Goal: Task Accomplishment & Management: Manage account settings

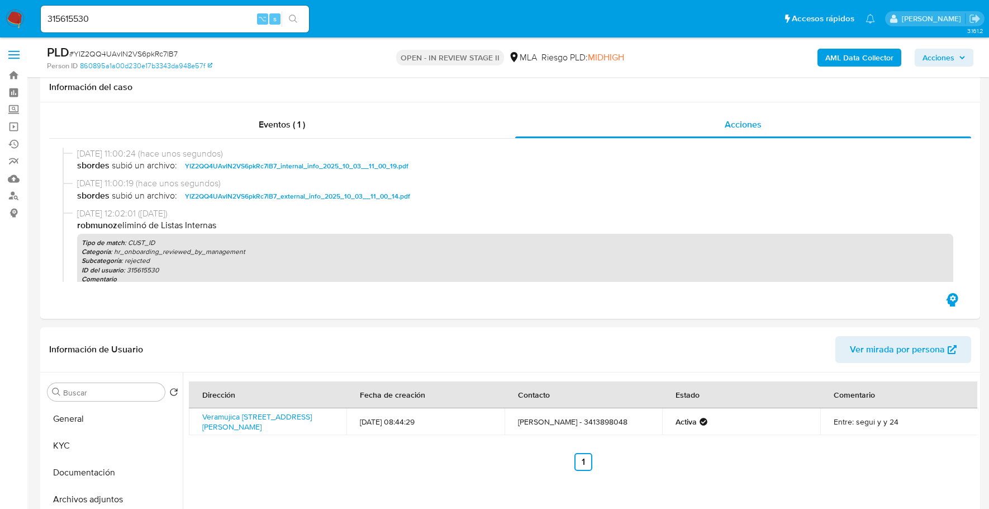
select select "10"
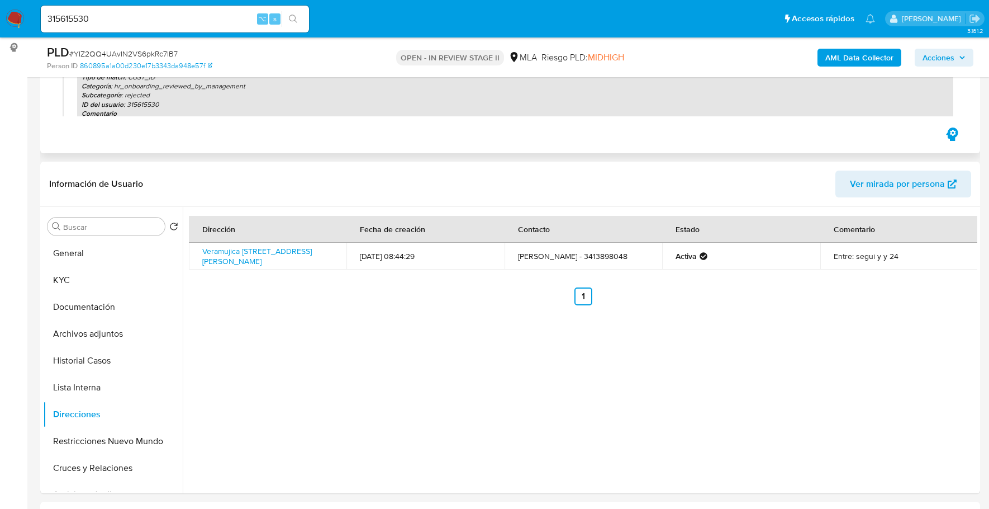
scroll to position [182, 0]
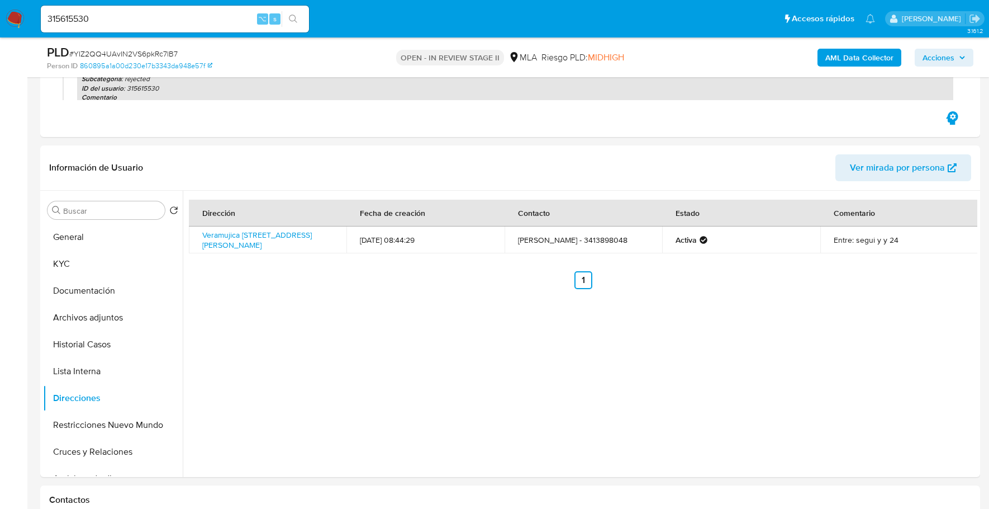
click at [937, 57] on span "Acciones" at bounding box center [939, 58] width 32 height 18
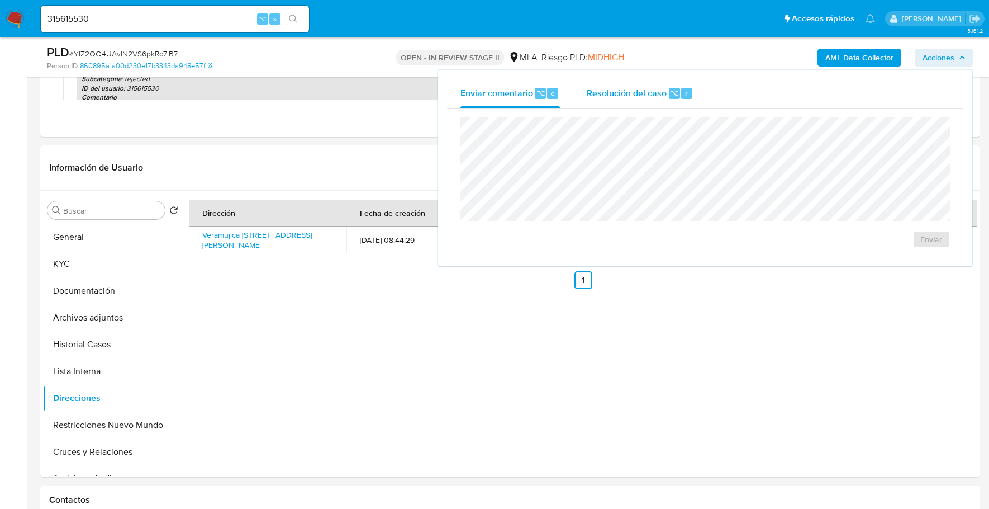
drag, startPoint x: 645, startPoint y: 84, endPoint x: 644, endPoint y: 105, distance: 20.7
click at [645, 84] on div "Resolución del caso ⌥ r" at bounding box center [640, 93] width 107 height 29
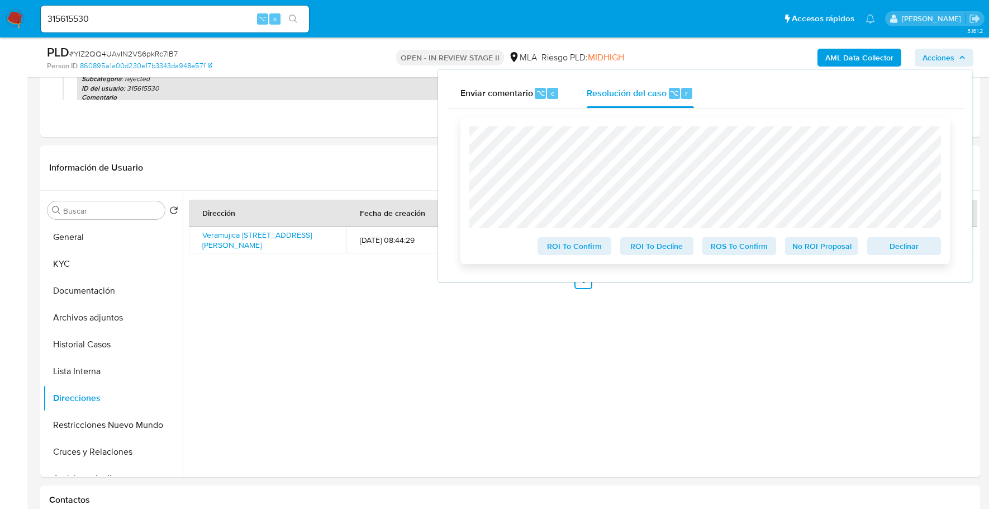
click at [899, 251] on span "Declinar" at bounding box center [904, 246] width 58 height 16
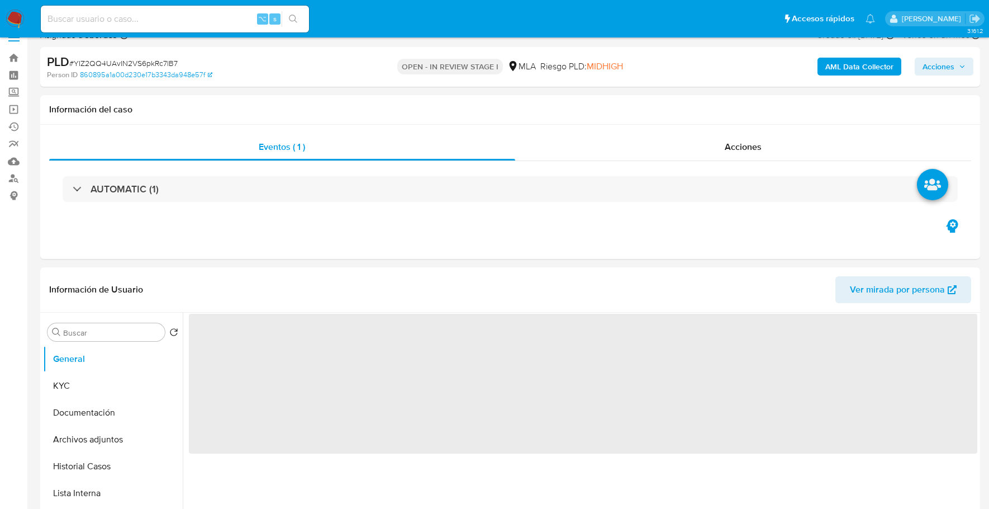
select select "10"
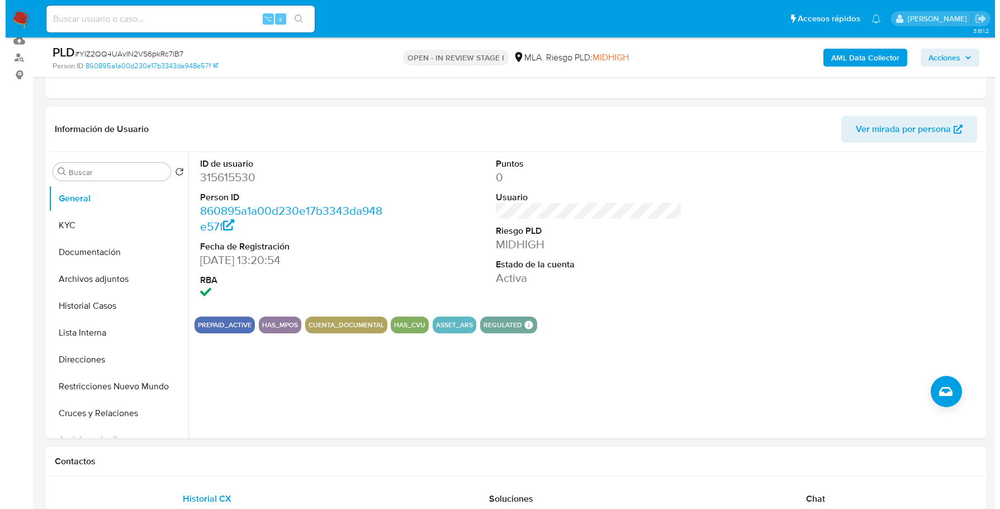
scroll to position [144, 0]
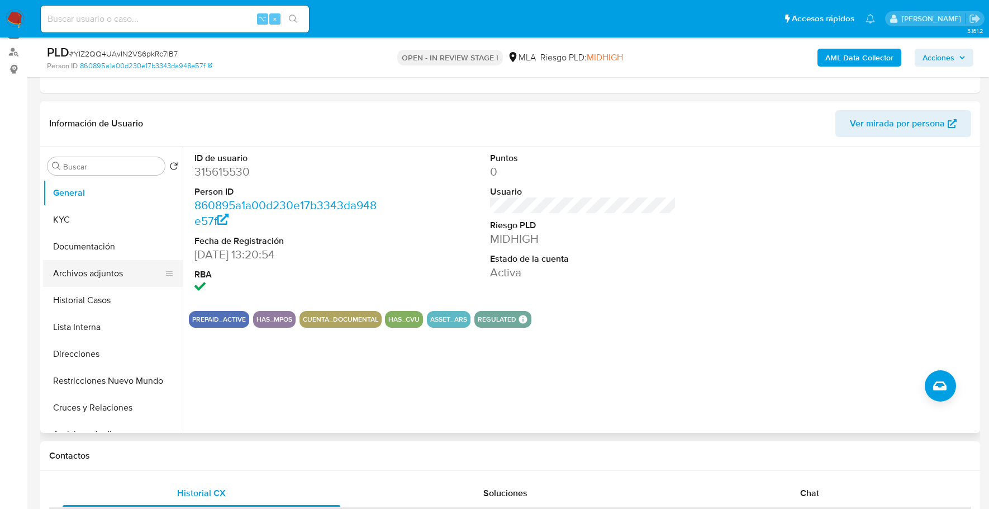
click at [101, 272] on button "Archivos adjuntos" at bounding box center [108, 273] width 131 height 27
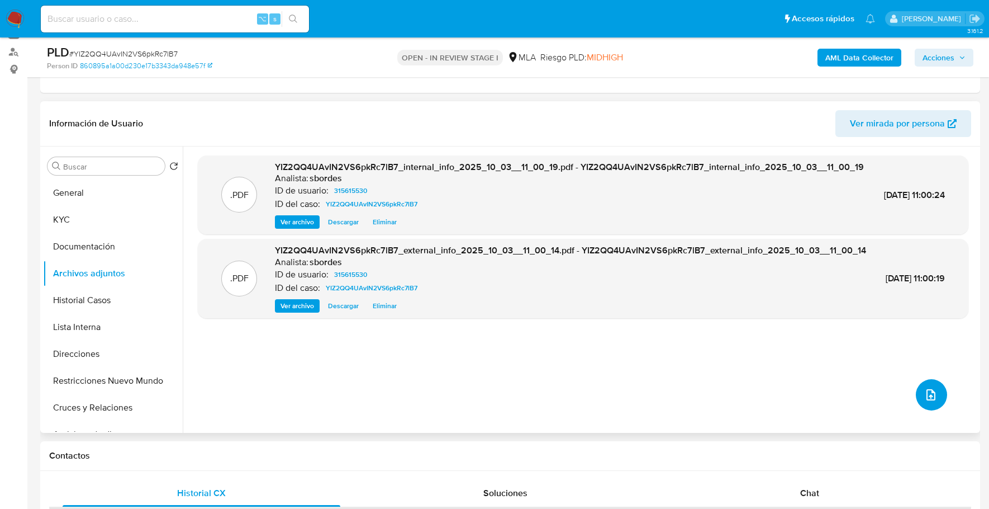
click at [931, 396] on icon "upload-file" at bounding box center [930, 394] width 13 height 13
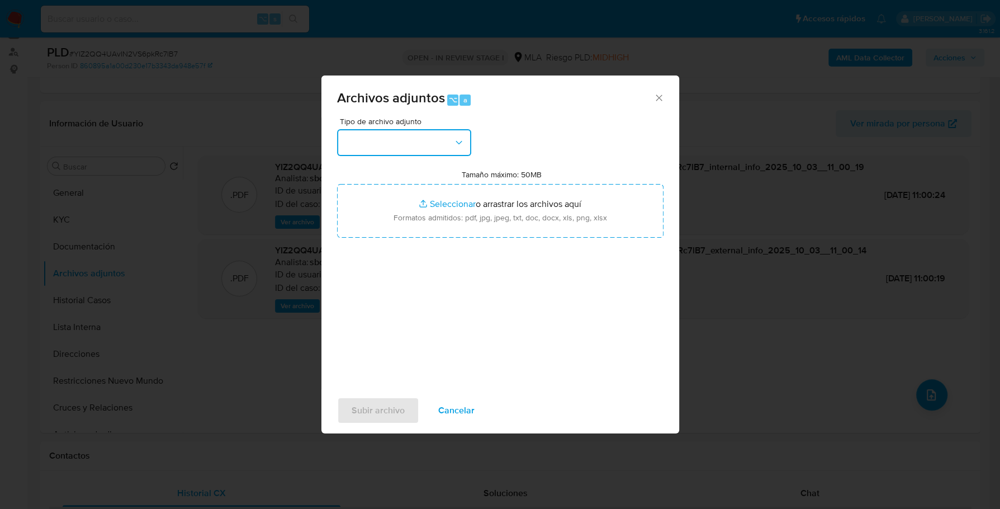
click at [407, 129] on button "button" at bounding box center [404, 142] width 134 height 27
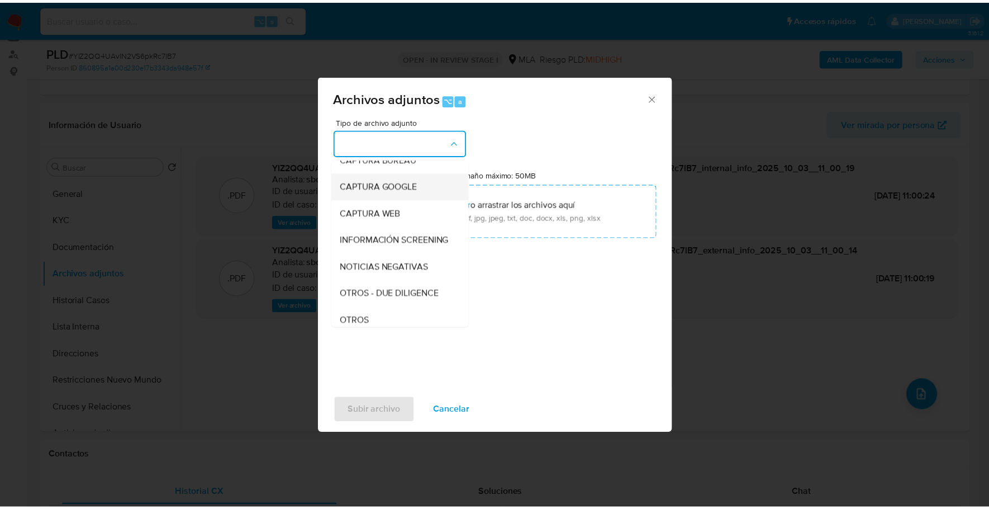
scroll to position [80, 0]
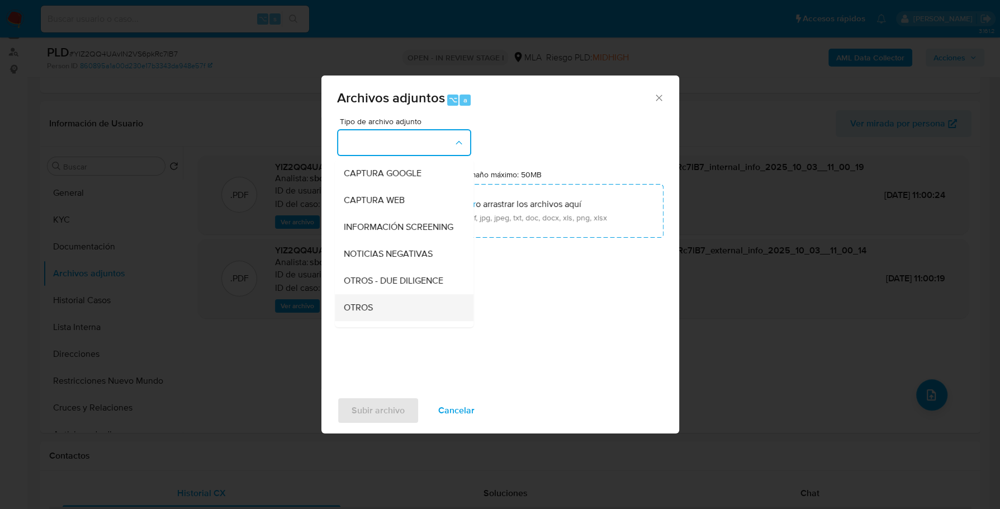
click at [389, 321] on div "OTROS" at bounding box center [401, 307] width 114 height 27
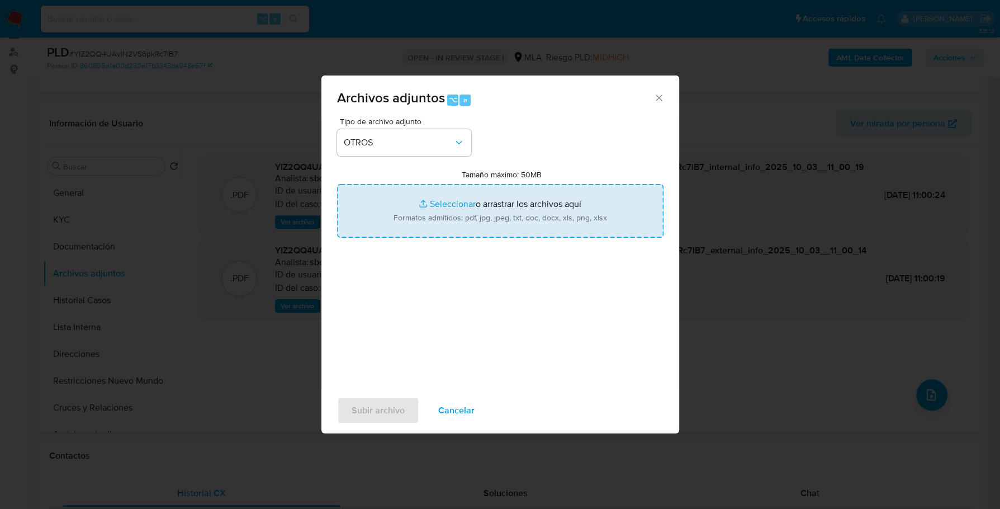
click at [436, 210] on input "Tamaño máximo: 50MB Seleccionar archivos" at bounding box center [500, 211] width 326 height 54
type input "C:\fakepath\Caselog YIZ2QQ4UAvIN2VS6pkRc7lB7_2025_09_17_20_05_03.docx"
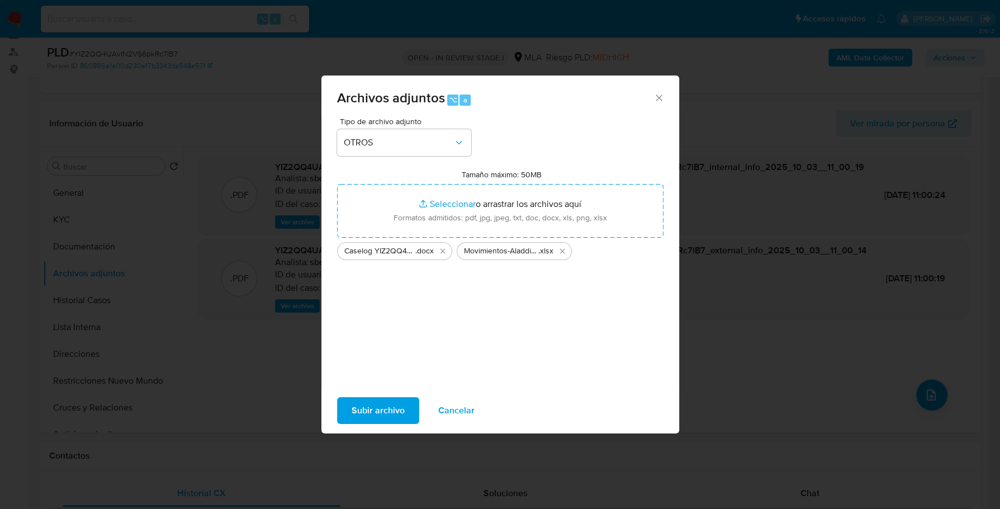
click at [380, 414] on span "Subir archivo" at bounding box center [378, 410] width 53 height 25
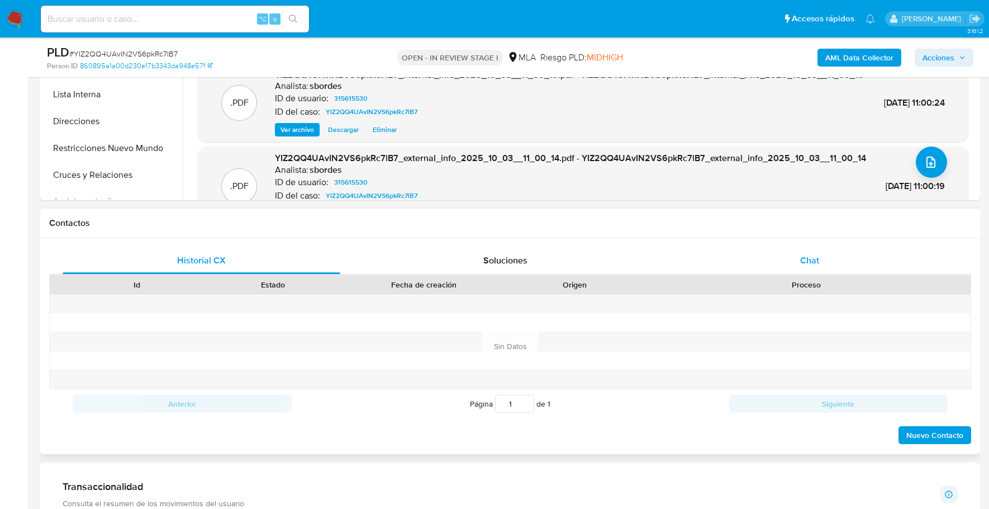
click at [827, 261] on div "Chat" at bounding box center [810, 260] width 278 height 27
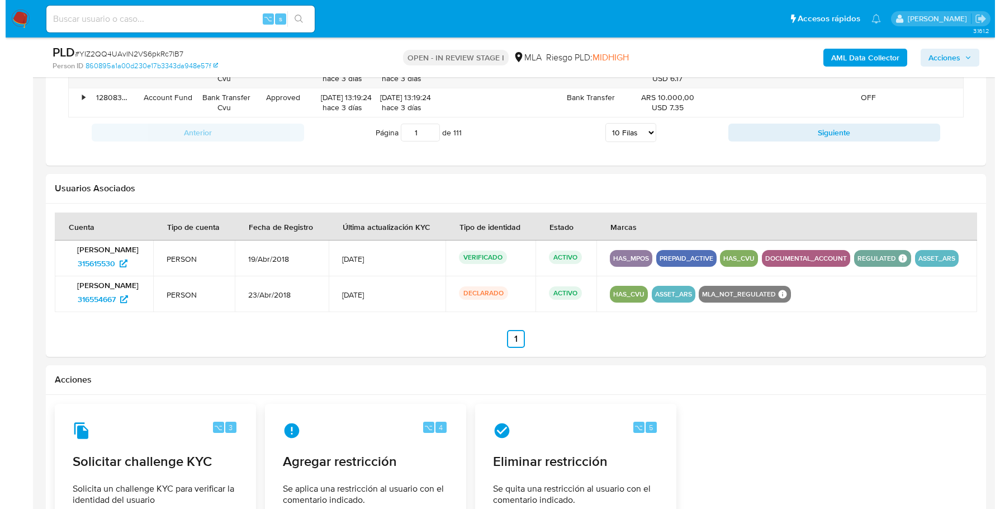
scroll to position [1739, 0]
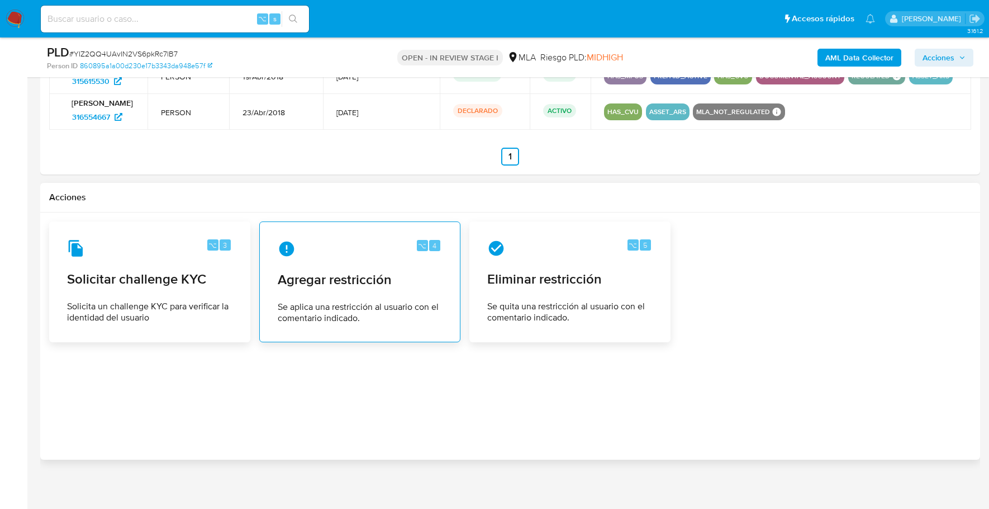
click at [362, 284] on div "⌥ 4 Agregar restricción Se aplica una restricción al usuario con el comentario …" at bounding box center [360, 282] width 182 height 102
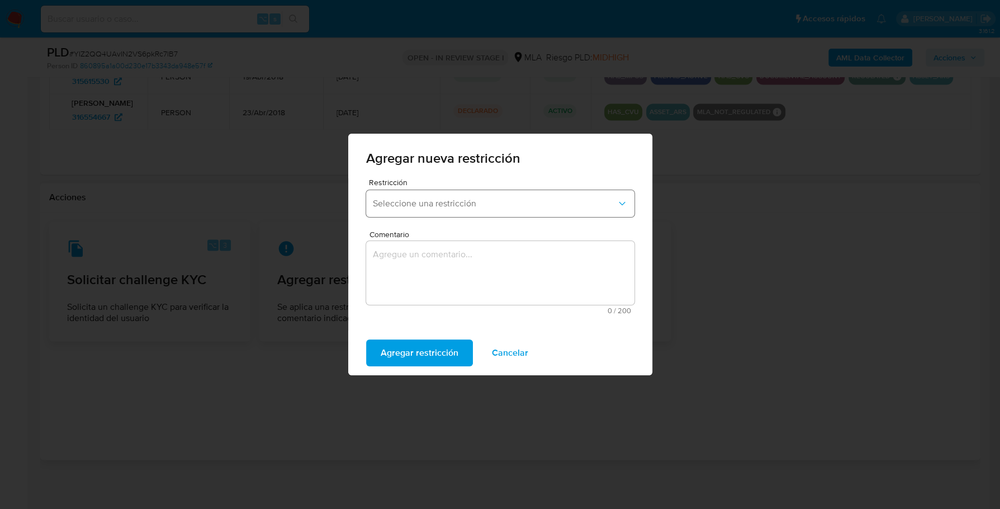
click at [412, 194] on button "Seleccione una restricción" at bounding box center [500, 203] width 268 height 27
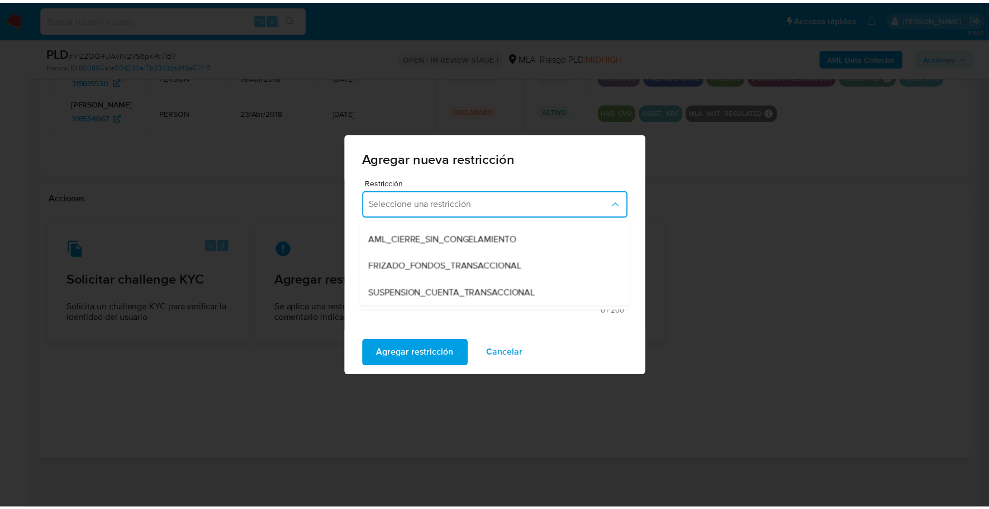
scroll to position [102, 0]
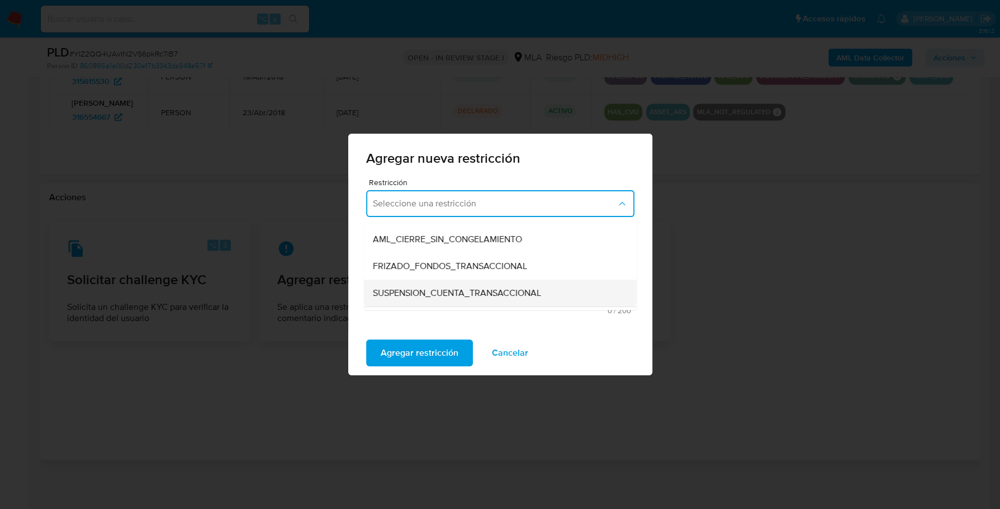
click at [490, 292] on span "SUSPENSION_CUENTA_TRANSACCIONAL" at bounding box center [457, 292] width 168 height 11
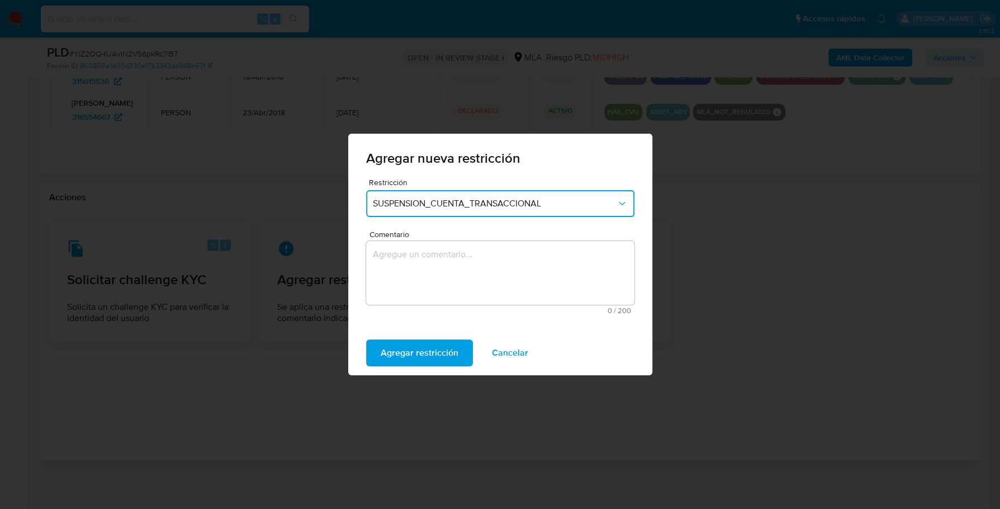
click at [502, 254] on textarea "Comentario" at bounding box center [500, 273] width 268 height 64
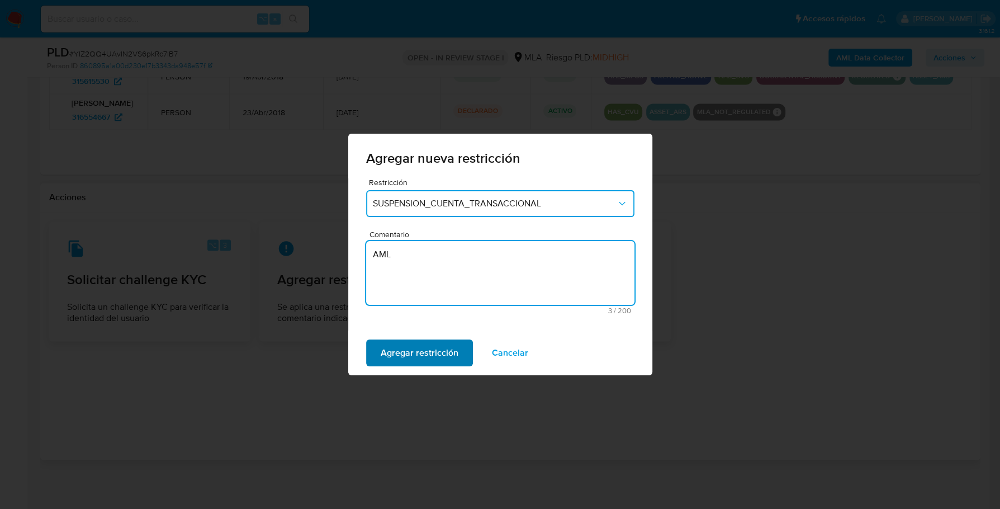
type textarea "AML"
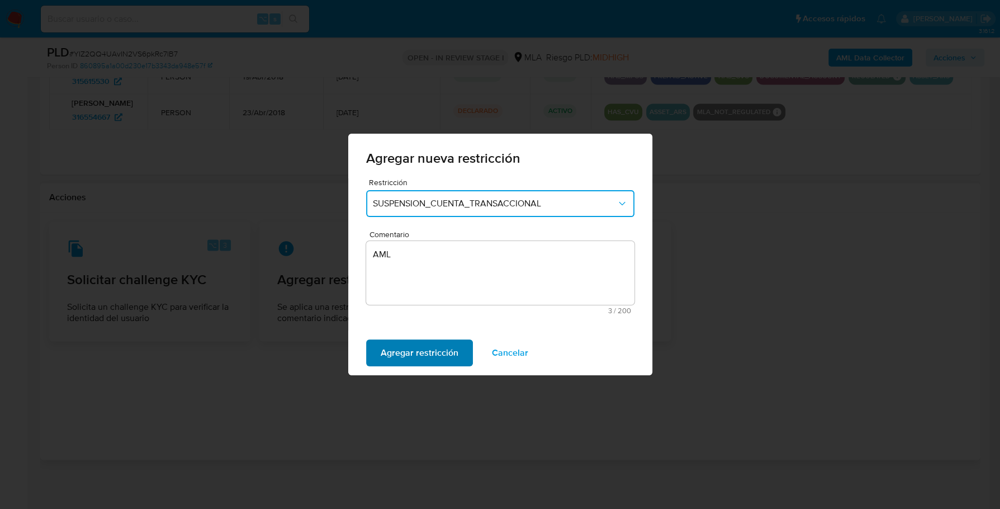
click at [386, 347] on span "Agregar restricción" at bounding box center [420, 352] width 78 height 25
click at [399, 350] on span "Confirmar" at bounding box center [401, 352] width 40 height 25
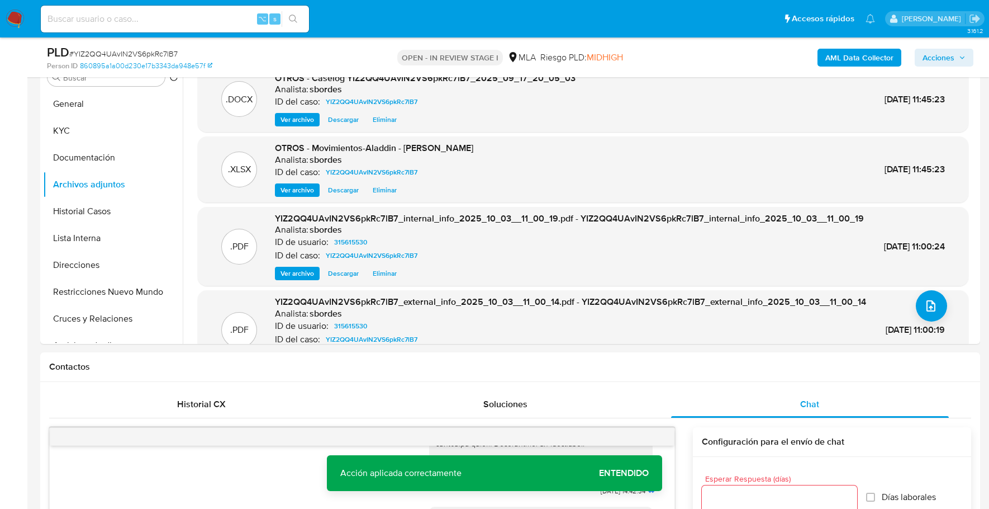
scroll to position [0, 0]
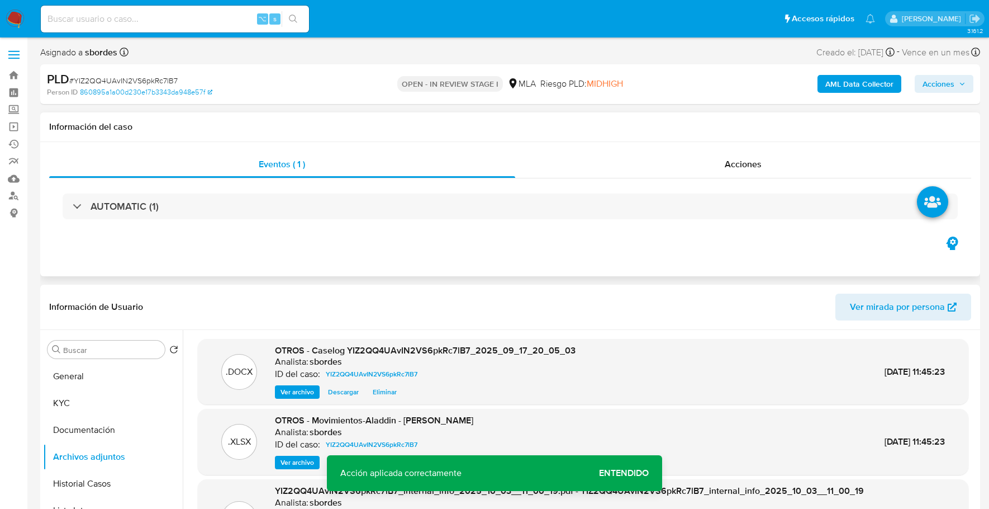
click at [743, 147] on div "Eventos ( 1 ) Acciones AUTOMATIC (1)" at bounding box center [510, 209] width 940 height 134
click at [745, 151] on div "Acciones" at bounding box center [743, 164] width 457 height 27
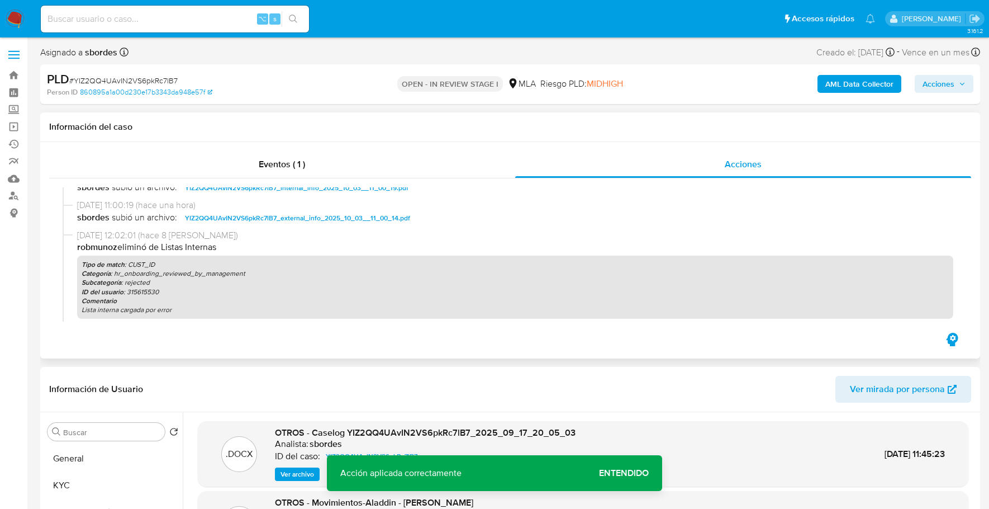
scroll to position [206, 0]
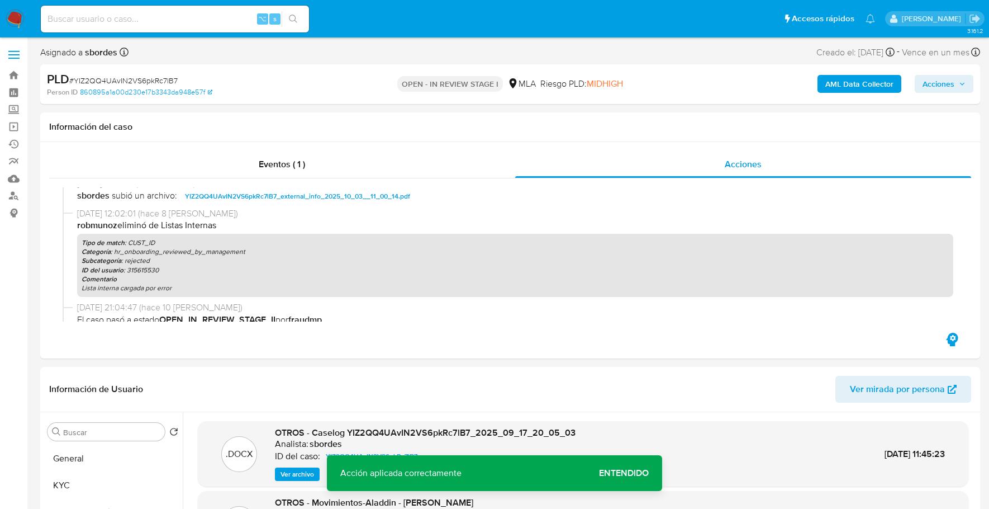
click at [943, 79] on span "Acciones" at bounding box center [939, 84] width 32 height 18
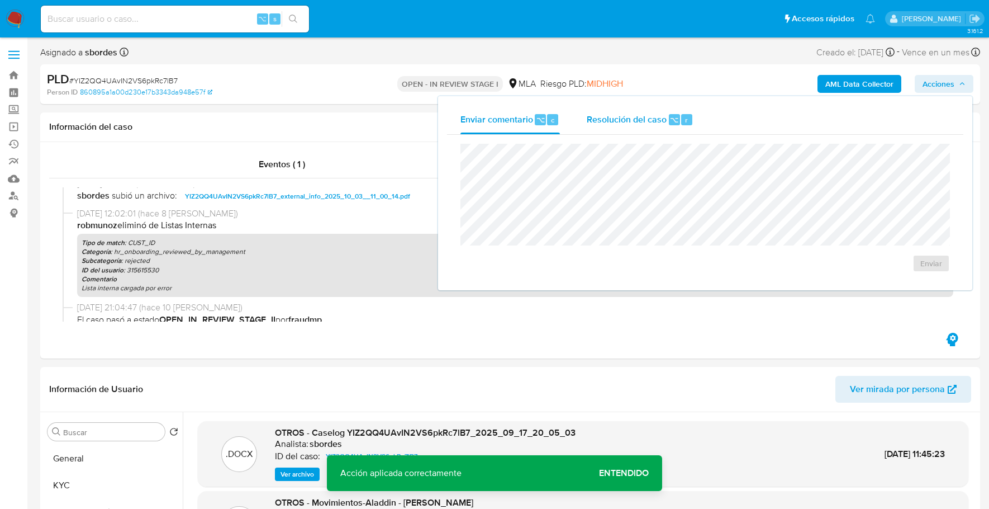
click at [663, 115] on span "Resolución del caso" at bounding box center [627, 119] width 80 height 13
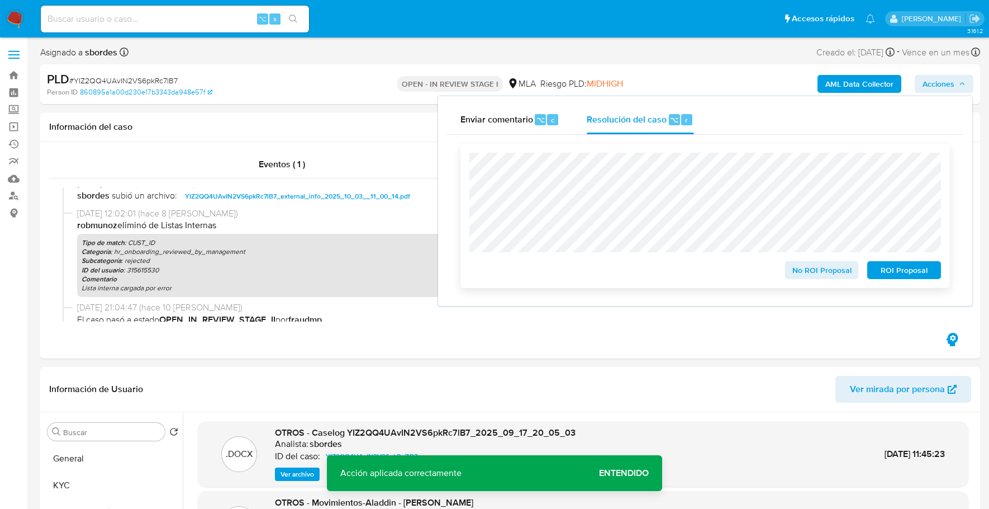
click at [918, 278] on span "ROI Proposal" at bounding box center [904, 270] width 58 height 16
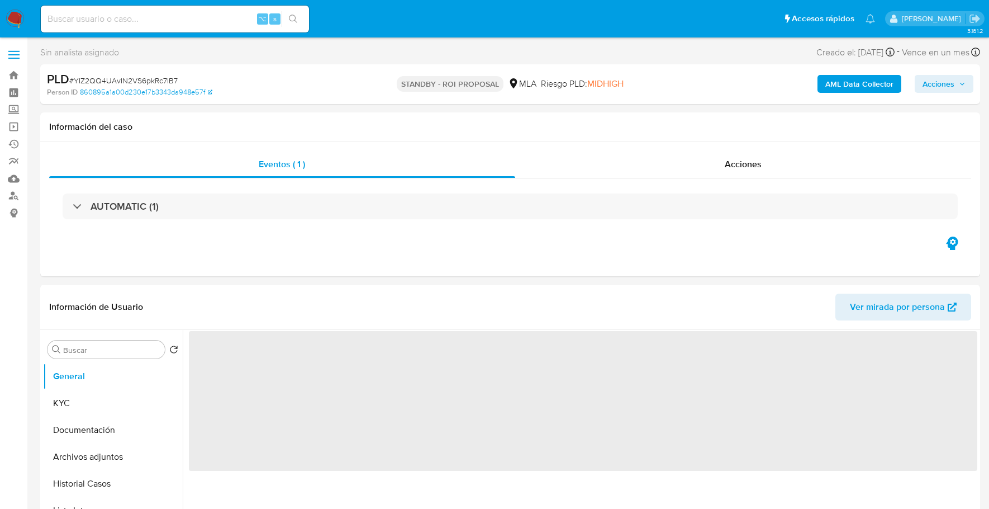
select select "10"
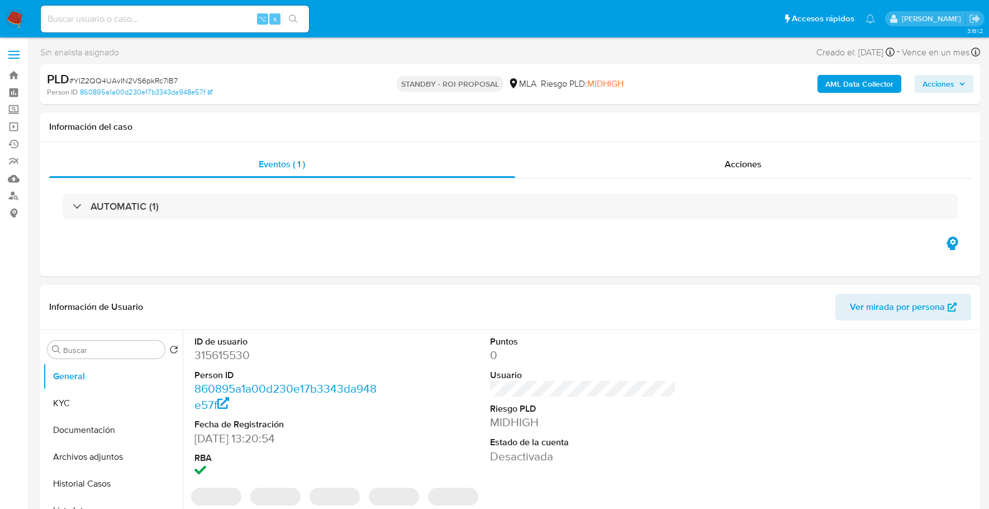
click at [145, 16] on input at bounding box center [175, 19] width 268 height 15
paste input "1449019781"
type input "1449019781"
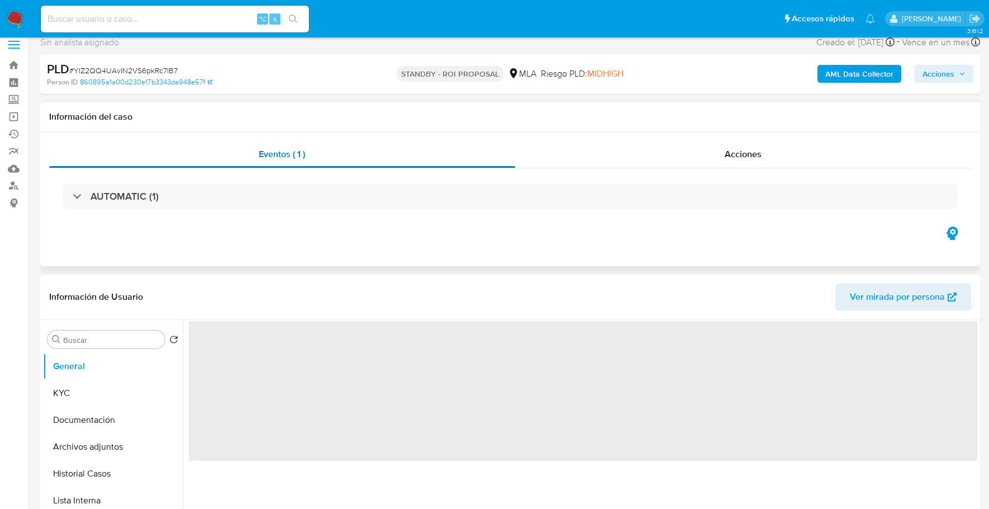
scroll to position [123, 0]
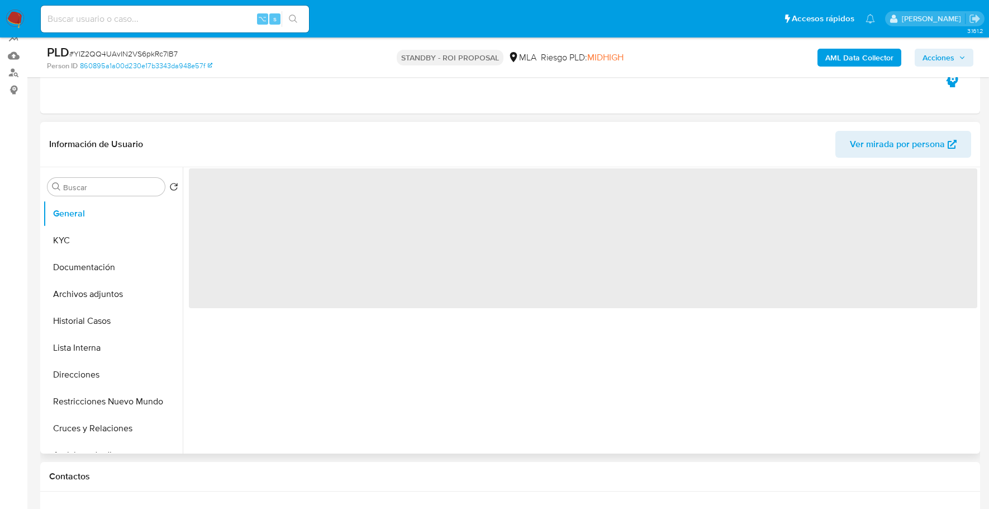
select select "10"
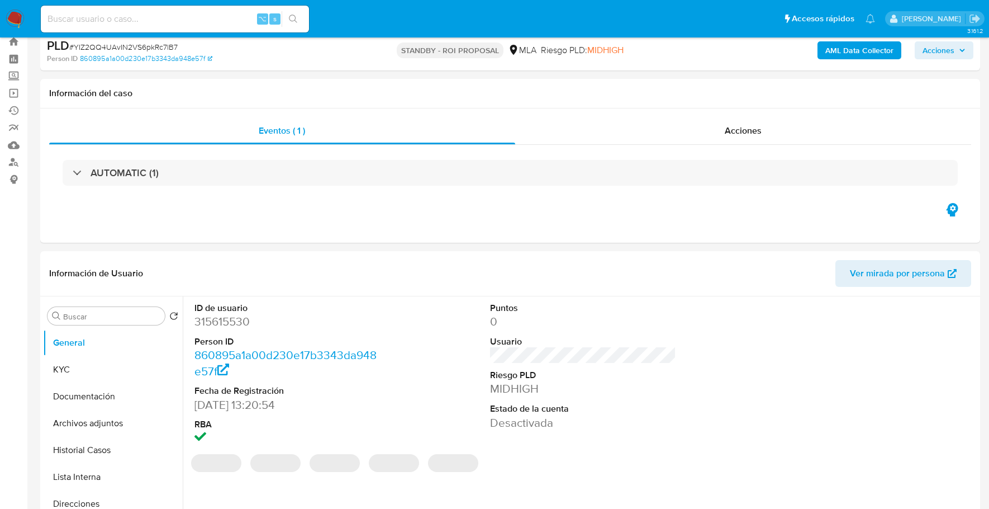
scroll to position [0, 0]
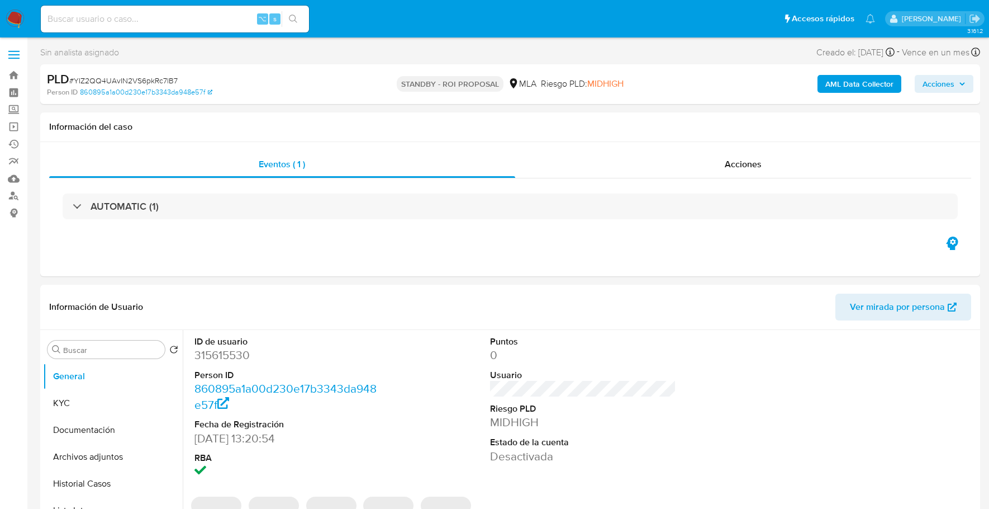
click at [147, 25] on input at bounding box center [175, 19] width 268 height 15
paste input "1449019781"
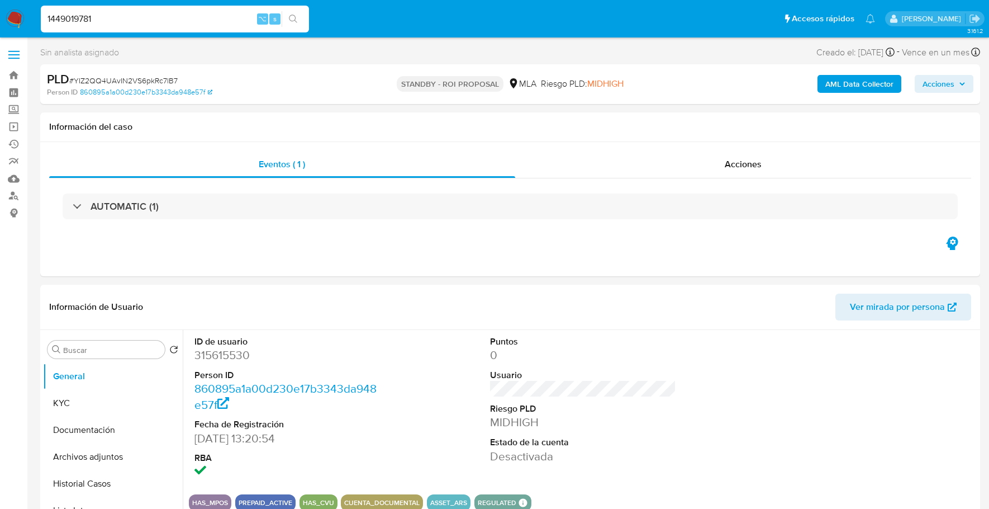
type input "1449019781"
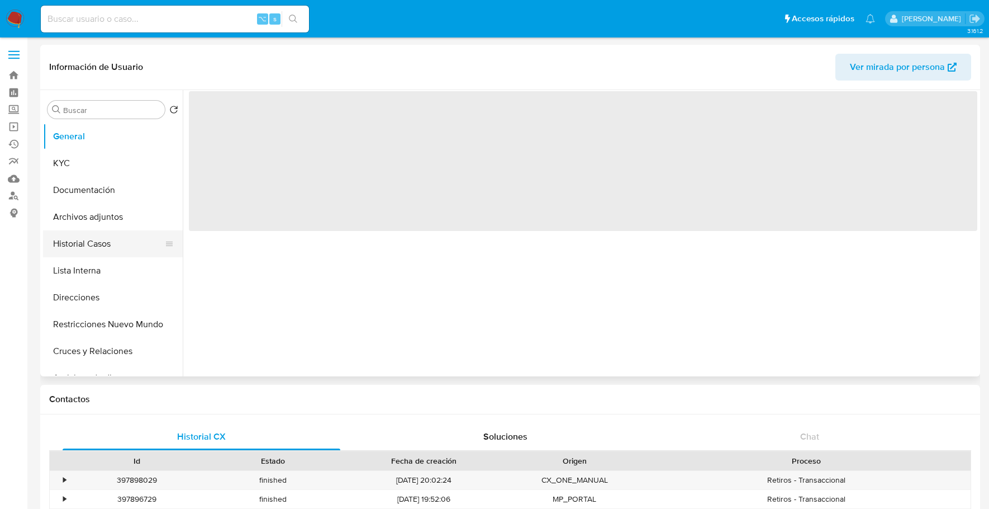
select select "10"
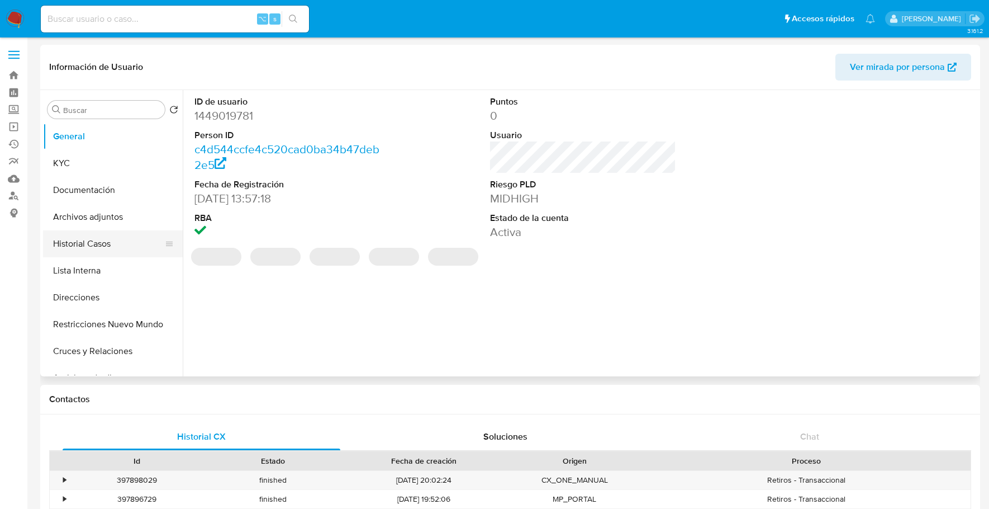
click at [93, 246] on button "Historial Casos" at bounding box center [108, 243] width 131 height 27
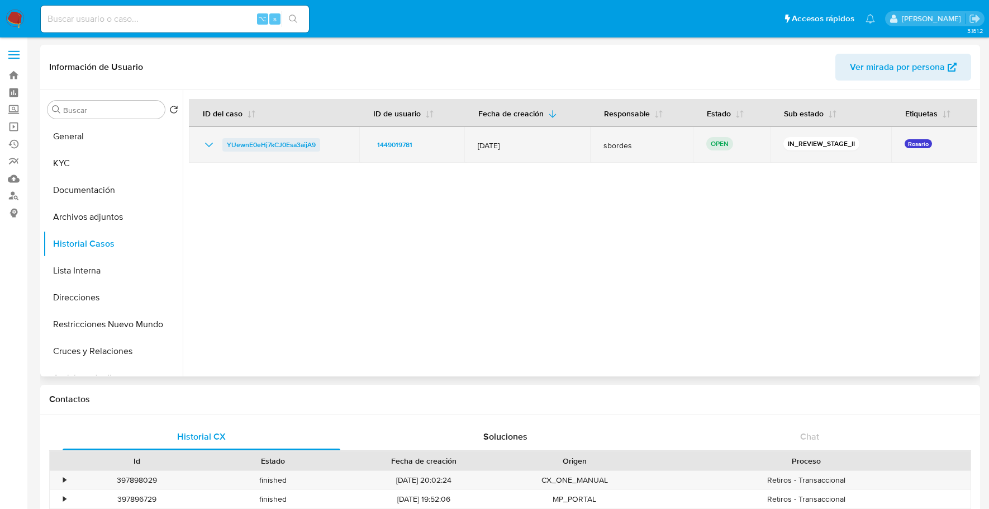
click at [253, 145] on span "YUewnE0eHj7kCJ0Esa3aijA9" at bounding box center [271, 144] width 89 height 13
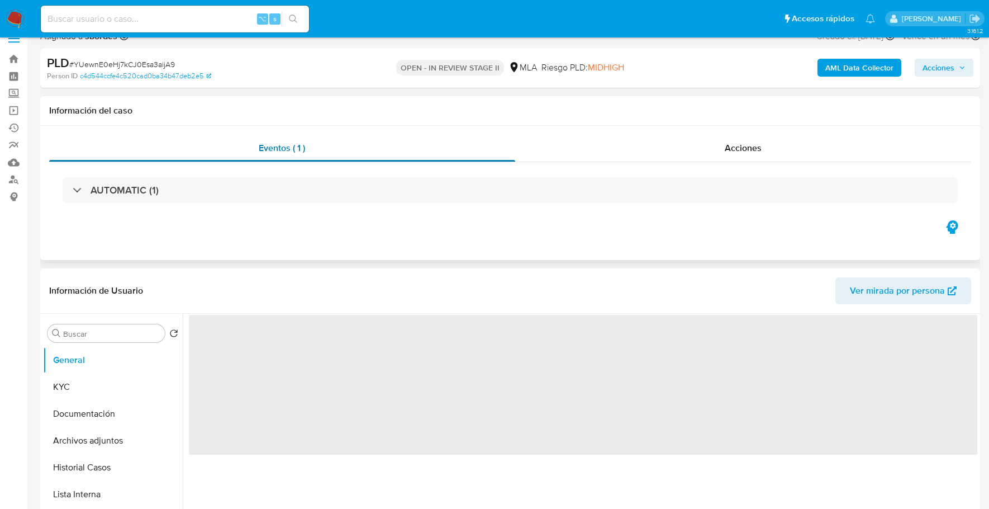
select select "10"
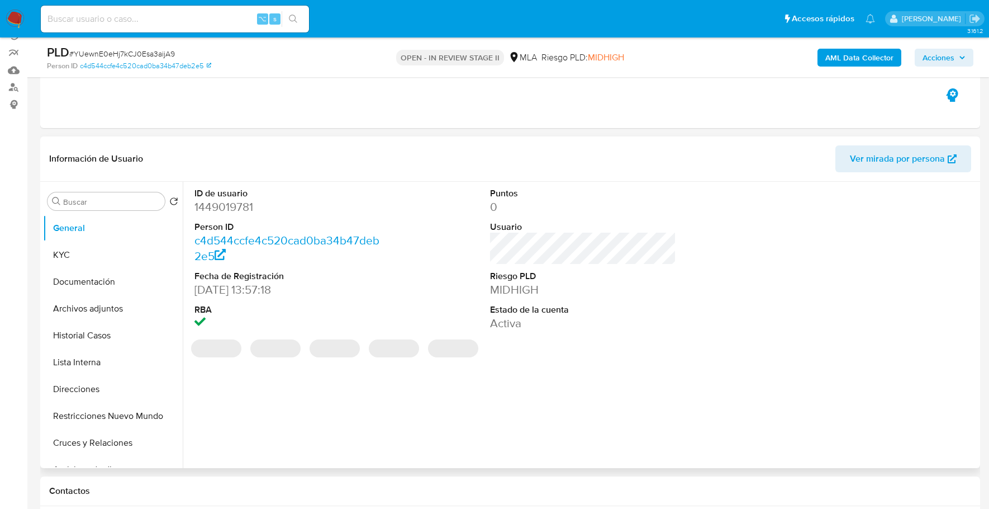
scroll to position [112, 0]
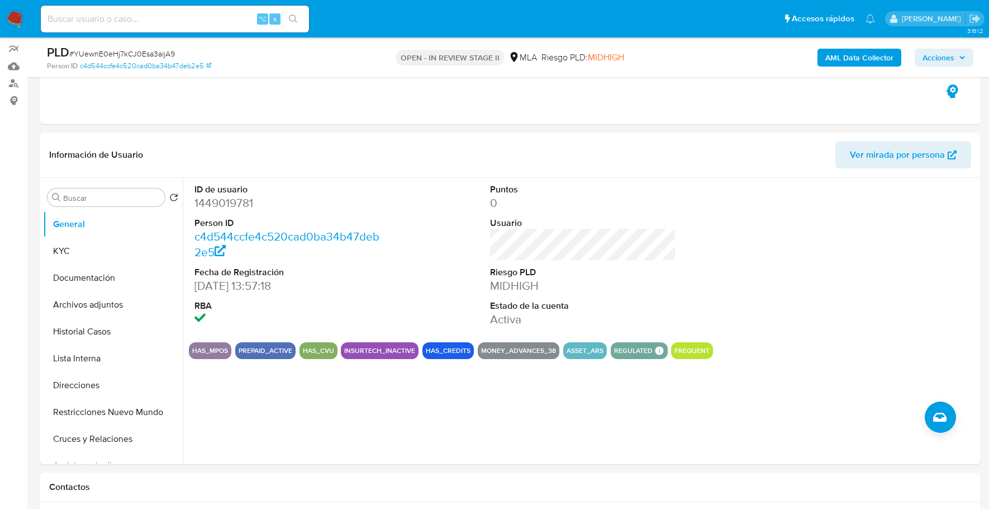
click at [180, 13] on input at bounding box center [175, 19] width 268 height 15
paste input "1449019781"
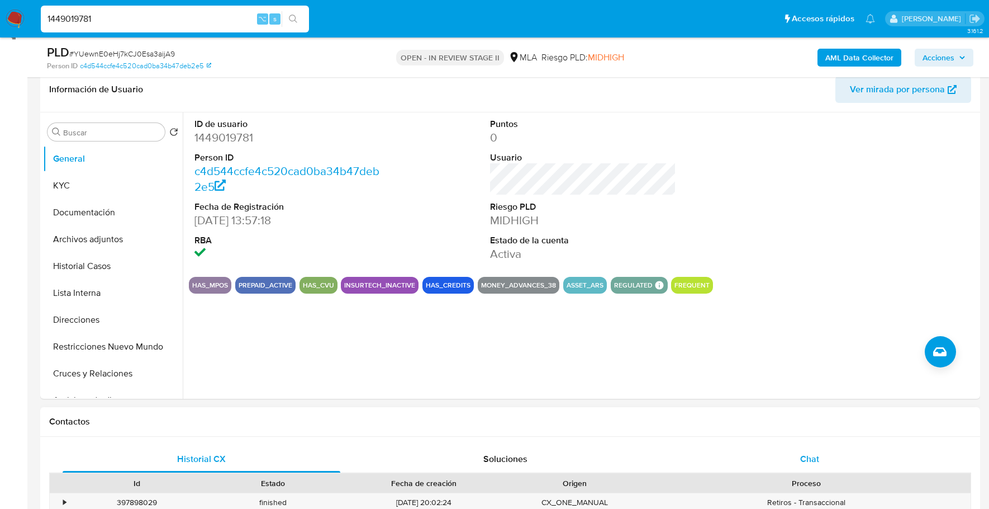
scroll to position [376, 0]
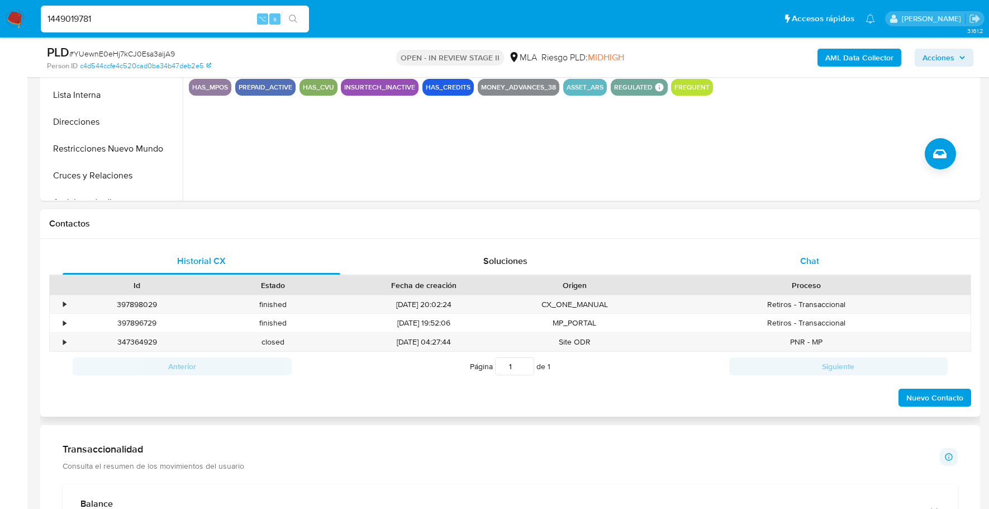
type input "1449019781"
click at [781, 265] on div "Chat" at bounding box center [810, 261] width 278 height 27
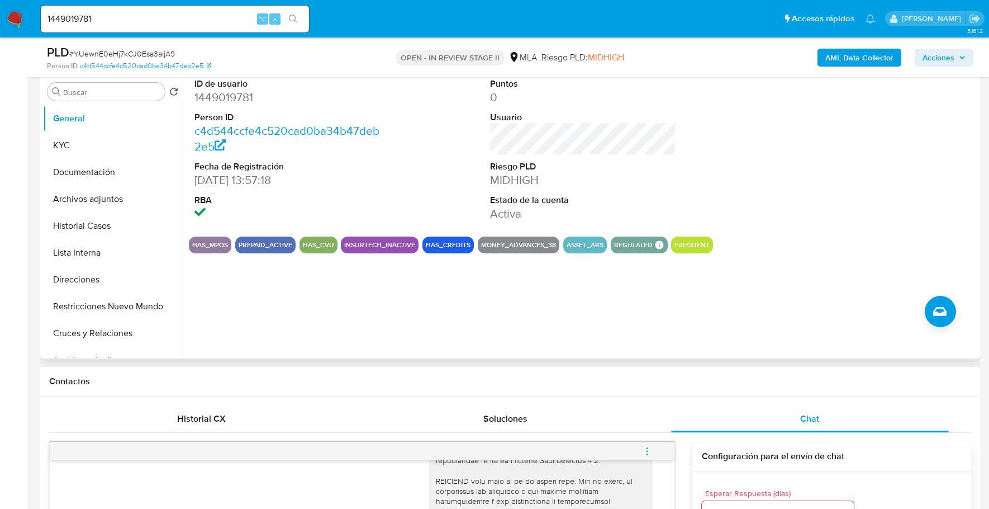
scroll to position [174, 0]
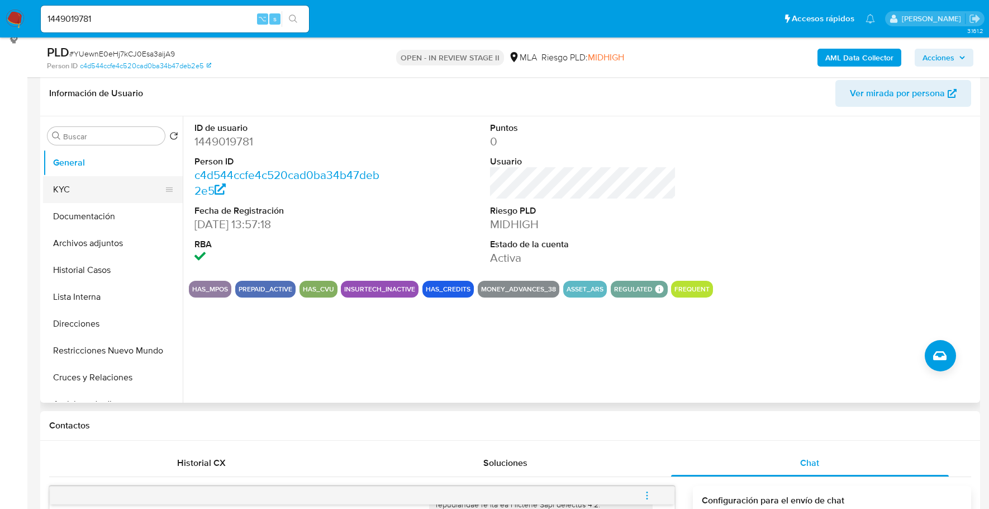
click at [102, 194] on button "KYC" at bounding box center [108, 189] width 131 height 27
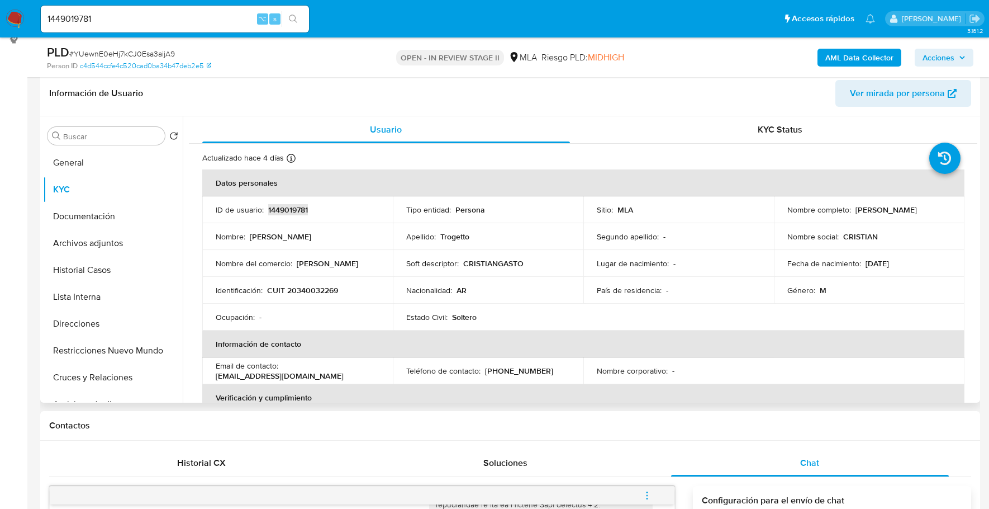
copy p "1449019781"
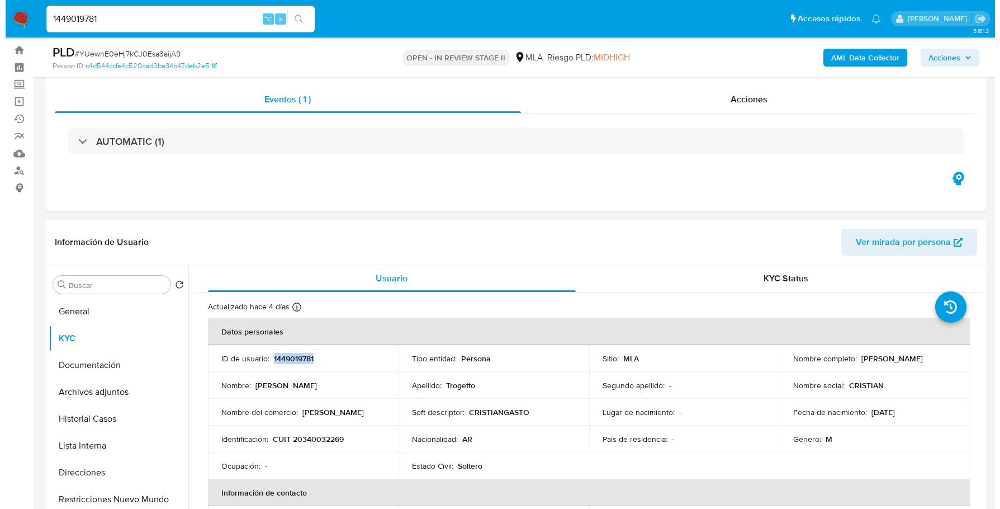
scroll to position [0, 0]
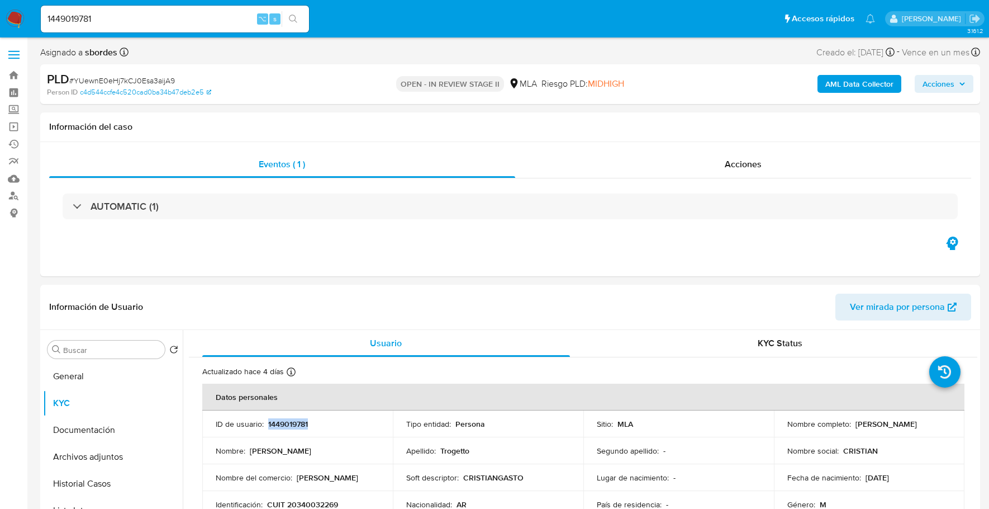
click at [853, 80] on b "AML Data Collector" at bounding box center [860, 84] width 68 height 18
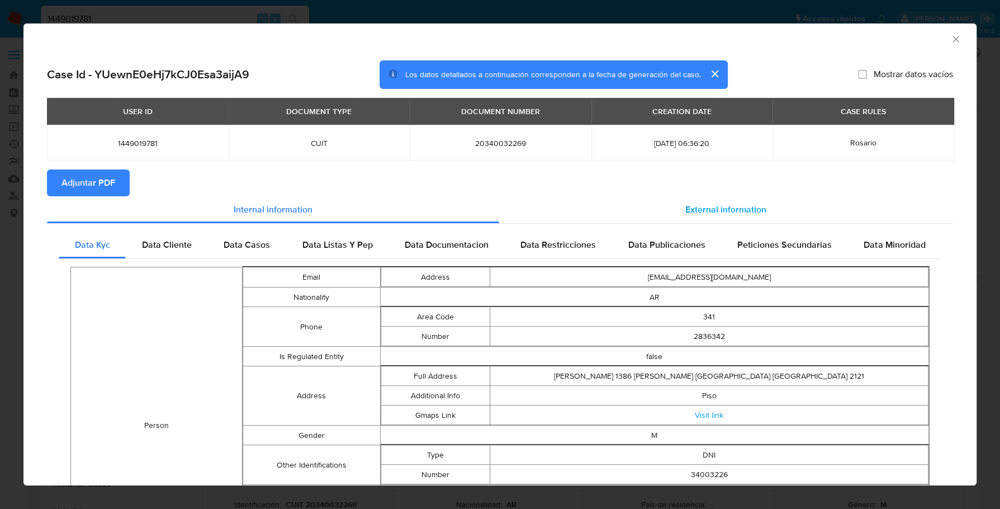
click at [727, 206] on span "External information" at bounding box center [725, 209] width 81 height 13
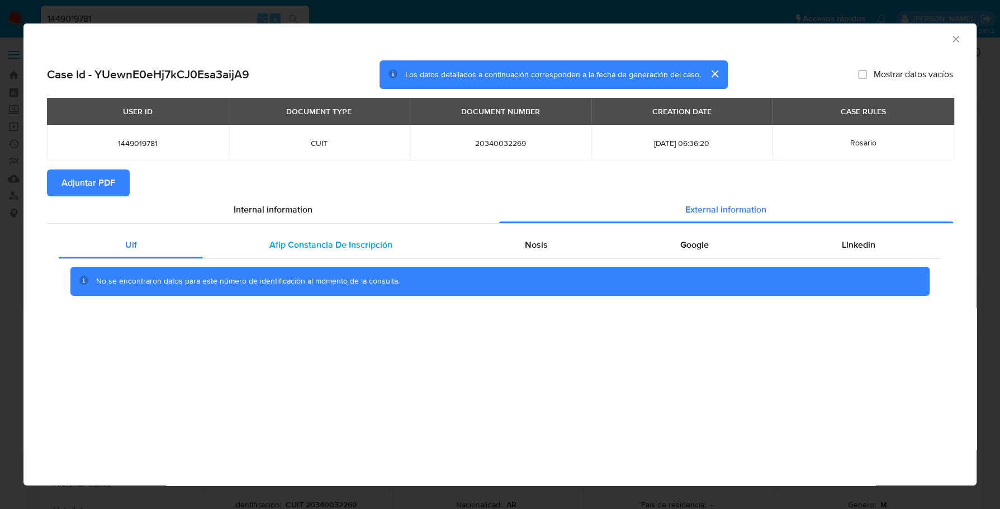
click at [360, 250] on span "Afip Constancia De Inscripción" at bounding box center [330, 244] width 123 height 13
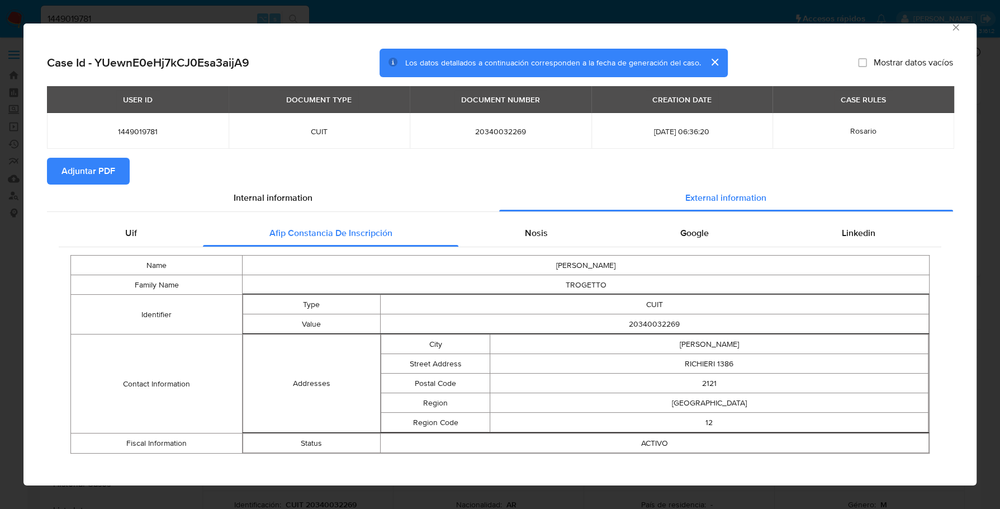
scroll to position [18, 0]
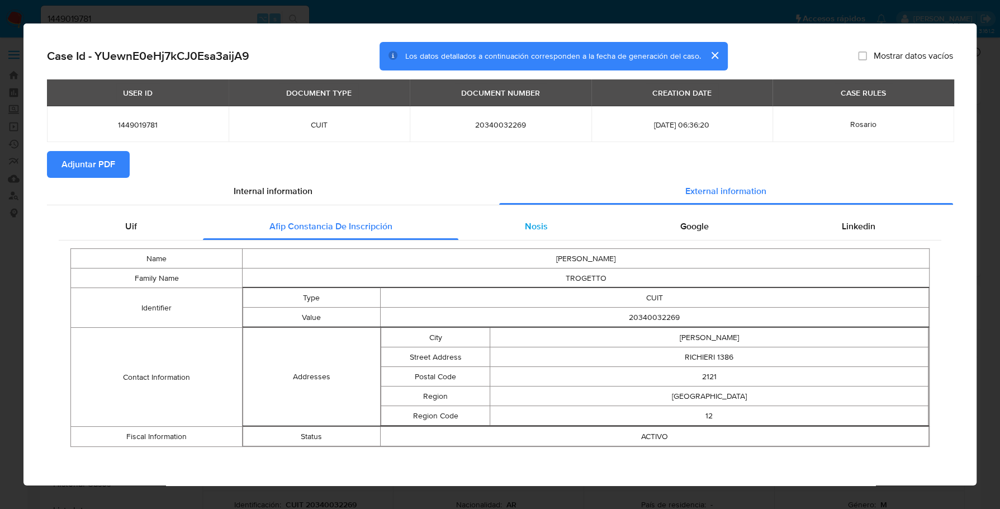
click at [563, 220] on div "Nosis" at bounding box center [535, 226] width 155 height 27
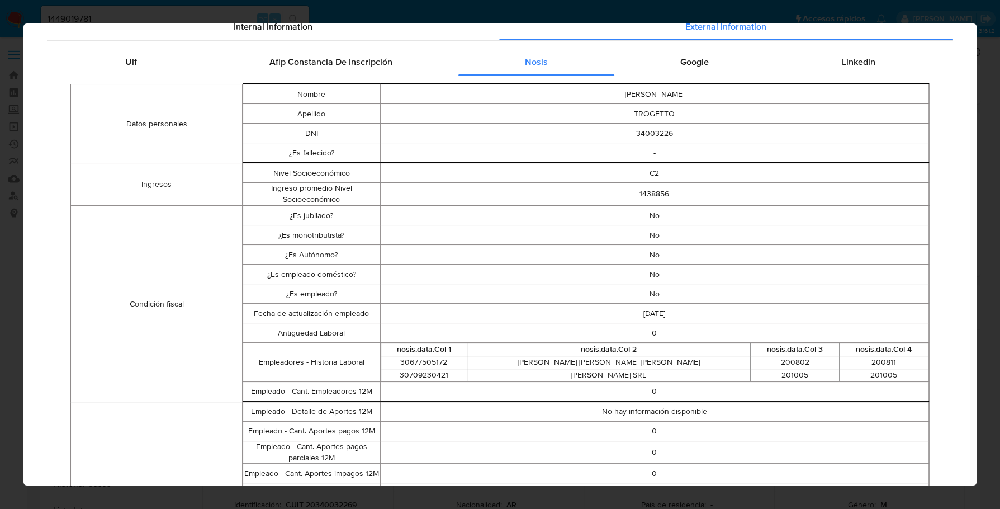
scroll to position [0, 0]
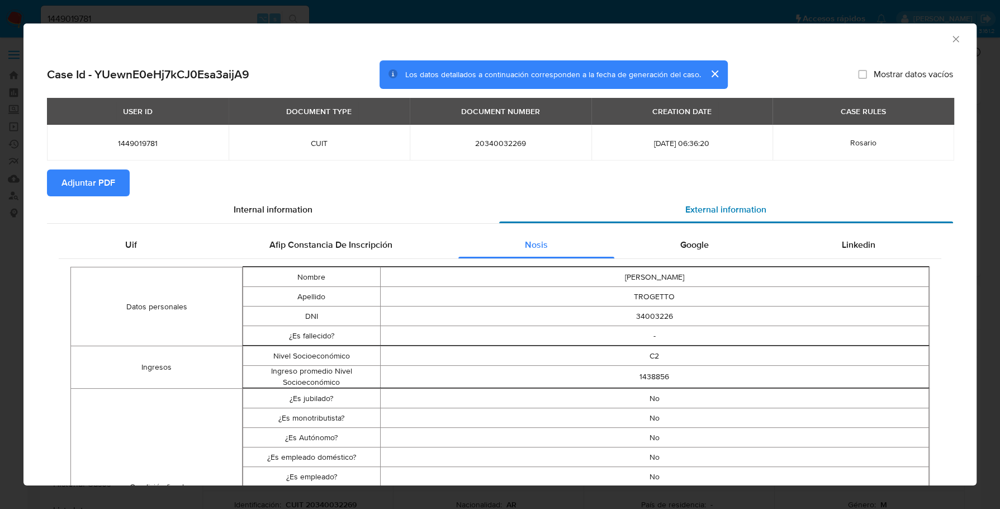
click at [697, 215] on span "External information" at bounding box center [725, 209] width 81 height 13
click at [690, 244] on span "Google" at bounding box center [694, 244] width 29 height 13
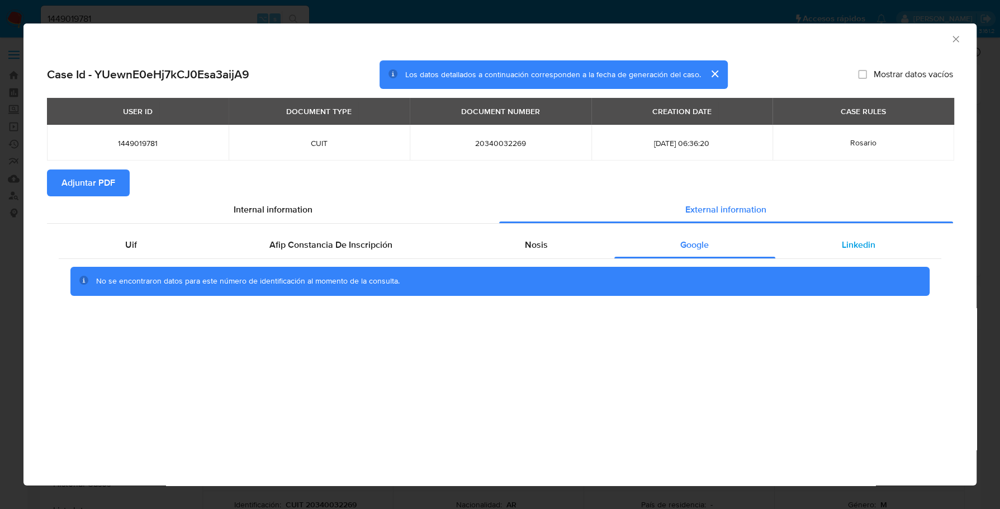
click at [861, 231] on div "Linkedin" at bounding box center [858, 244] width 166 height 27
click at [119, 188] on button "Adjuntar PDF" at bounding box center [88, 182] width 83 height 27
click at [954, 41] on icon "Cerrar ventana" at bounding box center [955, 39] width 6 height 6
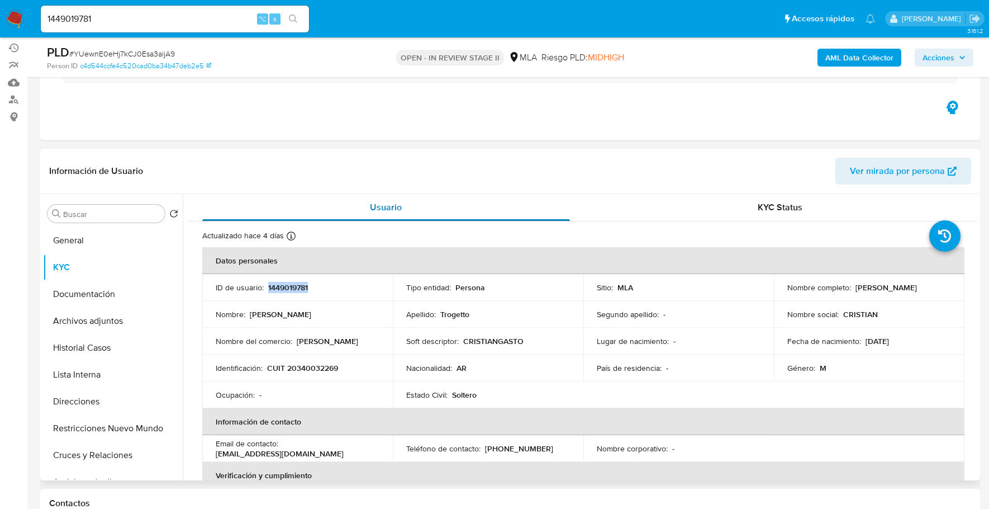
scroll to position [162, 0]
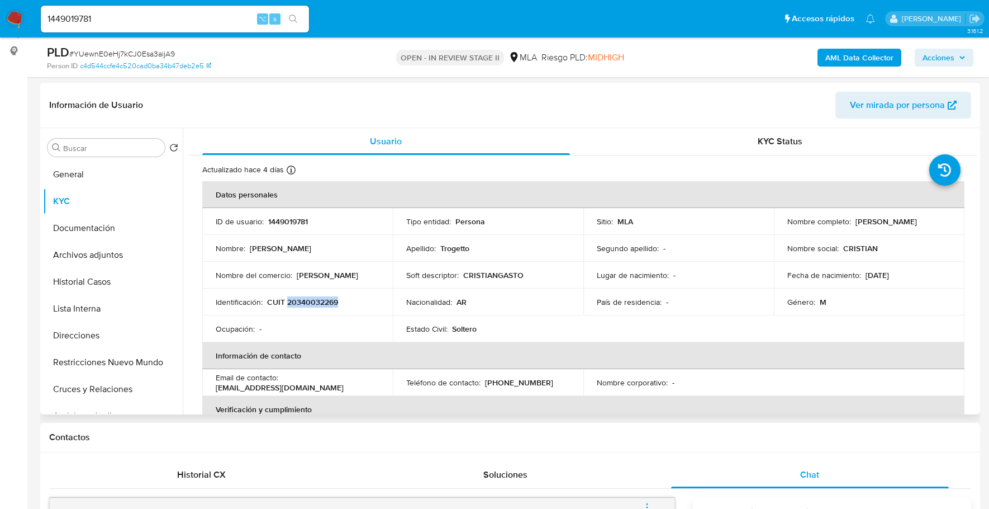
copy p "20340032269"
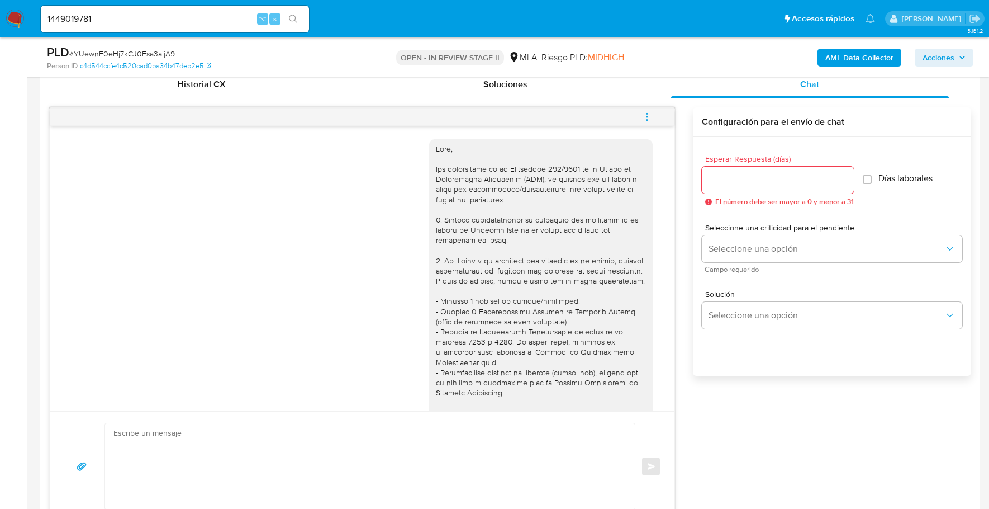
scroll to position [470, 0]
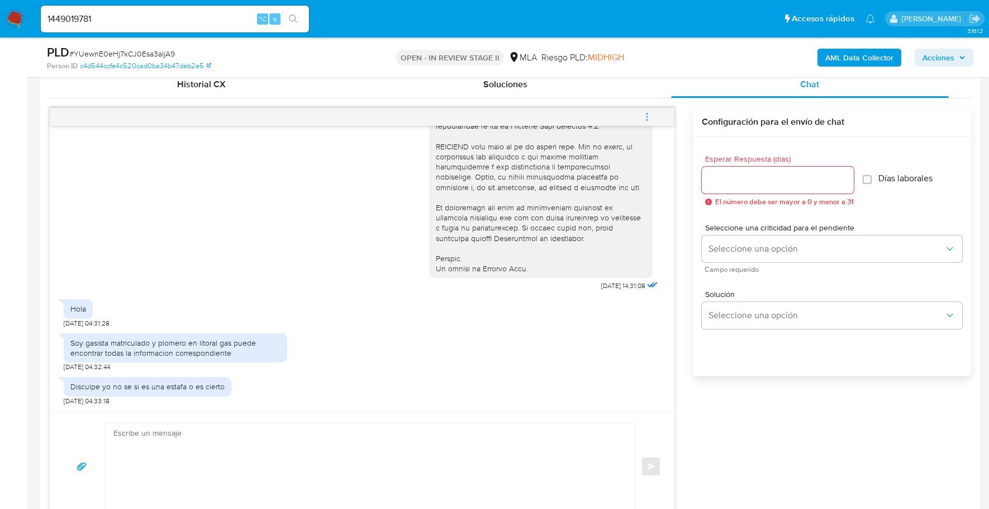
drag, startPoint x: 72, startPoint y: 343, endPoint x: 258, endPoint y: 344, distance: 186.1
click at [259, 344] on div "Soy gasista matriculado y plomero en litoral gas puede encontrar todas la infor…" at bounding box center [175, 348] width 210 height 20
drag, startPoint x: 70, startPoint y: 342, endPoint x: 262, endPoint y: 358, distance: 192.4
click at [262, 358] on div "Soy gasista matriculado y plomero en litoral gas puede encontrar todas la infor…" at bounding box center [176, 347] width 224 height 29
click at [156, 349] on div "Soy gasista matriculado y plomero en litoral gas puede encontrar todas la infor…" at bounding box center [175, 348] width 210 height 20
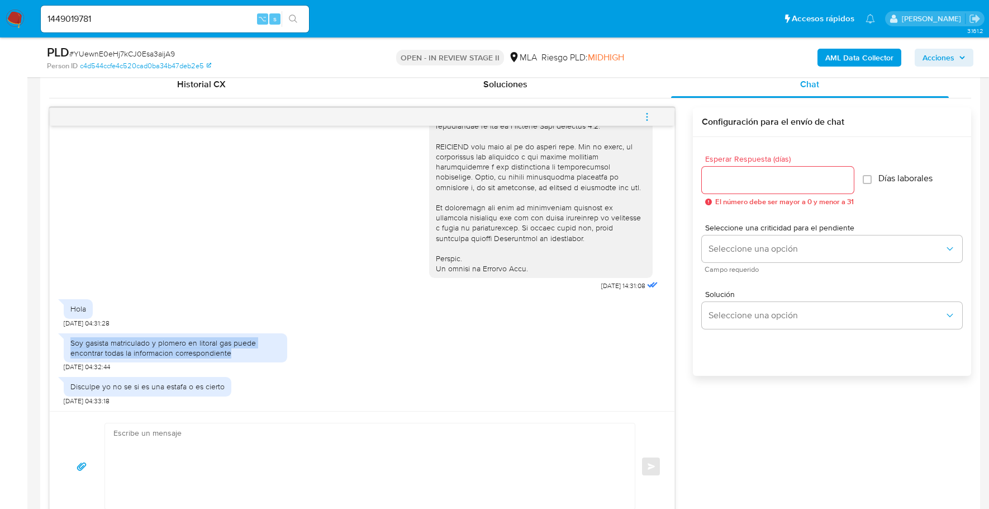
drag, startPoint x: 69, startPoint y: 343, endPoint x: 190, endPoint y: 352, distance: 121.1
click at [245, 353] on div "Soy gasista matriculado y plomero en litoral gas puede encontrar todas la infor…" at bounding box center [176, 347] width 224 height 29
copy div "Soy gasista matriculado y plomero en litoral gas puede encontrar todas la infor…"
click at [217, 445] on textarea at bounding box center [367, 466] width 508 height 86
paste textarea "Hola XXX, Muchas gracias por tu respuesta. Analizamos tu caso y verificamos que…"
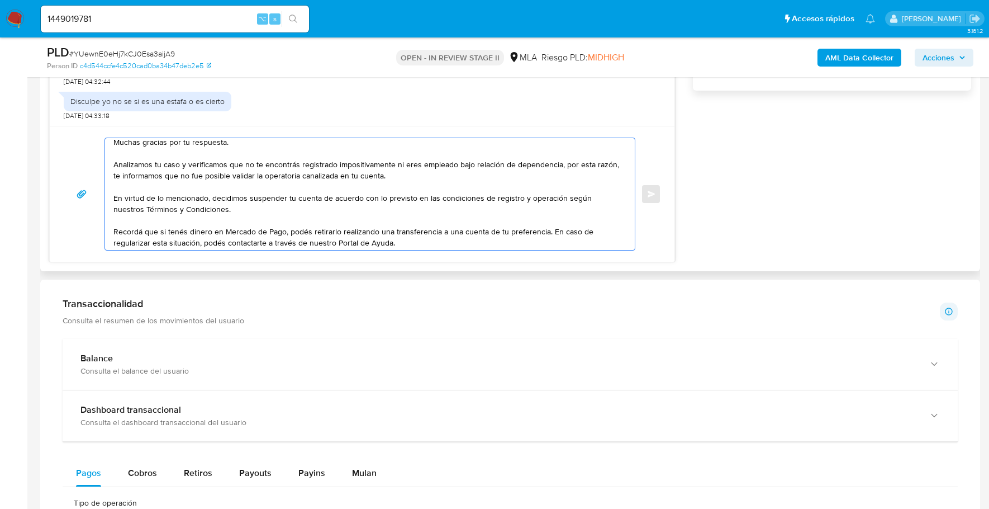
scroll to position [0, 0]
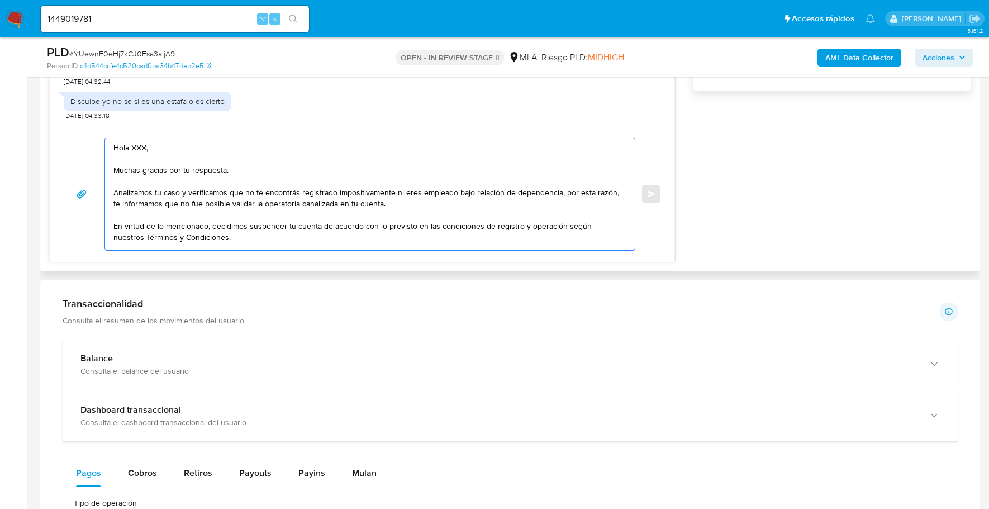
drag, startPoint x: 154, startPoint y: 144, endPoint x: 68, endPoint y: 140, distance: 86.2
click at [68, 140] on div "Hola XXX, Muchas gracias por tu respuesta. Analizamos tu caso y verificamos que…" at bounding box center [362, 193] width 598 height 113
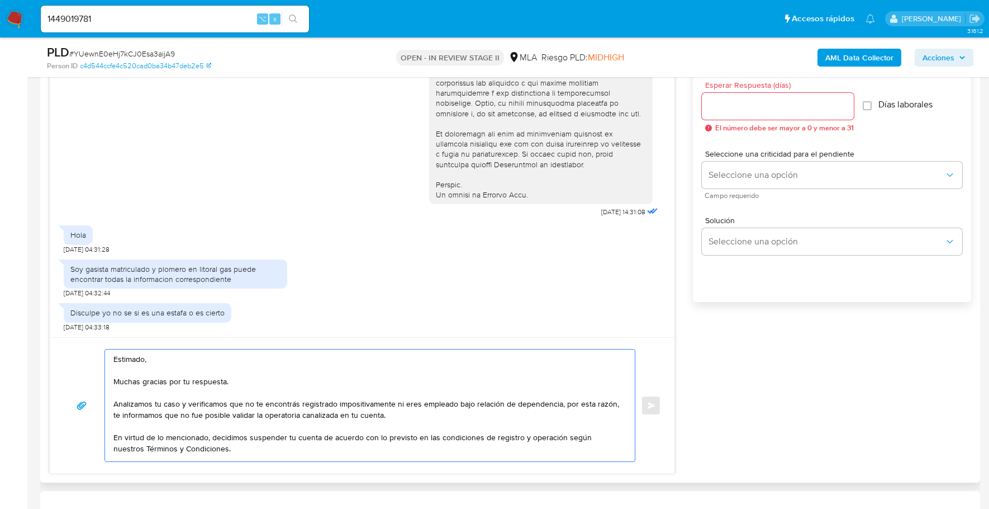
scroll to position [557, 0]
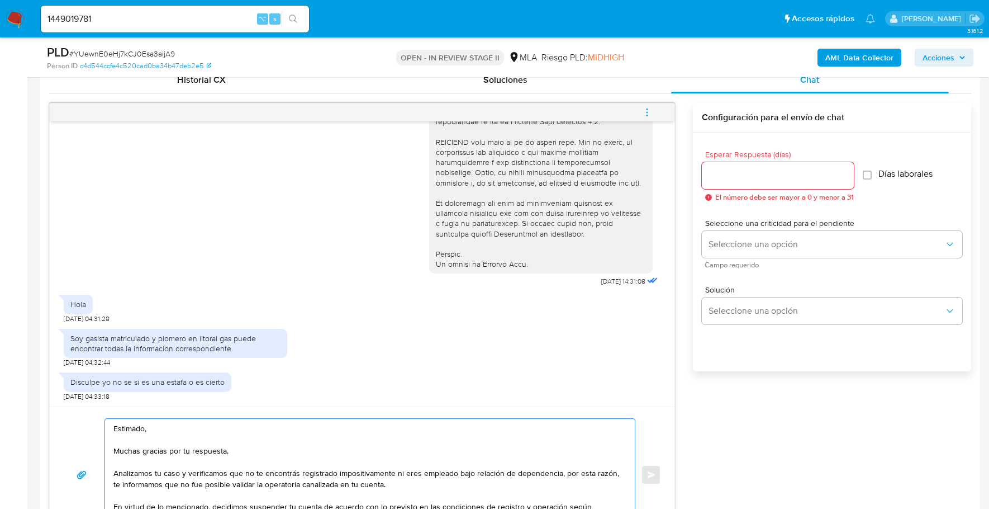
type textarea "Estimado, Muchas gracias por tu respuesta. Analizamos tu caso y verificamos que…"
click at [750, 178] on input "Esperar Respuesta (días)" at bounding box center [778, 175] width 152 height 15
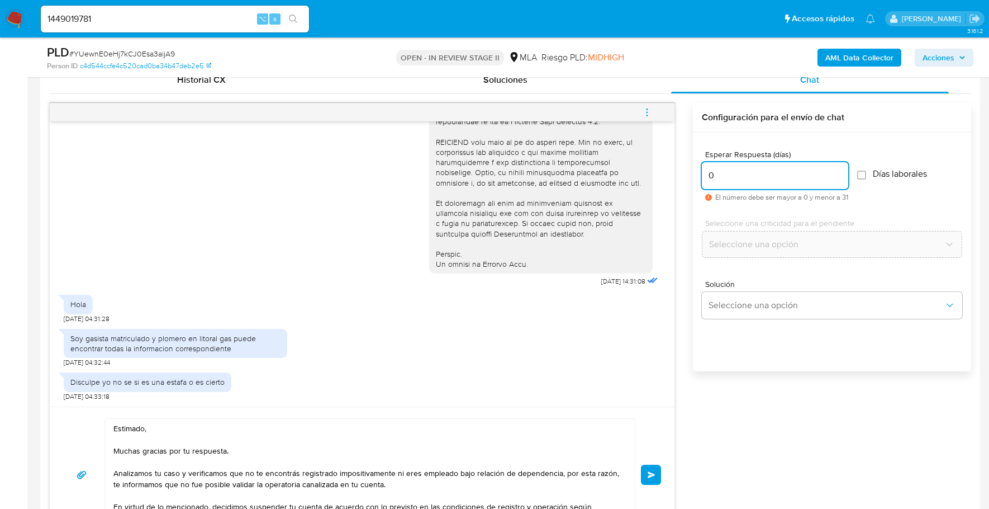
type input "0"
click at [641, 467] on div "Estimado, Muchas gracias por tu respuesta. Analizamos tu caso y verificamos que…" at bounding box center [362, 474] width 598 height 113
click at [646, 468] on button "Enviar" at bounding box center [651, 474] width 20 height 20
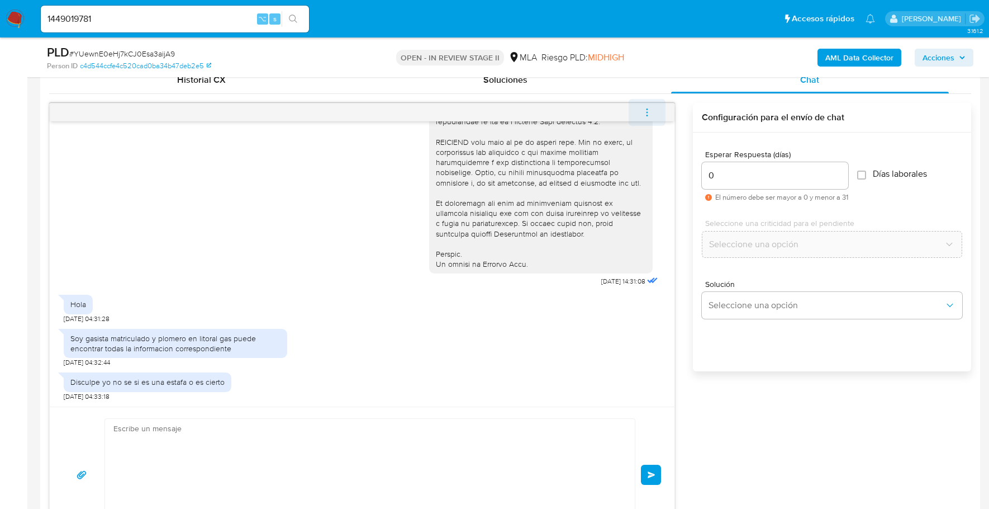
scroll to position [696, 0]
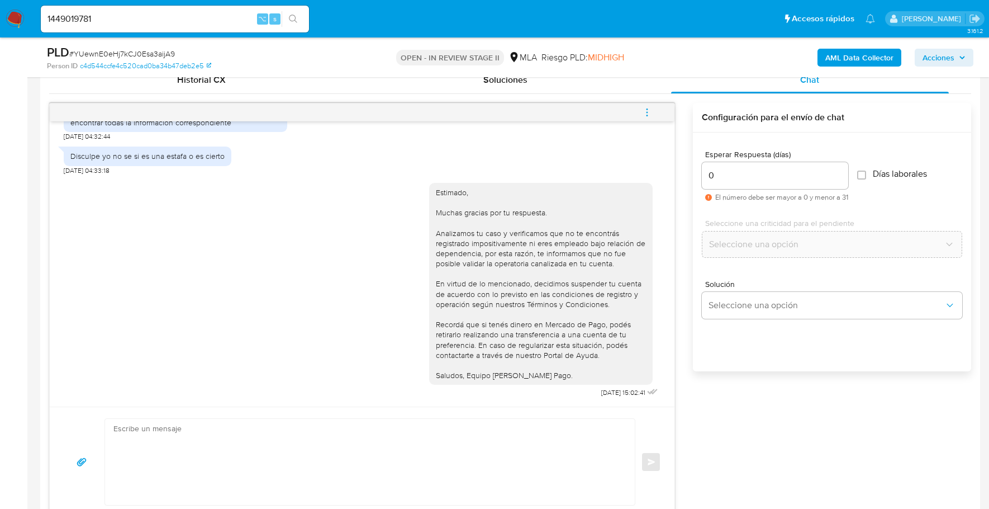
click at [643, 111] on button "menu-action" at bounding box center [647, 112] width 37 height 27
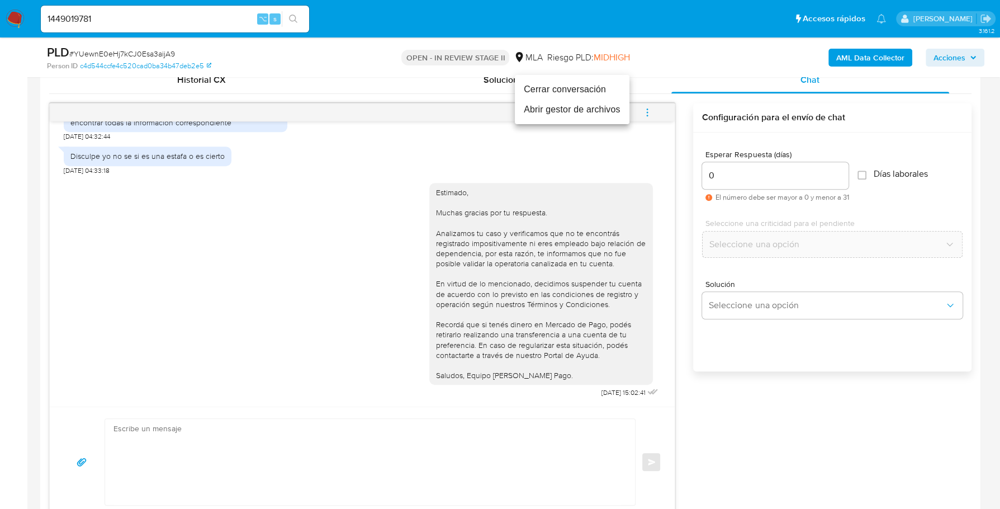
click at [595, 92] on li "Cerrar conversación" at bounding box center [572, 89] width 115 height 20
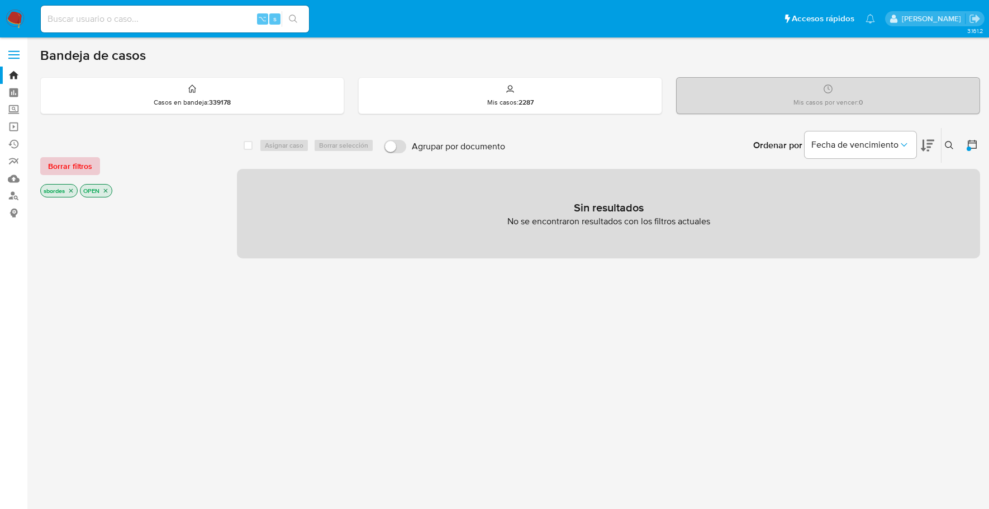
click at [87, 166] on span "Borrar filtros" at bounding box center [70, 166] width 44 height 16
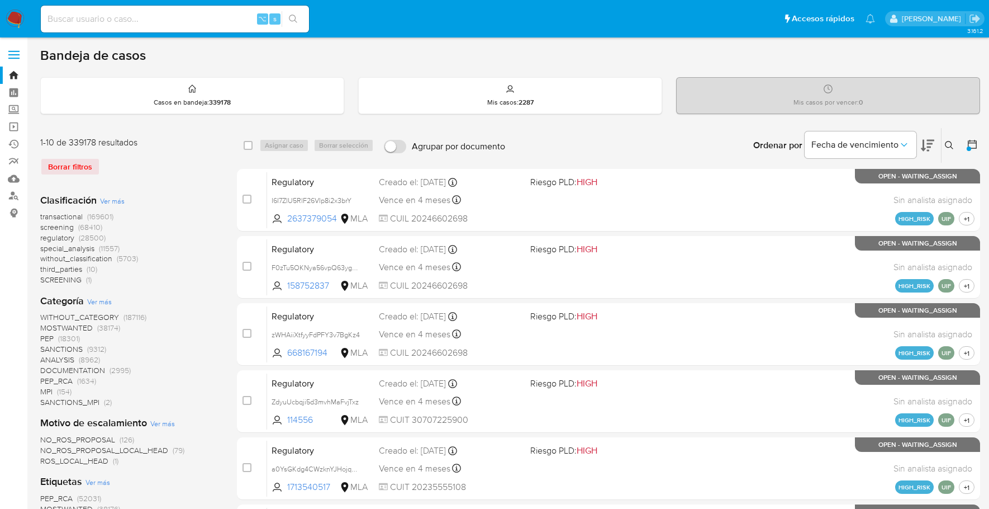
click at [17, 12] on img at bounding box center [15, 19] width 19 height 19
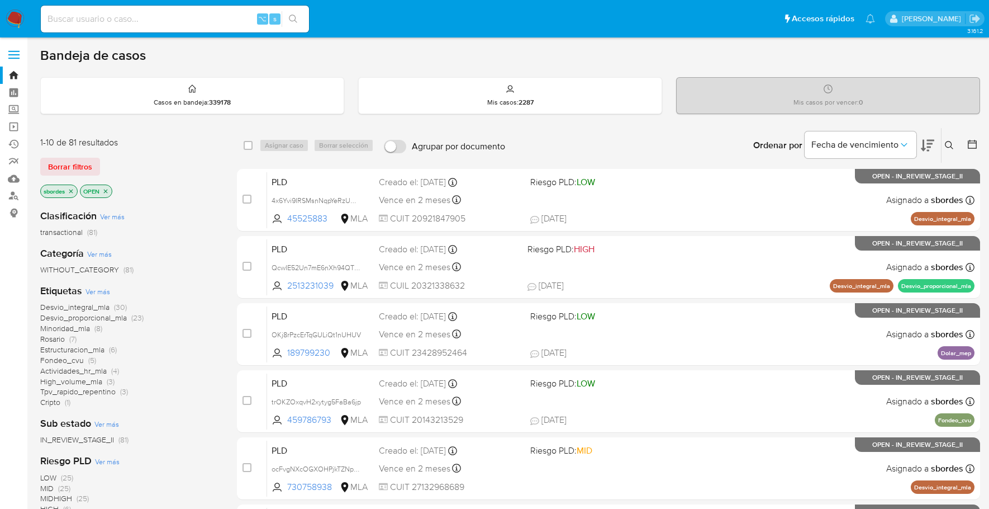
click at [72, 188] on icon "close-filter" at bounding box center [71, 191] width 7 height 7
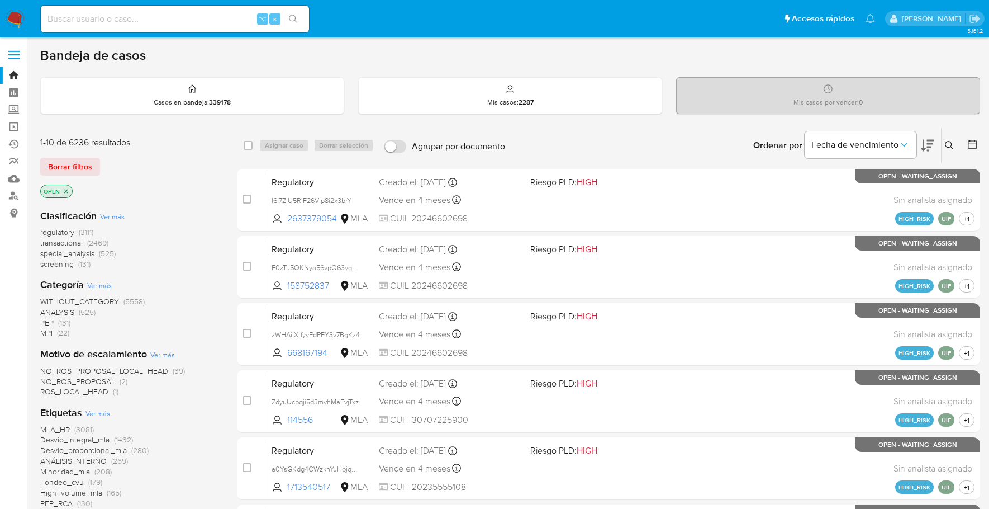
click at [952, 143] on icon at bounding box center [949, 145] width 9 height 9
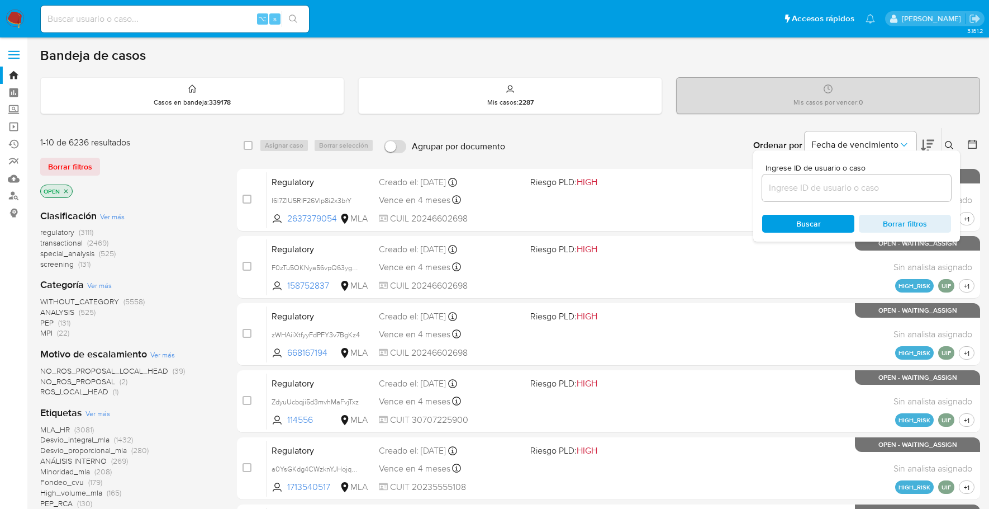
click at [808, 182] on input at bounding box center [856, 188] width 189 height 15
type input "YUewnE0eHj7kCJ0Esa3aijA9"
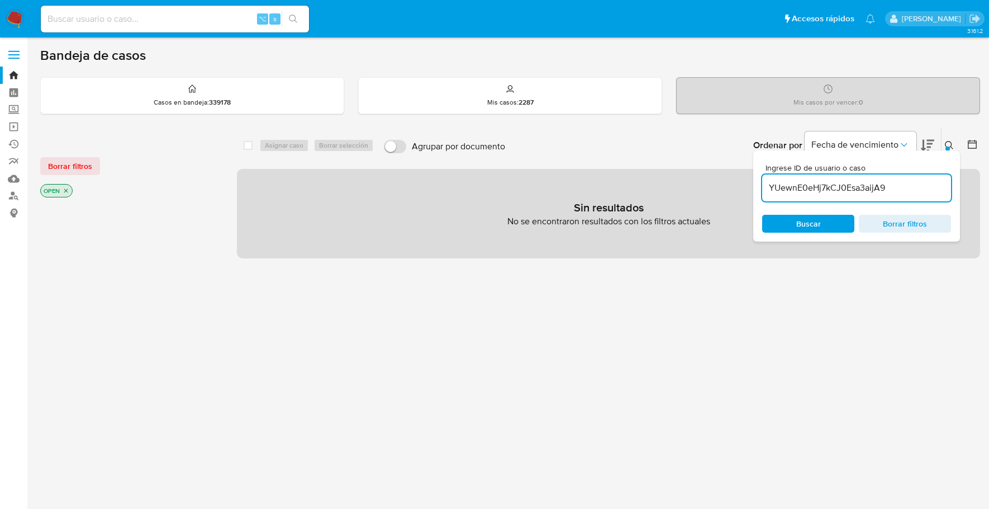
click at [947, 144] on icon at bounding box center [949, 145] width 9 height 9
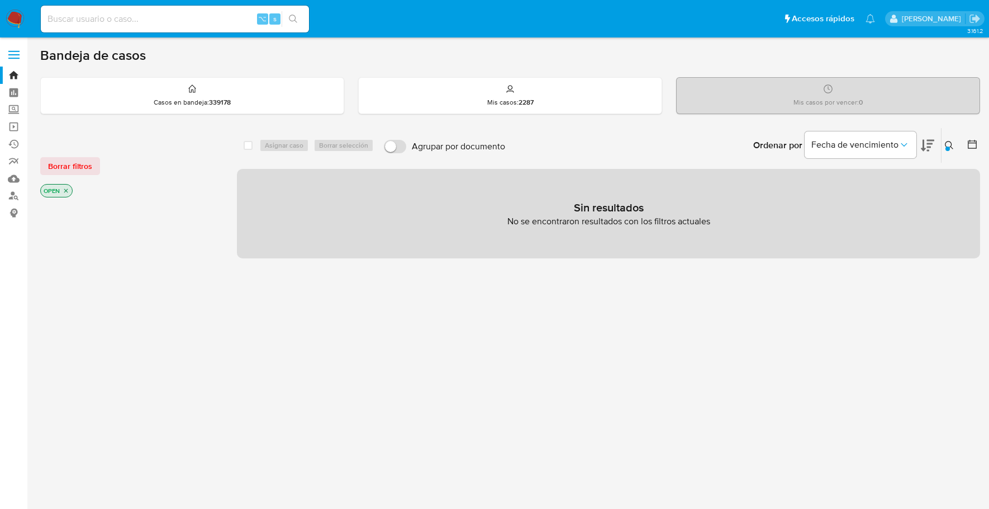
click at [67, 191] on icon "close-filter" at bounding box center [66, 190] width 7 height 7
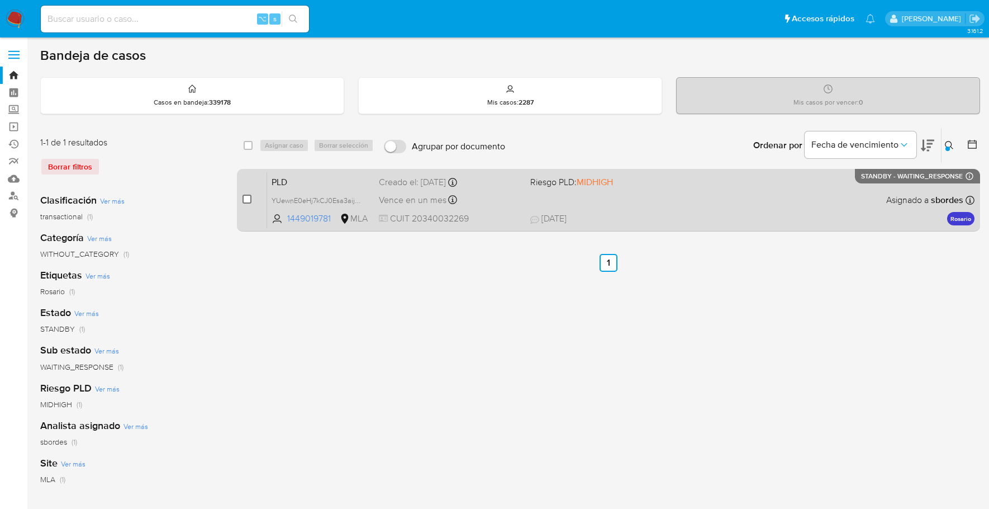
click at [249, 195] on input "checkbox" at bounding box center [247, 199] width 9 height 9
checkbox input "true"
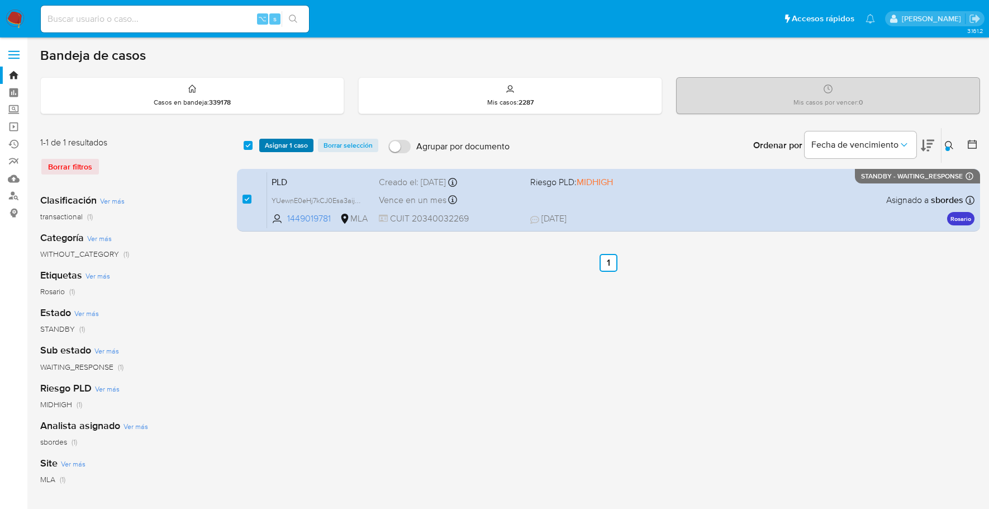
click at [281, 143] on span "Asignar 1 caso" at bounding box center [286, 145] width 43 height 11
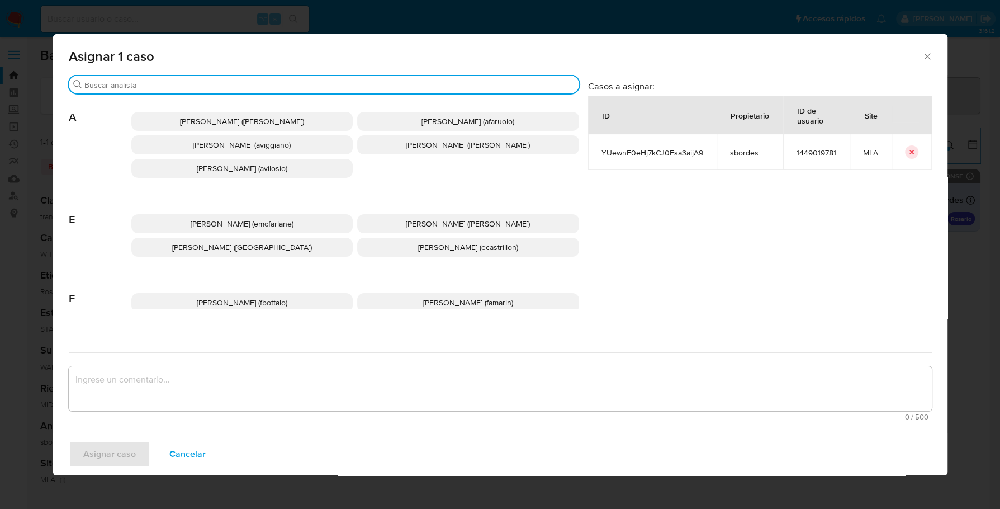
click at [155, 85] on input "Buscar" at bounding box center [329, 85] width 490 height 10
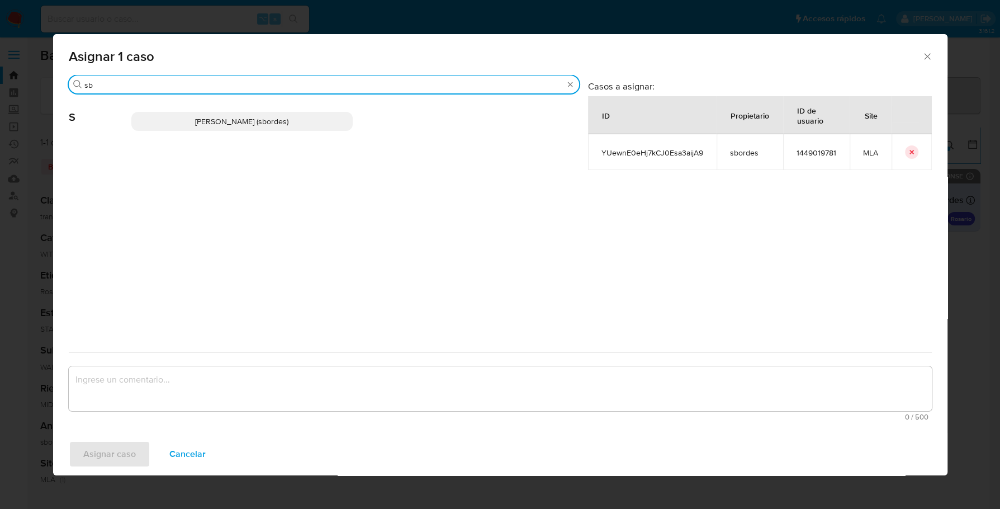
type input "sb"
click at [208, 124] on span "[PERSON_NAME] (sbordes)" at bounding box center [241, 121] width 93 height 11
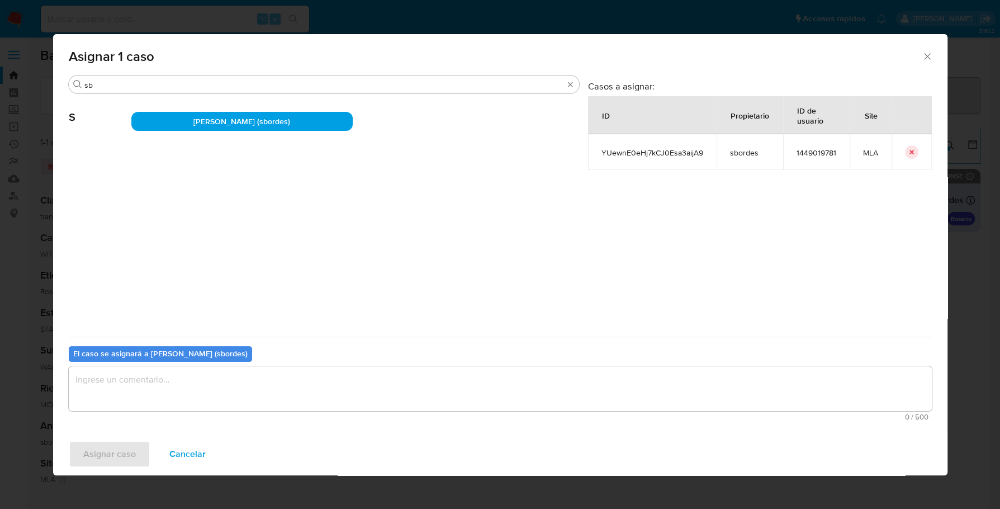
click at [203, 410] on textarea "assign-modal" at bounding box center [500, 388] width 863 height 45
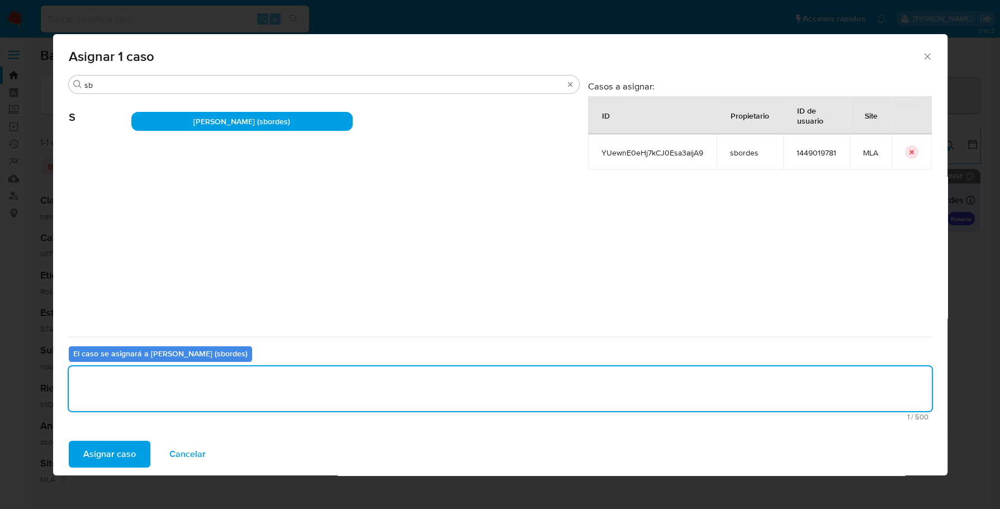
click at [118, 449] on span "Asignar caso" at bounding box center [109, 454] width 53 height 25
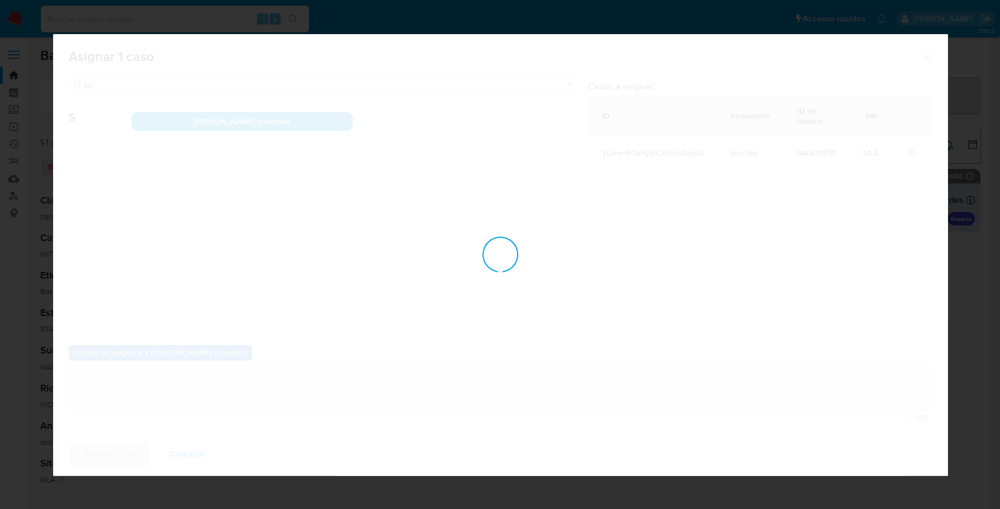
checkbox input "false"
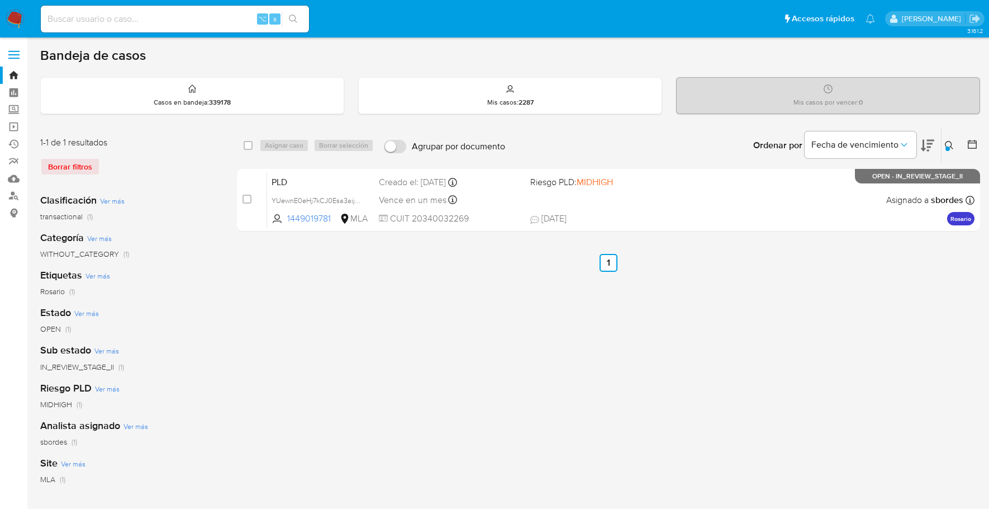
click at [20, 12] on img at bounding box center [15, 19] width 19 height 19
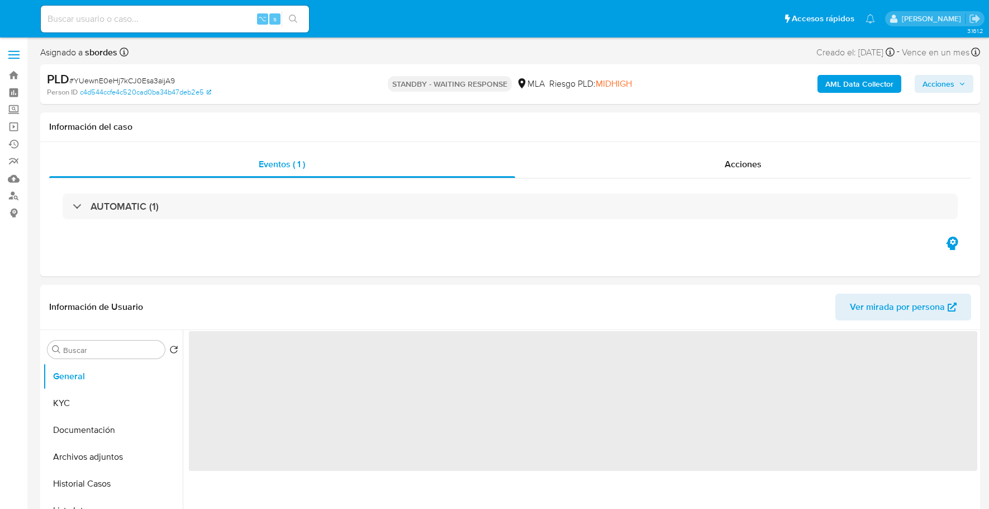
select select "10"
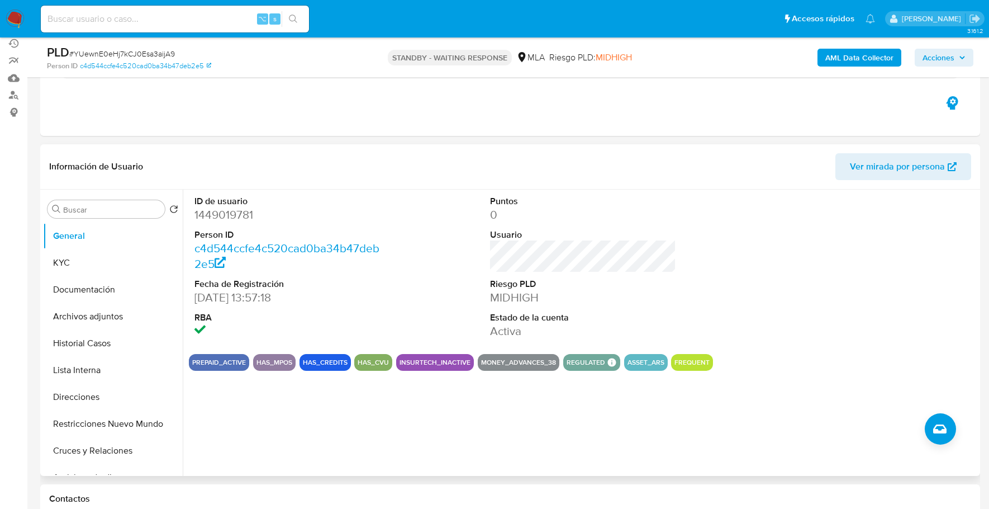
scroll to position [99, 0]
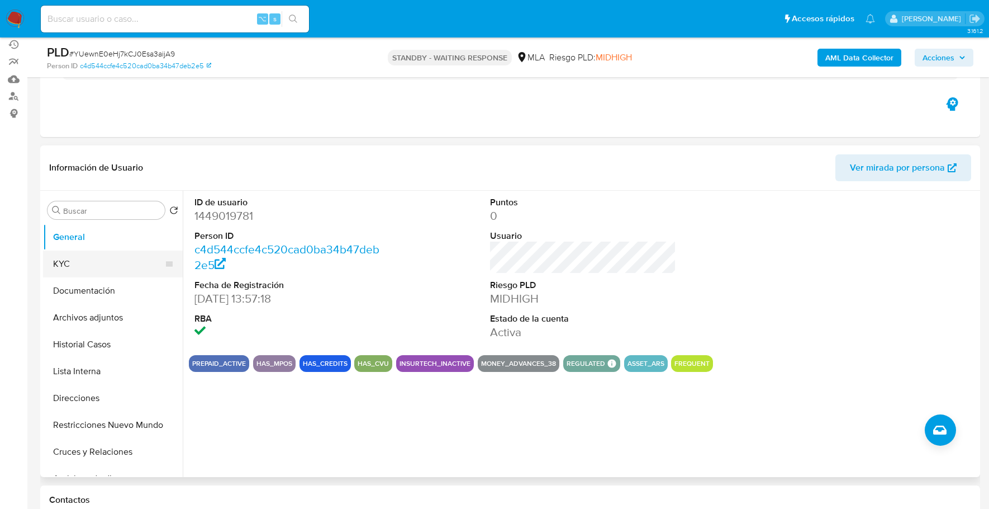
click at [83, 267] on button "KYC" at bounding box center [108, 263] width 131 height 27
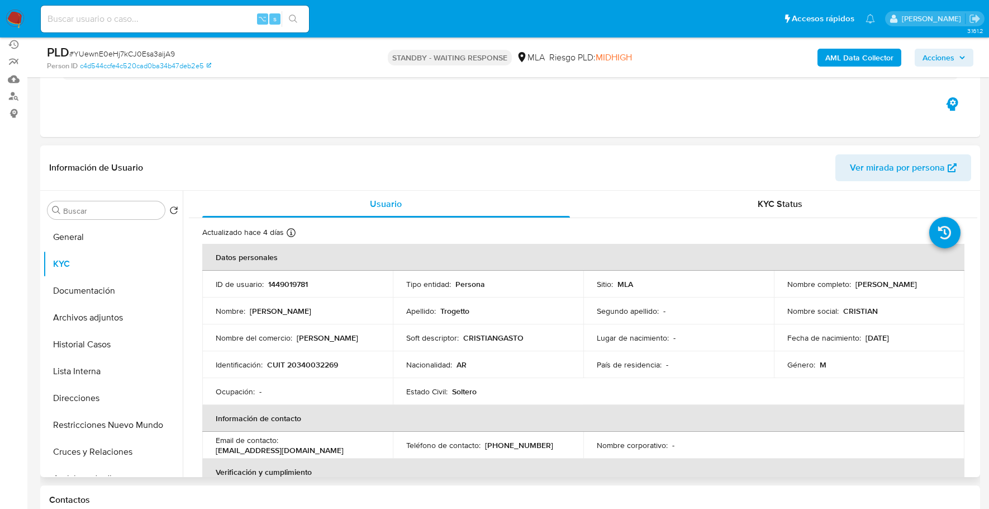
scroll to position [588, 0]
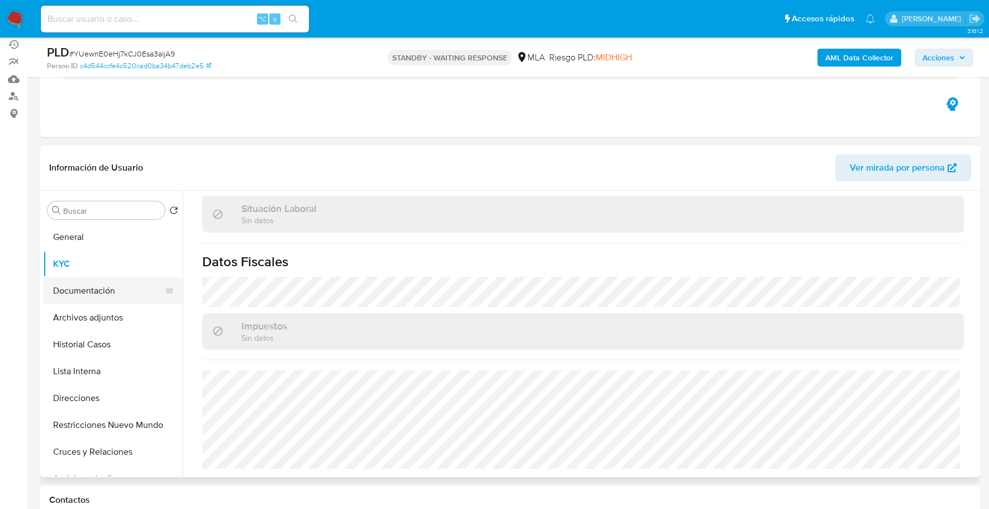
click at [114, 289] on button "Documentación" at bounding box center [108, 290] width 131 height 27
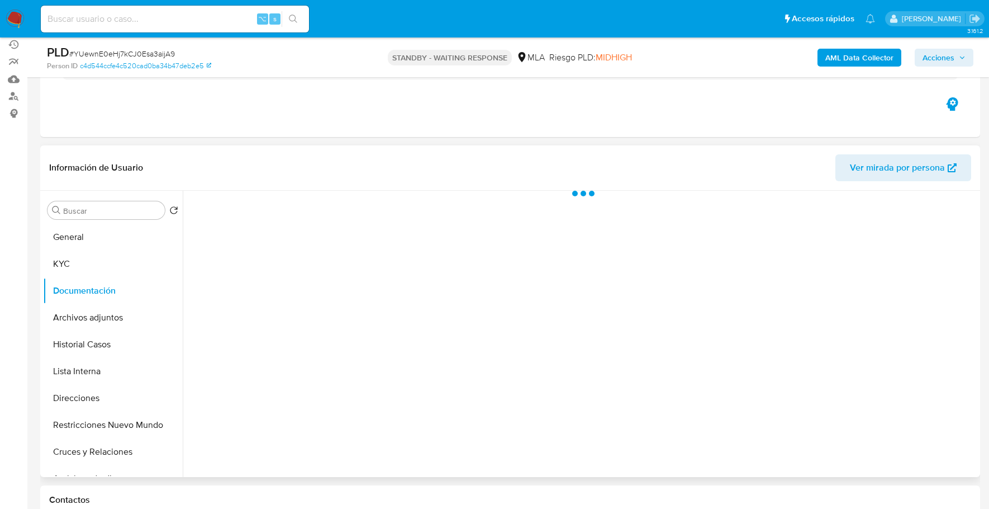
scroll to position [0, 0]
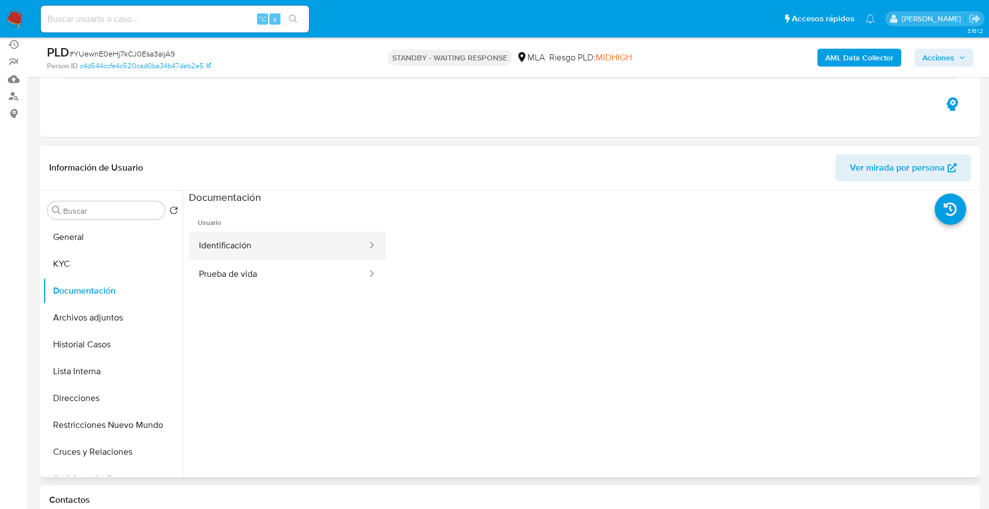
click at [294, 235] on button "Identificación" at bounding box center [278, 245] width 179 height 29
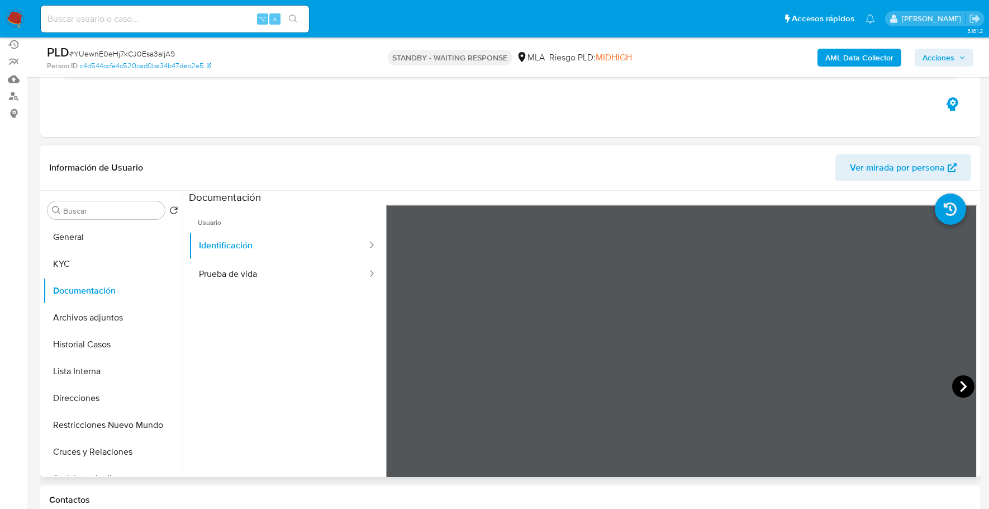
click at [956, 383] on icon at bounding box center [963, 386] width 22 height 22
click at [281, 286] on button "Prueba de vida" at bounding box center [278, 274] width 179 height 29
click at [69, 263] on button "KYC" at bounding box center [108, 263] width 131 height 27
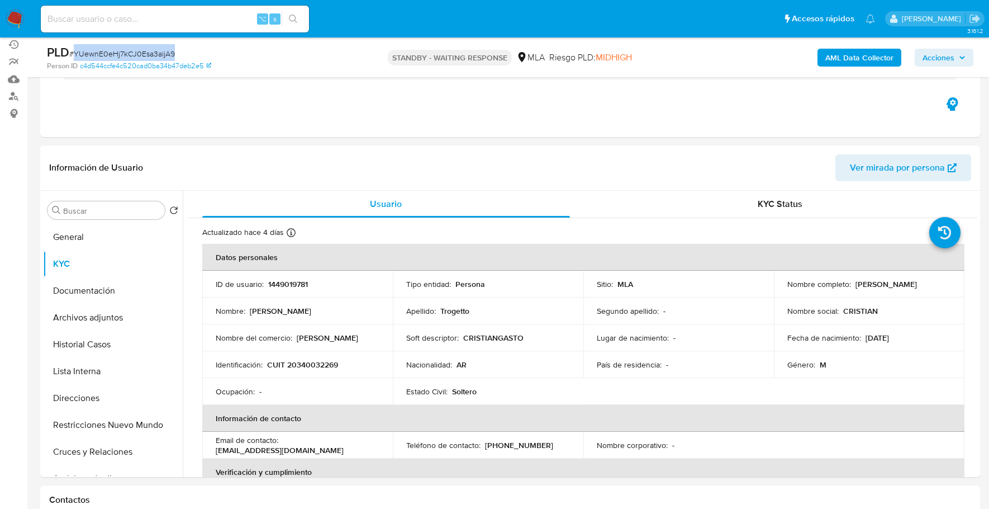
copy span "YUewnE0eHj7kCJ0Esa3aijA9"
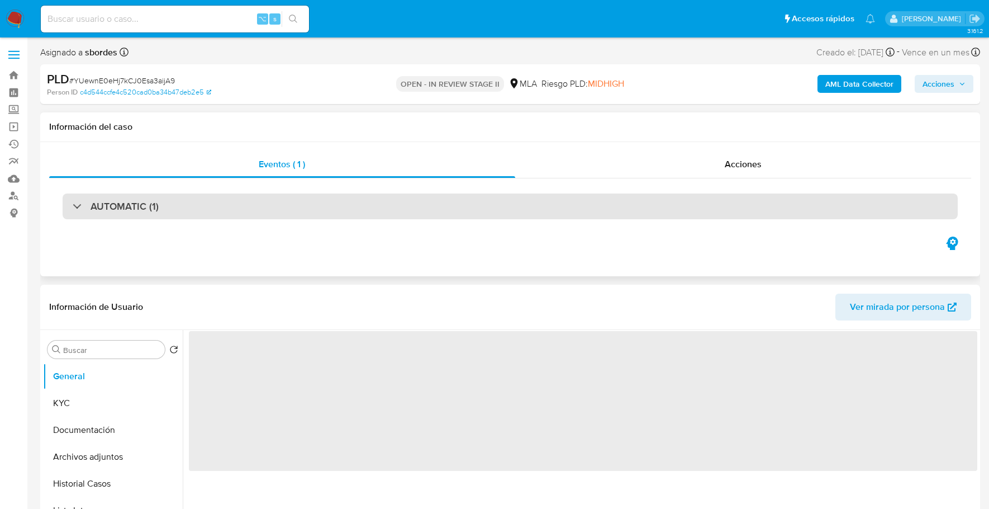
select select "10"
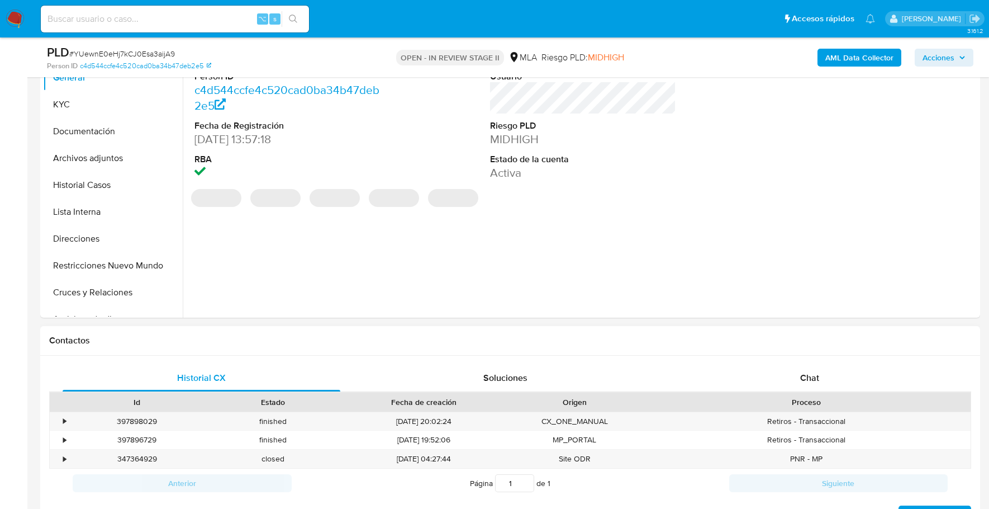
scroll to position [337, 0]
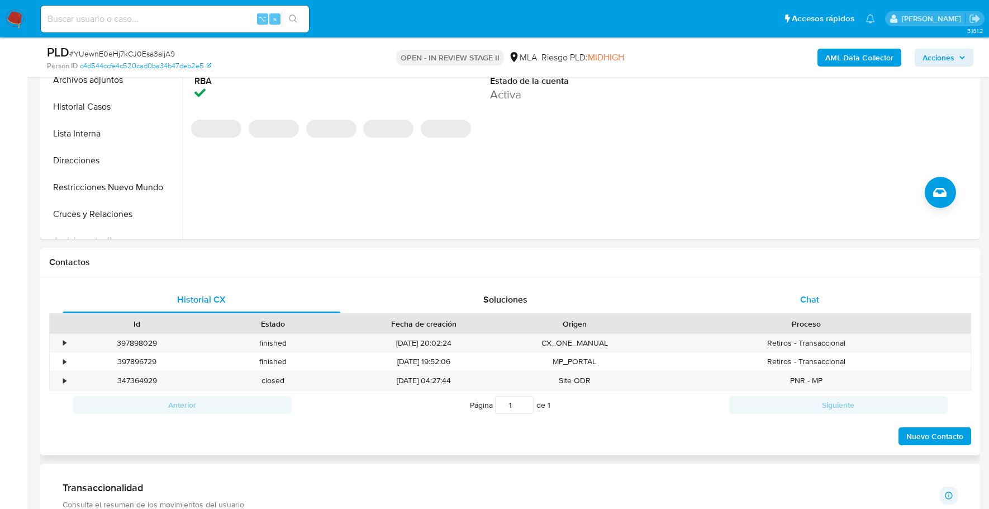
click at [805, 296] on span "Chat" at bounding box center [809, 299] width 19 height 13
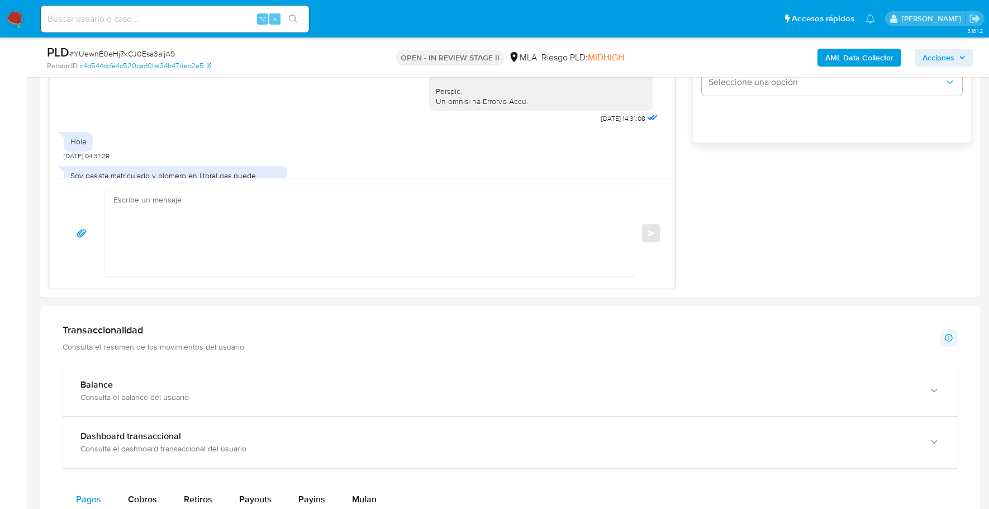
scroll to position [885, 0]
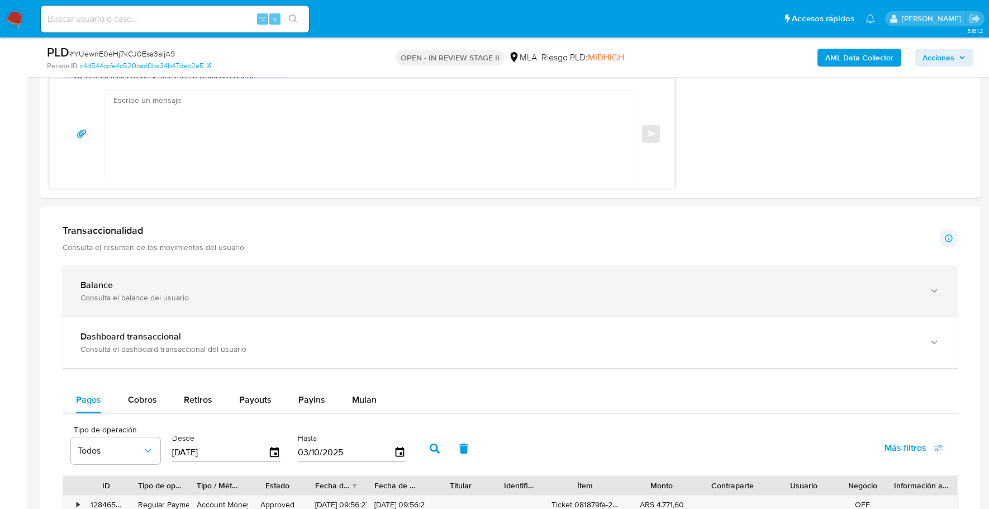
click at [184, 272] on div "Balance Consulta el balance del usuario" at bounding box center [510, 290] width 895 height 51
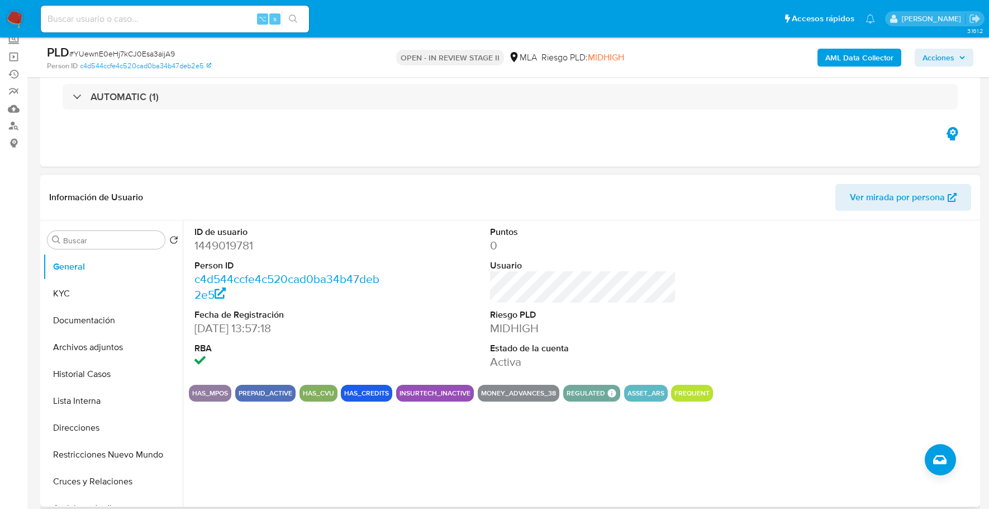
scroll to position [29, 0]
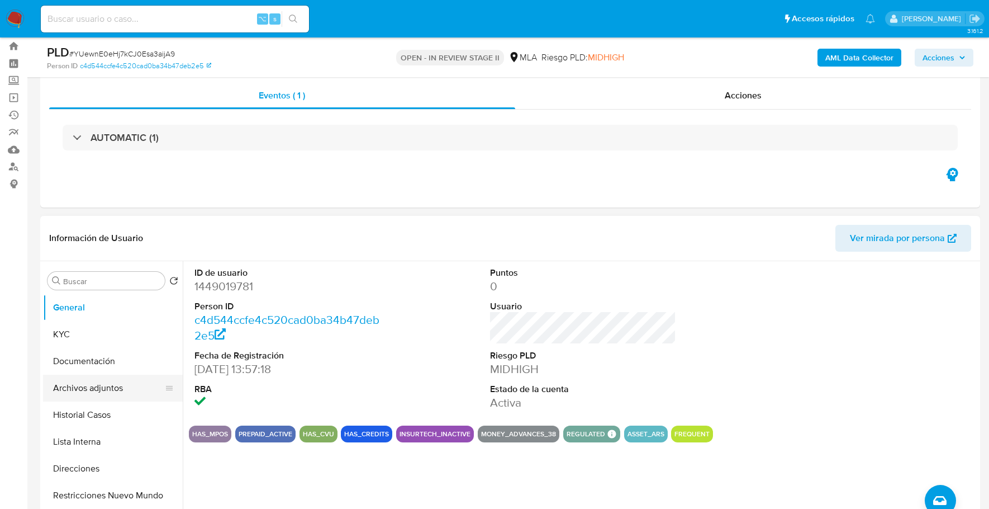
click at [101, 391] on button "Archivos adjuntos" at bounding box center [108, 387] width 131 height 27
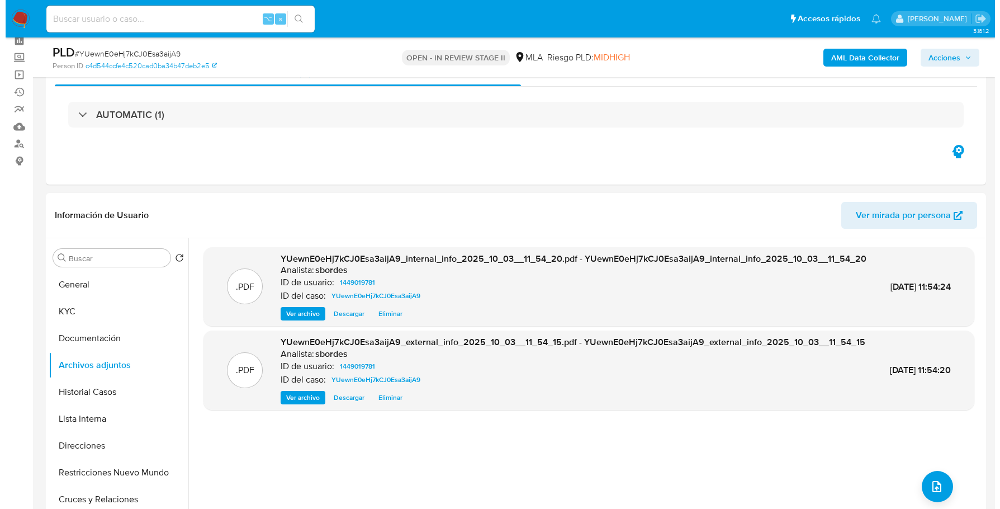
scroll to position [140, 0]
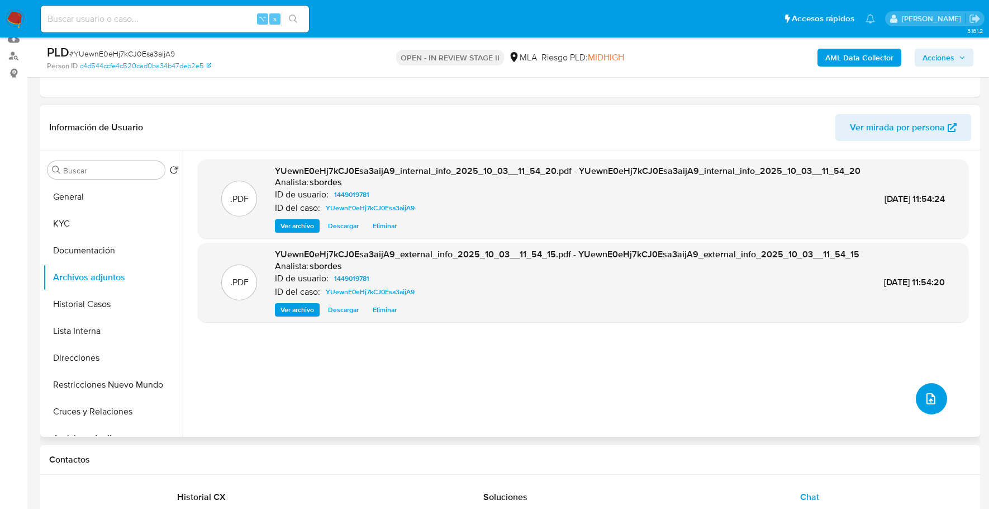
click at [919, 402] on button "upload-file" at bounding box center [931, 398] width 31 height 31
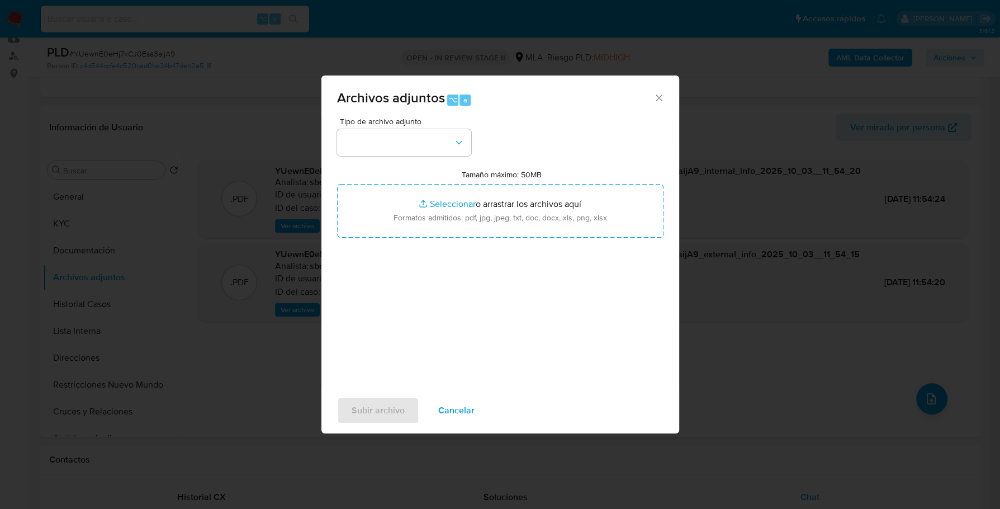
click at [393, 157] on div "Tipo de archivo adjunto Tamaño máximo: 50MB Seleccionar archivos Seleccionar o …" at bounding box center [500, 249] width 326 height 264
click at [399, 146] on button "button" at bounding box center [404, 142] width 134 height 27
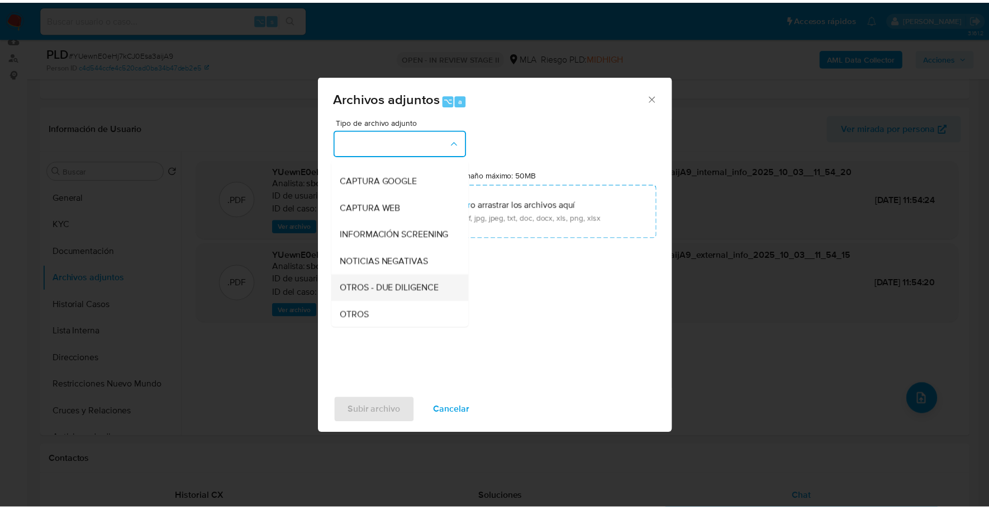
scroll to position [74, 0]
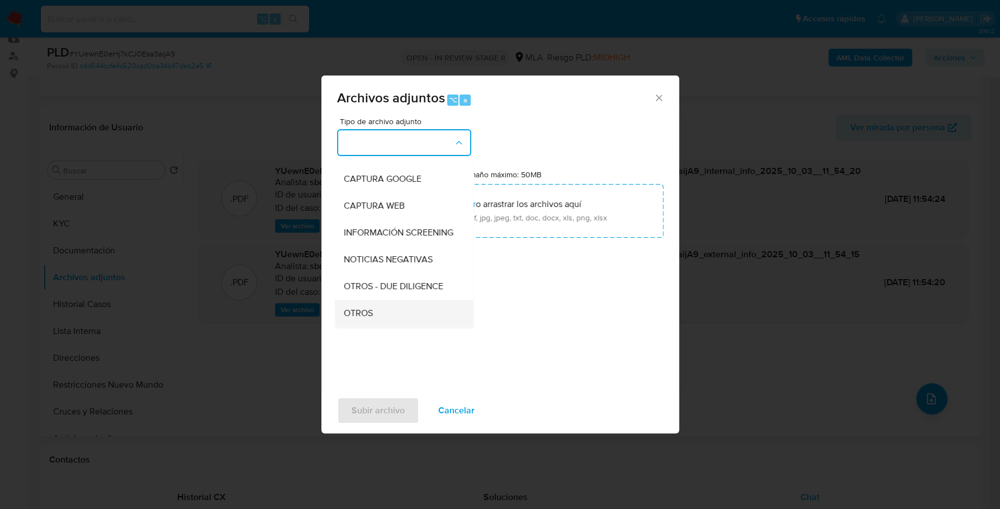
click at [372, 319] on span "OTROS" at bounding box center [358, 312] width 29 height 11
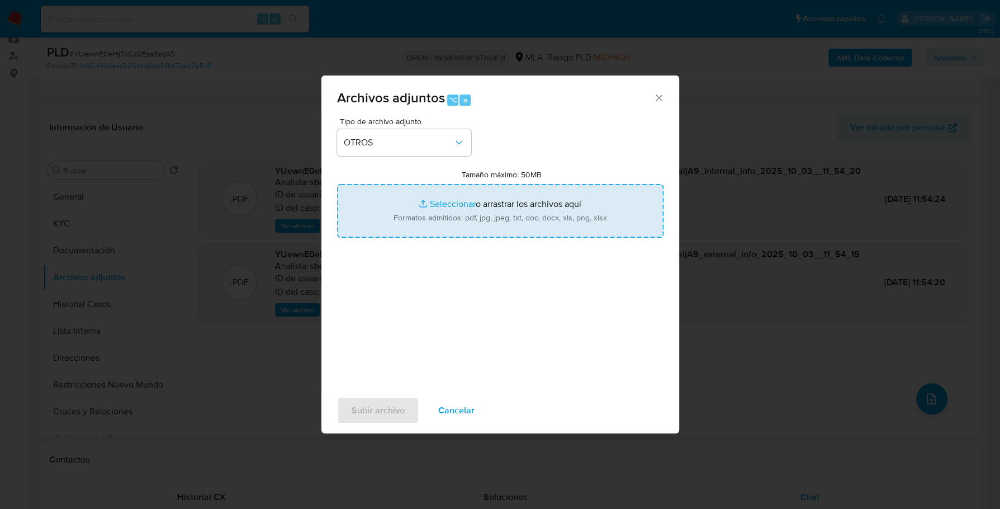
click at [440, 210] on input "Tamaño máximo: 50MB Seleccionar archivos" at bounding box center [500, 211] width 326 height 54
type input "C:\fakepath\Caselog YUewnE0eHj7kCJ0Esa3aijA9_2025_09_17_16_11_01.docx"
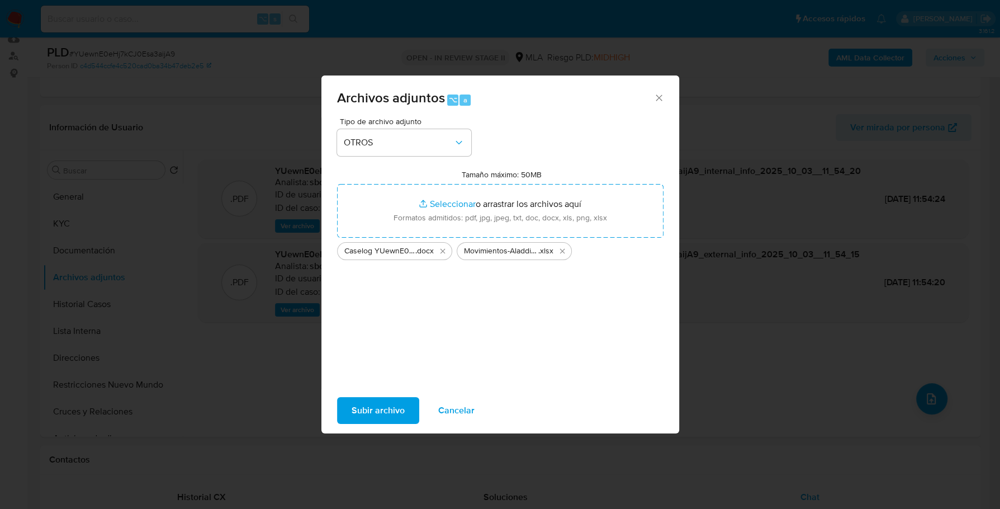
click at [366, 415] on span "Subir archivo" at bounding box center [378, 410] width 53 height 25
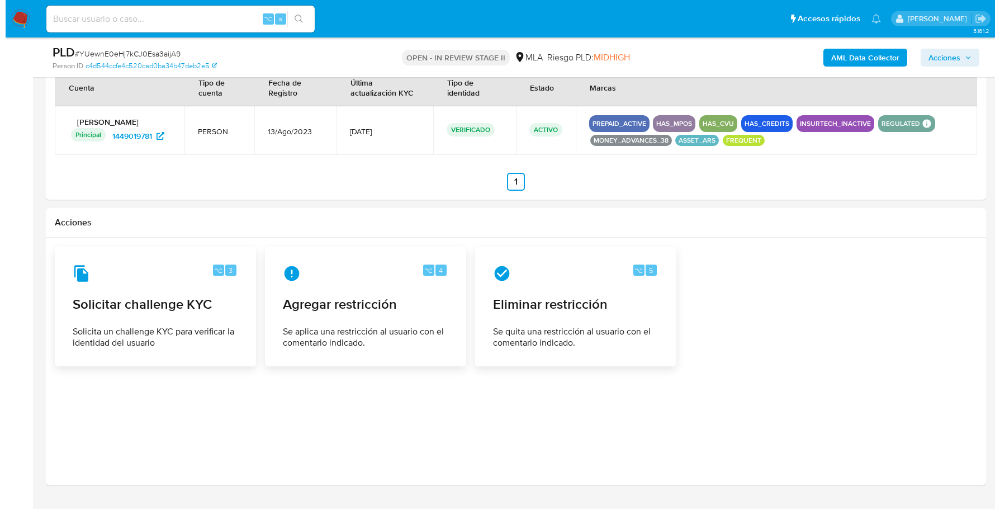
scroll to position [2168, 0]
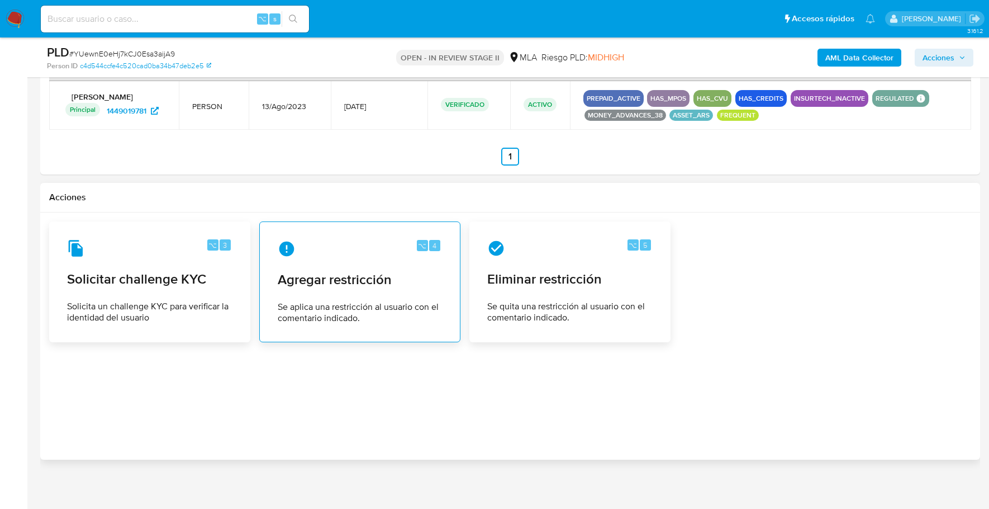
click at [333, 281] on span "Agregar restricción" at bounding box center [360, 279] width 164 height 17
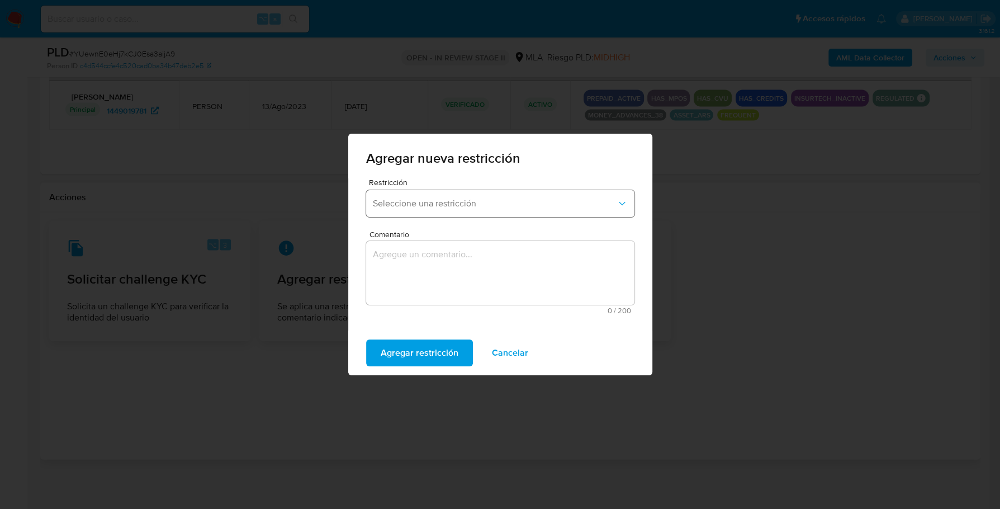
click at [441, 206] on span "Seleccione una restricción" at bounding box center [495, 203] width 244 height 11
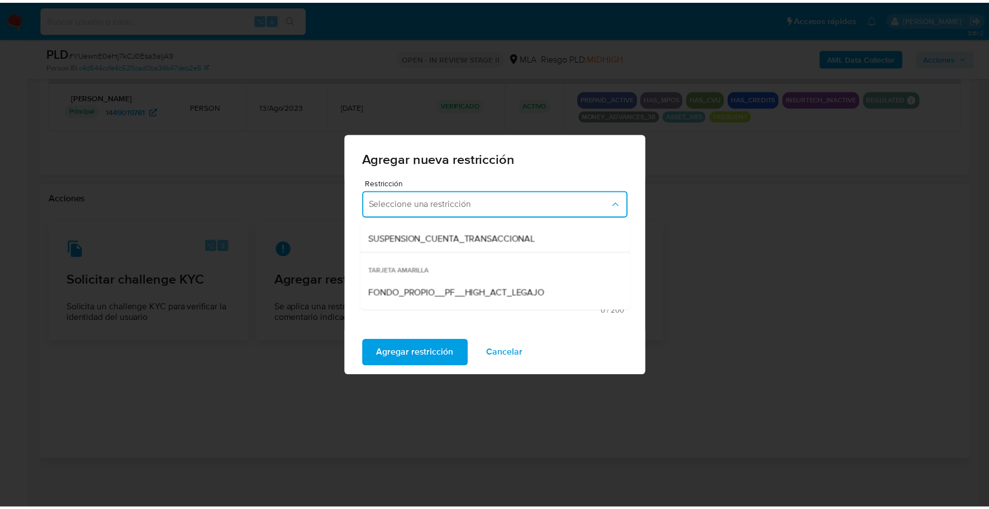
scroll to position [163, 0]
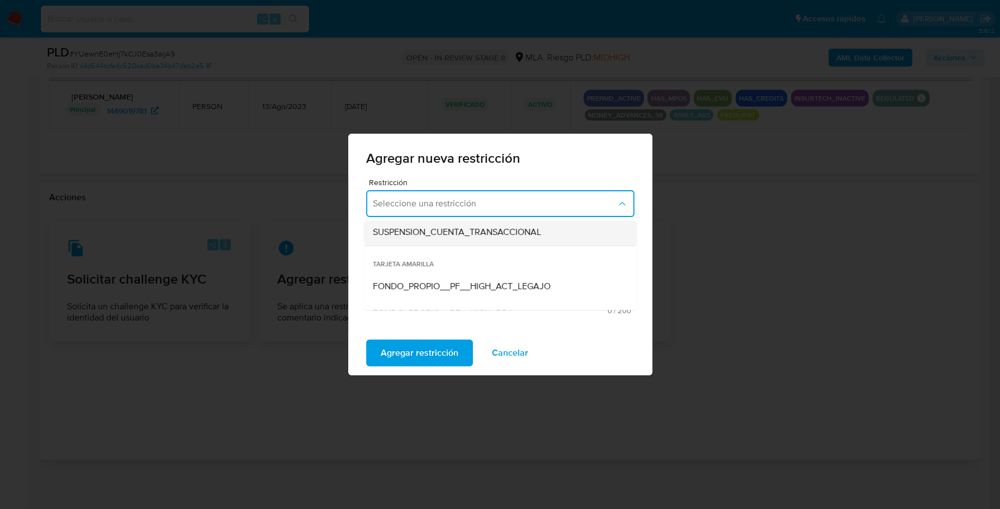
click at [479, 241] on div "SUSPENSION_CUENTA_TRANSACCIONAL" at bounding box center [497, 232] width 248 height 27
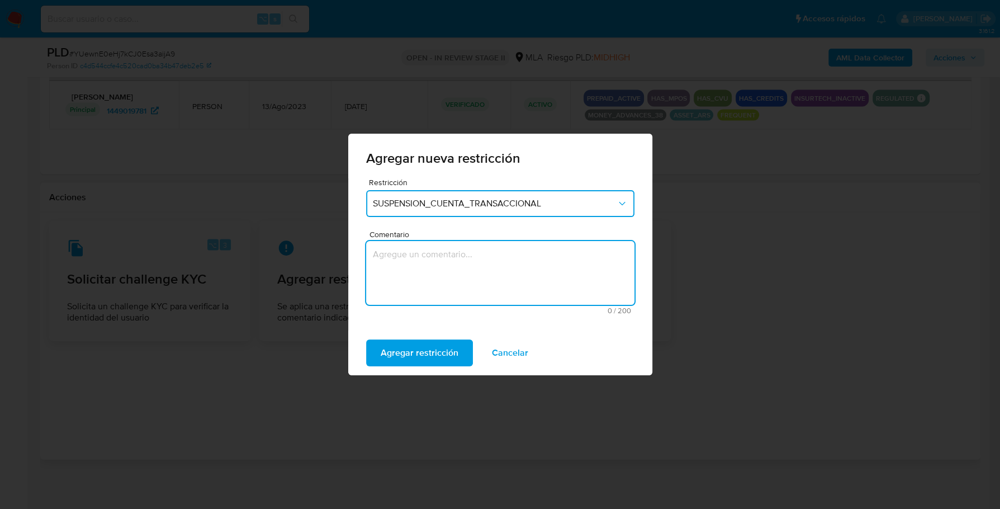
click at [456, 282] on textarea "Comentario" at bounding box center [500, 273] width 268 height 64
type textarea "AML"
click at [421, 371] on div "Agregar restricción Cancelar" at bounding box center [500, 352] width 304 height 45
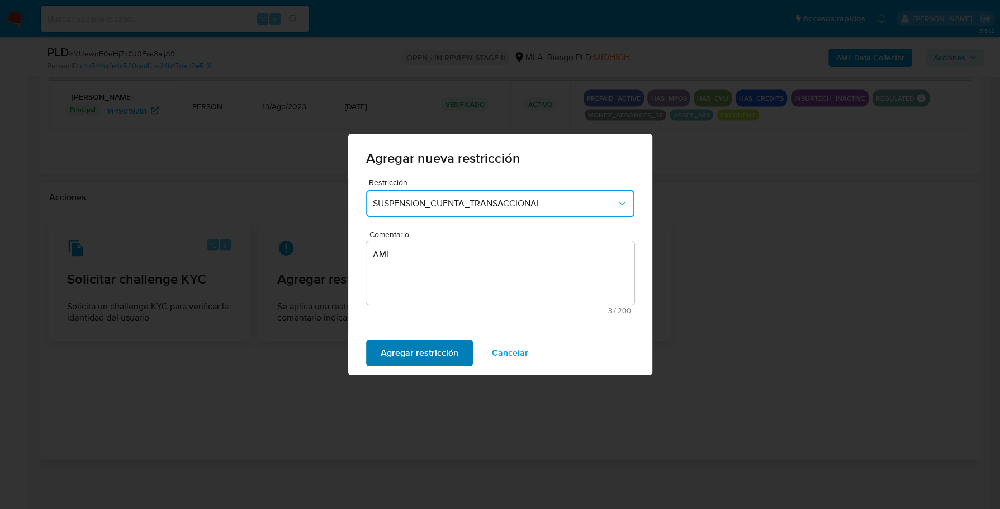
click at [430, 353] on span "Agregar restricción" at bounding box center [420, 352] width 78 height 25
click at [420, 352] on button "Confirmar" at bounding box center [400, 352] width 69 height 27
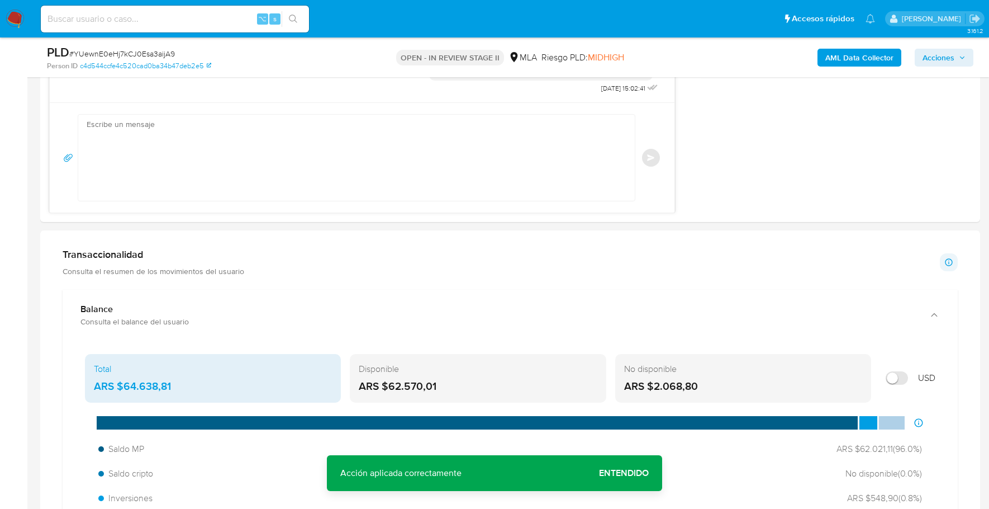
scroll to position [0, 0]
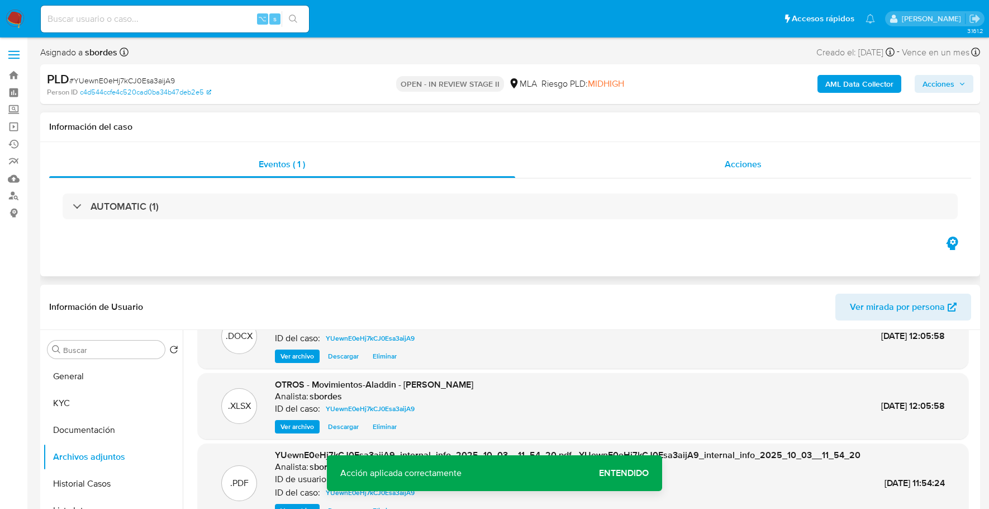
click at [676, 152] on div "Acciones" at bounding box center [743, 164] width 457 height 27
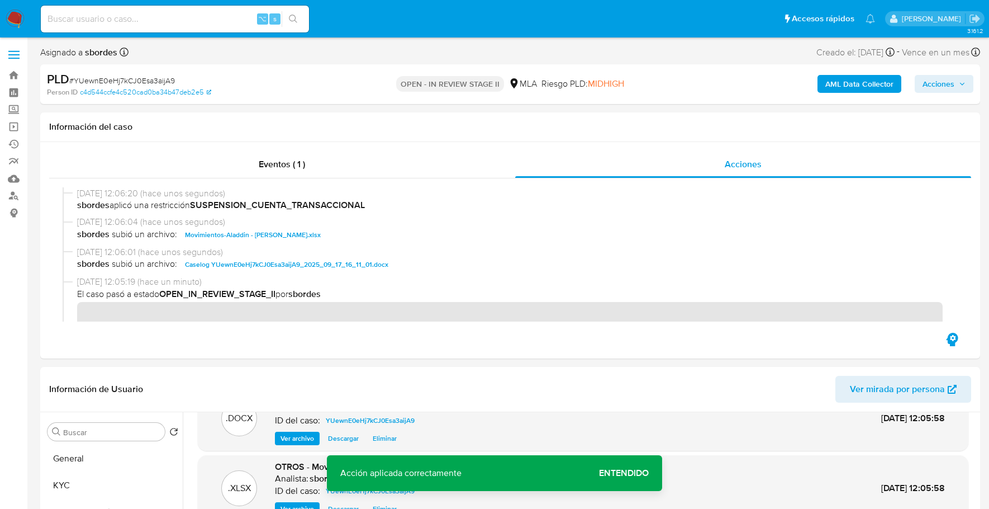
click at [936, 87] on span "Acciones" at bounding box center [939, 84] width 32 height 18
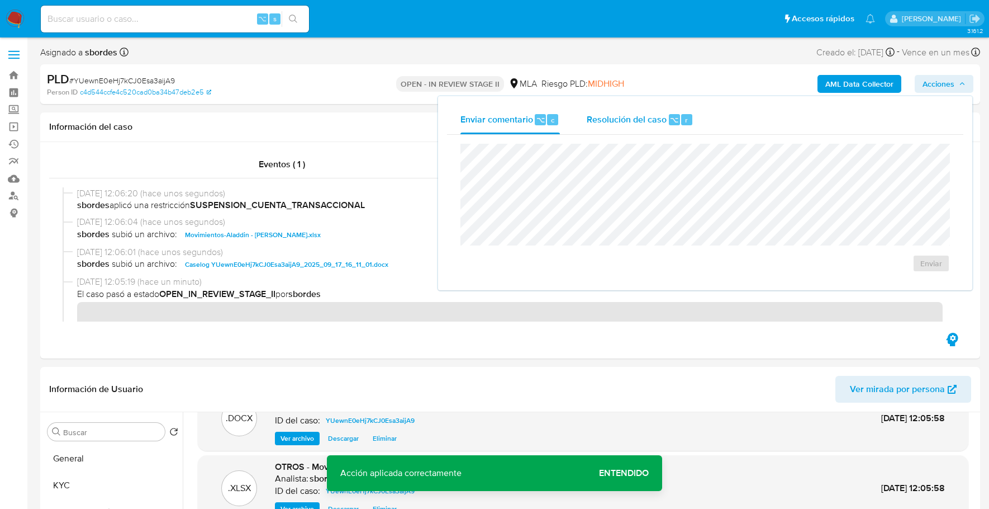
click at [695, 103] on div "Enviar comentario ⌥ c Resolución del caso ⌥ r Enviar" at bounding box center [705, 193] width 534 height 194
click at [674, 127] on div "Resolución del caso ⌥ r" at bounding box center [640, 119] width 107 height 29
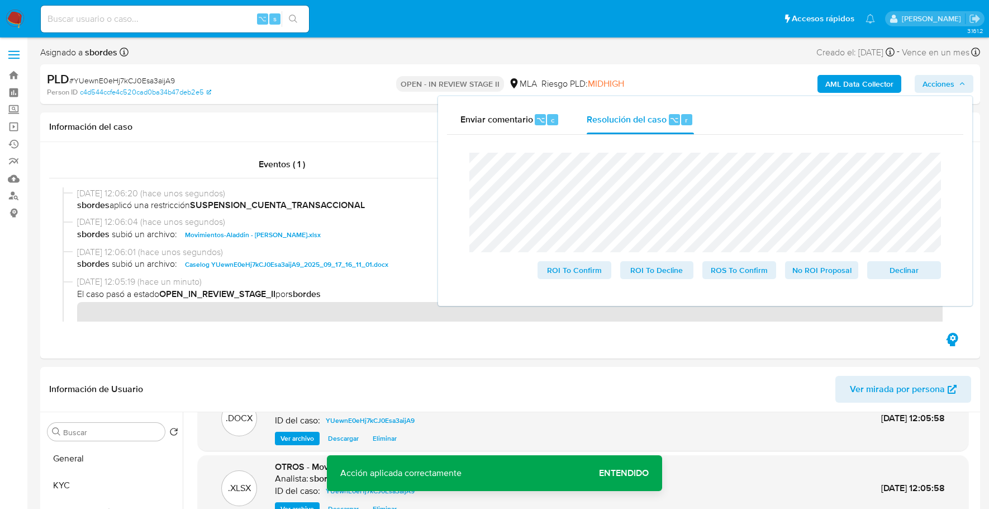
click at [452, 157] on div "Cierre de caso ROI To Confirm ROI To Decline ROS To Confirm No ROI Proposal Dec…" at bounding box center [705, 216] width 516 height 162
click at [937, 274] on button "Declinar" at bounding box center [904, 270] width 74 height 18
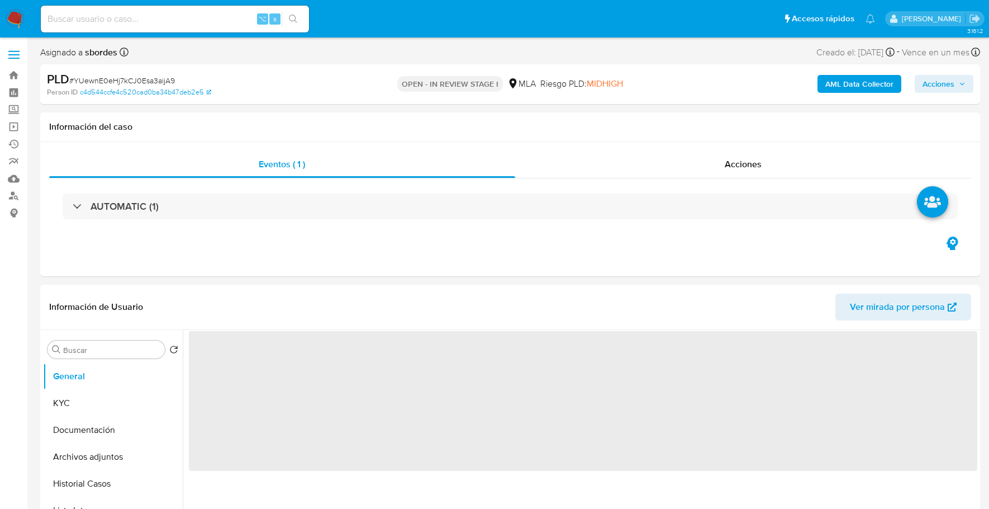
click at [964, 84] on icon "button" at bounding box center [962, 83] width 7 height 7
select select "10"
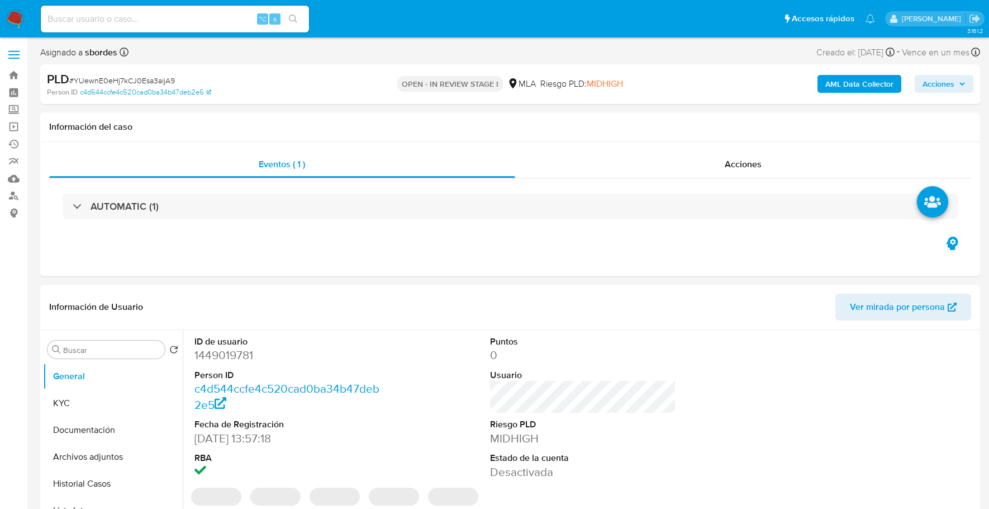
click at [955, 79] on span "Acciones" at bounding box center [944, 84] width 43 height 16
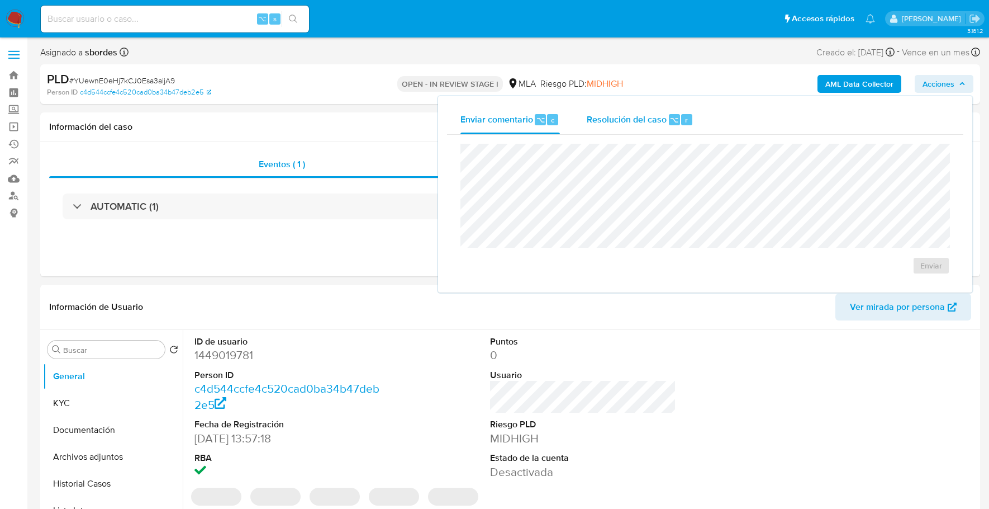
click at [661, 128] on div "Resolución del caso ⌥ r" at bounding box center [640, 119] width 107 height 29
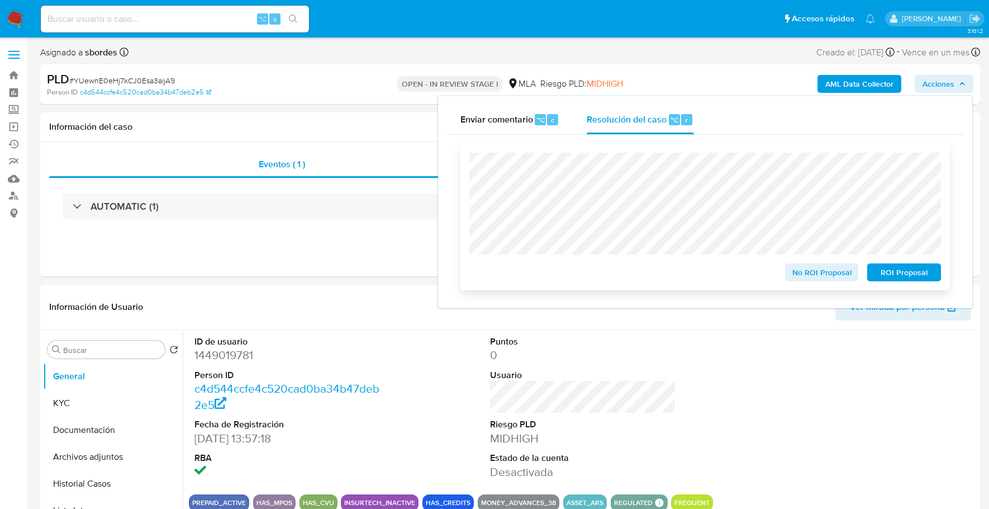
click at [911, 270] on span "ROI Proposal" at bounding box center [904, 272] width 58 height 16
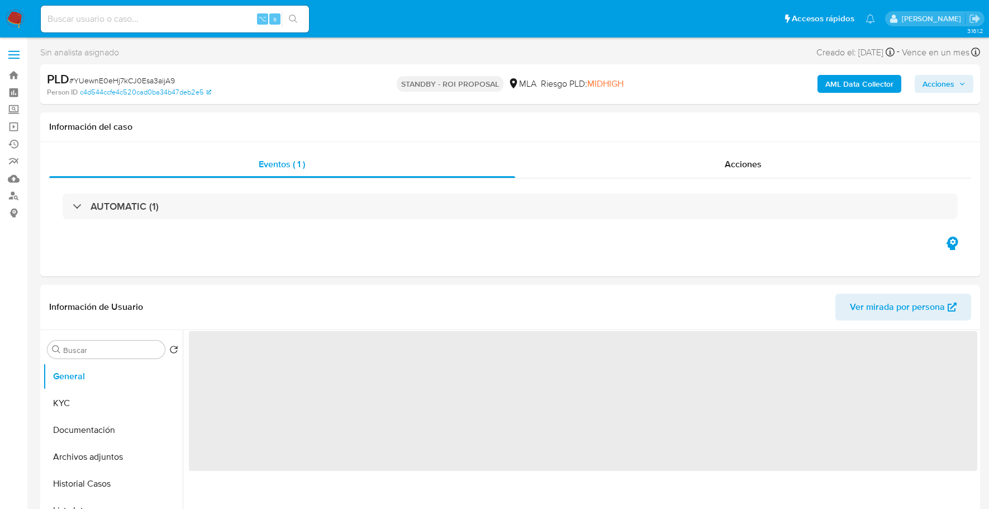
select select "10"
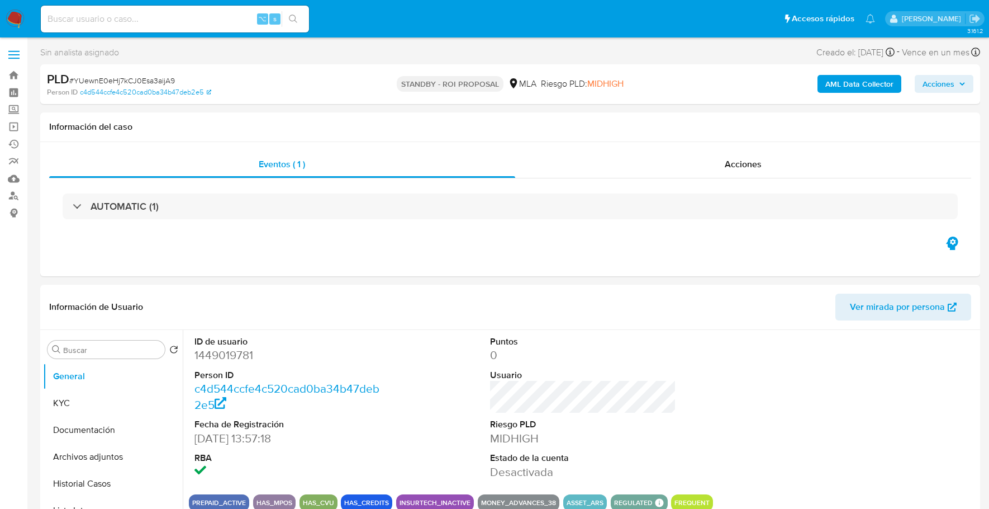
click at [187, 16] on input at bounding box center [175, 19] width 268 height 15
paste input "1870011147"
type input "1870011147"
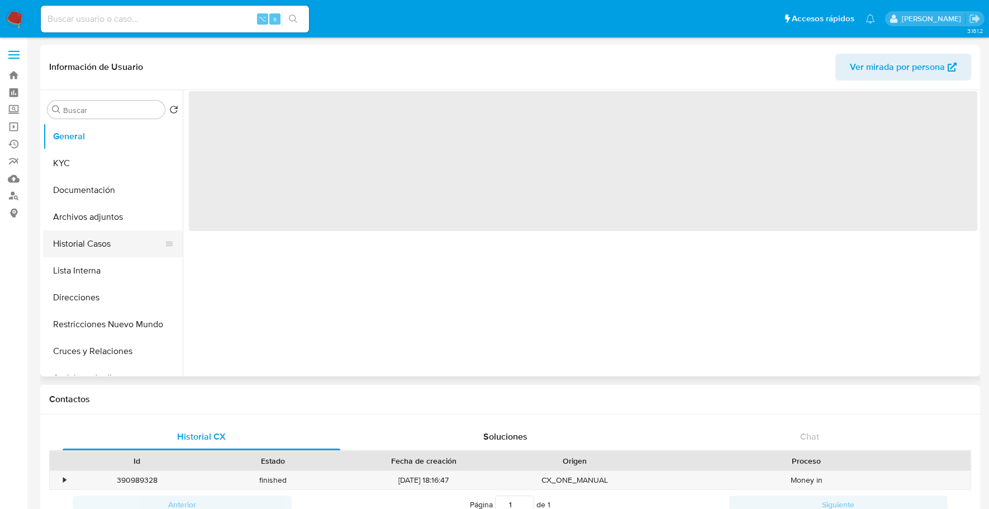
select select "10"
click at [107, 248] on button "Historial Casos" at bounding box center [108, 243] width 131 height 27
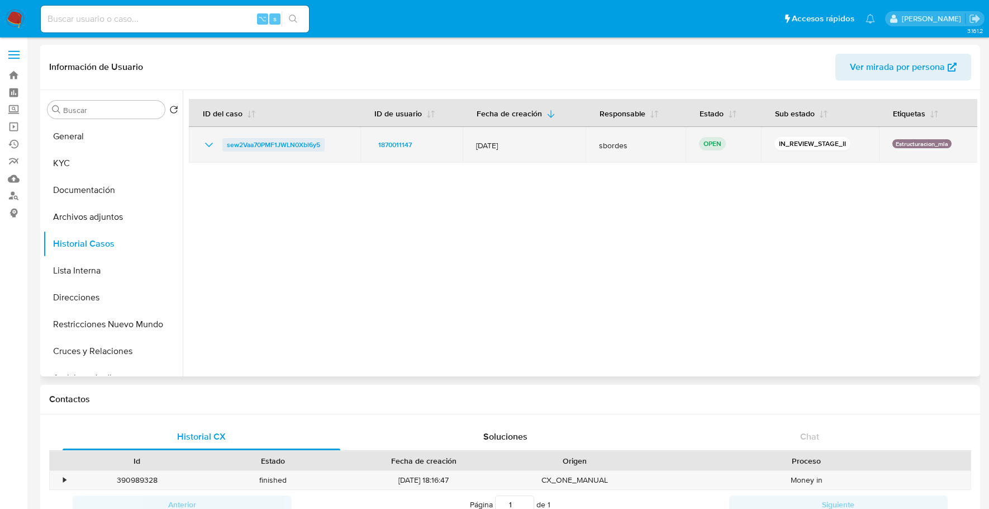
click at [257, 146] on span "sew2Vaa70PMF1JWLN0Xbl6y5" at bounding box center [273, 144] width 93 height 13
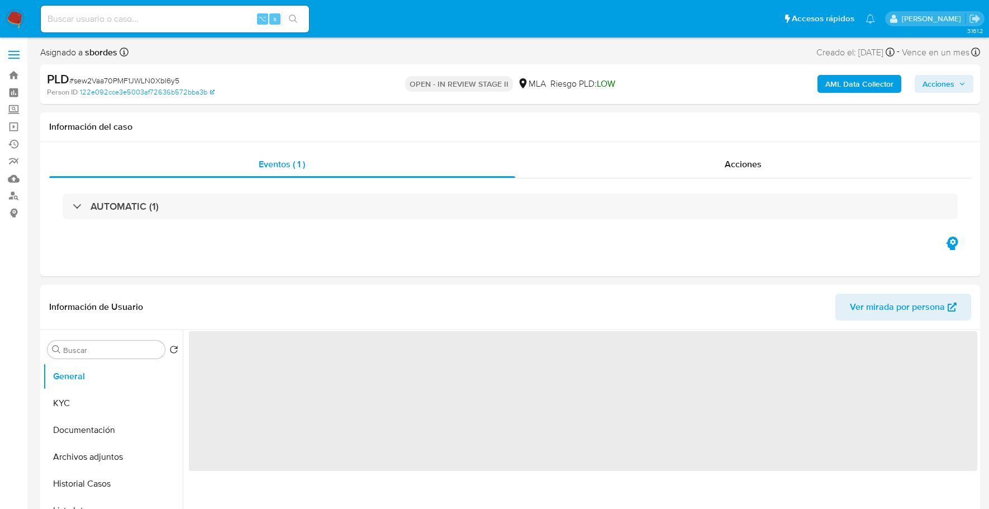
select select "10"
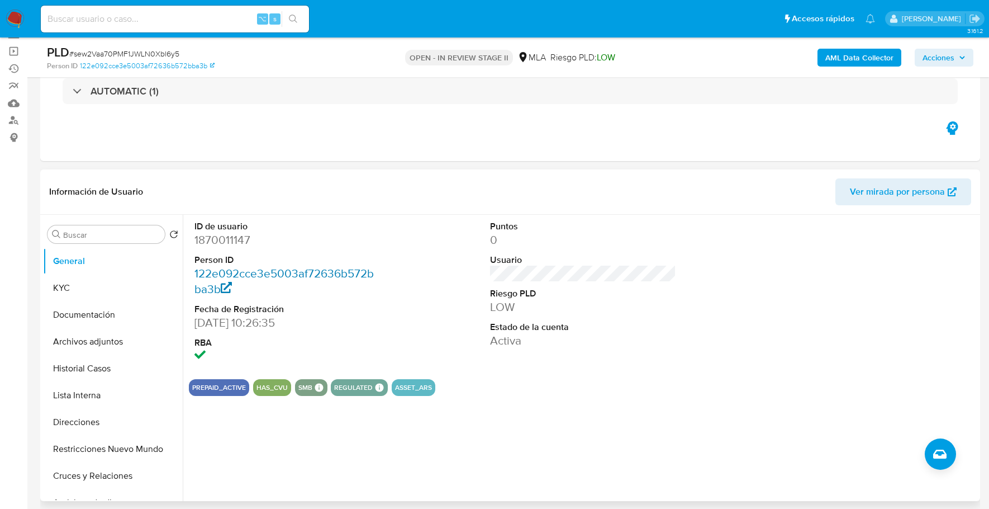
scroll to position [88, 0]
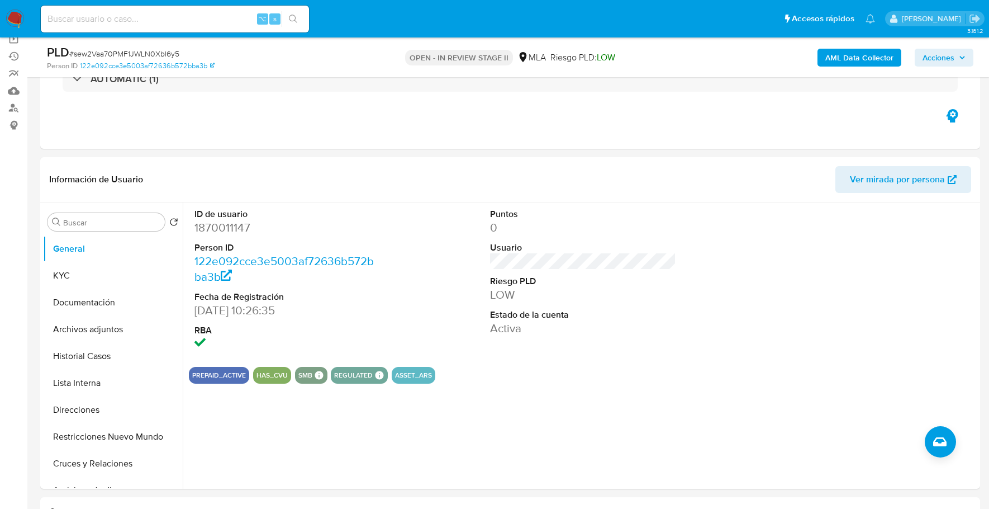
click at [160, 18] on input at bounding box center [175, 19] width 268 height 15
paste input "1870011147"
type input "1870011147"
click at [76, 278] on button "KYC" at bounding box center [108, 275] width 131 height 27
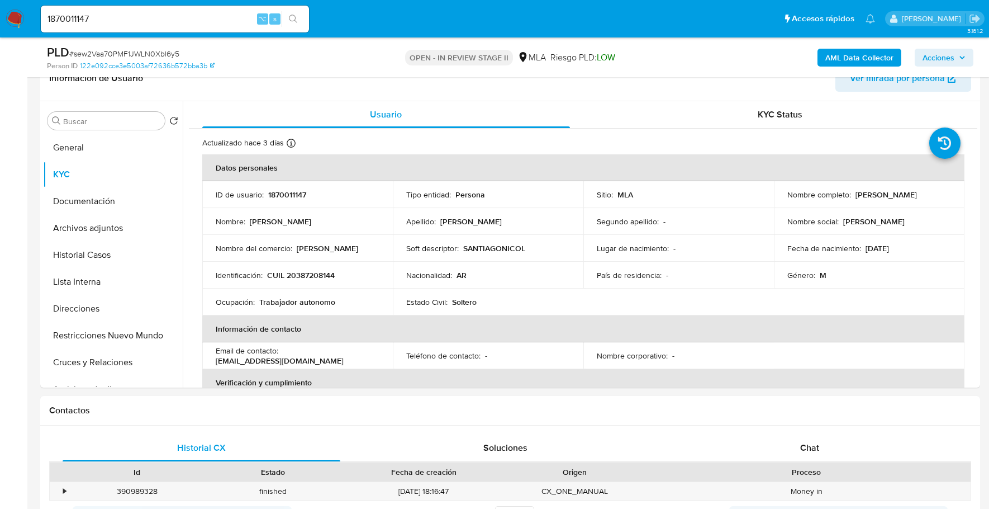
scroll to position [196, 0]
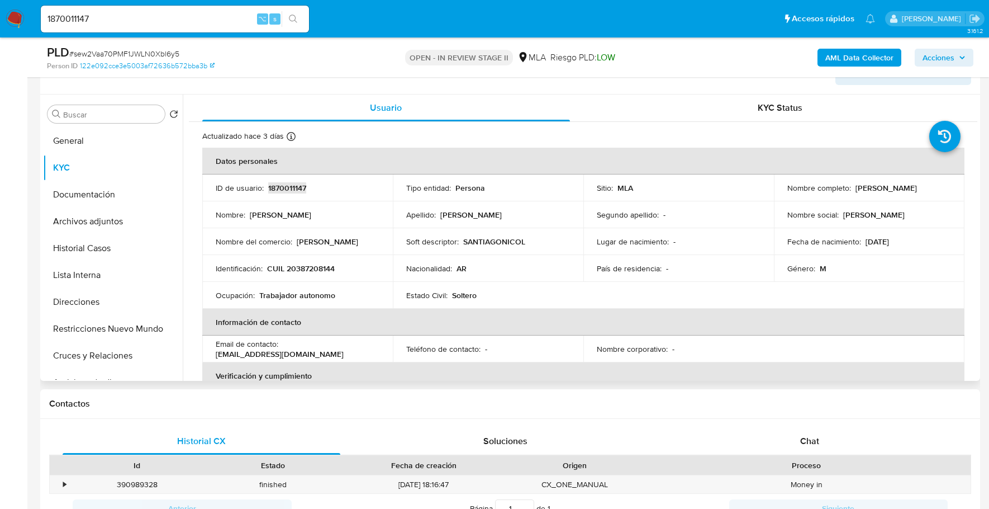
copy p "1870011147"
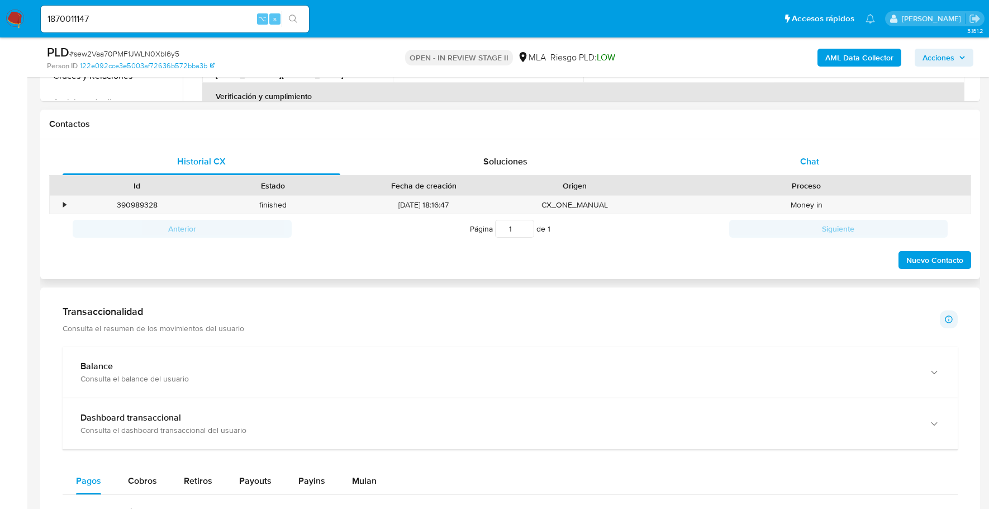
scroll to position [475, 0]
click at [822, 159] on div "Chat" at bounding box center [810, 162] width 278 height 27
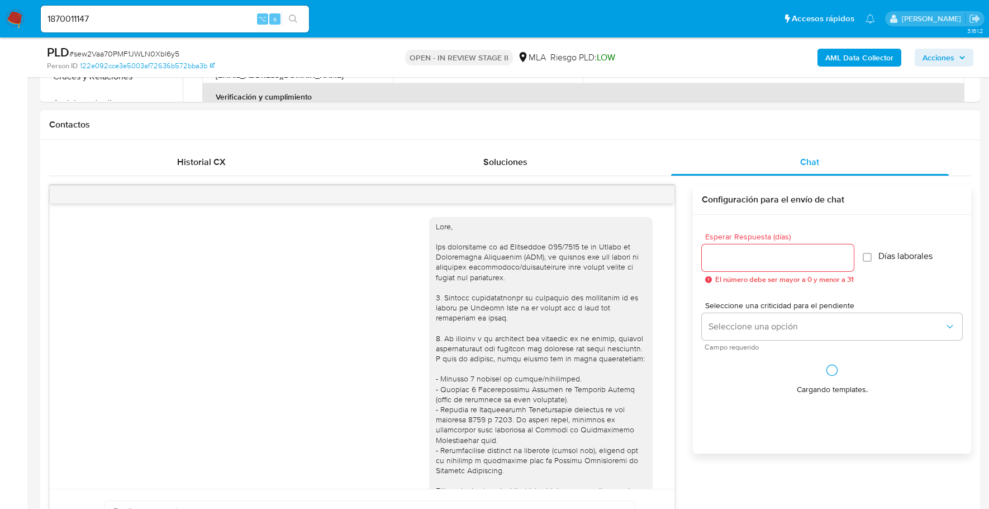
scroll to position [595, 0]
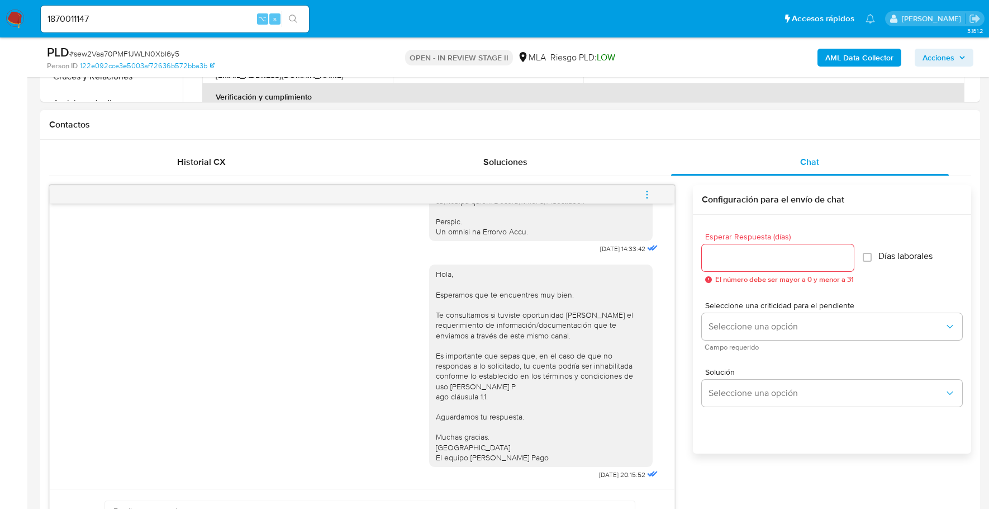
click at [644, 192] on icon "menu-action" at bounding box center [647, 194] width 10 height 10
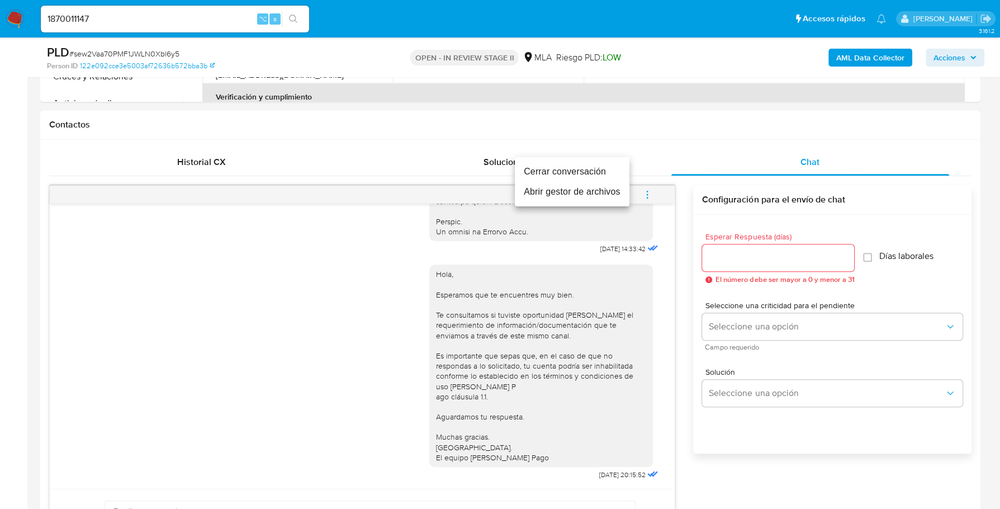
click at [572, 168] on li "Cerrar conversación" at bounding box center [572, 172] width 115 height 20
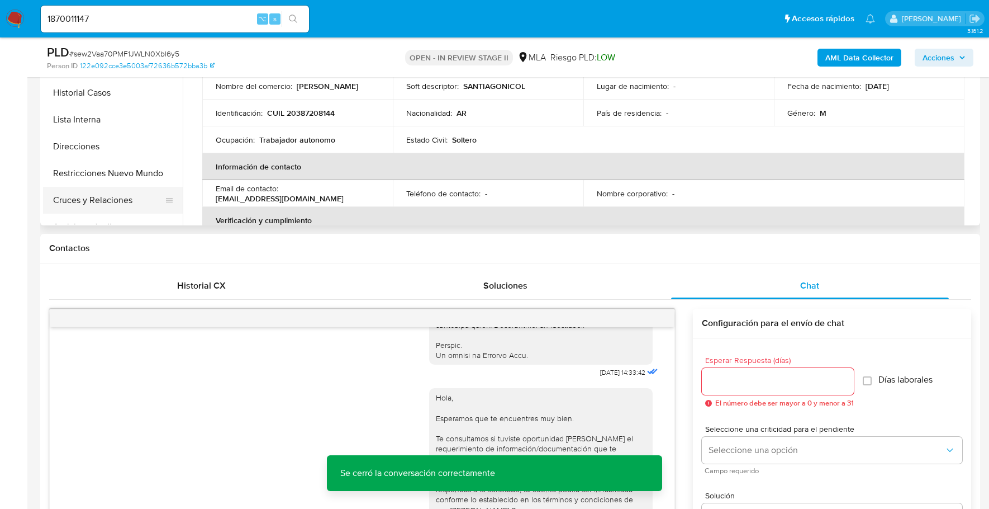
scroll to position [238, 0]
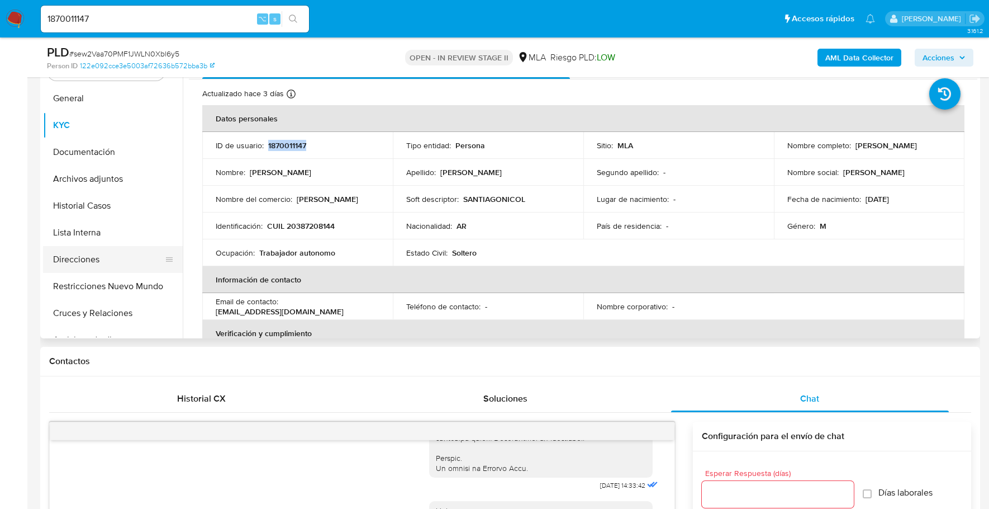
click at [88, 259] on button "Direcciones" at bounding box center [108, 259] width 131 height 27
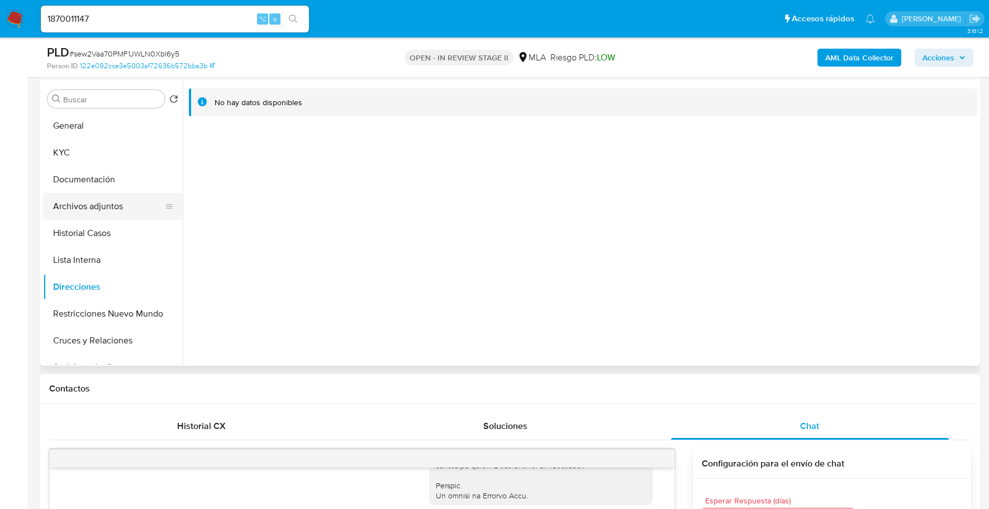
scroll to position [197, 0]
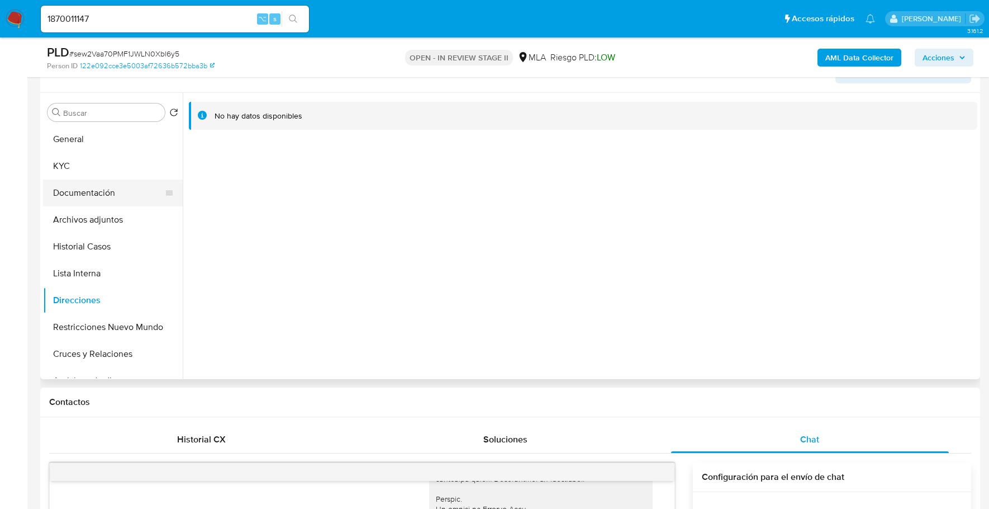
click at [84, 197] on button "Documentación" at bounding box center [108, 192] width 131 height 27
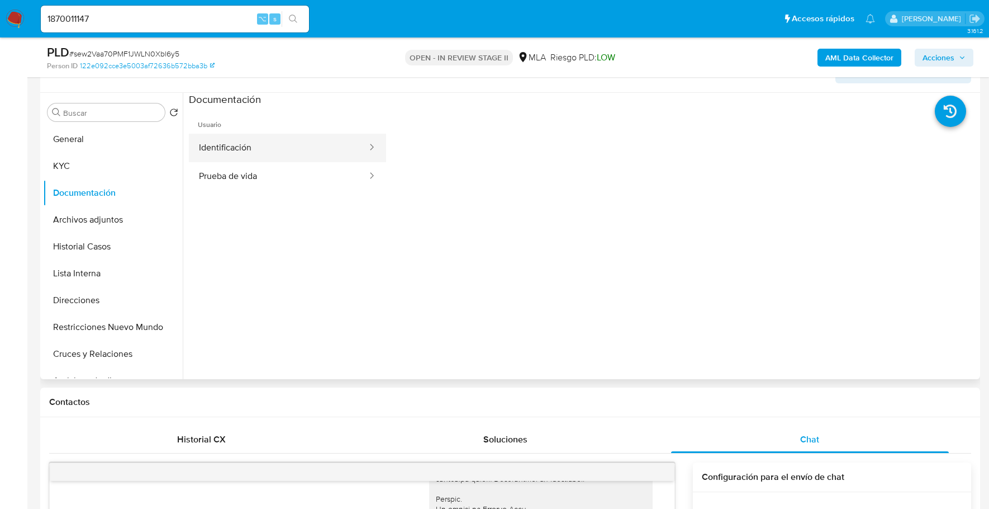
click at [209, 159] on button "Identificación" at bounding box center [278, 148] width 179 height 29
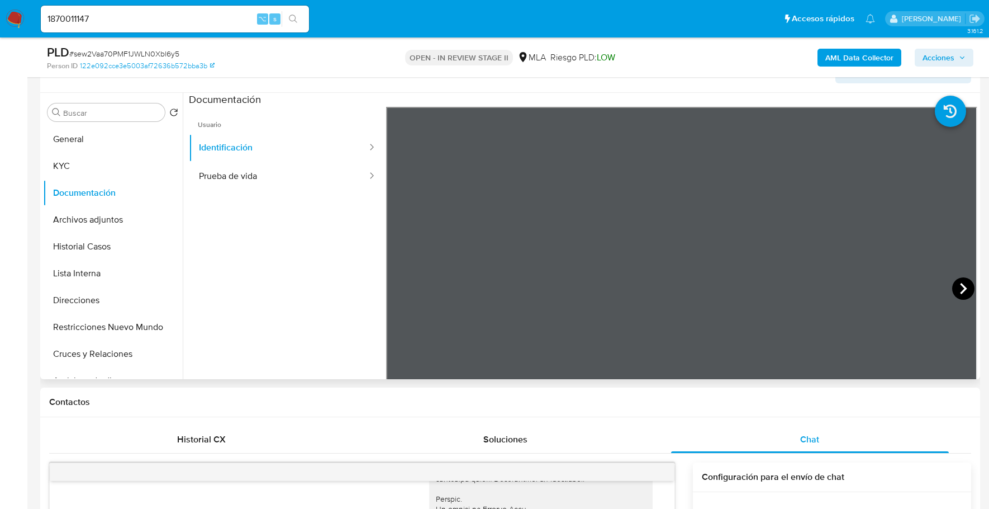
click at [962, 287] on icon at bounding box center [963, 288] width 22 height 22
click at [93, 162] on button "KYC" at bounding box center [108, 166] width 131 height 27
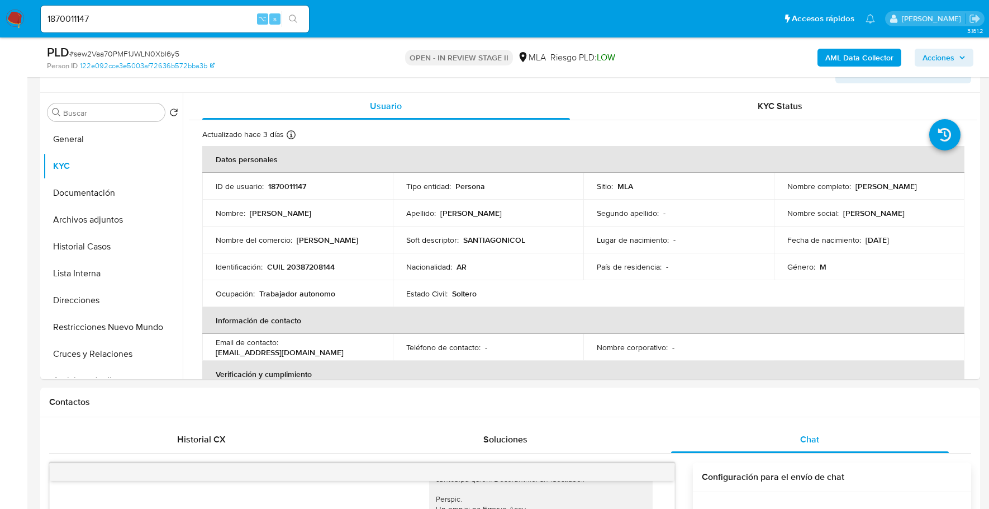
scroll to position [30, 0]
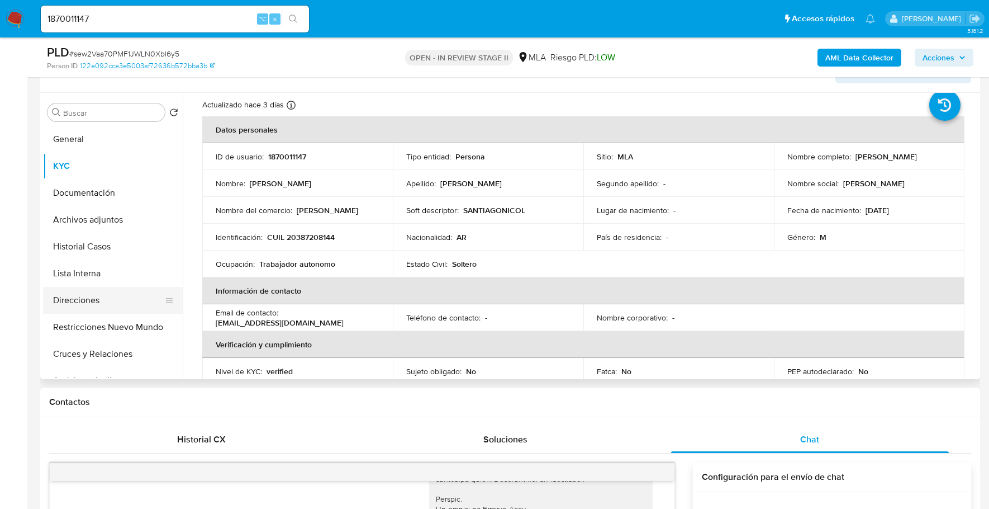
click at [103, 292] on button "Direcciones" at bounding box center [108, 300] width 131 height 27
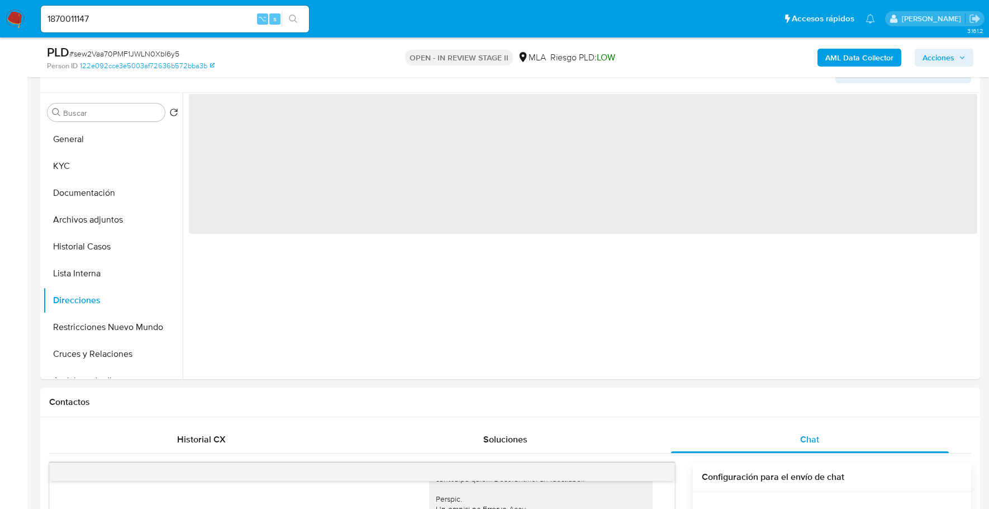
scroll to position [0, 0]
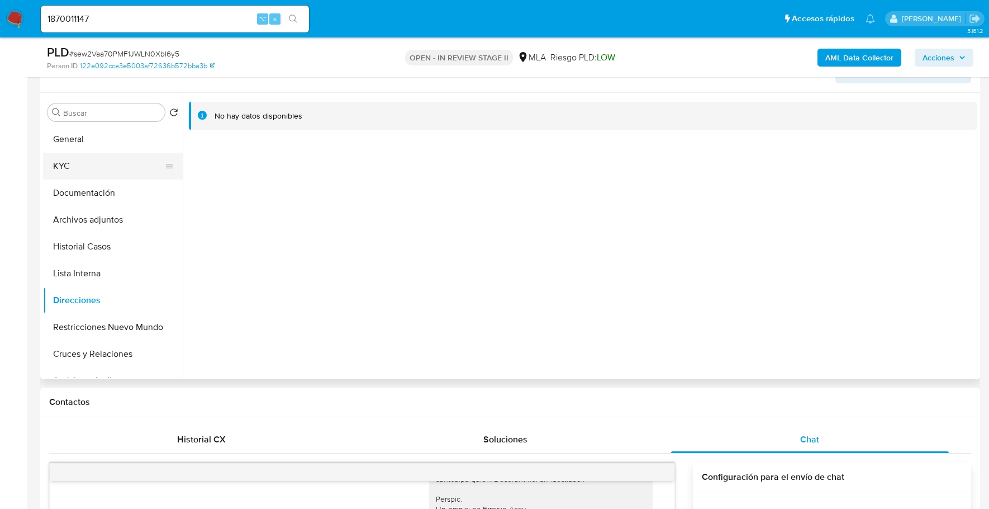
click at [90, 160] on button "KYC" at bounding box center [108, 166] width 131 height 27
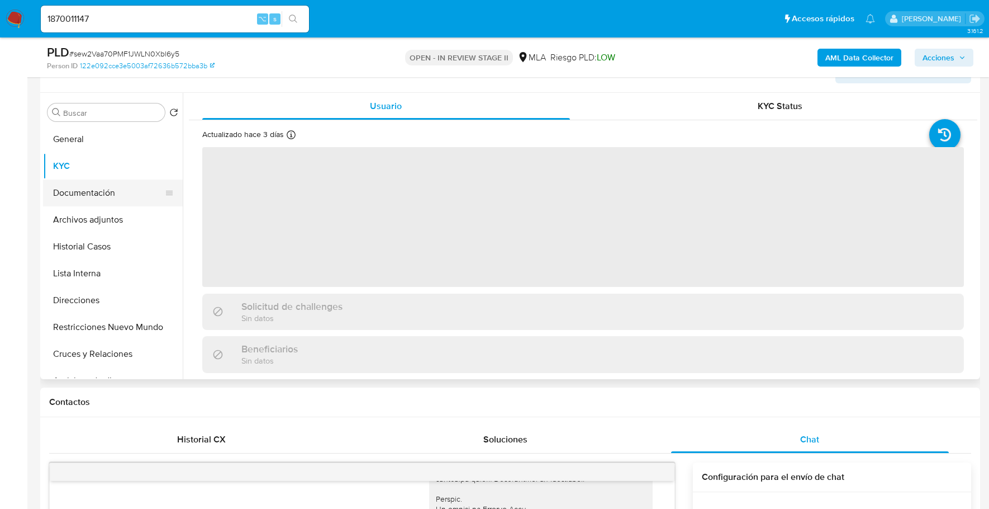
click at [60, 196] on button "Documentación" at bounding box center [108, 192] width 131 height 27
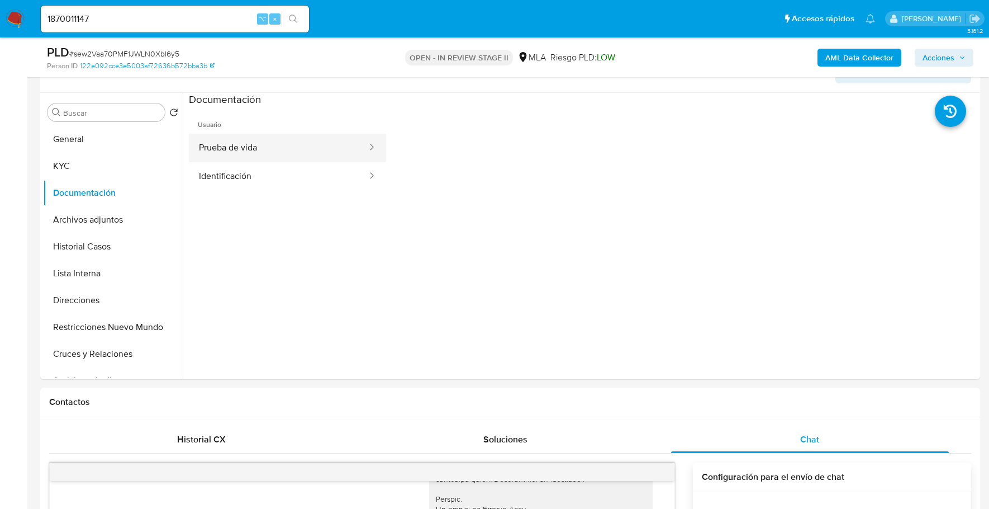
click at [292, 151] on button "Prueba de vida" at bounding box center [278, 148] width 179 height 29
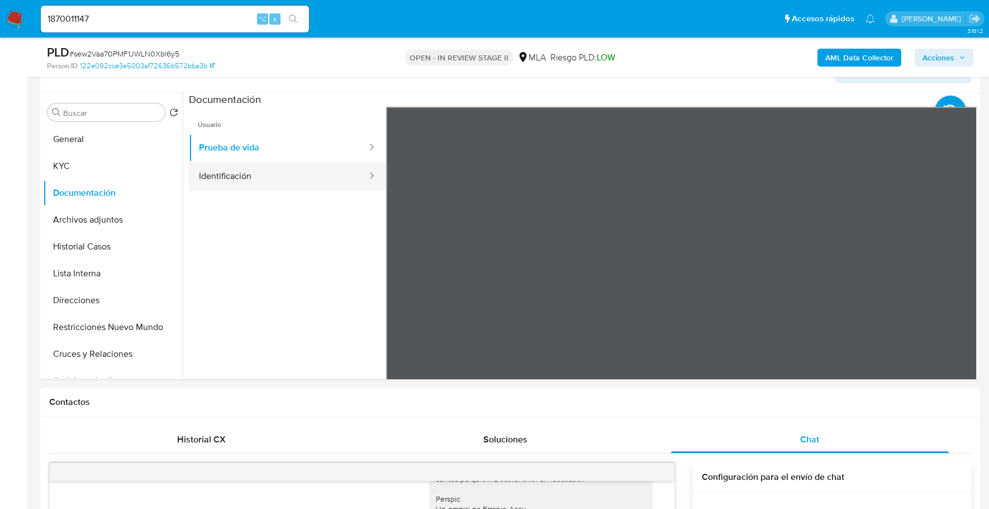
click at [196, 170] on button "Identificación" at bounding box center [278, 176] width 179 height 29
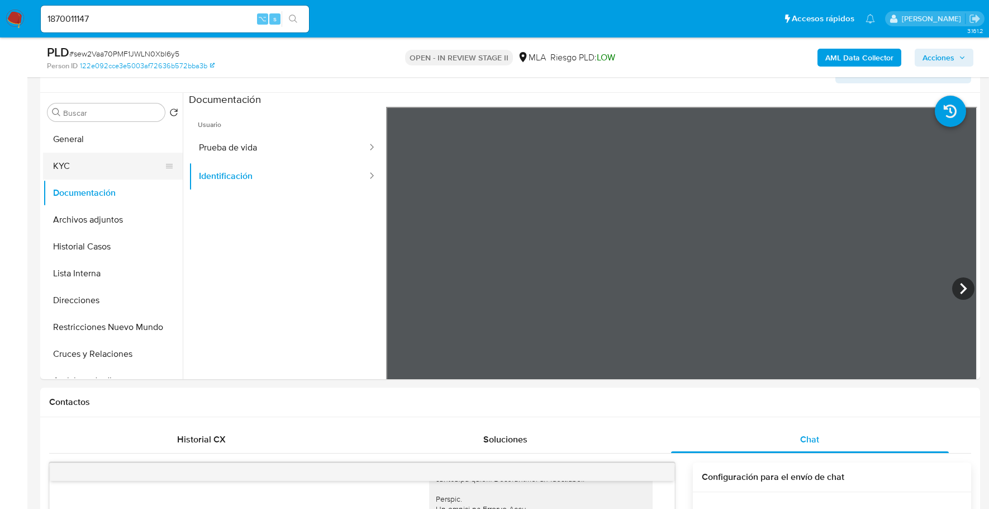
click at [63, 162] on button "KYC" at bounding box center [108, 166] width 131 height 27
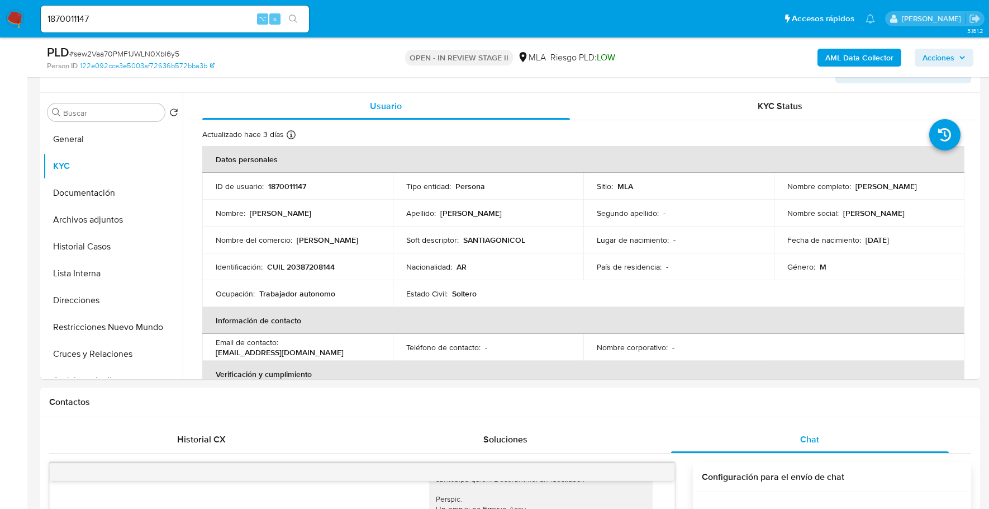
drag, startPoint x: 852, startPoint y: 184, endPoint x: 945, endPoint y: 186, distance: 92.8
click at [946, 186] on div "Nombre completo : Santiago Nicolas Alvarez" at bounding box center [870, 186] width 164 height 10
copy p "Santiago Nicolas Alvarez"
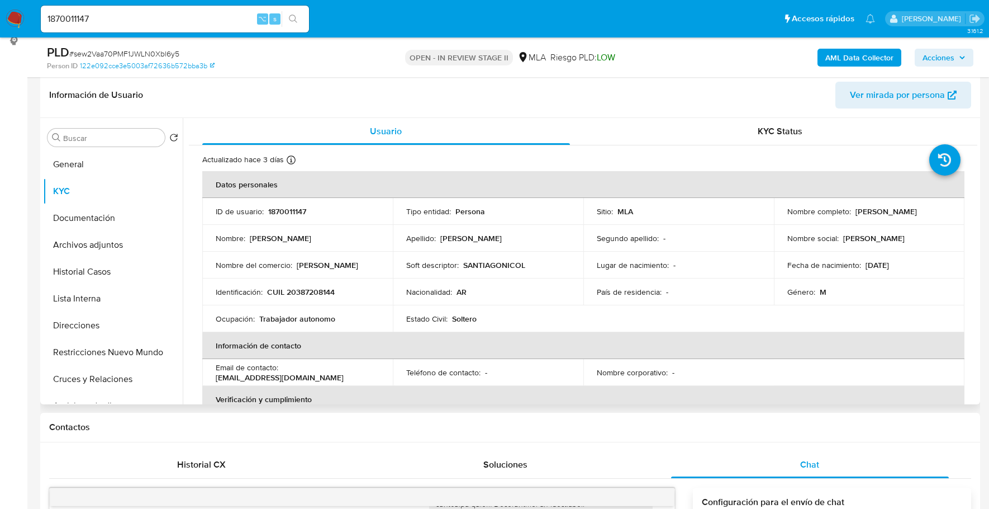
scroll to position [172, 0]
click at [954, 57] on span "Acciones" at bounding box center [939, 58] width 32 height 18
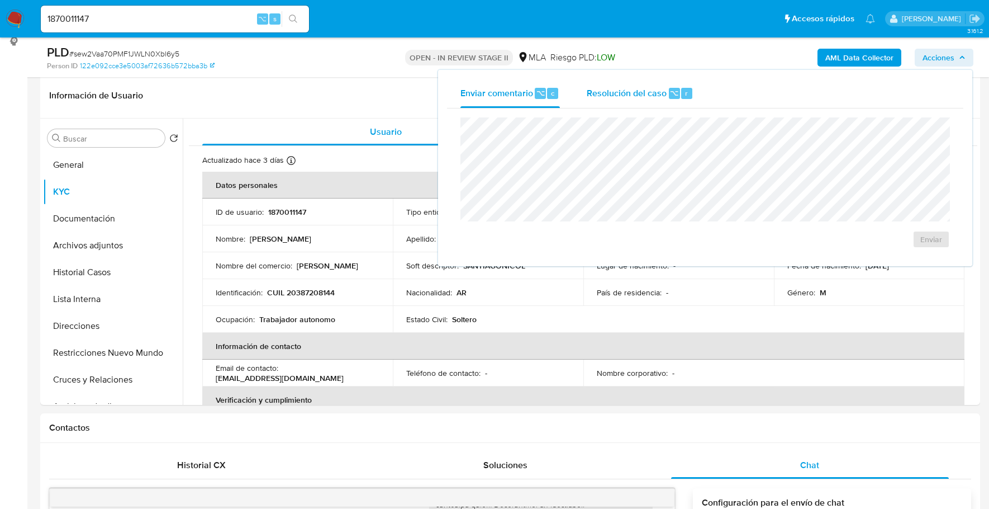
click at [664, 97] on span "Resolución del caso" at bounding box center [627, 92] width 80 height 13
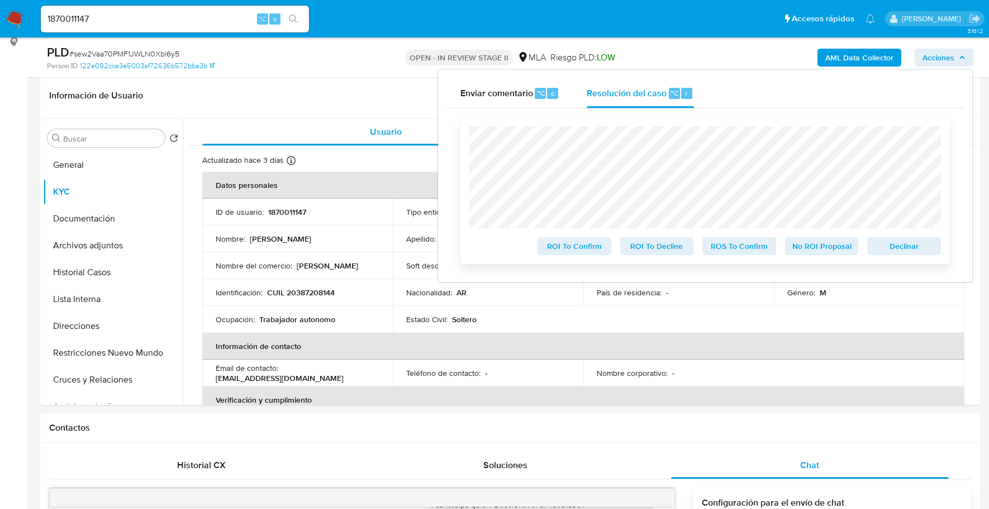
click at [931, 244] on span "Declinar" at bounding box center [904, 246] width 58 height 16
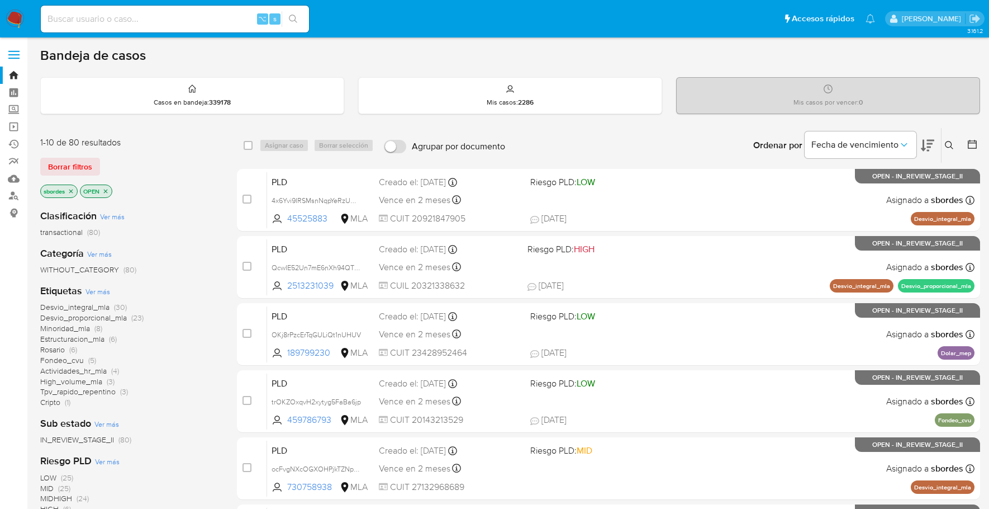
click at [71, 192] on icon "close-filter" at bounding box center [71, 191] width 7 height 7
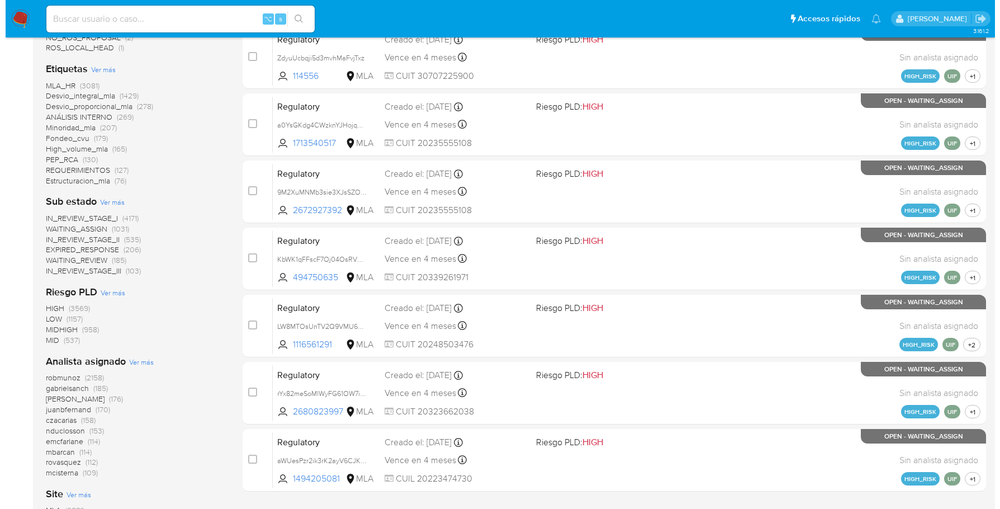
scroll to position [451, 0]
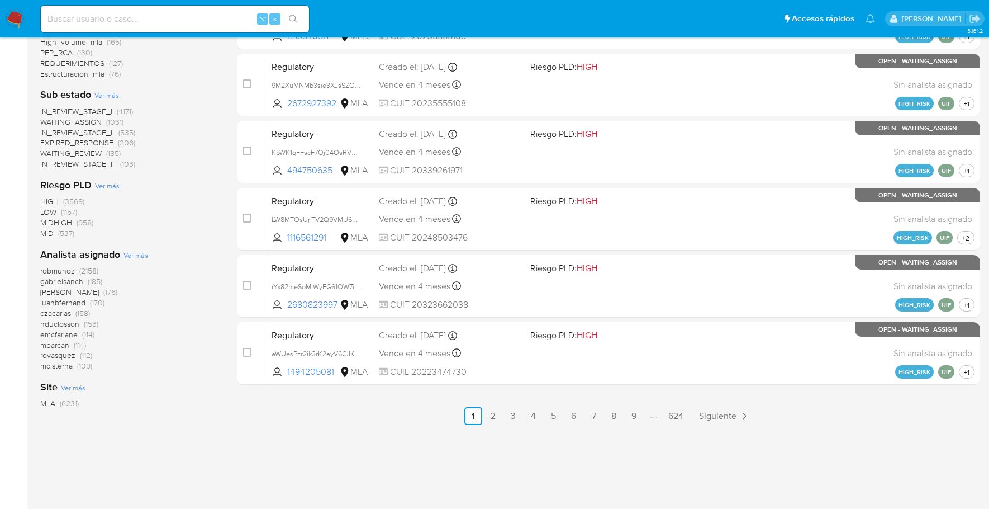
click at [134, 253] on span "Ver más" at bounding box center [136, 255] width 25 height 10
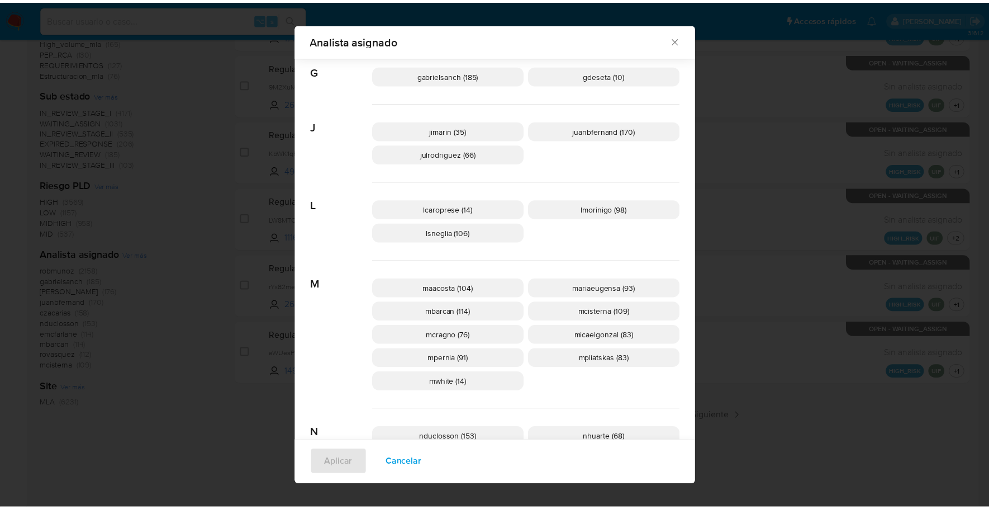
scroll to position [350, 0]
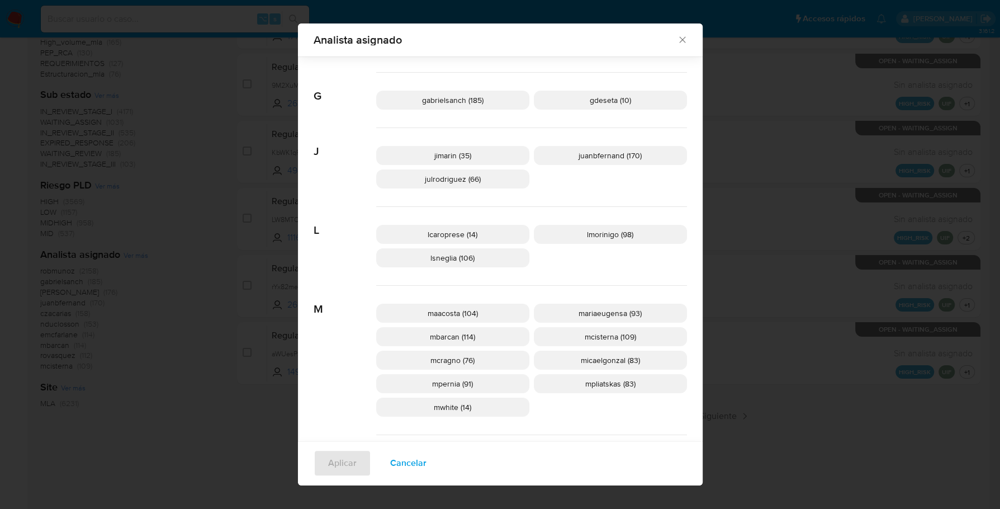
click at [677, 39] on icon "Cerrar" at bounding box center [682, 39] width 11 height 11
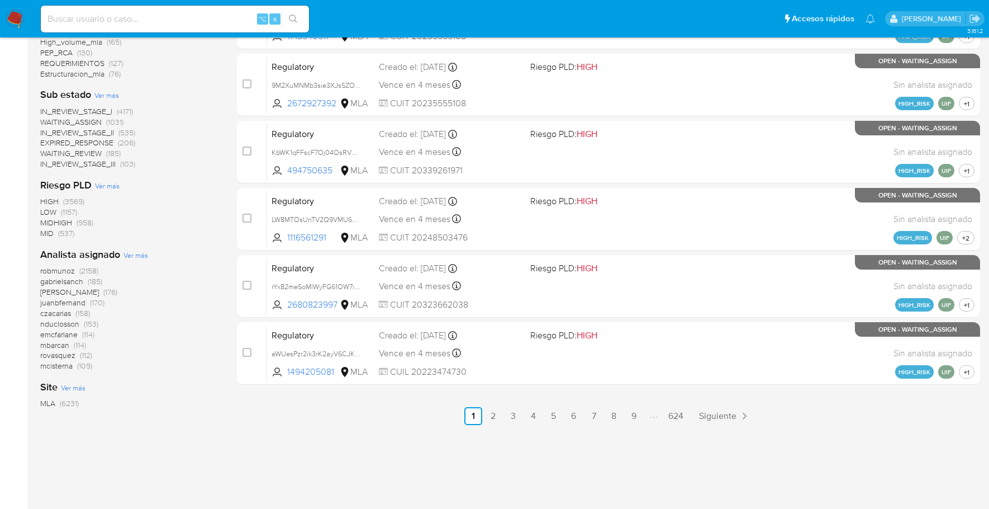
click at [13, 15] on img at bounding box center [15, 19] width 19 height 19
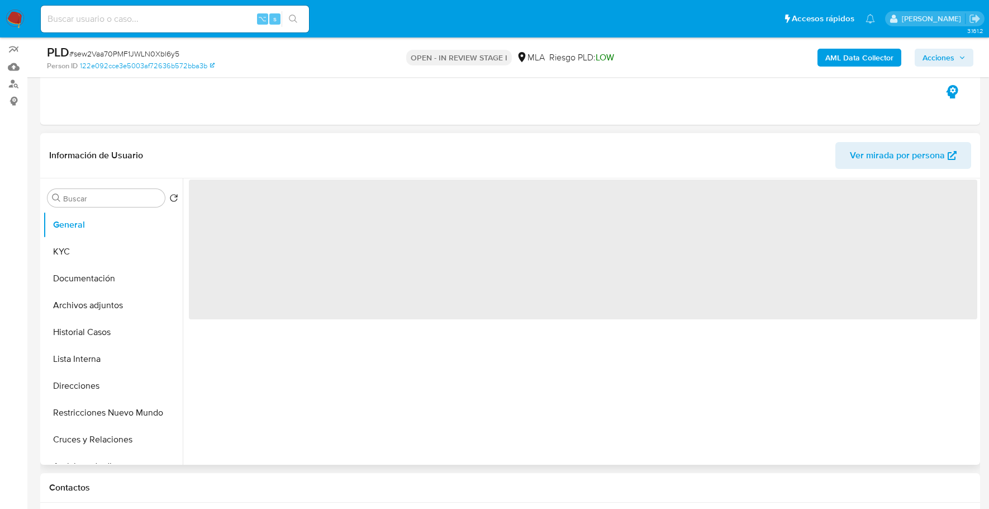
scroll to position [238, 0]
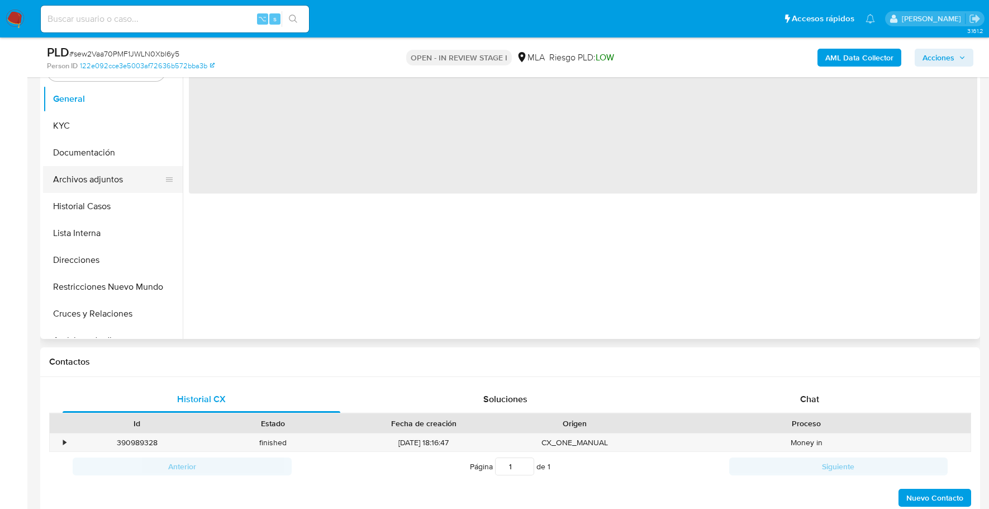
click at [113, 170] on button "Archivos adjuntos" at bounding box center [108, 179] width 131 height 27
select select "10"
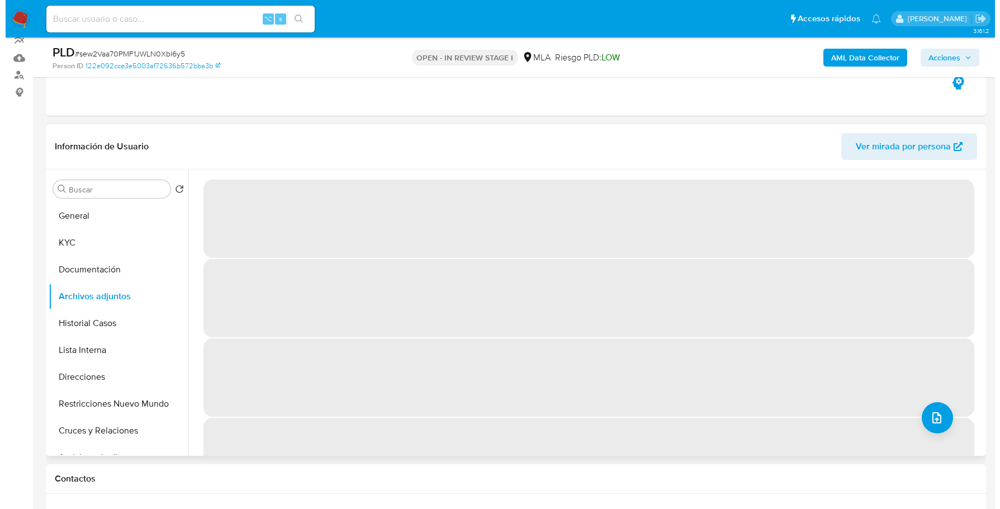
scroll to position [111, 0]
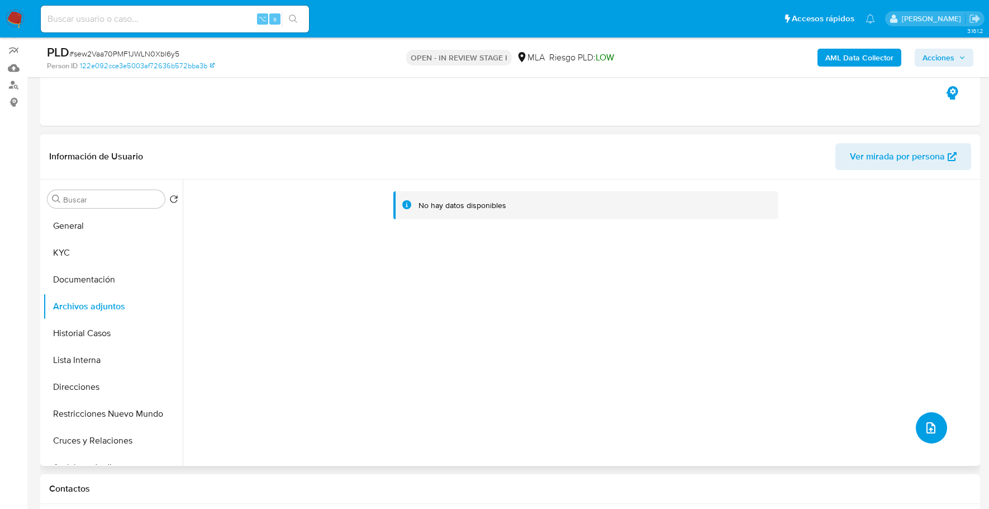
click at [924, 417] on button "upload-file" at bounding box center [931, 427] width 31 height 31
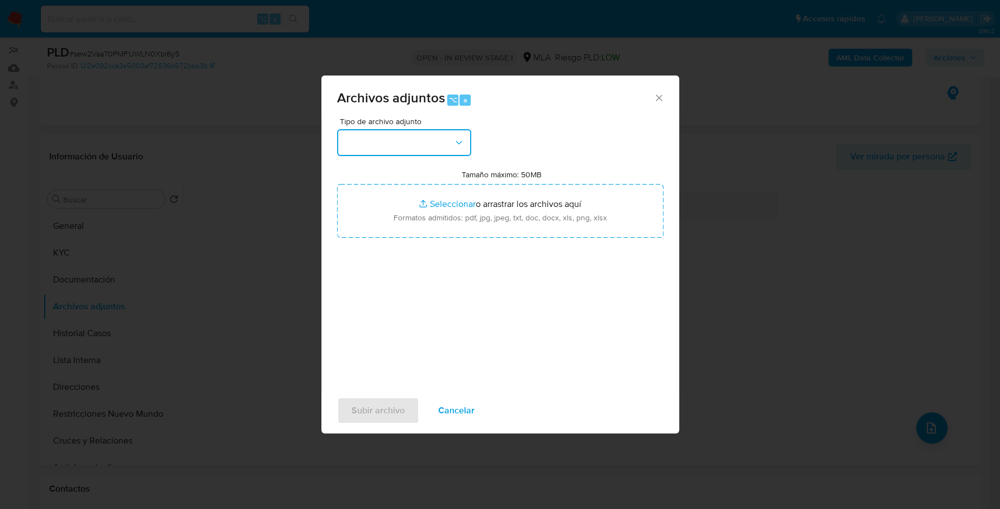
click at [390, 149] on button "button" at bounding box center [404, 142] width 134 height 27
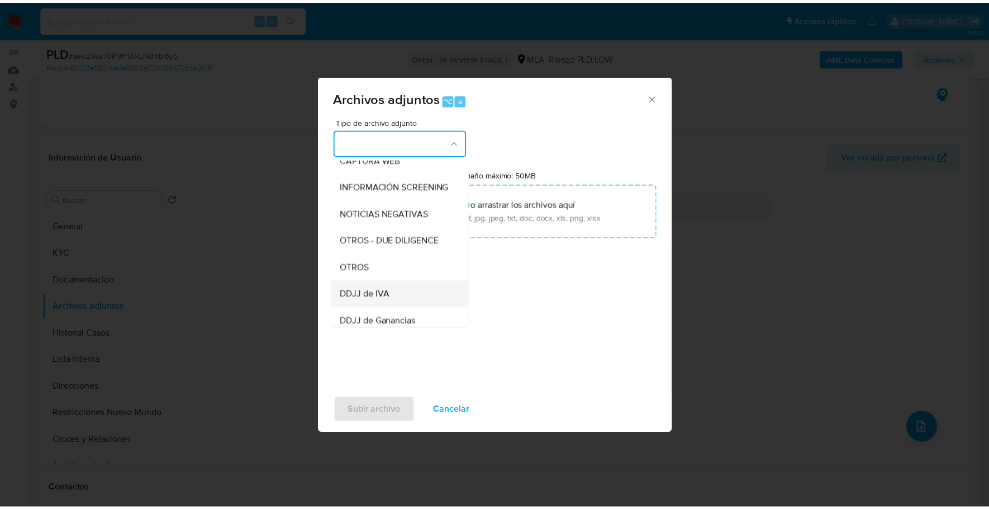
scroll to position [178, 0]
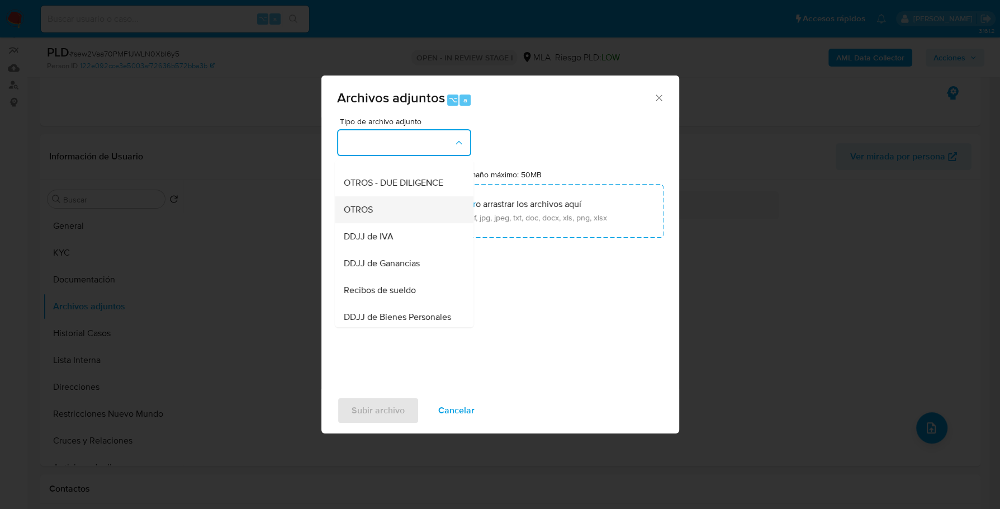
click at [374, 220] on div "OTROS" at bounding box center [401, 209] width 114 height 27
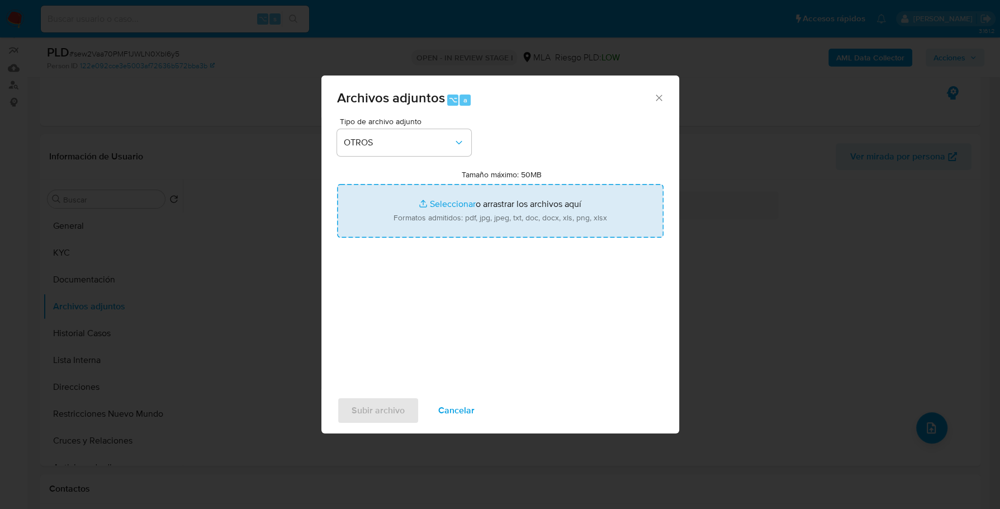
click at [464, 196] on input "Tamaño máximo: 50MB Seleccionar archivos" at bounding box center [500, 211] width 326 height 54
type input "C:\fakepath\Caselog sew2Vaa70PMF1JWLN0Xbl6y5_2025_09_17_18_05_48.docx"
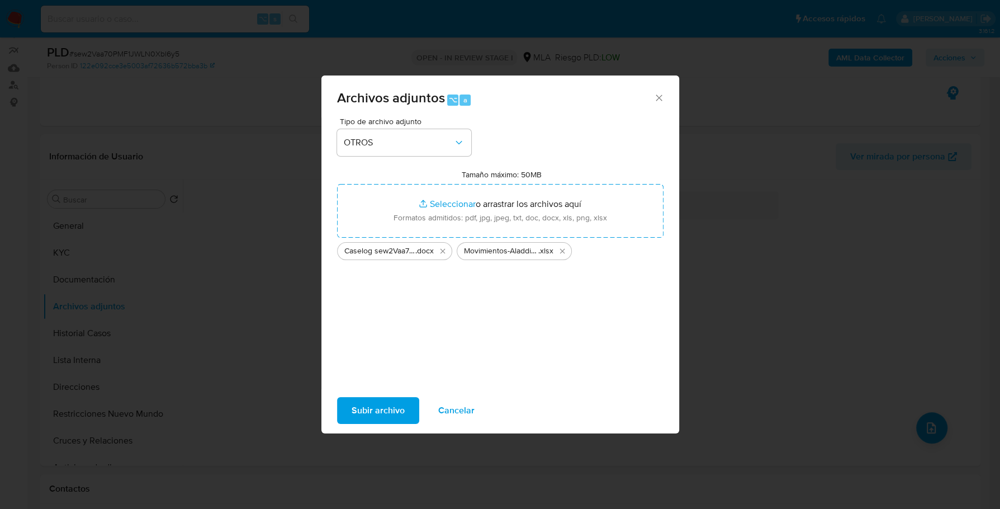
click at [389, 410] on span "Subir archivo" at bounding box center [378, 410] width 53 height 25
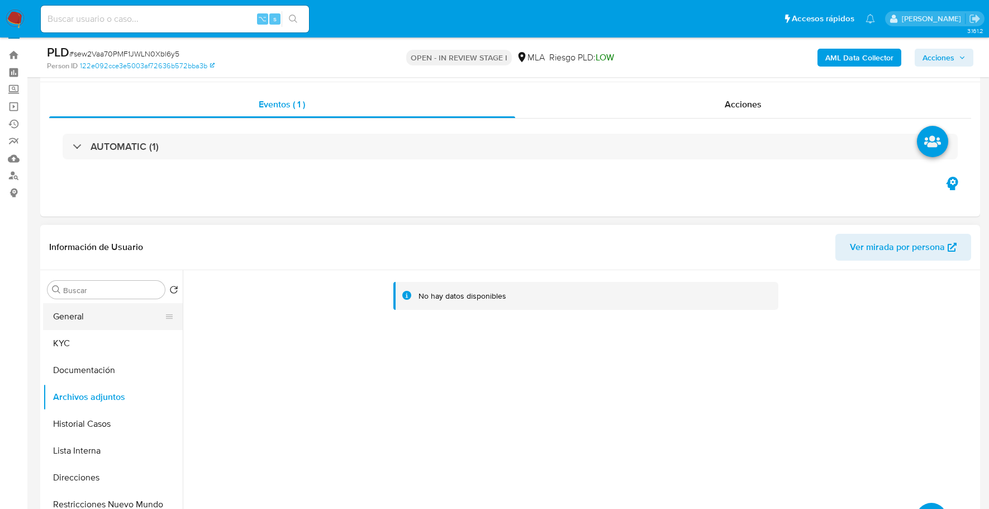
scroll to position [0, 0]
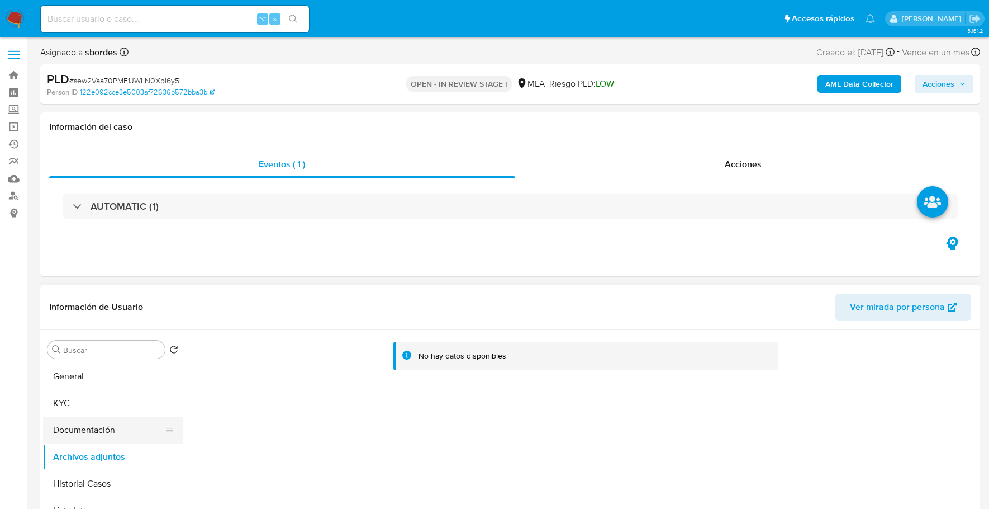
click at [92, 429] on button "Documentación" at bounding box center [108, 429] width 131 height 27
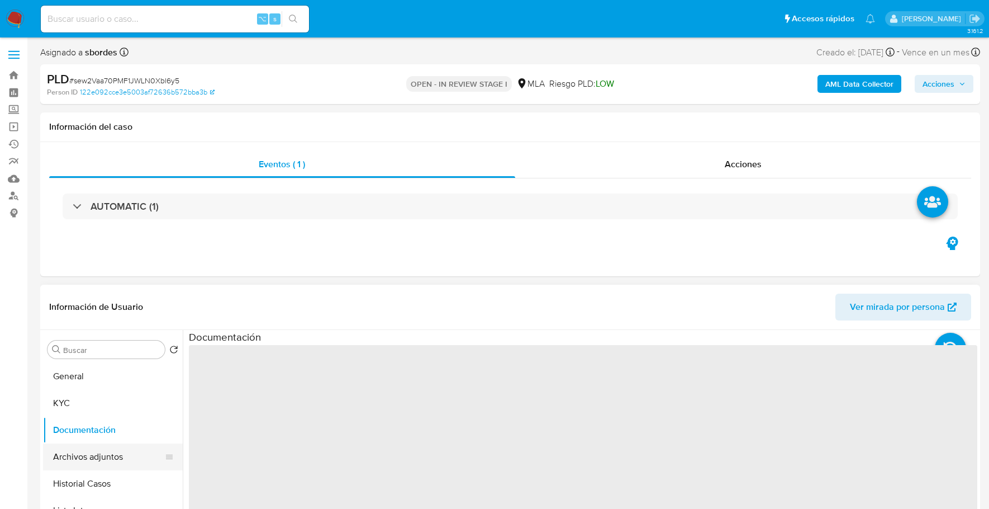
click at [96, 452] on button "Archivos adjuntos" at bounding box center [108, 456] width 131 height 27
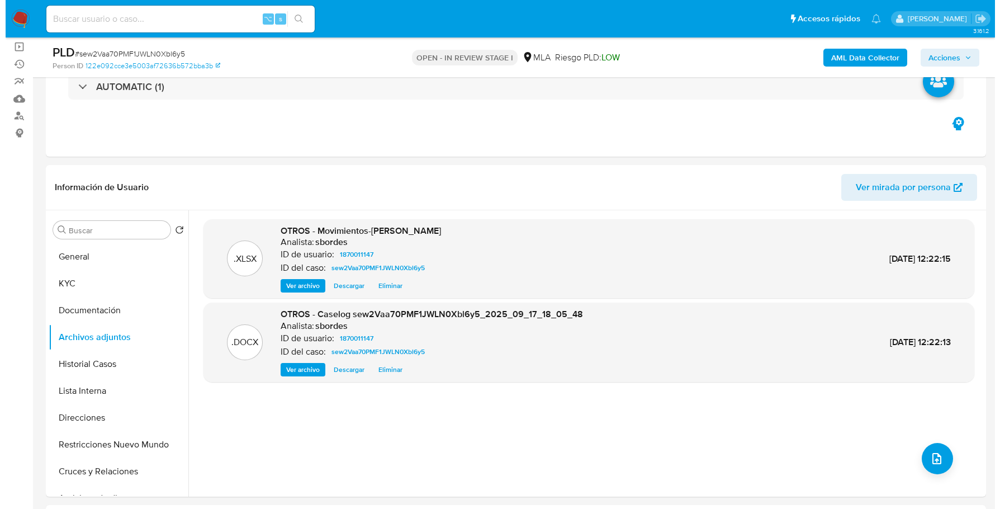
scroll to position [83, 0]
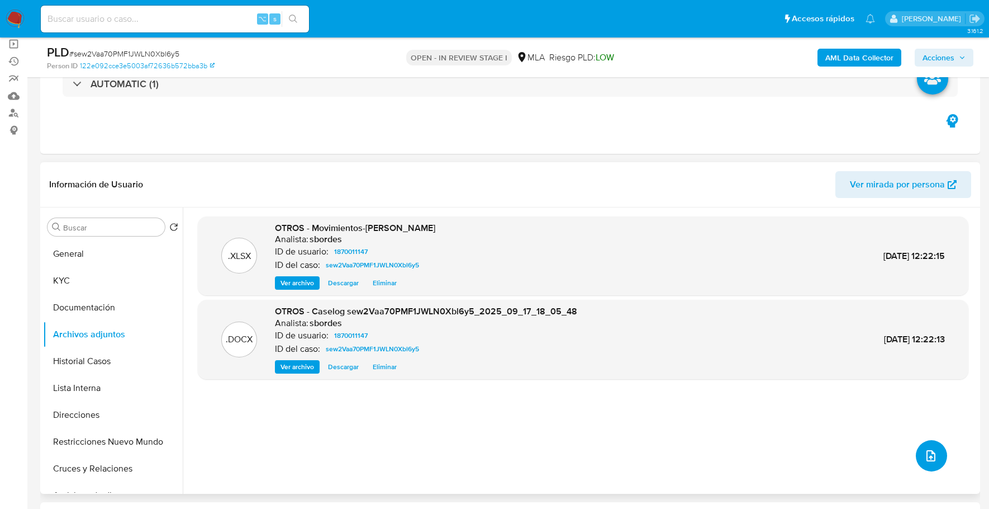
click at [926, 465] on button "upload-file" at bounding box center [931, 455] width 31 height 31
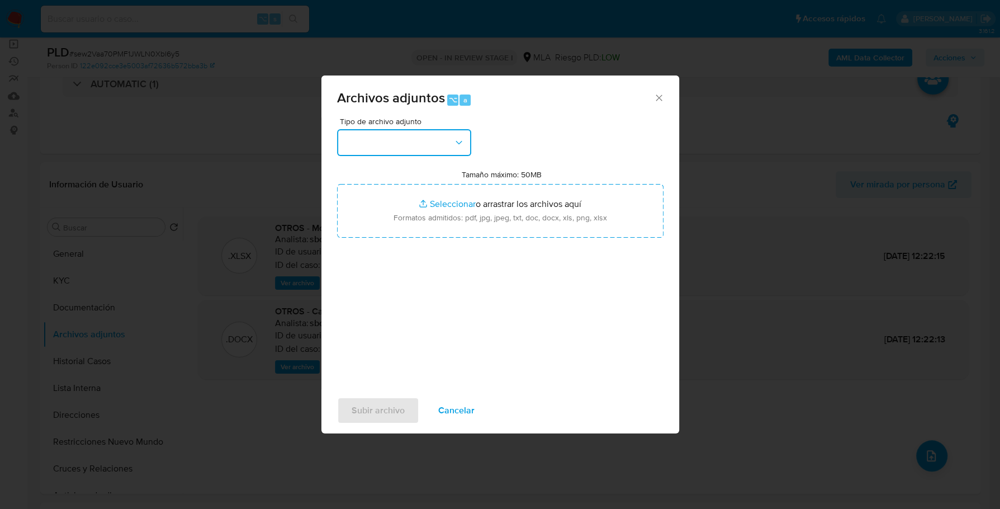
click at [424, 149] on button "button" at bounding box center [404, 142] width 134 height 27
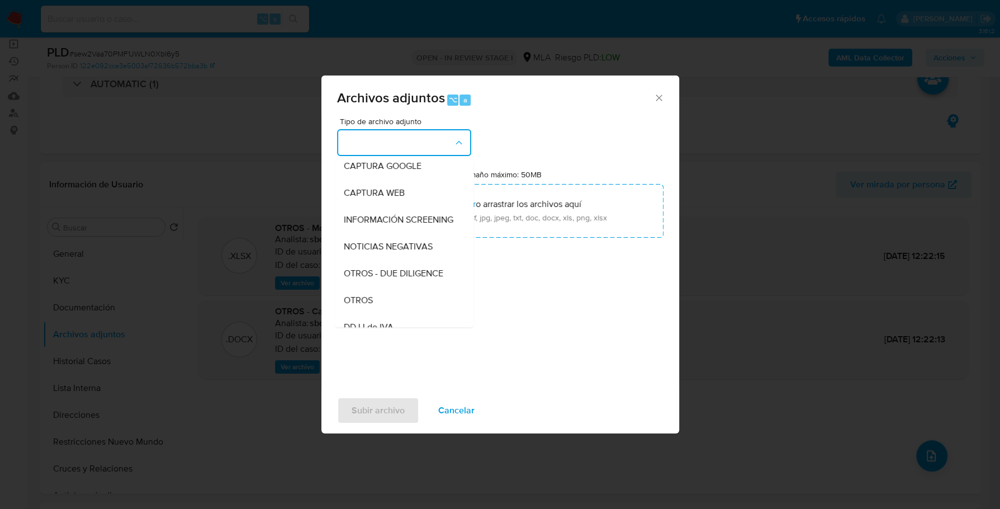
scroll to position [163, 0]
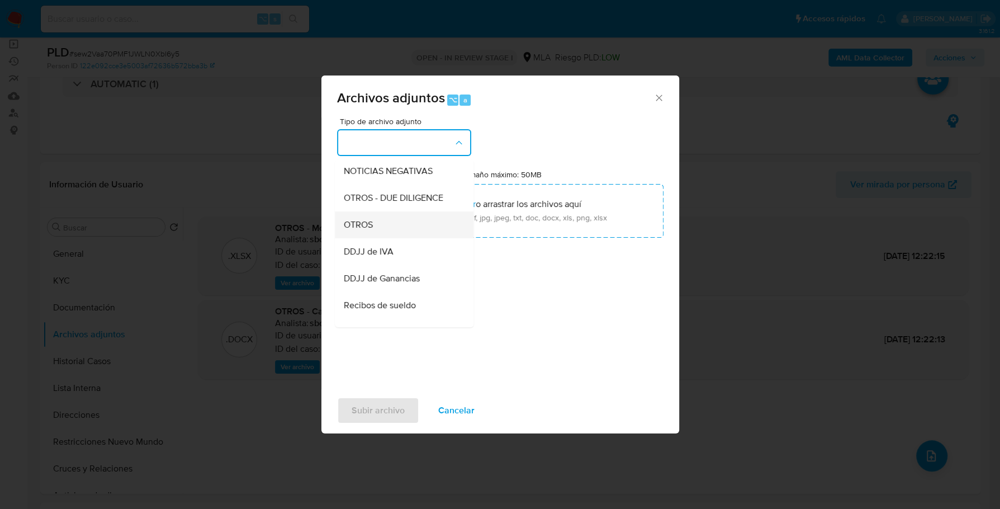
click at [363, 228] on div "OTROS" at bounding box center [401, 224] width 114 height 27
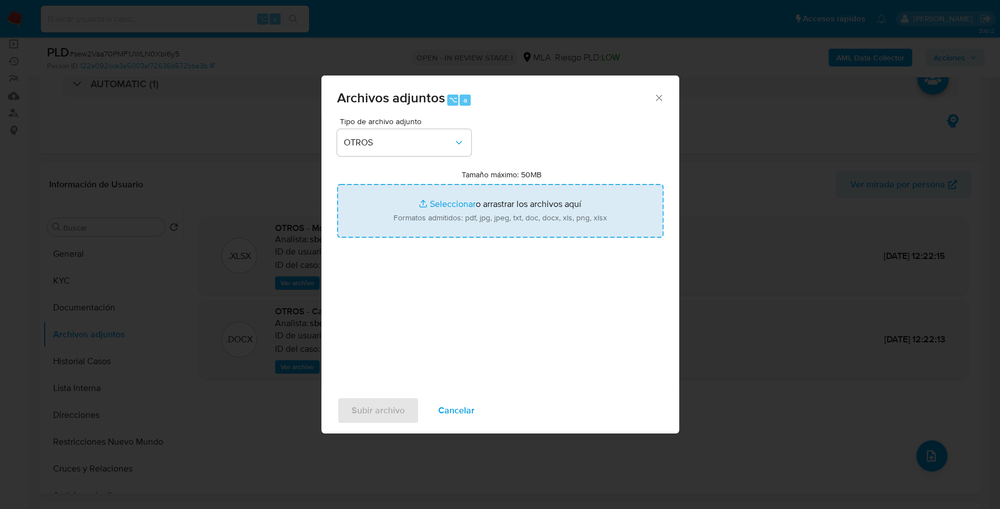
click at [443, 197] on input "Tamaño máximo: 50MB Seleccionar archivos" at bounding box center [500, 211] width 326 height 54
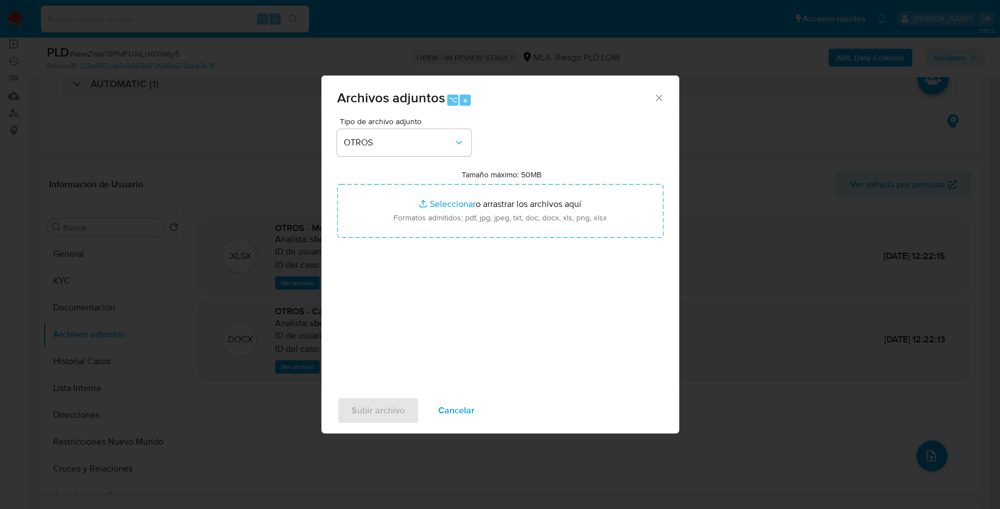
click at [464, 398] on span "Cancelar" at bounding box center [456, 410] width 36 height 25
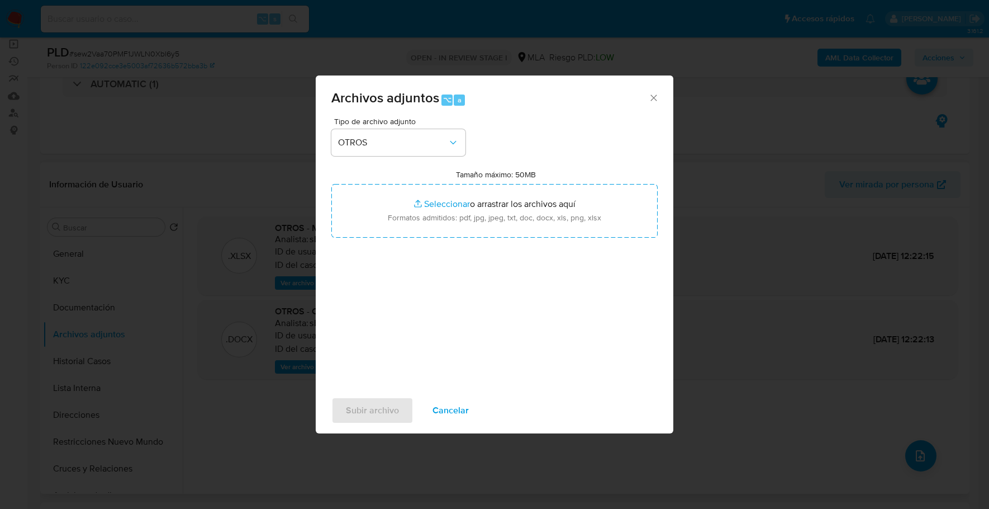
click at [467, 406] on div ".XLSX OTROS - Movimientos-Aladdin - Santiago Alvarez Analista: sbordes ID de us…" at bounding box center [578, 350] width 760 height 268
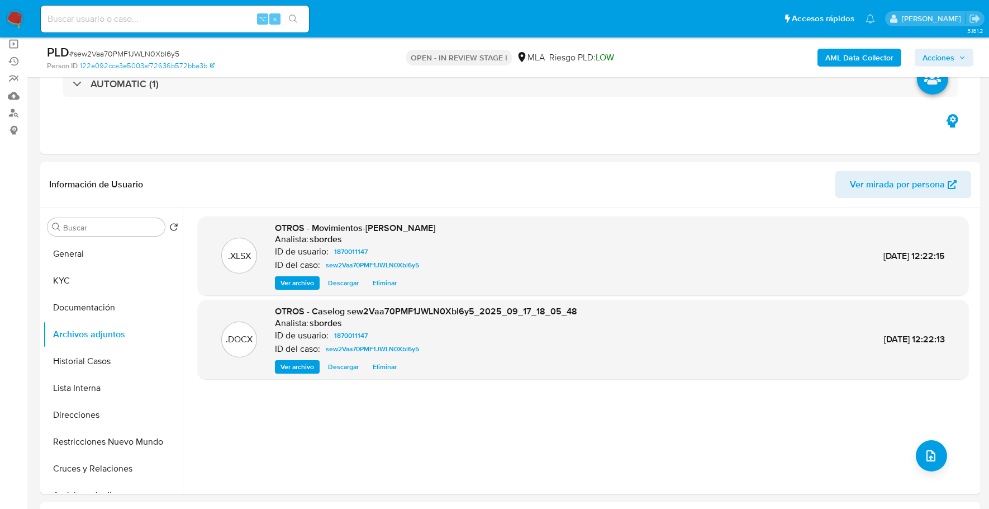
click at [843, 59] on b "AML Data Collector" at bounding box center [860, 58] width 68 height 18
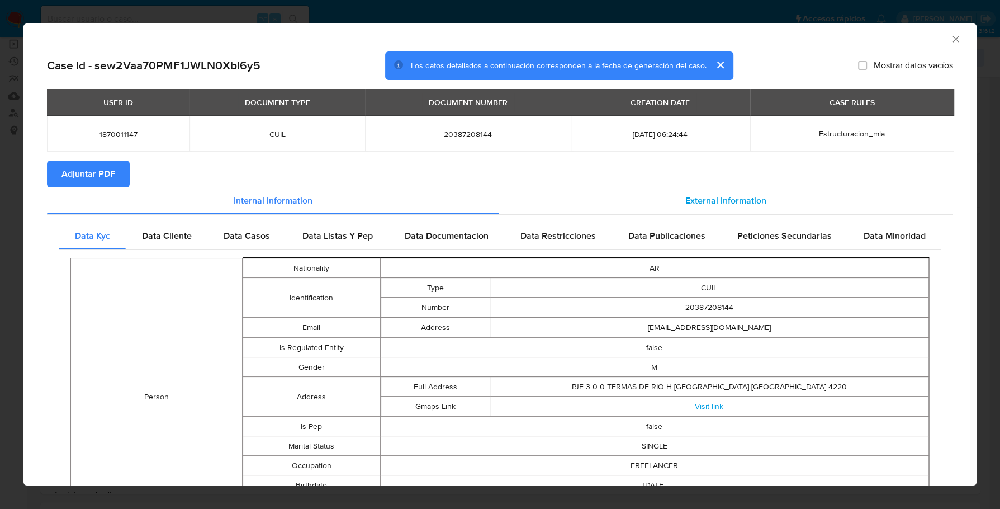
click at [654, 210] on div "External information" at bounding box center [726, 200] width 454 height 27
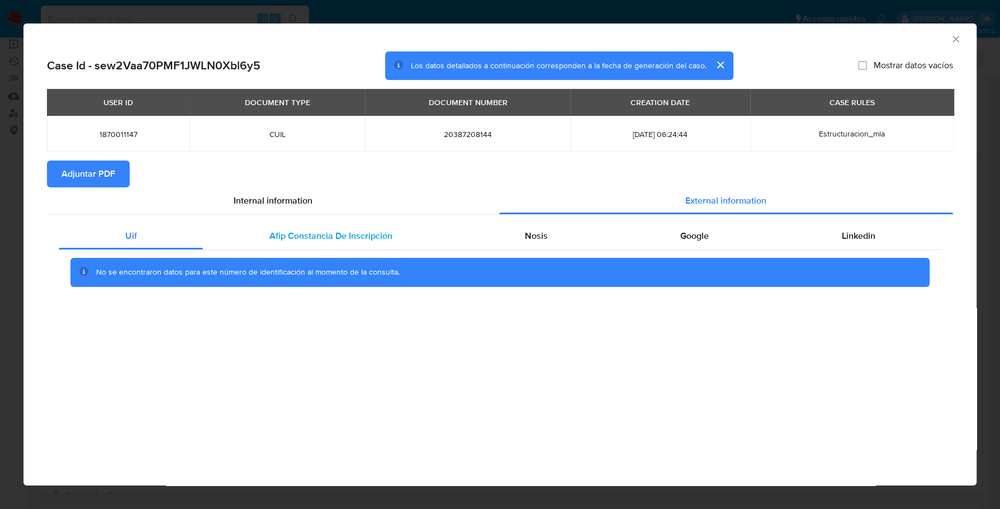
click at [372, 231] on span "Afip Constancia De Inscripción" at bounding box center [330, 235] width 123 height 13
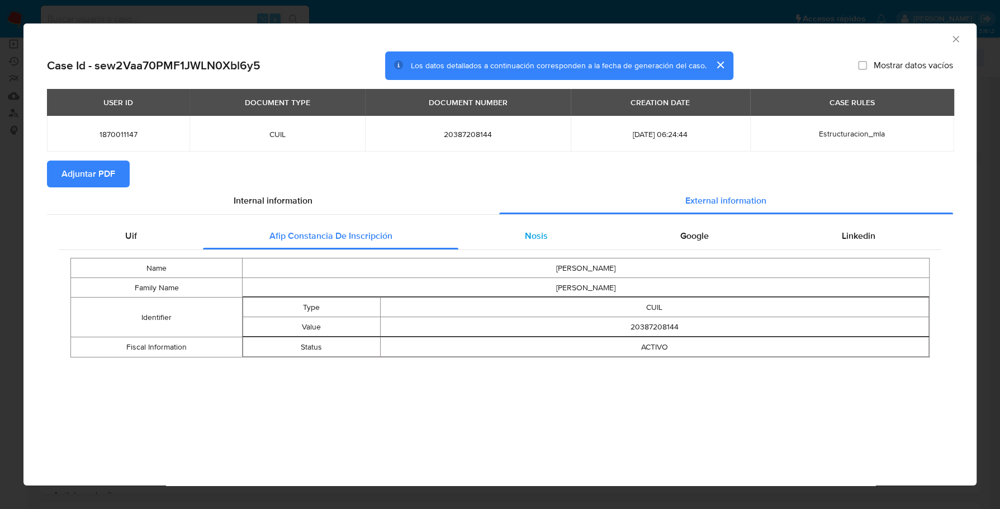
click at [557, 245] on div "Nosis" at bounding box center [535, 235] width 155 height 27
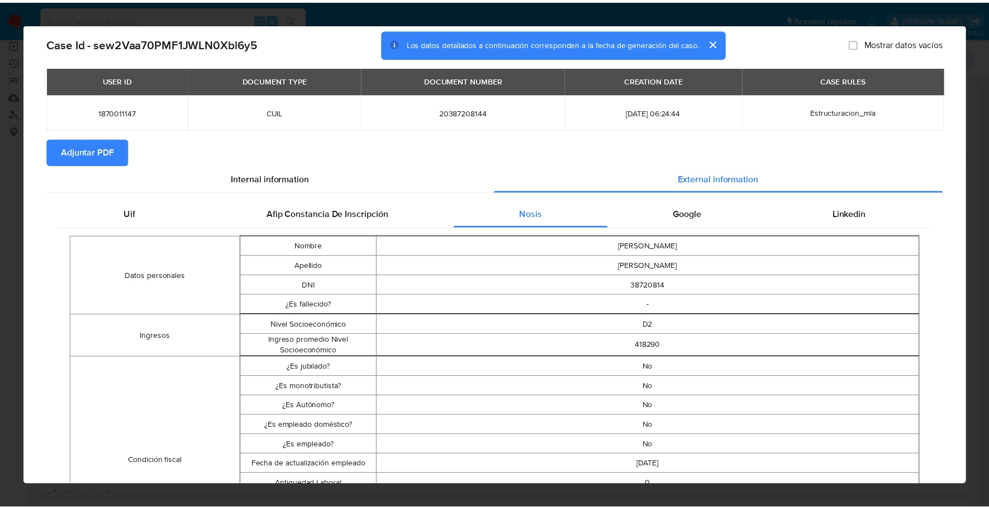
scroll to position [0, 0]
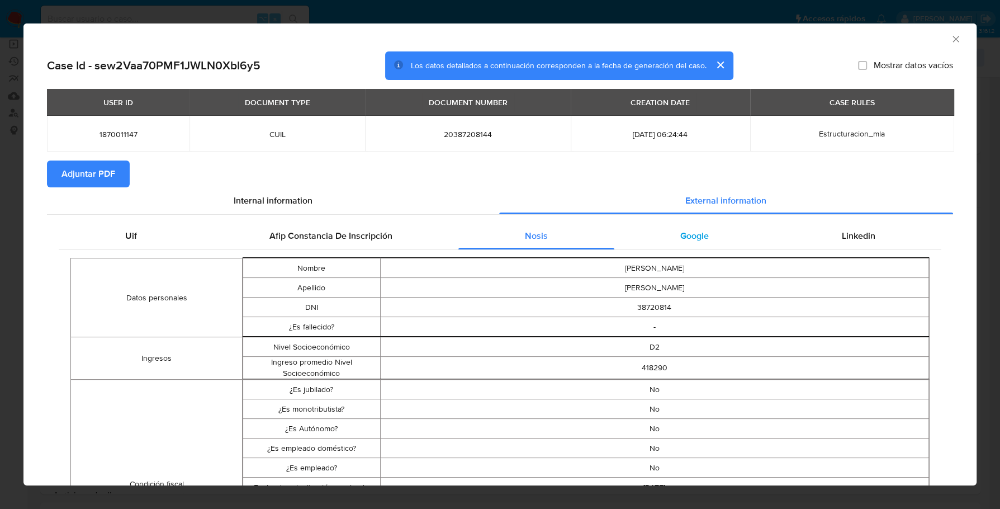
click at [691, 229] on span "Google" at bounding box center [694, 235] width 29 height 13
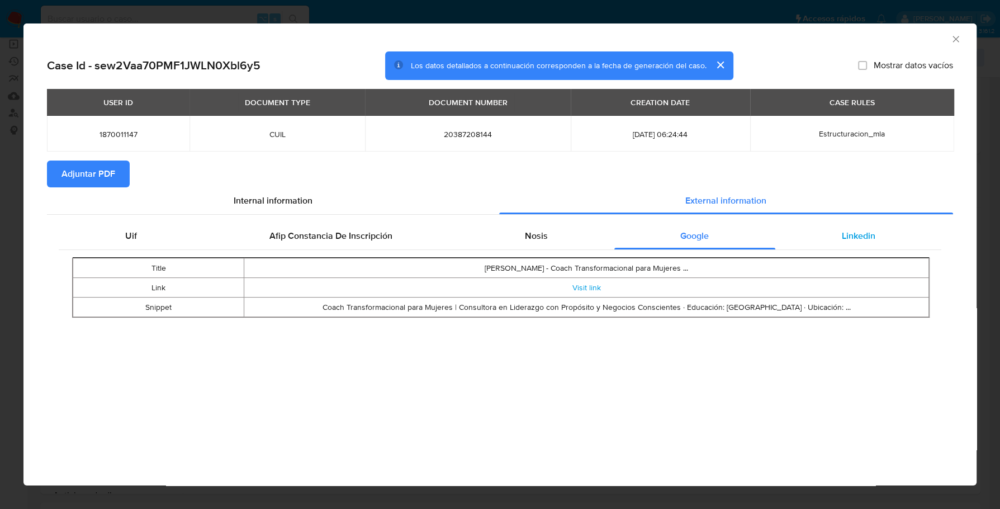
click at [845, 236] on span "Linkedin" at bounding box center [858, 235] width 34 height 13
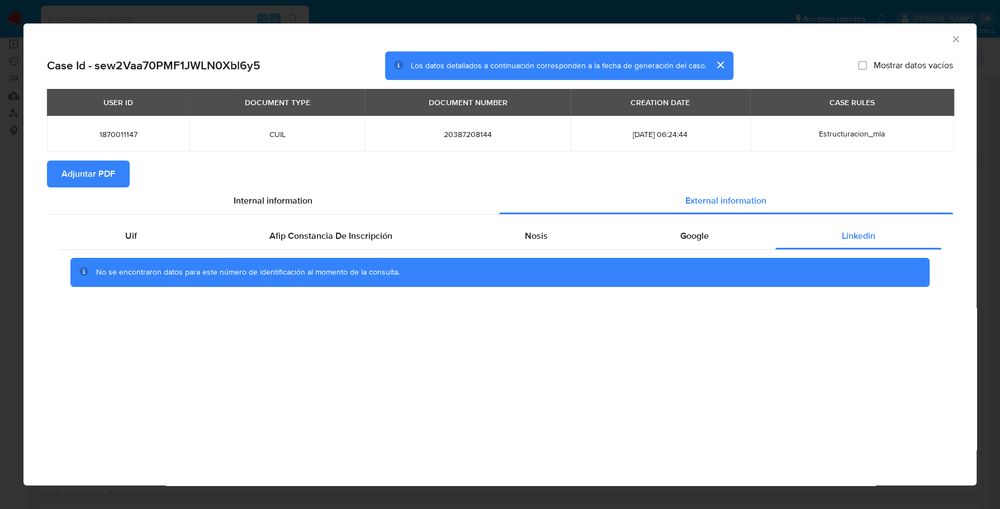
click at [87, 175] on span "Adjuntar PDF" at bounding box center [88, 174] width 54 height 25
click at [951, 39] on icon "Cerrar ventana" at bounding box center [955, 39] width 11 height 11
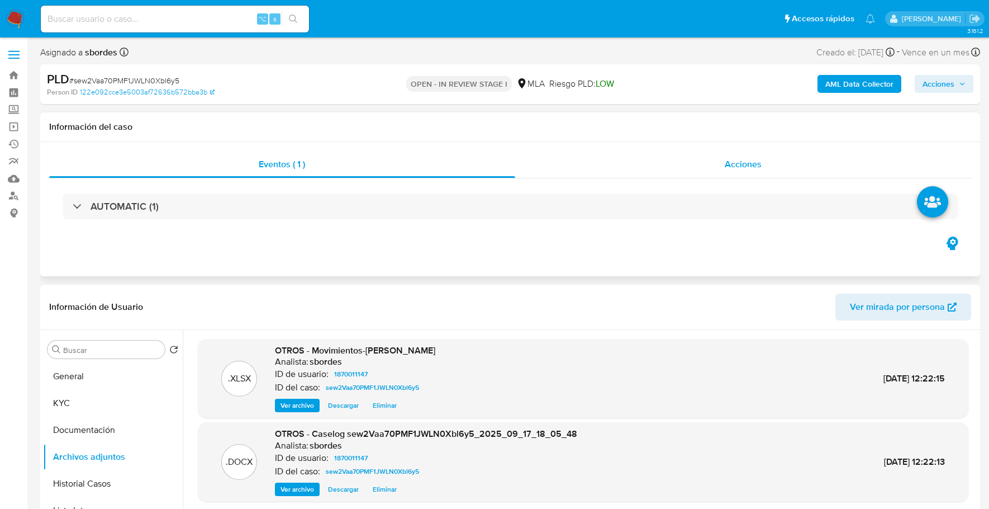
click at [747, 174] on div "Acciones" at bounding box center [743, 164] width 457 height 27
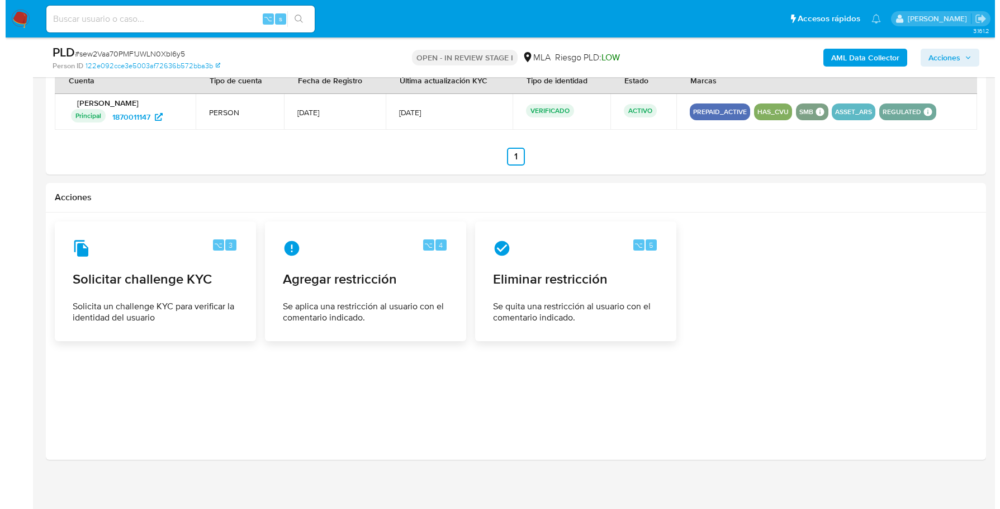
scroll to position [1458, 0]
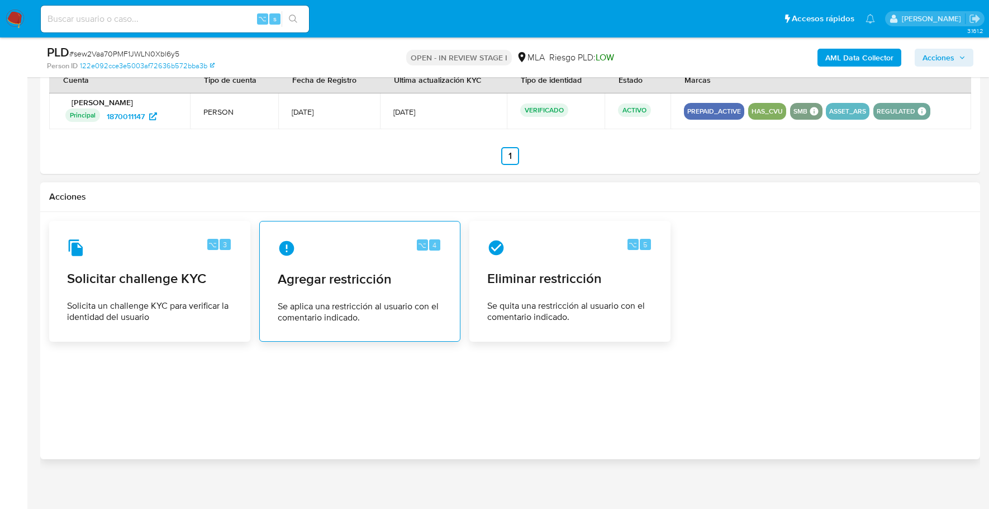
click at [330, 281] on span "Agregar restricción" at bounding box center [360, 279] width 164 height 17
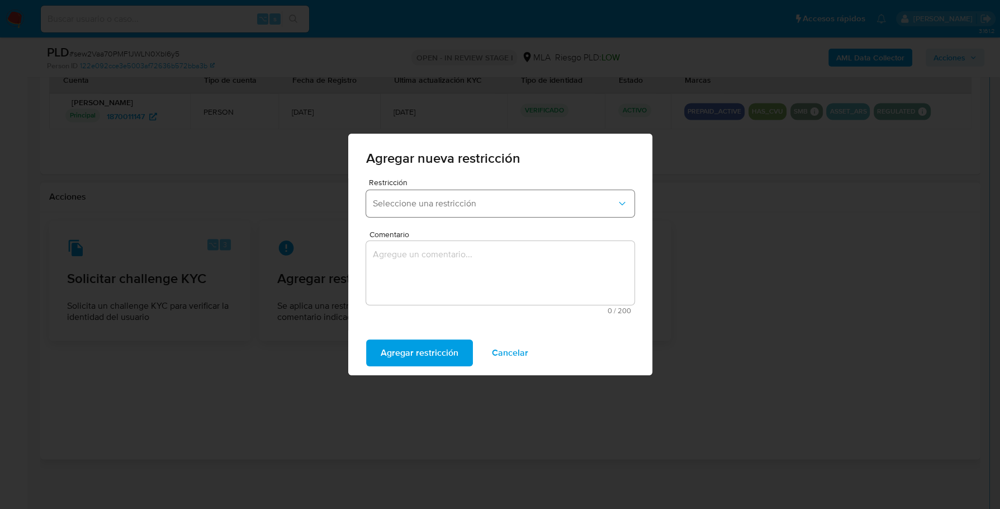
click at [419, 197] on button "Seleccione una restricción" at bounding box center [500, 203] width 268 height 27
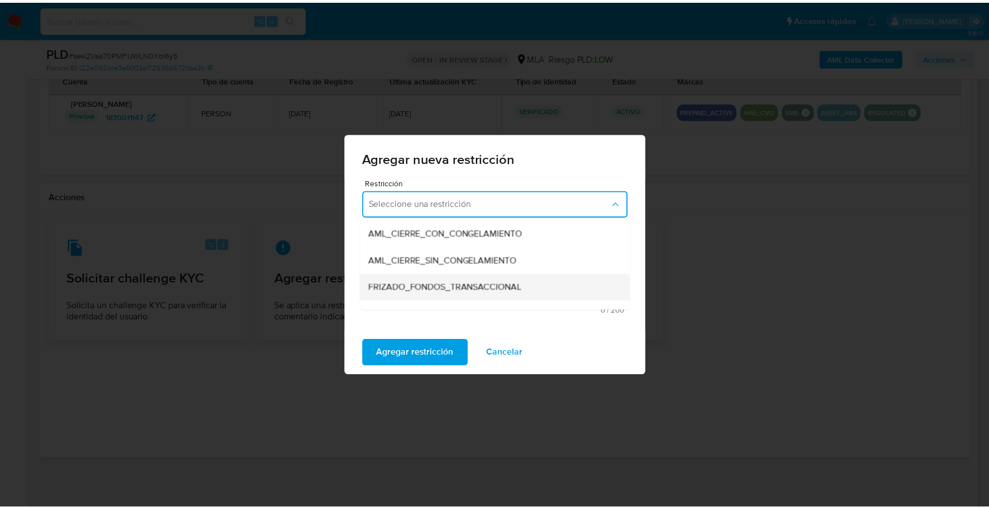
scroll to position [108, 0]
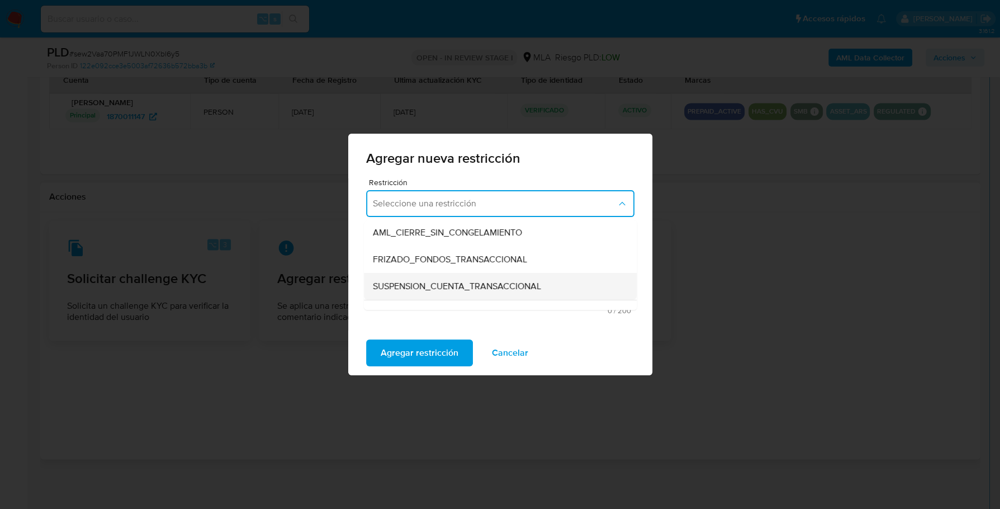
click at [468, 284] on span "SUSPENSION_CUENTA_TRANSACCIONAL" at bounding box center [457, 286] width 168 height 11
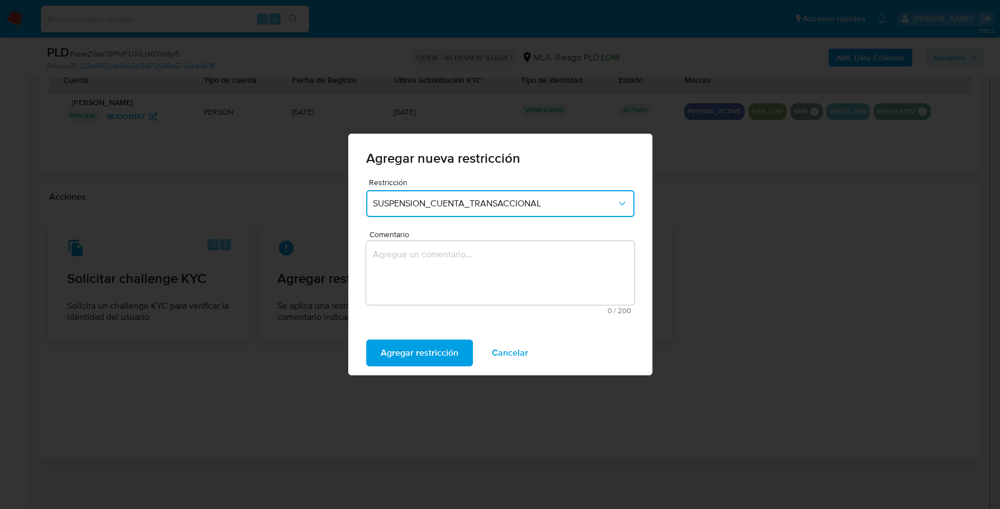
click at [463, 288] on textarea "Comentario" at bounding box center [500, 273] width 268 height 64
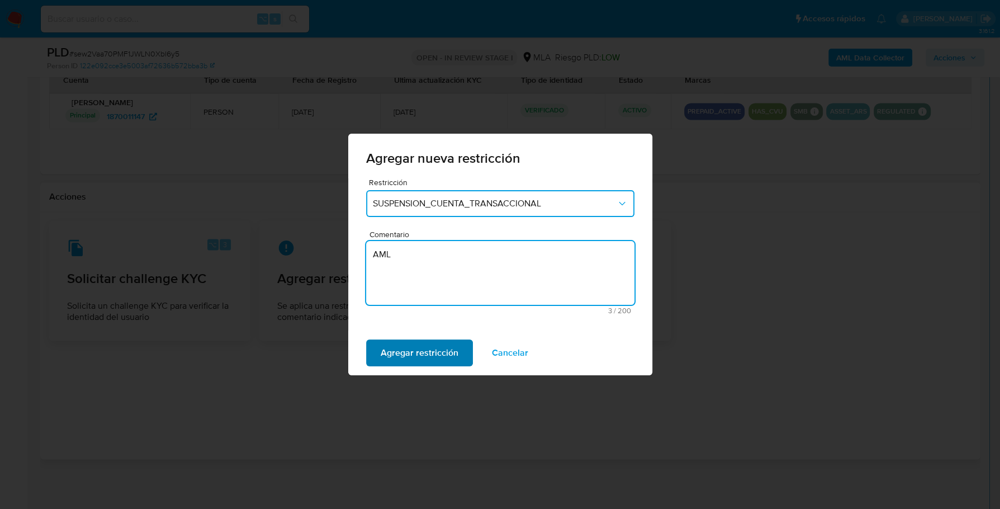
type textarea "AML"
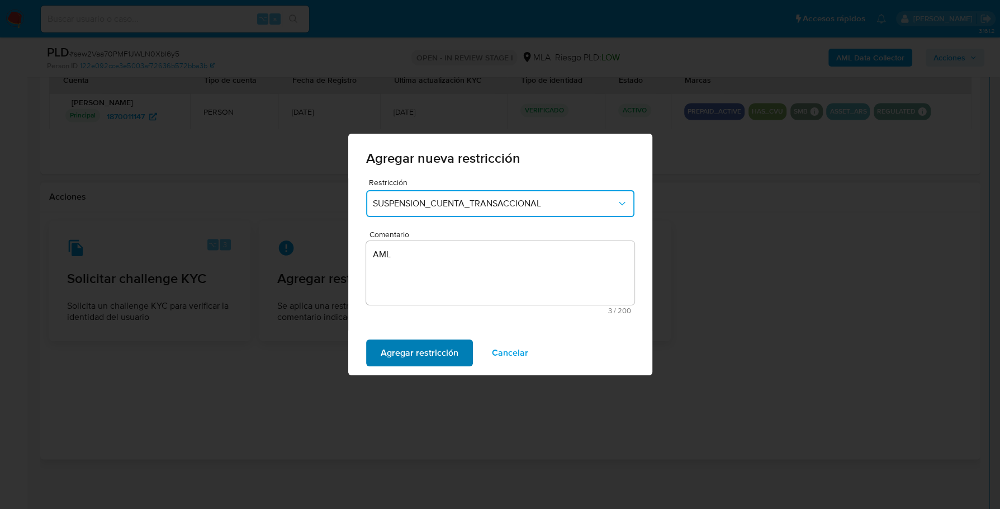
click at [395, 361] on span "Agregar restricción" at bounding box center [420, 352] width 78 height 25
click at [395, 361] on span "Confirmar" at bounding box center [401, 352] width 40 height 25
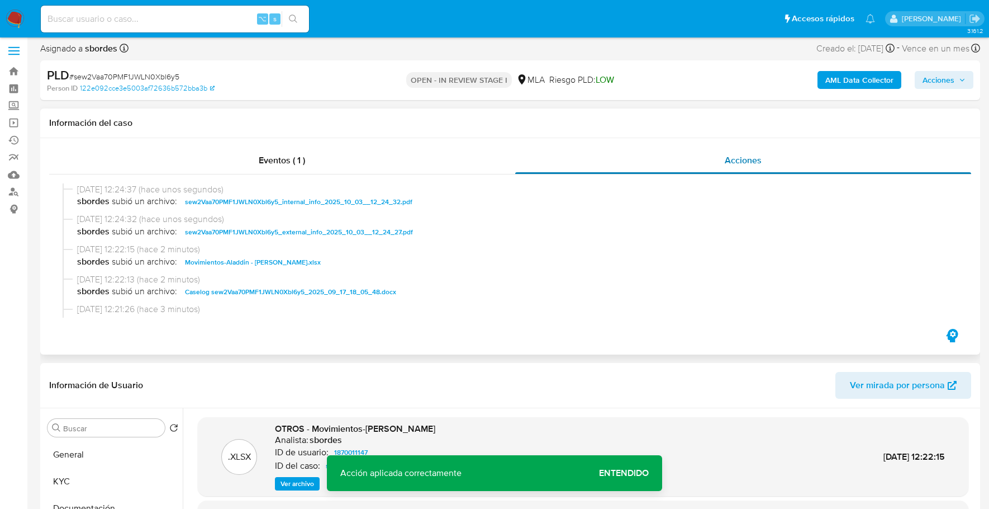
scroll to position [0, 0]
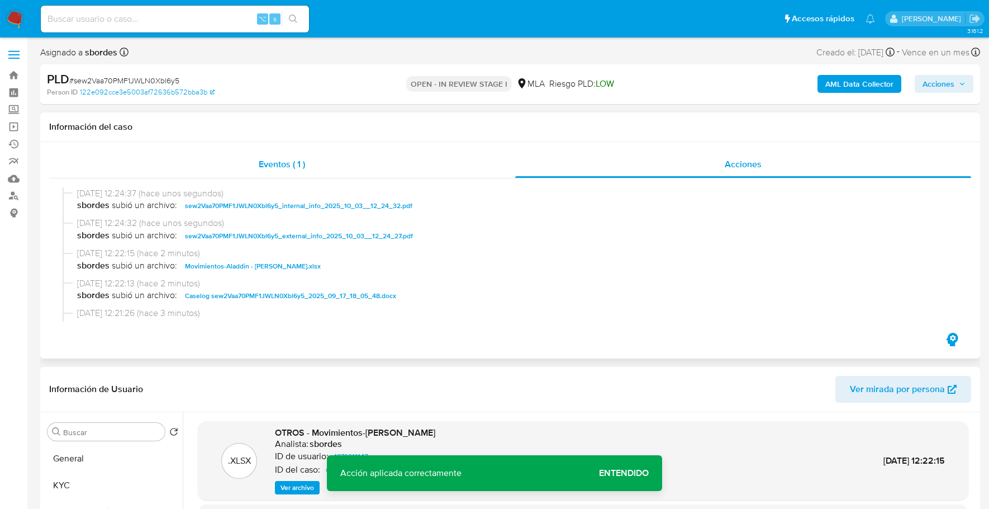
click at [311, 161] on div "Eventos ( 1 )" at bounding box center [282, 164] width 466 height 27
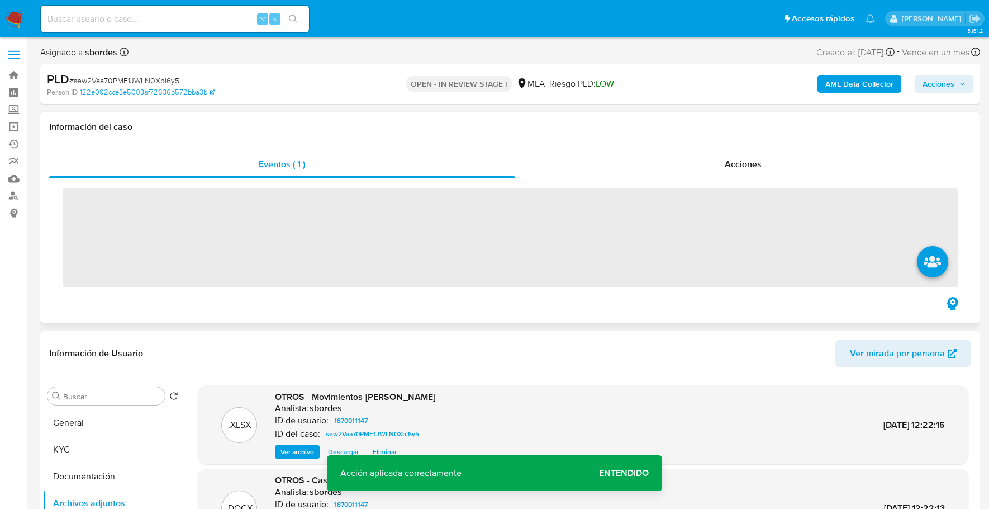
click at [780, 180] on div "‌" at bounding box center [510, 236] width 922 height 116
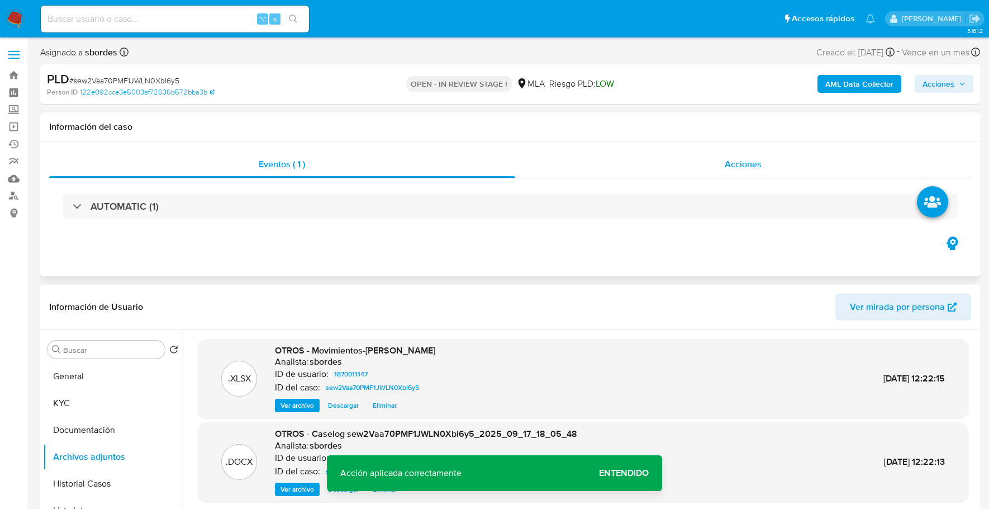
click at [780, 169] on div "Acciones" at bounding box center [743, 164] width 457 height 27
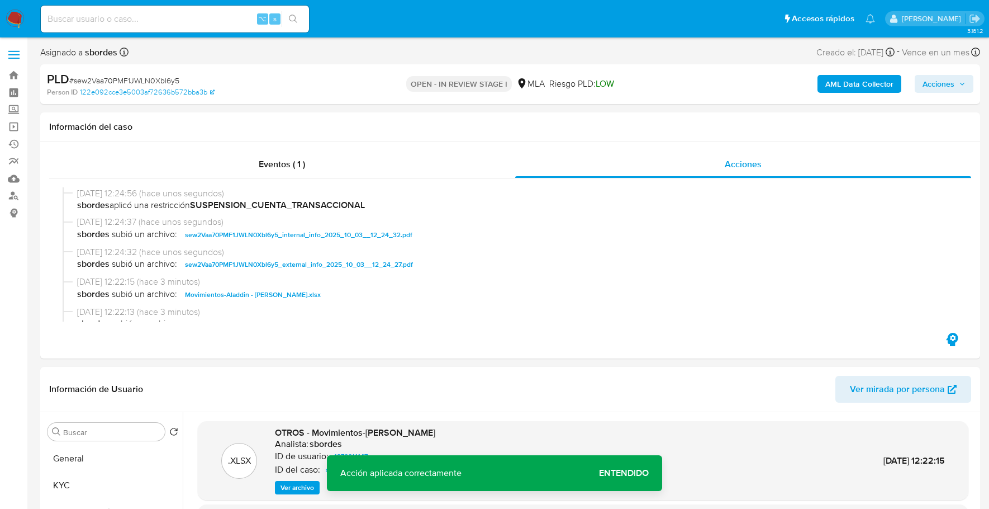
click at [948, 90] on span "Acciones" at bounding box center [939, 84] width 32 height 18
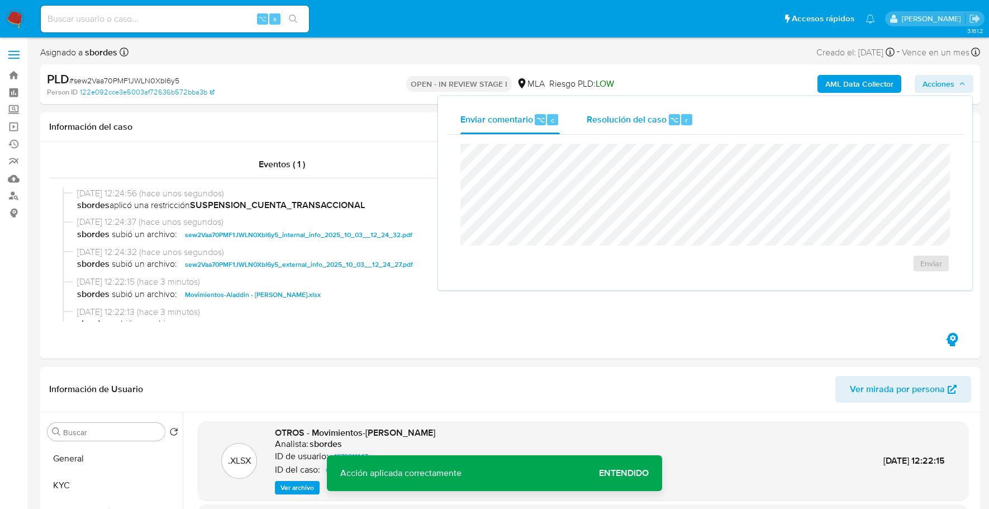
click at [653, 116] on span "Resolución del caso" at bounding box center [627, 119] width 80 height 13
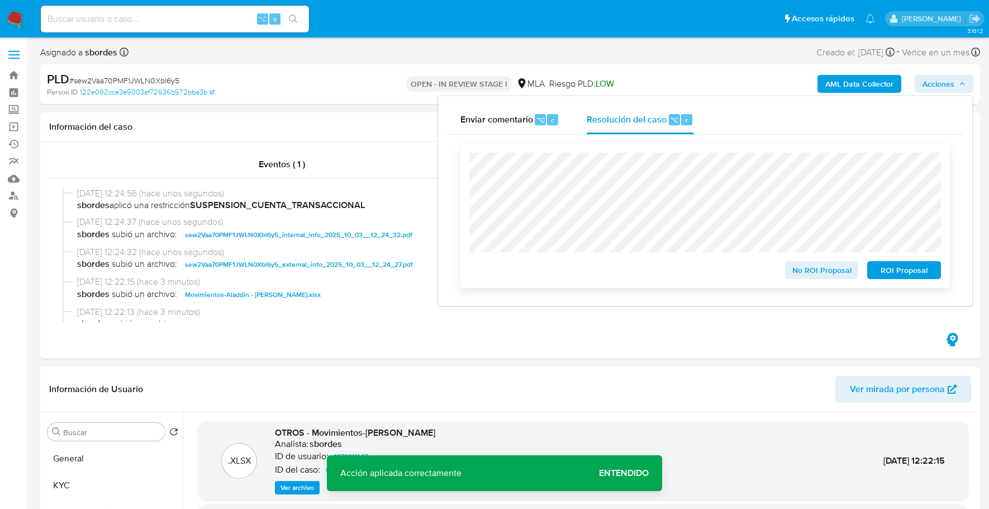
click at [911, 271] on span "ROI Proposal" at bounding box center [904, 270] width 58 height 16
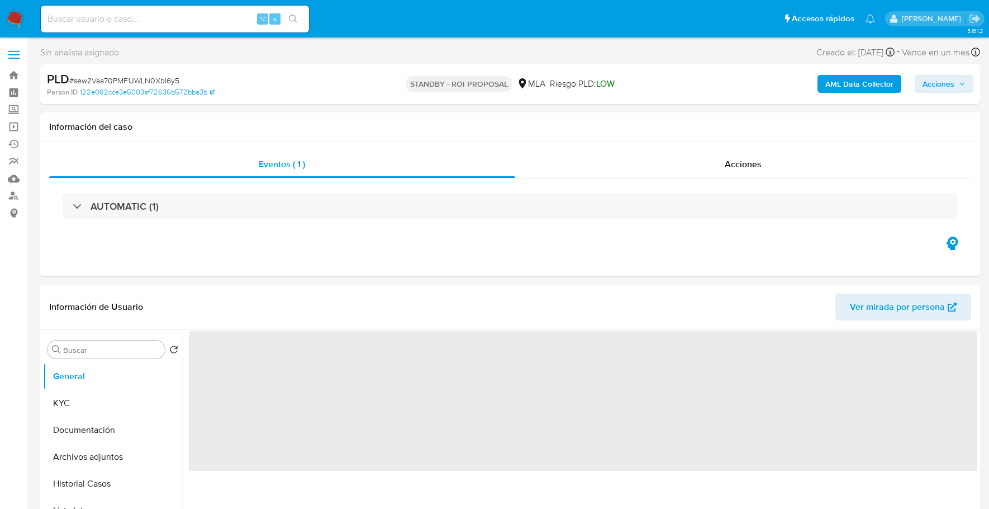
select select "10"
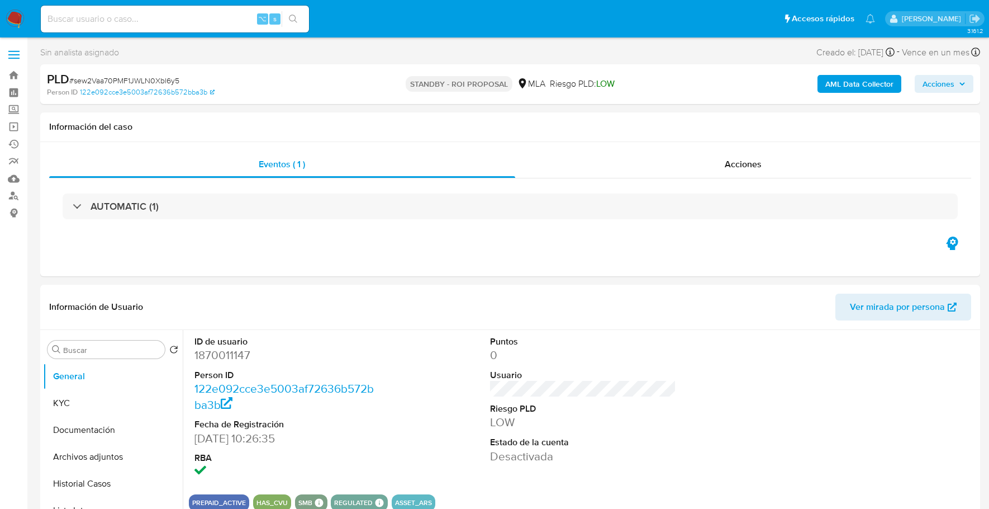
click at [145, 18] on input at bounding box center [175, 19] width 268 height 15
paste input "773019686"
type input "773019686"
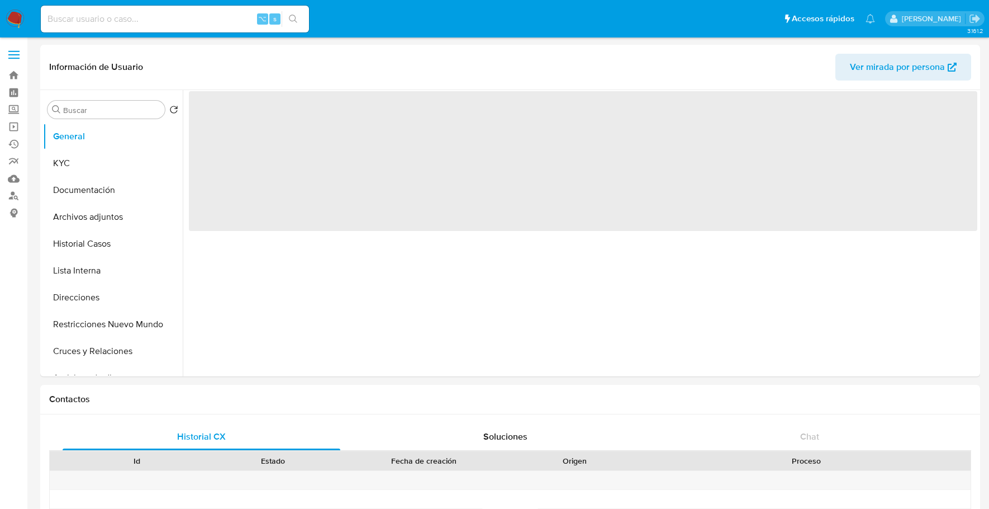
select select "10"
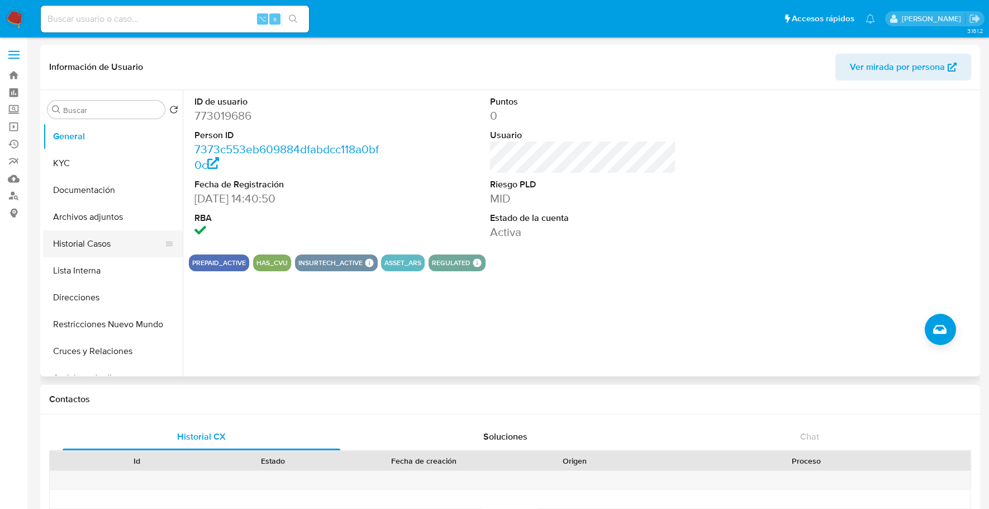
click at [93, 232] on button "Historial Casos" at bounding box center [108, 243] width 131 height 27
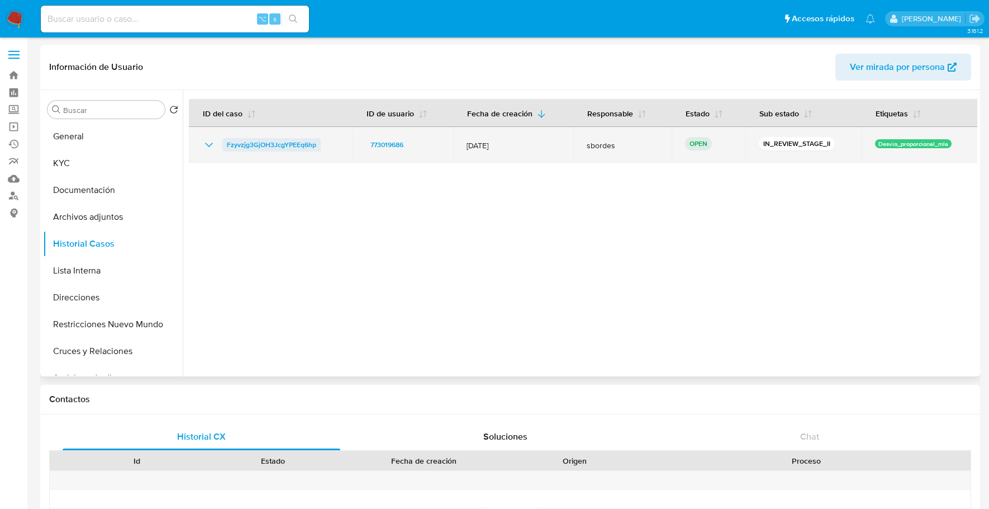
click at [305, 148] on span "Fzyvzjg3GjOH3JcgYPEEq6hp" at bounding box center [271, 144] width 89 height 13
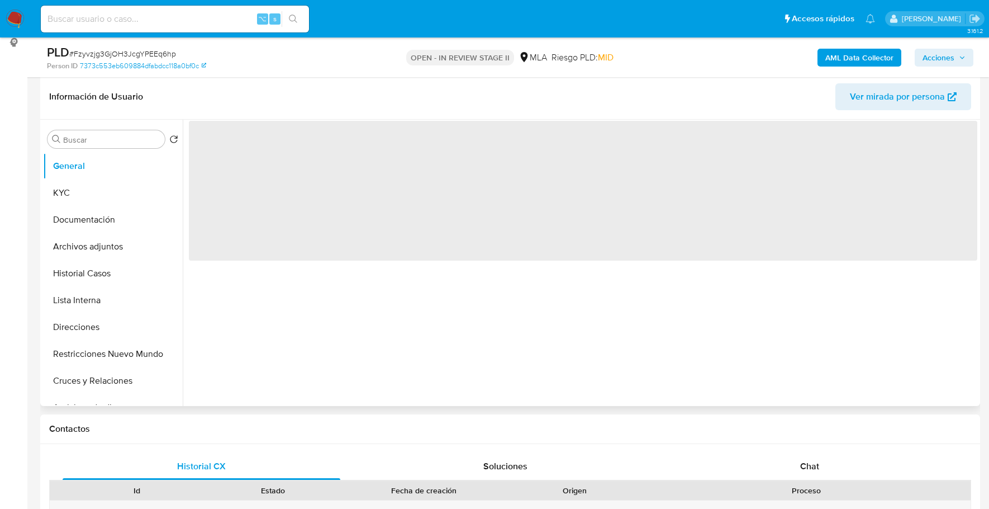
scroll to position [262, 0]
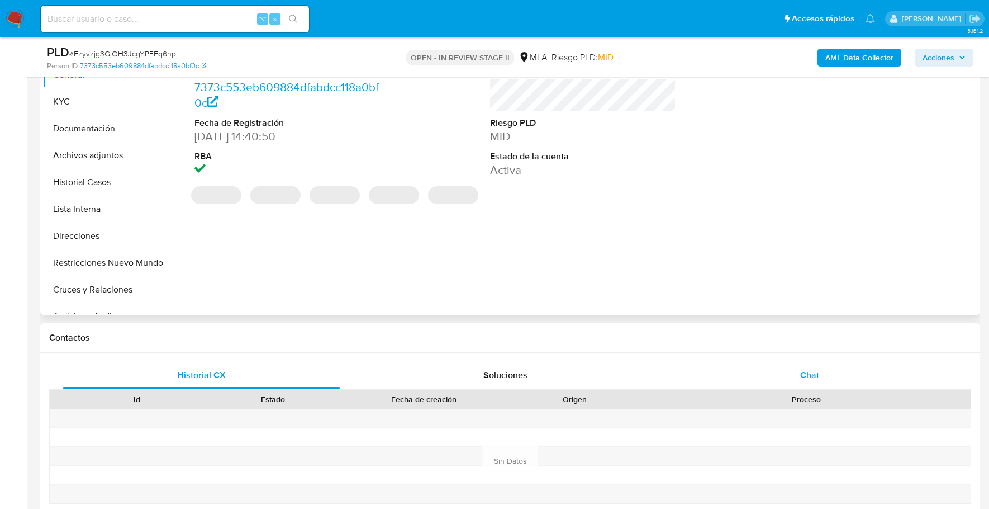
click at [766, 368] on div "Chat" at bounding box center [810, 375] width 278 height 27
select select "10"
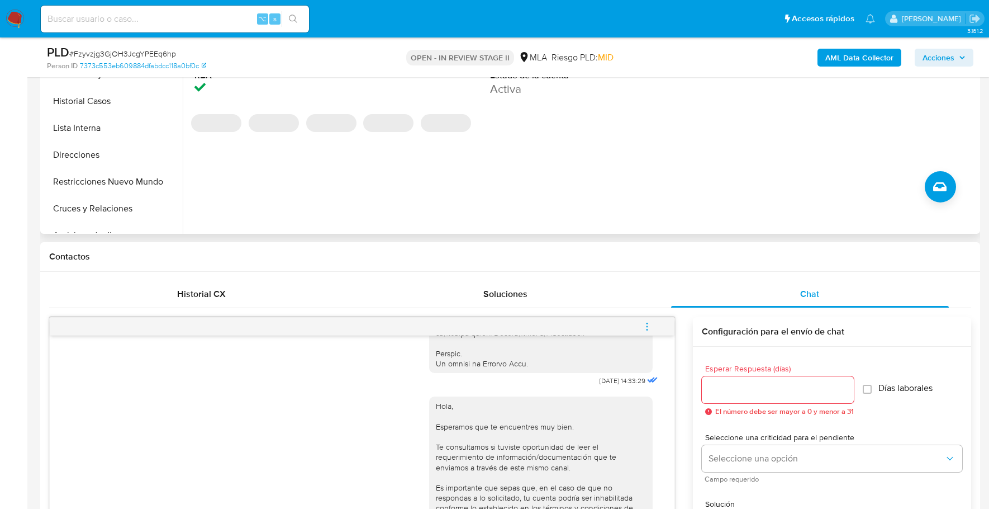
scroll to position [83, 0]
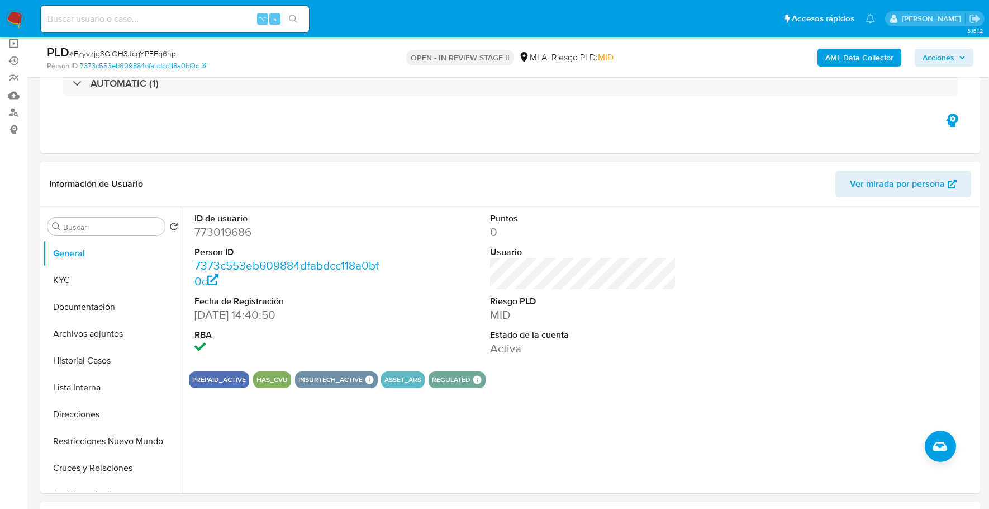
click at [157, 15] on input at bounding box center [175, 19] width 268 height 15
paste input "773019686"
type input "773019686"
click at [71, 282] on button "KYC" at bounding box center [108, 280] width 131 height 27
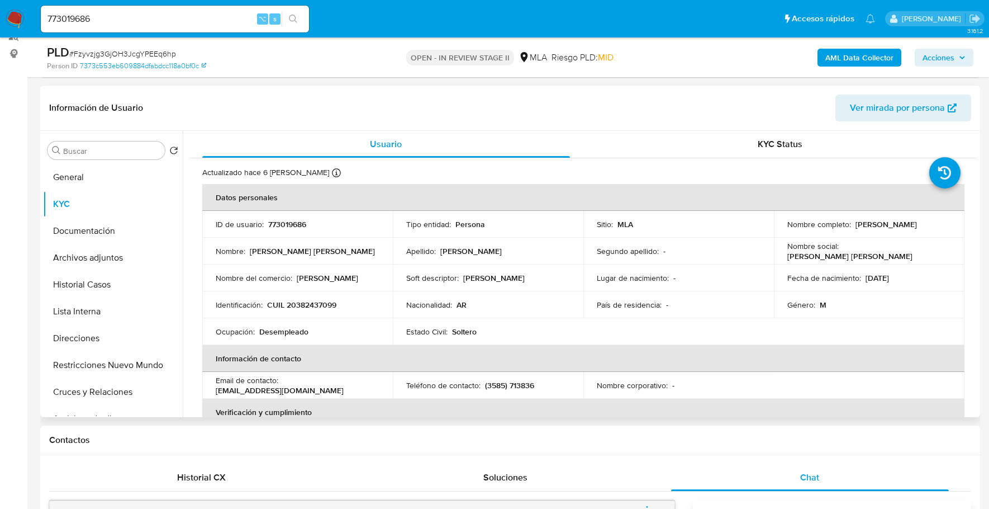
scroll to position [160, 0]
copy p "773019686"
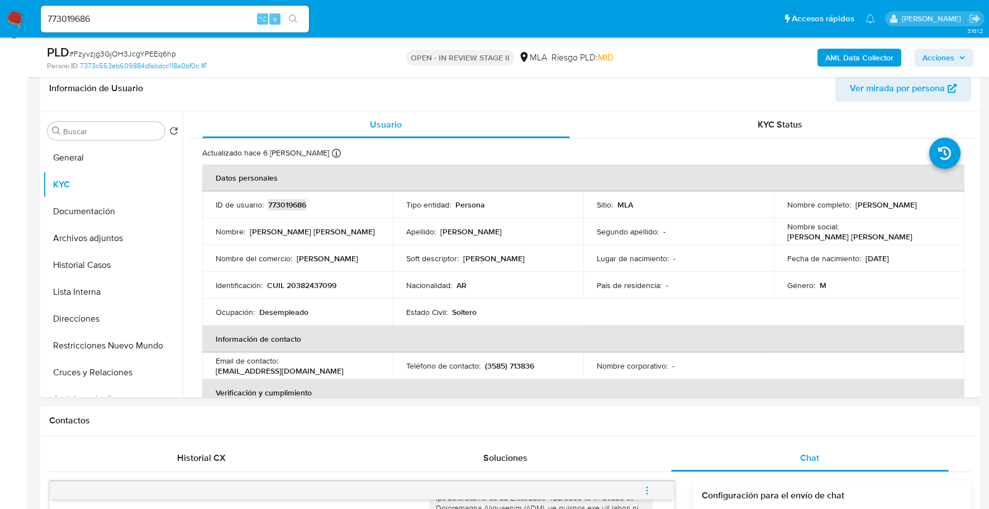
scroll to position [121, 0]
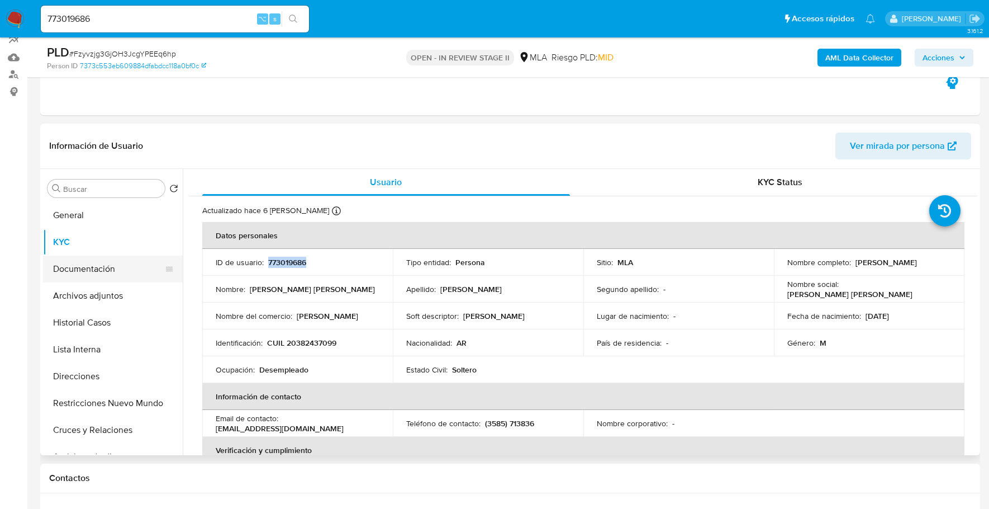
click at [105, 267] on button "Documentación" at bounding box center [108, 268] width 131 height 27
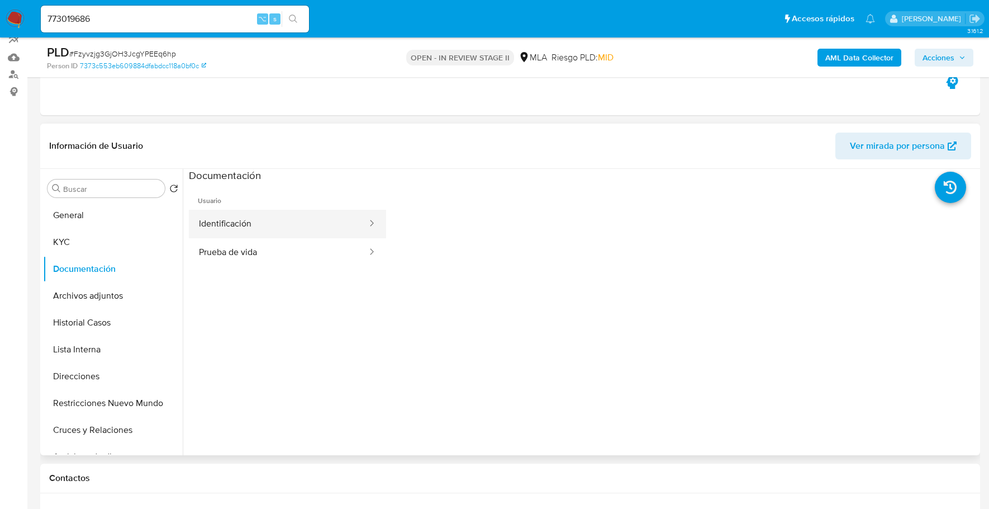
click at [265, 214] on button "Identificación" at bounding box center [278, 224] width 179 height 29
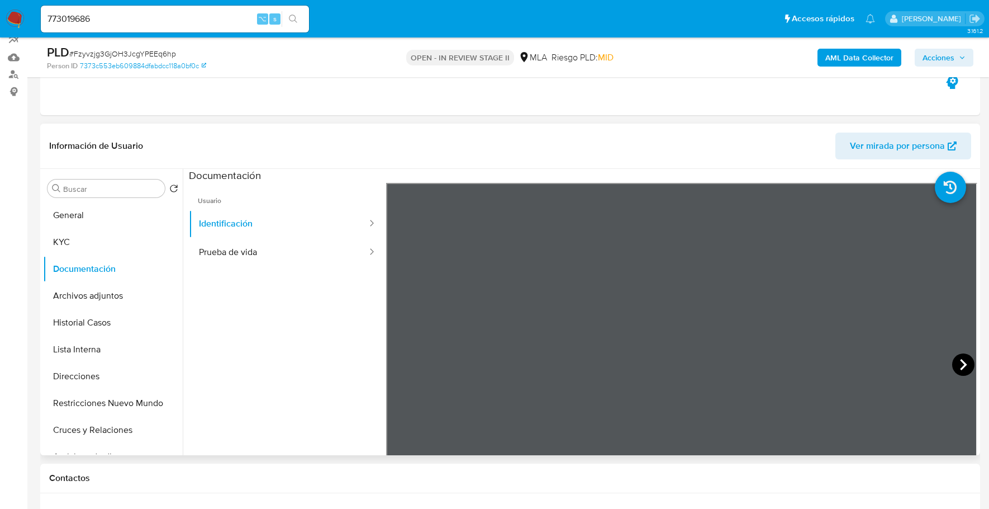
click at [956, 363] on icon at bounding box center [963, 364] width 22 height 22
click at [94, 372] on button "Direcciones" at bounding box center [108, 376] width 131 height 27
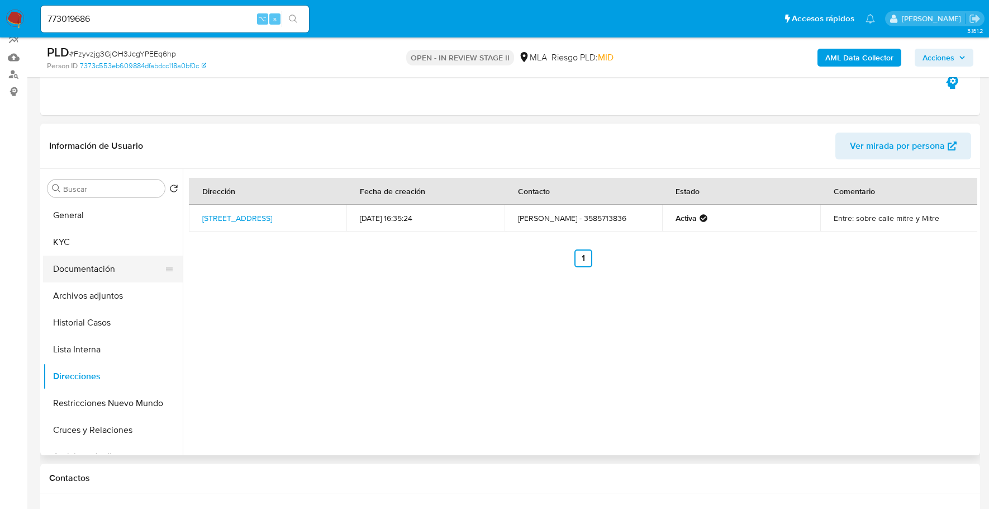
click at [94, 271] on button "Documentación" at bounding box center [108, 268] width 131 height 27
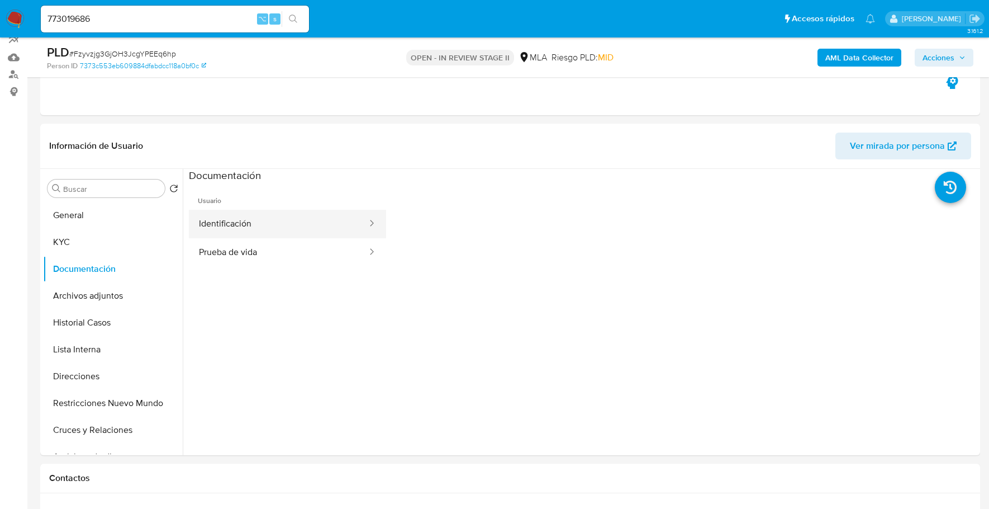
click at [245, 214] on button "Identificación" at bounding box center [278, 224] width 179 height 29
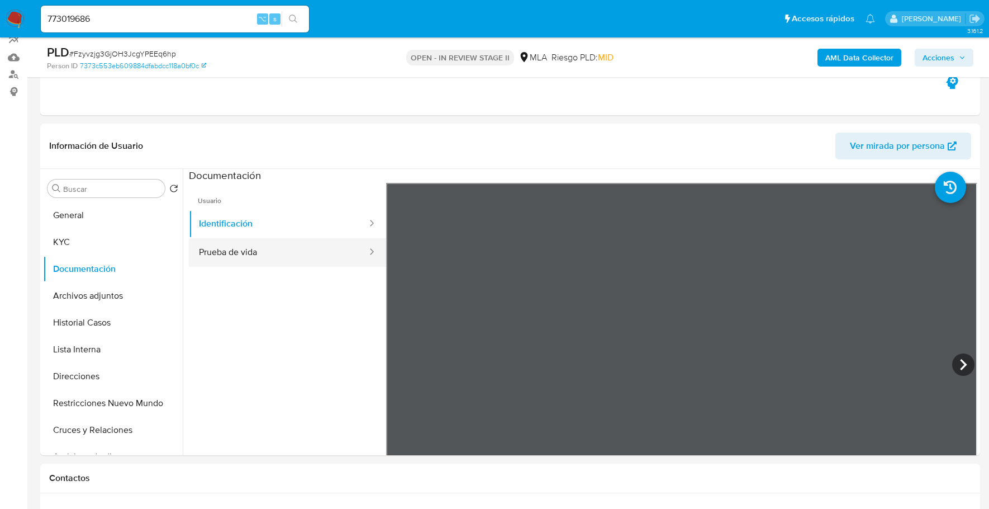
click at [294, 246] on button "Prueba de vida" at bounding box center [278, 252] width 179 height 29
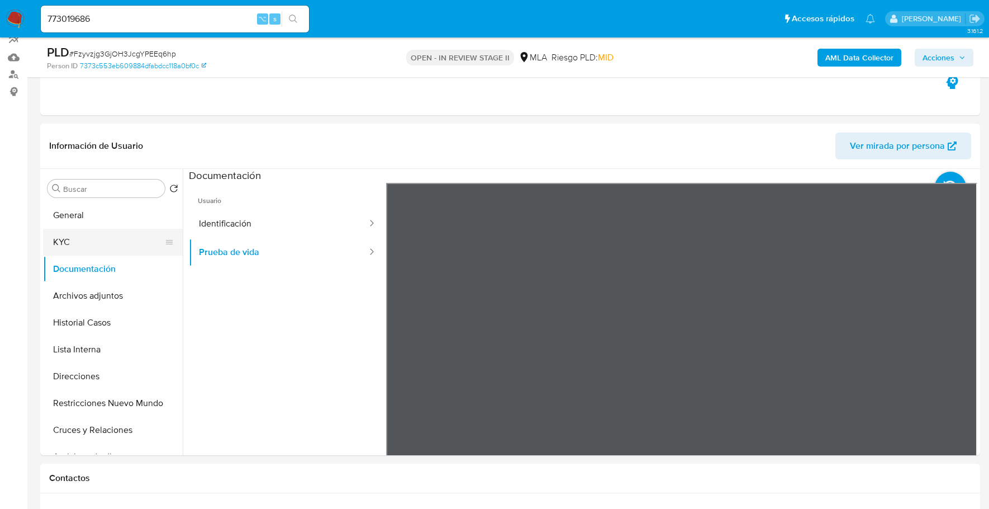
click at [93, 235] on button "KYC" at bounding box center [108, 242] width 131 height 27
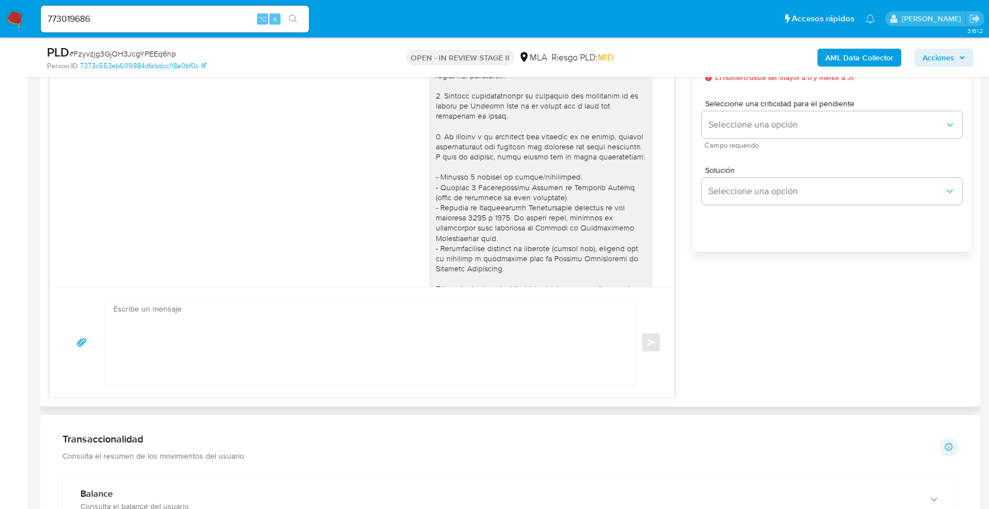
scroll to position [549, 0]
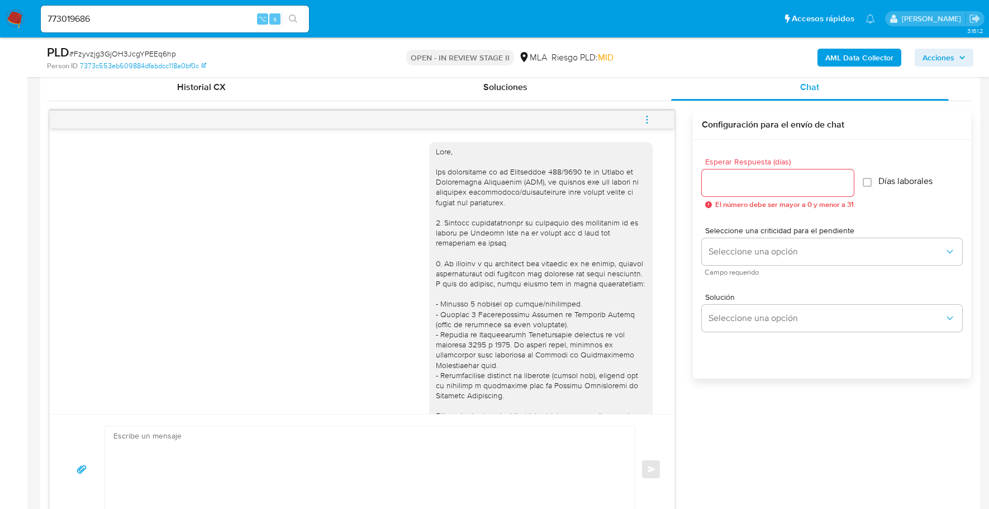
click at [648, 116] on icon "menu-action" at bounding box center [647, 116] width 1 height 1
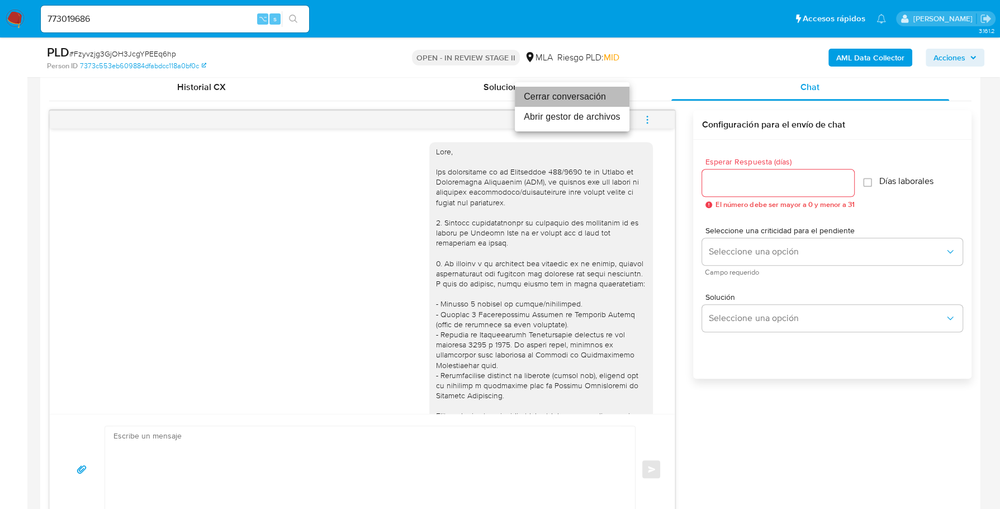
click at [614, 96] on li "Cerrar conversación" at bounding box center [572, 97] width 115 height 20
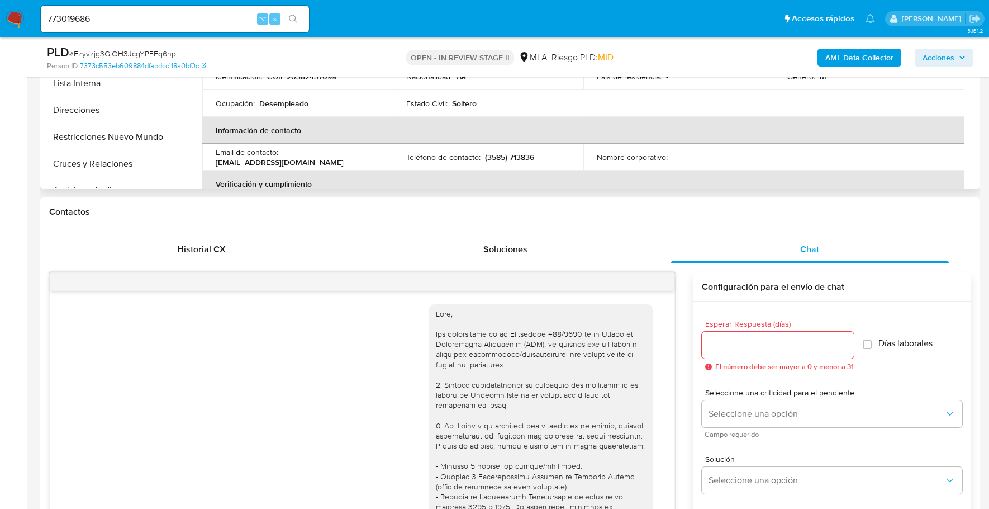
scroll to position [281, 0]
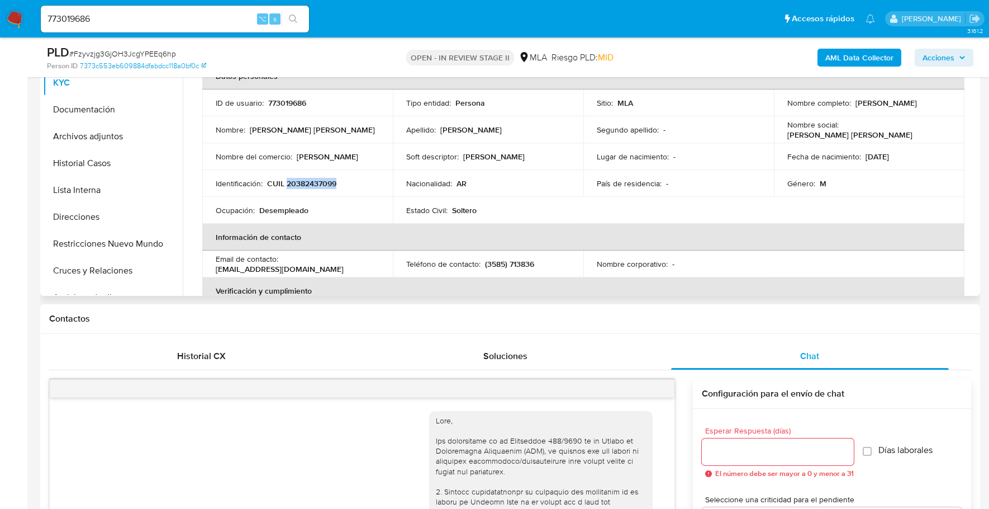
copy p "20382437099"
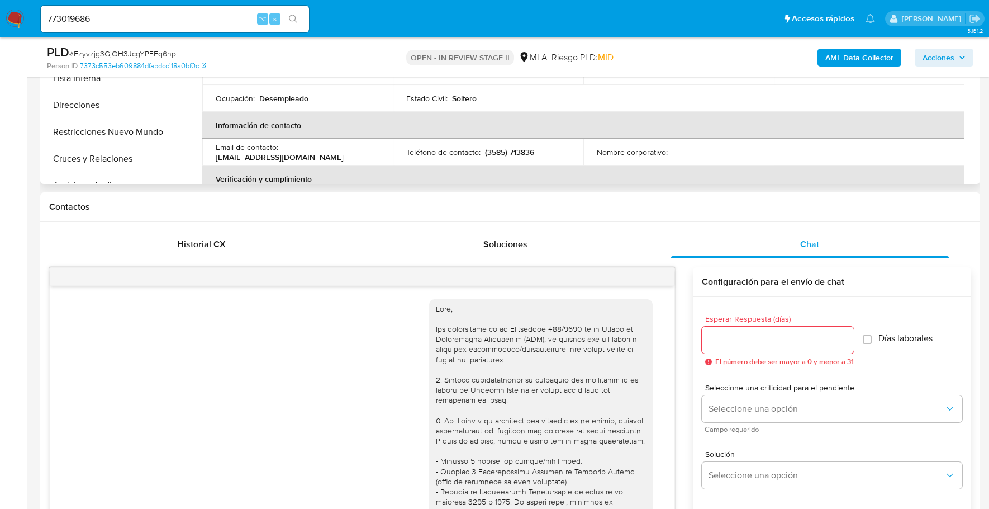
scroll to position [72, 0]
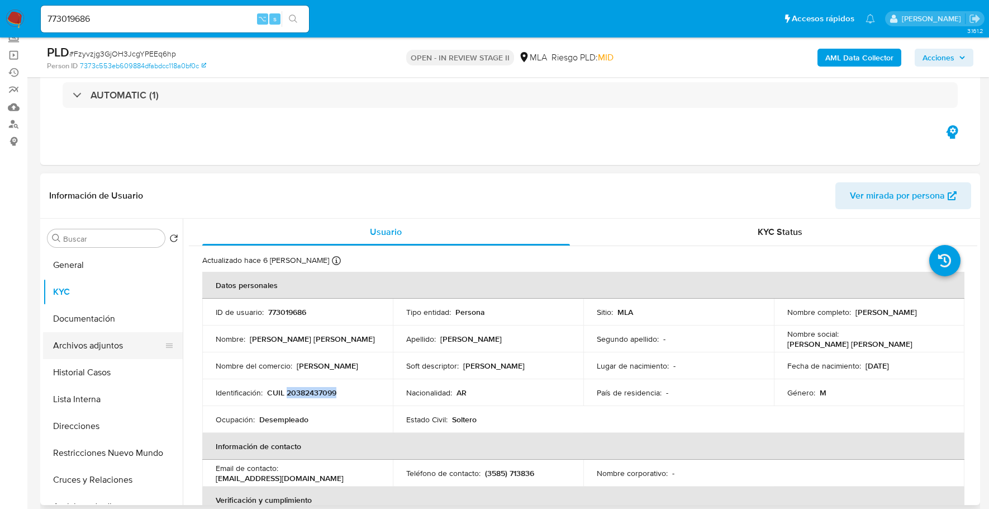
click at [106, 335] on button "Archivos adjuntos" at bounding box center [108, 345] width 131 height 27
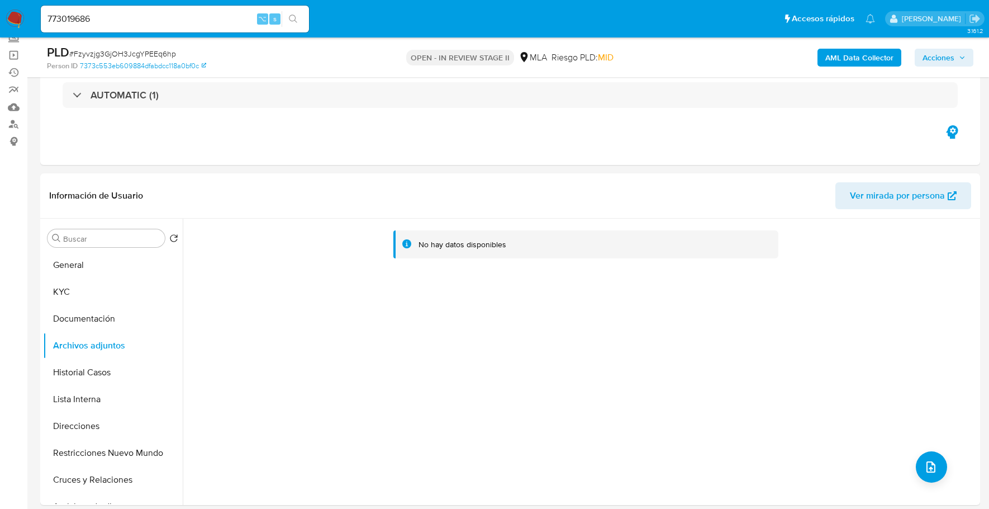
click at [832, 58] on b "AML Data Collector" at bounding box center [860, 58] width 68 height 18
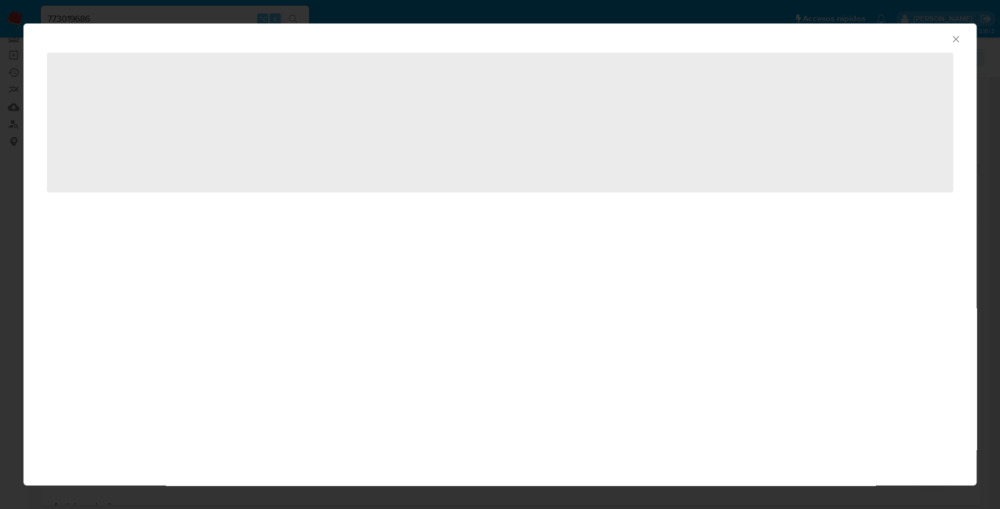
click at [950, 40] on icon "Cerrar ventana" at bounding box center [955, 39] width 11 height 11
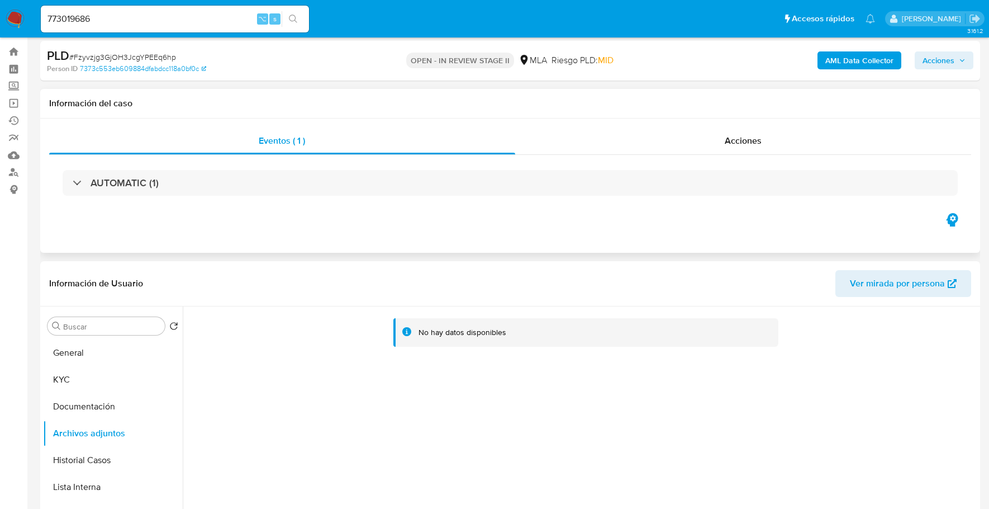
scroll to position [13, 0]
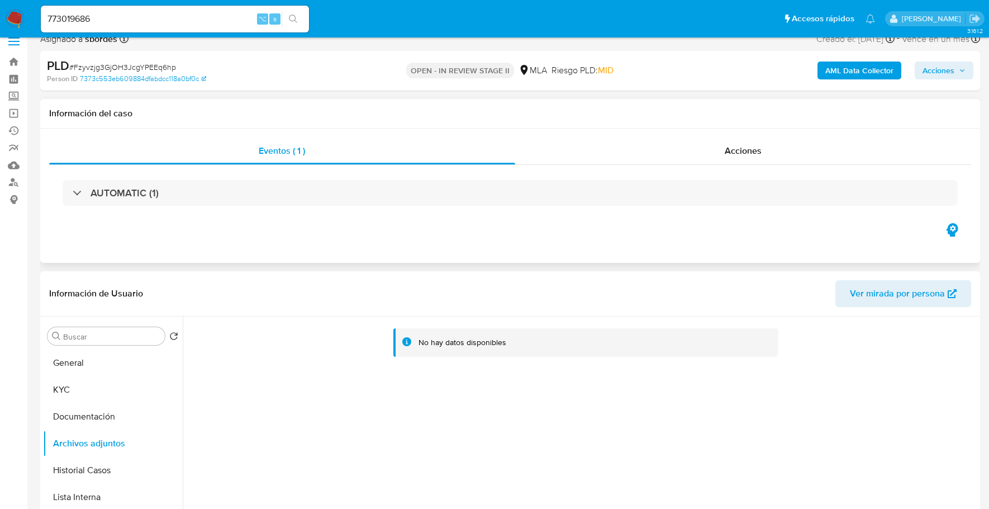
click at [756, 99] on div "Información del caso" at bounding box center [510, 114] width 940 height 30
click at [756, 145] on span "Acciones" at bounding box center [743, 150] width 37 height 13
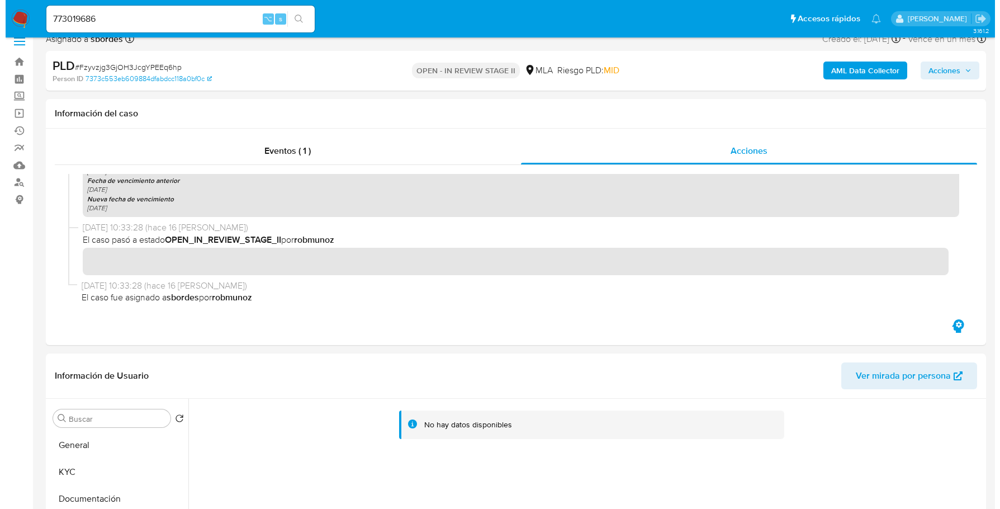
scroll to position [0, 0]
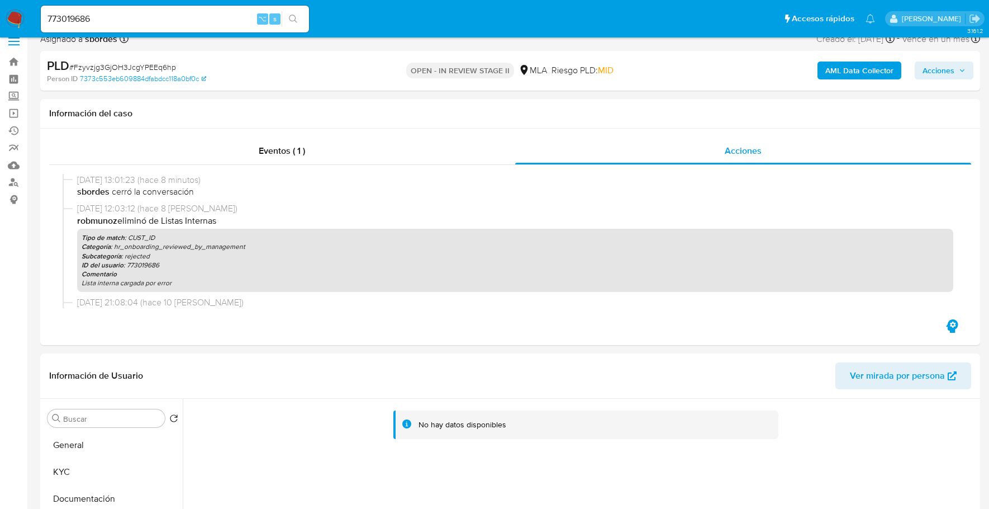
click at [833, 71] on b "AML Data Collector" at bounding box center [860, 70] width 68 height 18
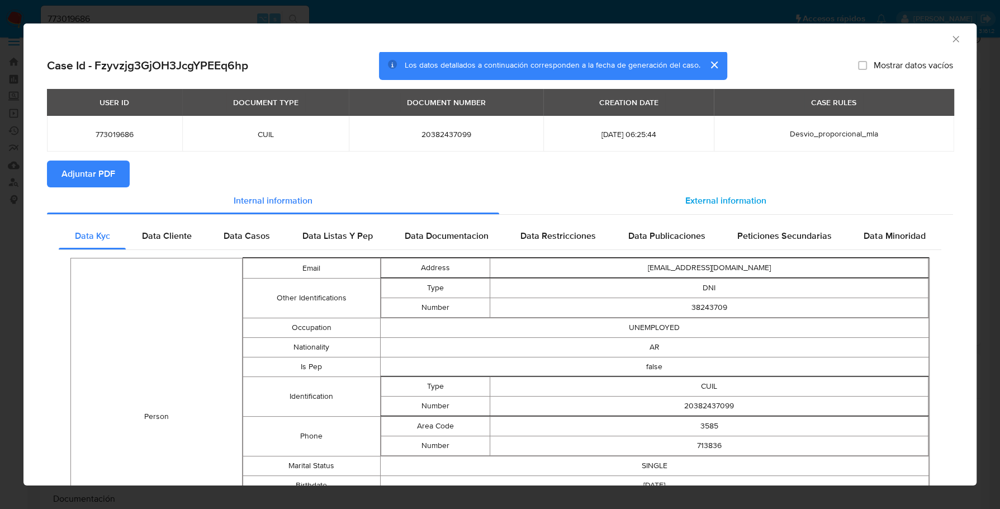
click at [724, 190] on div "External information" at bounding box center [726, 200] width 454 height 27
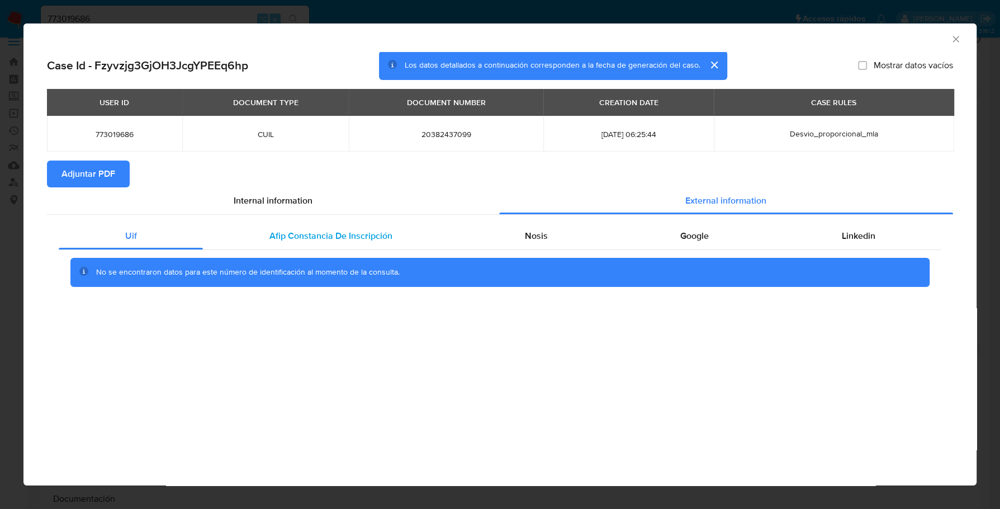
click at [320, 233] on span "Afip Constancia De Inscripción" at bounding box center [330, 235] width 123 height 13
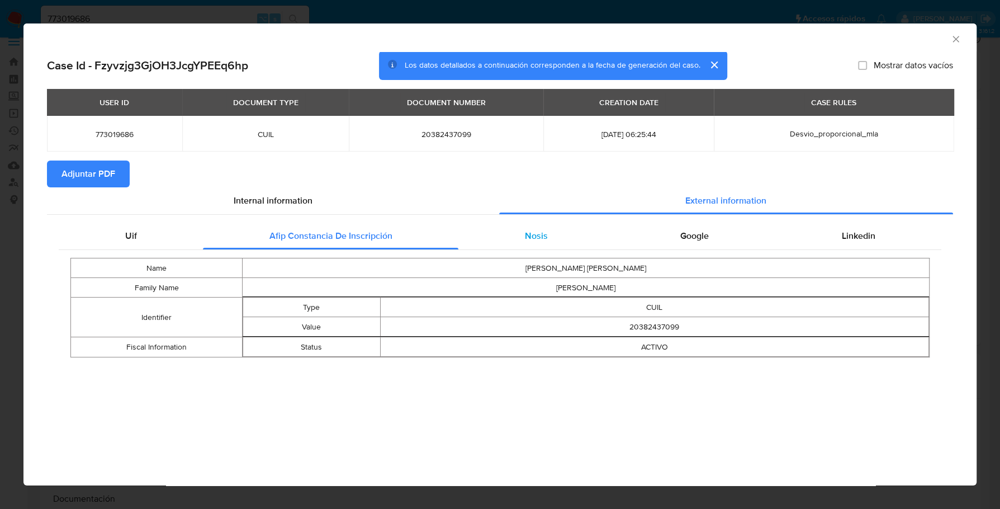
click at [585, 234] on div "Nosis" at bounding box center [535, 235] width 155 height 27
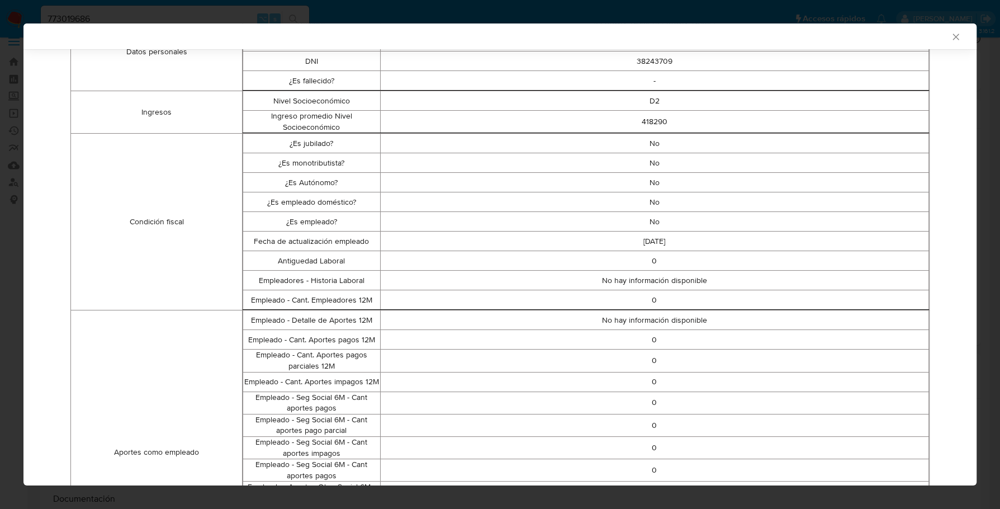
scroll to position [78, 0]
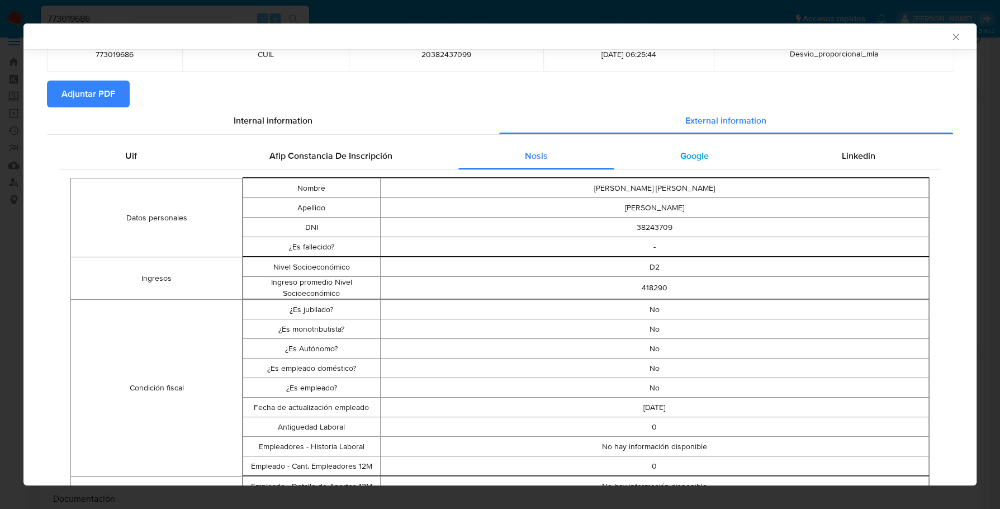
click at [683, 157] on span "Google" at bounding box center [694, 155] width 29 height 13
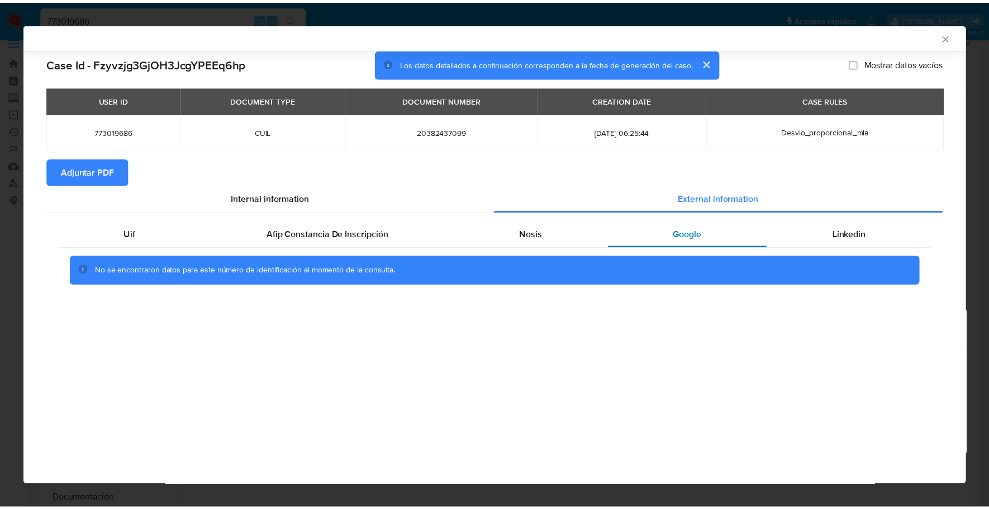
scroll to position [0, 0]
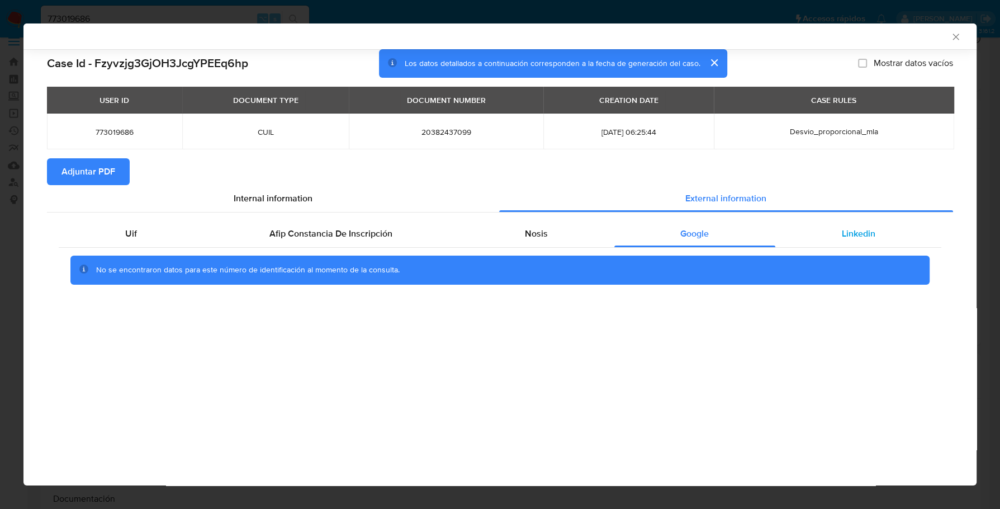
click at [890, 224] on div "Linkedin" at bounding box center [858, 233] width 166 height 27
click at [42, 173] on div "Case Id - Fzyvzjg3GjOH3JcgYPEEq6hp Los datos detallados a continuación correspo…" at bounding box center [499, 186] width 953 height 274
click at [64, 174] on span "Adjuntar PDF" at bounding box center [88, 171] width 54 height 25
click at [958, 39] on icon "Cerrar ventana" at bounding box center [955, 36] width 11 height 11
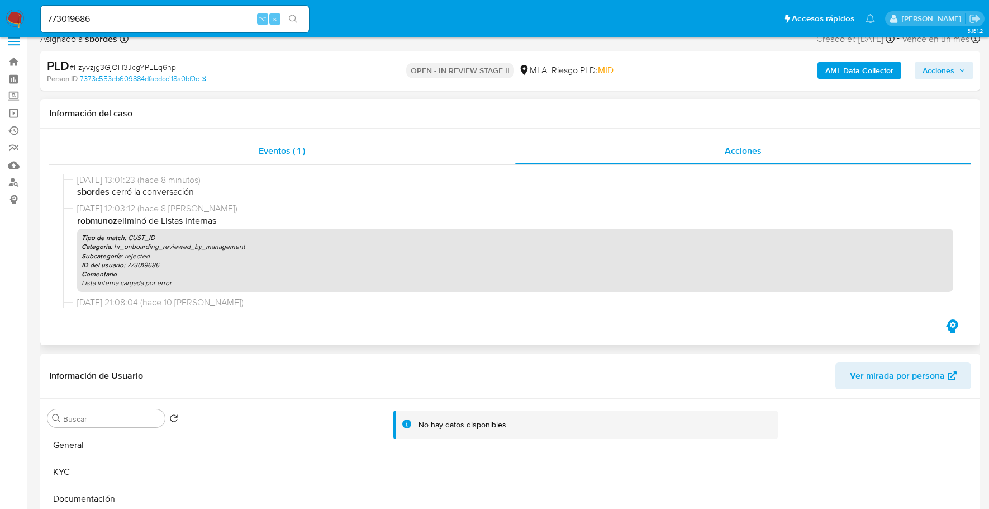
click at [392, 155] on div "Eventos ( 1 )" at bounding box center [282, 150] width 466 height 27
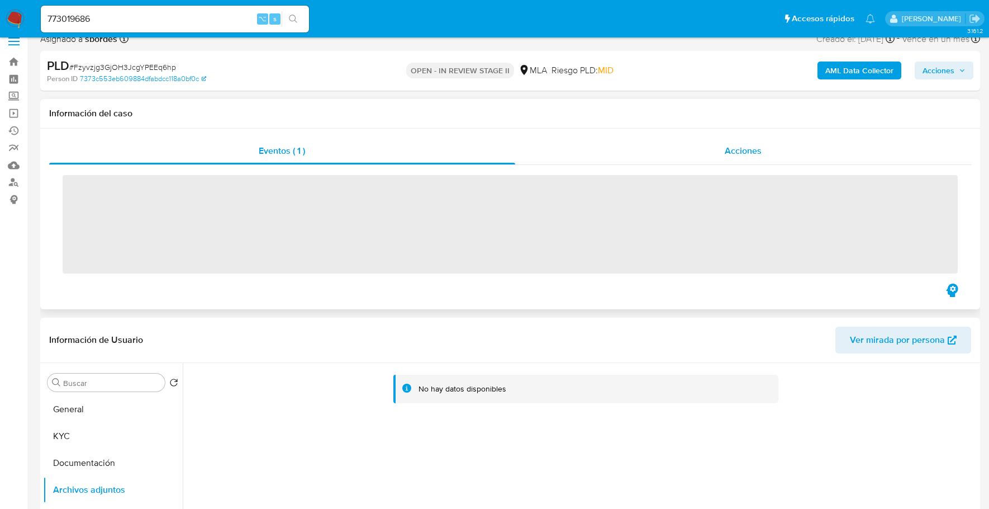
click at [748, 141] on div "Acciones" at bounding box center [743, 150] width 457 height 27
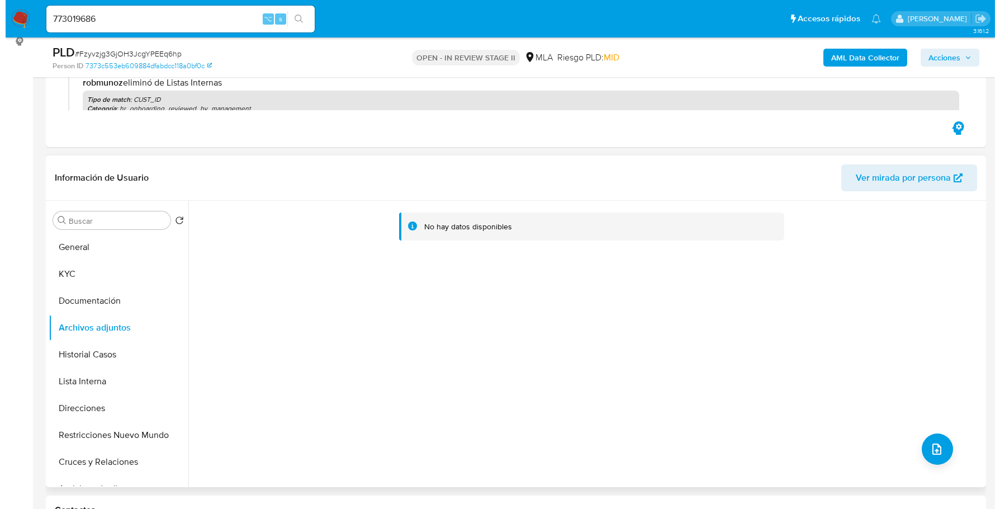
scroll to position [239, 0]
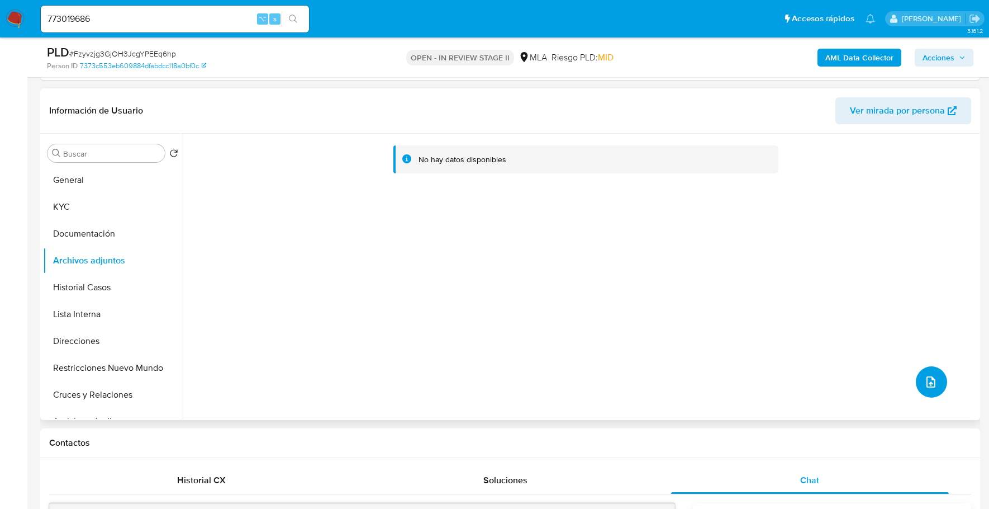
click at [937, 381] on button "upload-file" at bounding box center [931, 381] width 31 height 31
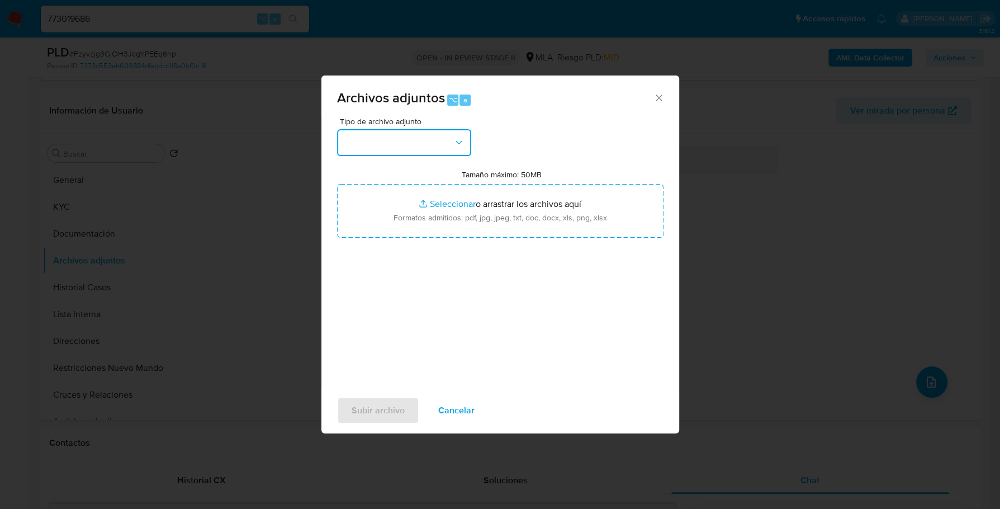
click at [420, 145] on button "button" at bounding box center [404, 142] width 134 height 27
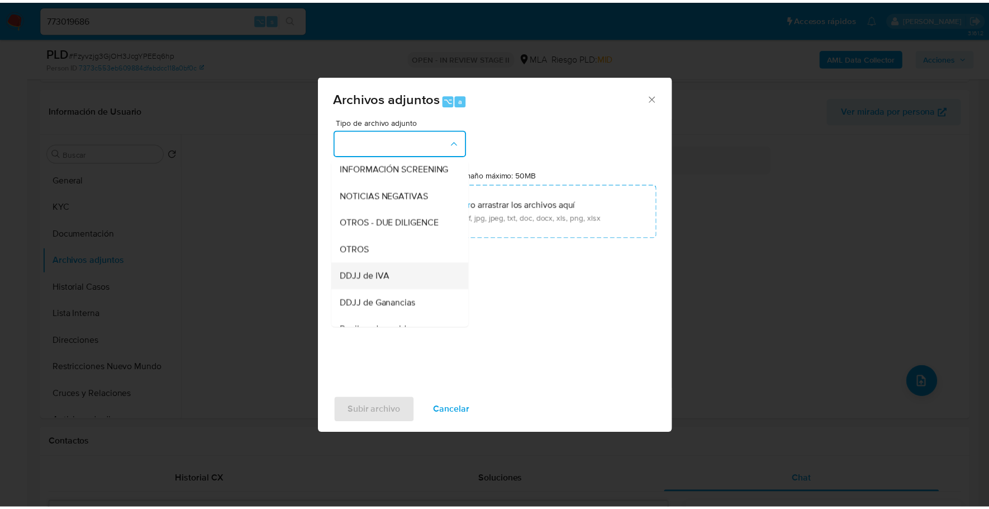
scroll to position [145, 0]
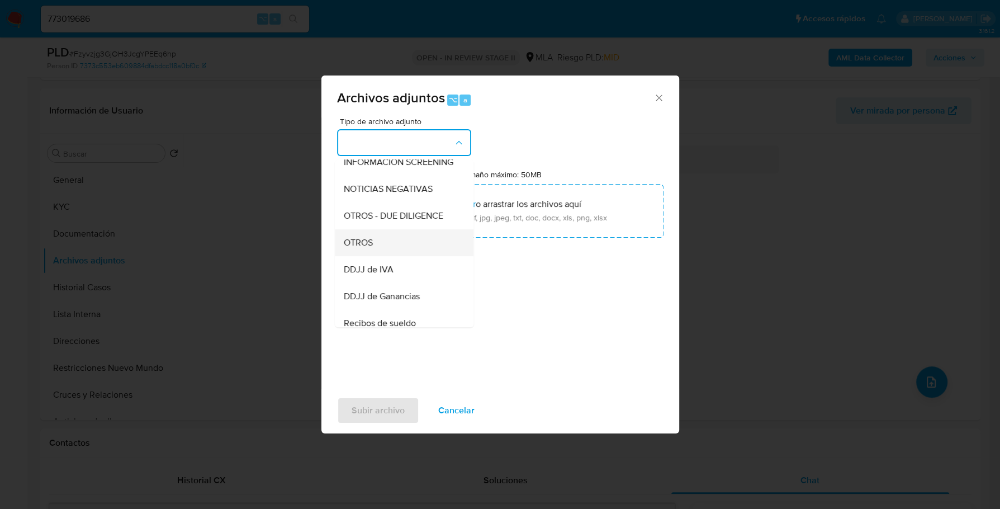
click at [381, 256] on div "OTROS" at bounding box center [401, 242] width 114 height 27
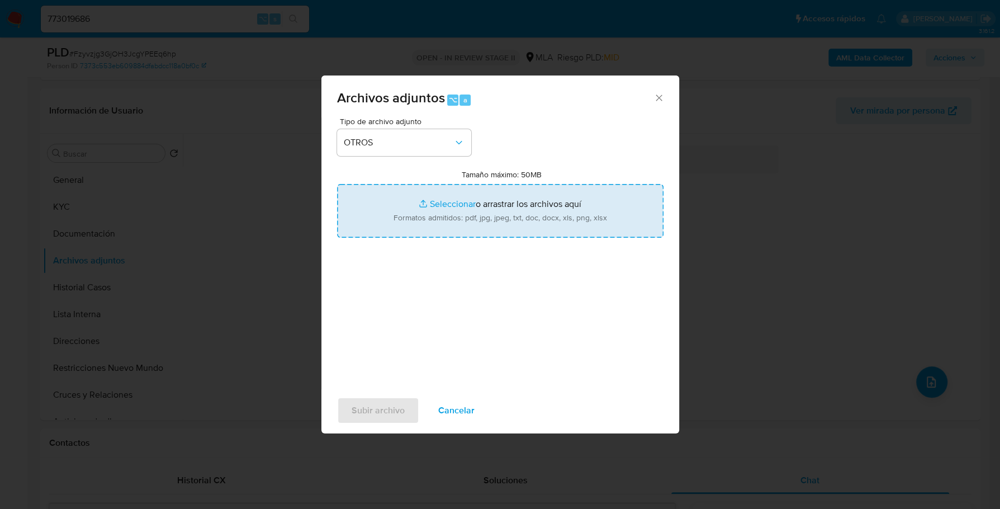
click at [459, 200] on input "Tamaño máximo: 50MB Seleccionar archivos" at bounding box center [500, 211] width 326 height 54
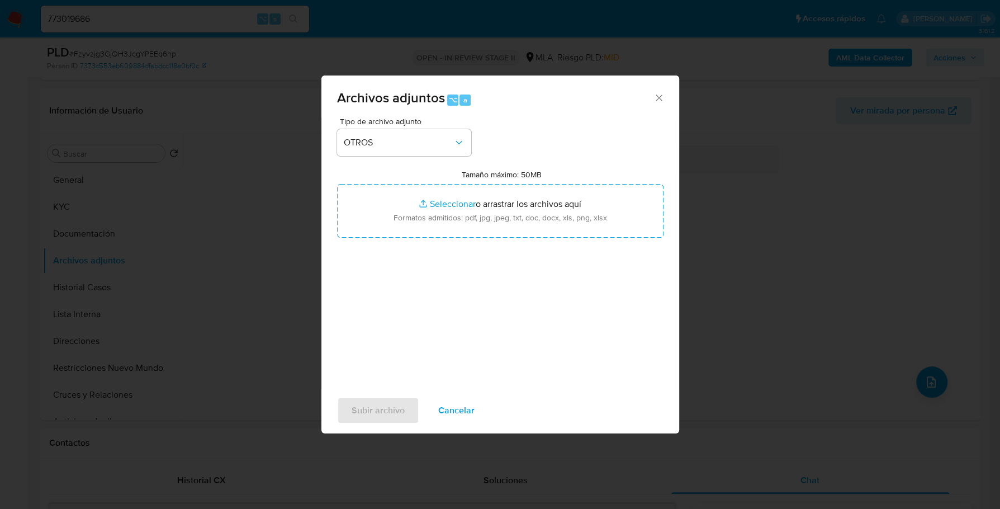
type input "C:\fakepath\Caselog Fzyvzjg3GjOH3JcgYPEEq6hp_2025_09_17_15_21_24.docx"
click at [366, 402] on span "Subir archivo" at bounding box center [378, 410] width 53 height 25
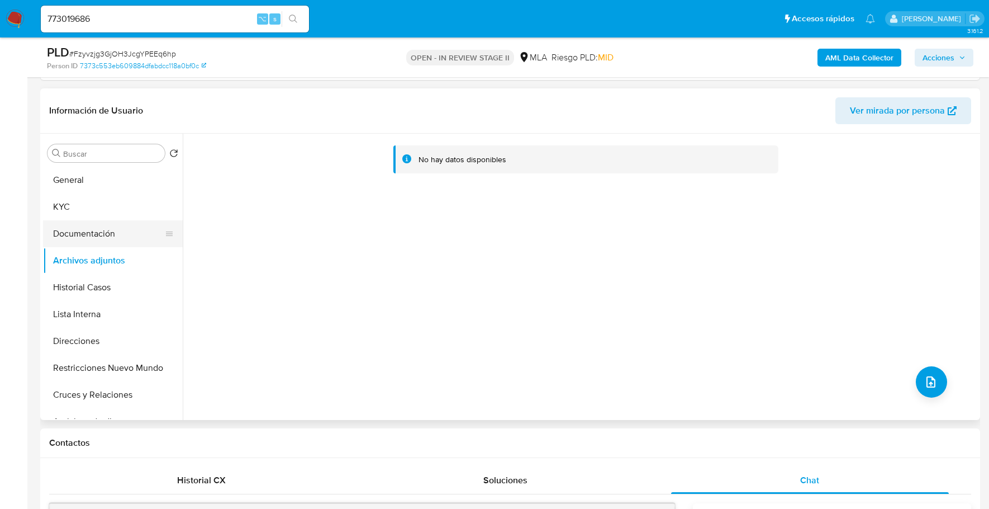
click at [100, 237] on button "Documentación" at bounding box center [108, 233] width 131 height 27
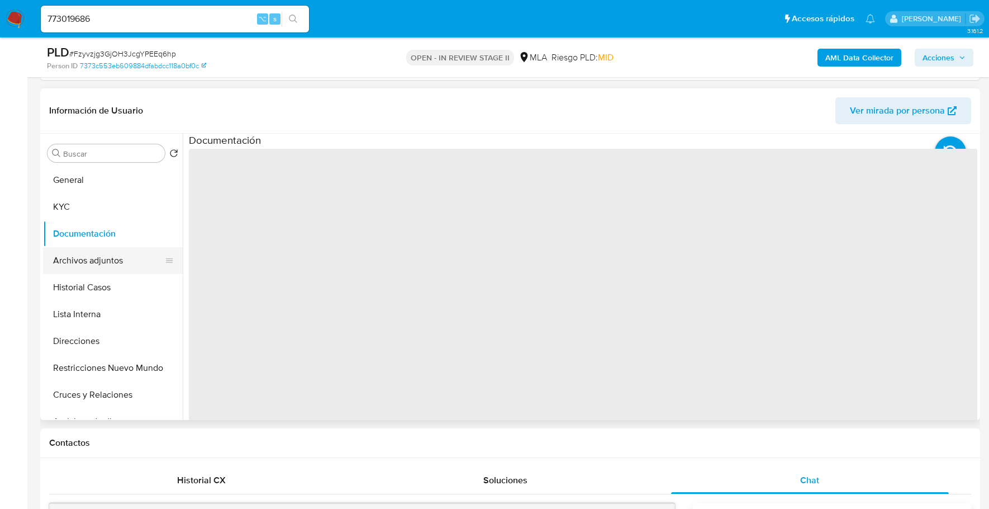
click at [103, 260] on button "Archivos adjuntos" at bounding box center [108, 260] width 131 height 27
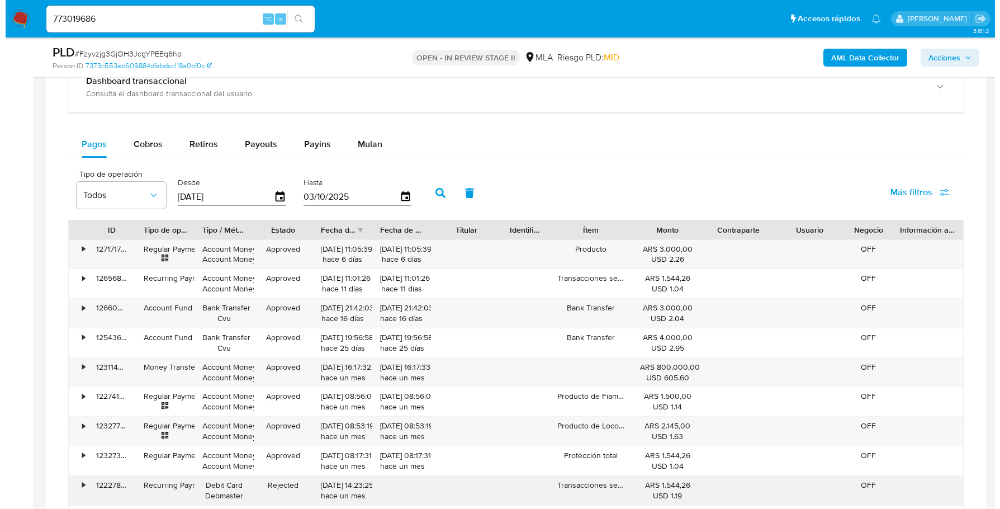
scroll to position [1822, 0]
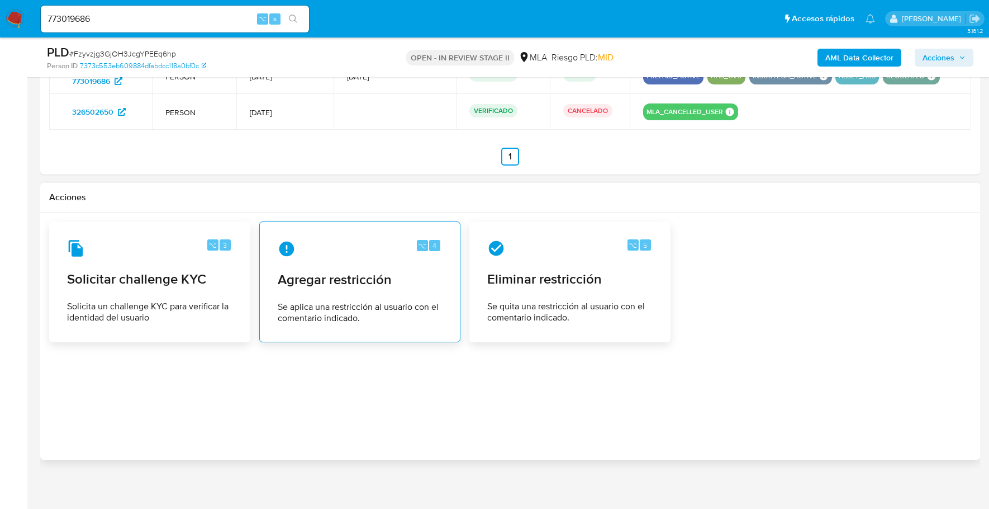
click at [369, 278] on span "Agregar restricción" at bounding box center [360, 279] width 164 height 17
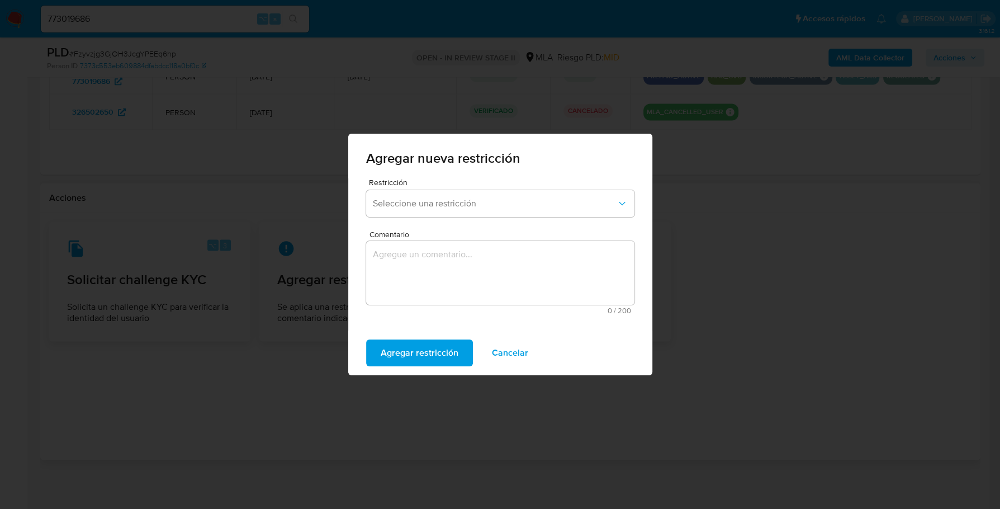
click at [438, 175] on div "Agregar nueva restricción" at bounding box center [500, 156] width 304 height 45
click at [446, 193] on button "Seleccione una restricción" at bounding box center [500, 203] width 268 height 27
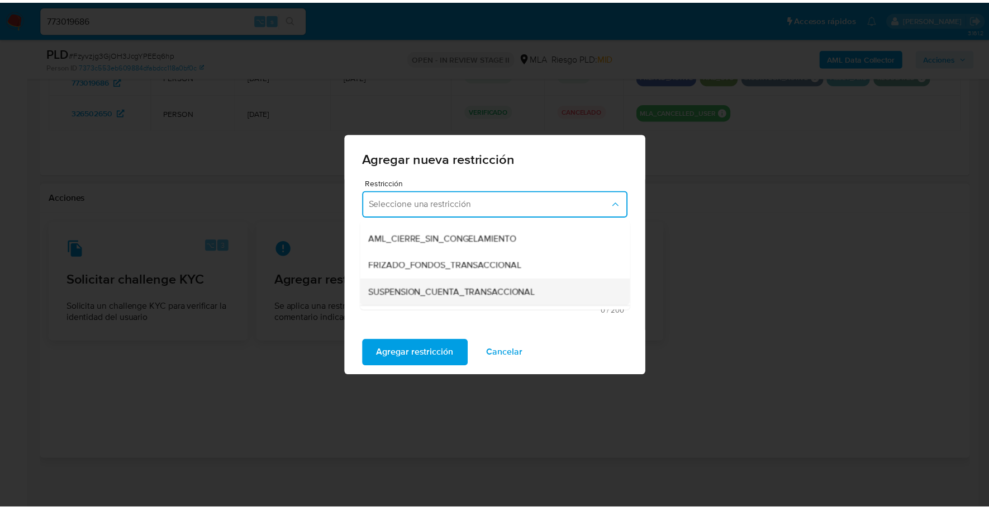
scroll to position [103, 0]
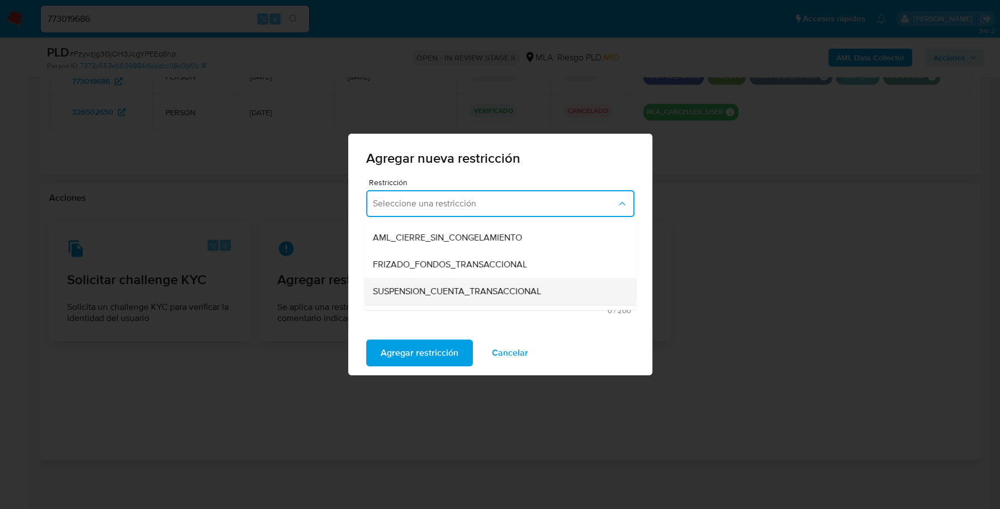
click at [446, 296] on span "SUSPENSION_CUENTA_TRANSACCIONAL" at bounding box center [457, 291] width 168 height 11
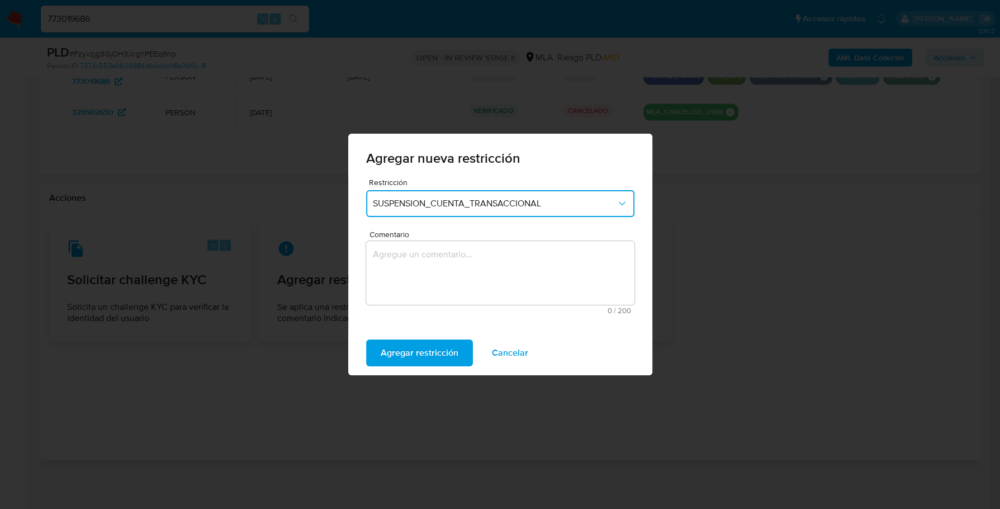
click at [469, 283] on textarea "Comentario" at bounding box center [500, 273] width 268 height 64
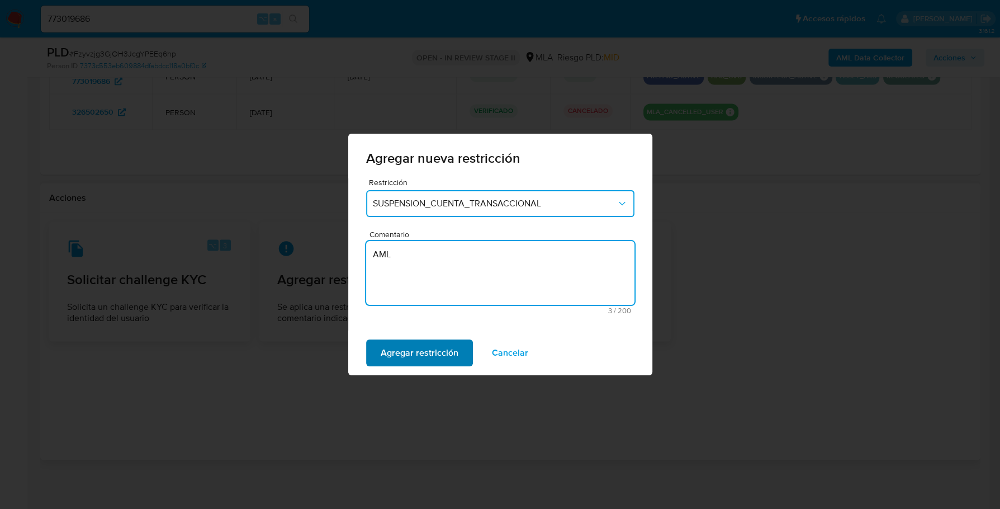
type textarea "AML"
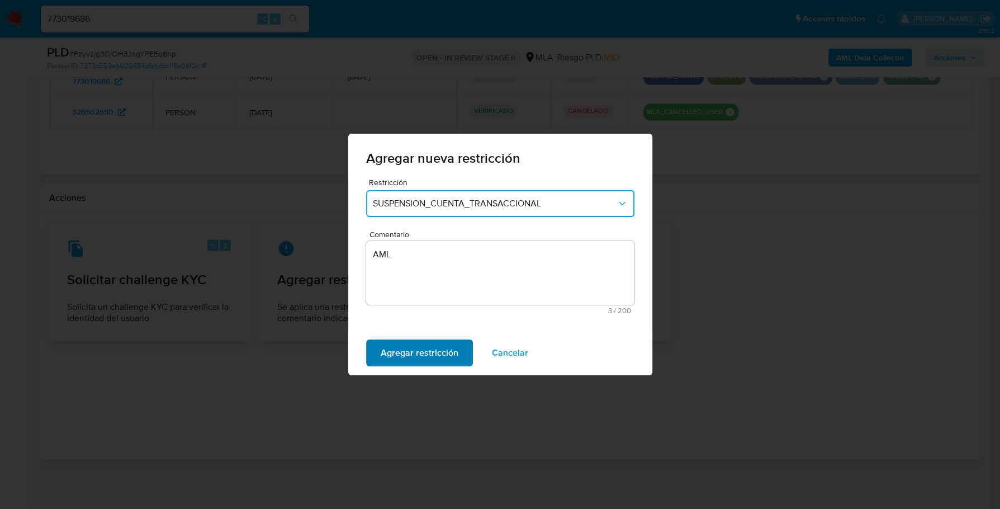
click at [371, 361] on button "Agregar restricción" at bounding box center [419, 352] width 107 height 27
click at [407, 355] on span "Confirmar" at bounding box center [401, 352] width 40 height 25
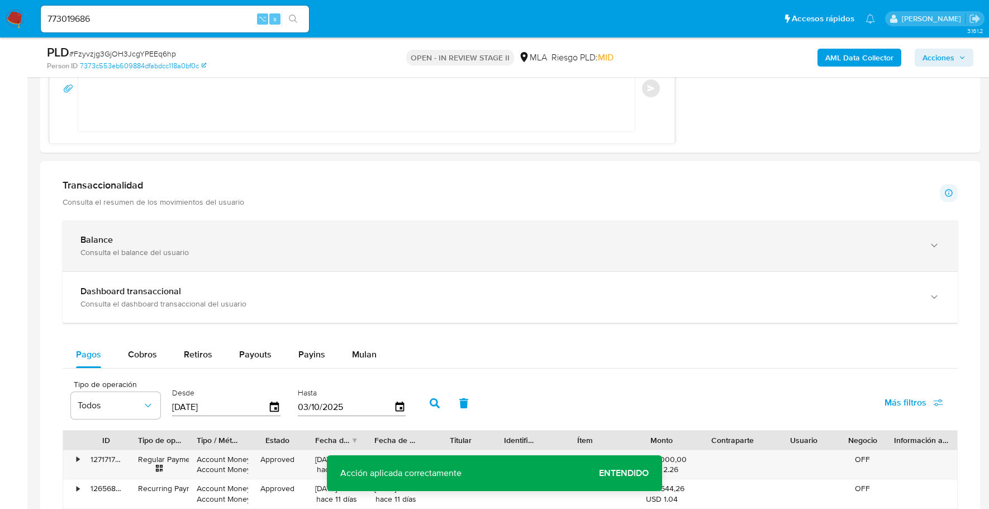
scroll to position [0, 0]
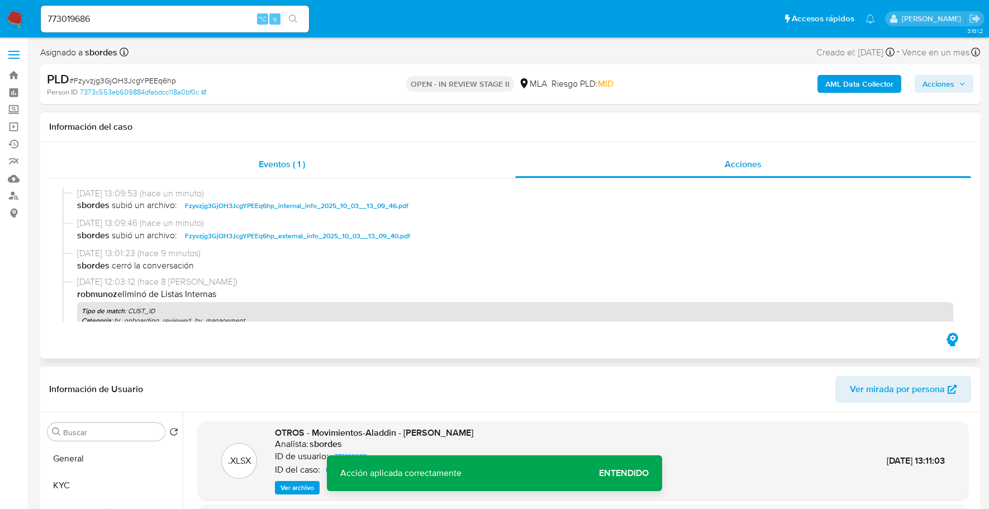
click at [426, 163] on div "Eventos ( 1 )" at bounding box center [282, 164] width 466 height 27
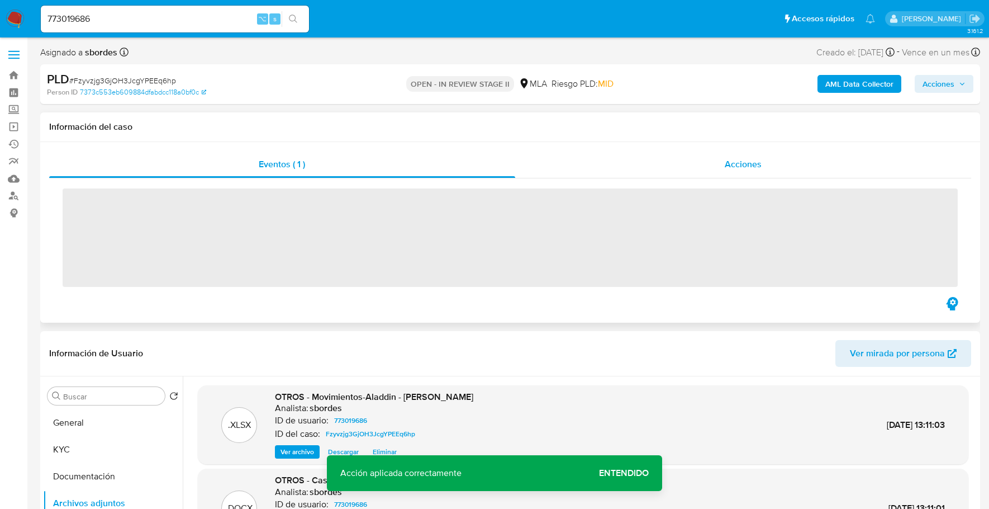
click at [658, 168] on div "Acciones" at bounding box center [743, 164] width 457 height 27
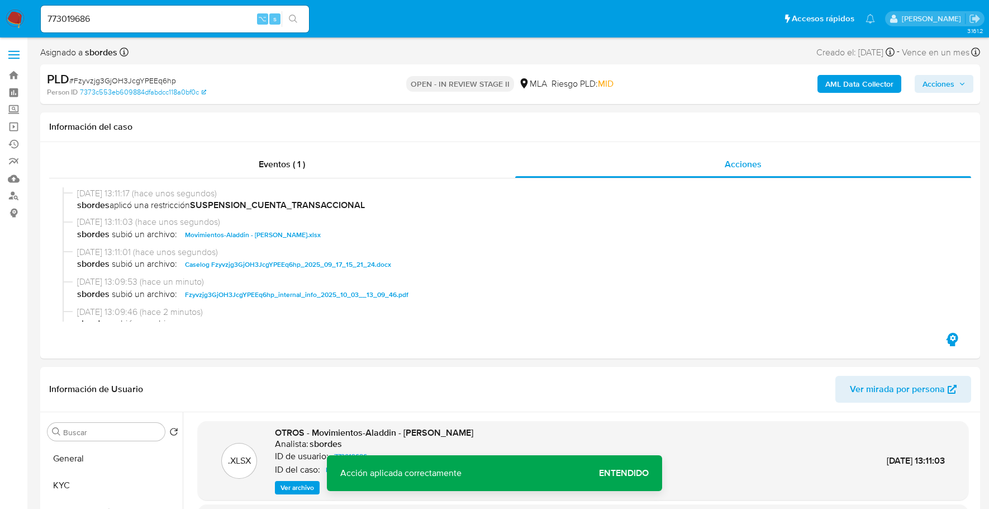
click at [960, 80] on icon "button" at bounding box center [962, 83] width 7 height 7
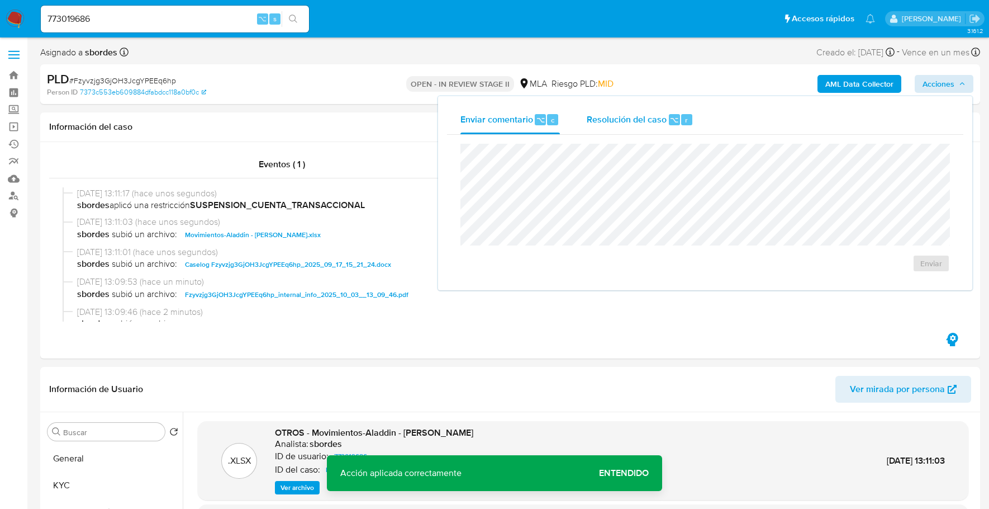
click at [644, 106] on div "Enviar comentario ⌥ c Resolución del caso ⌥ r Enviar" at bounding box center [705, 193] width 534 height 194
click at [634, 123] on span "Resolución del caso" at bounding box center [627, 119] width 80 height 13
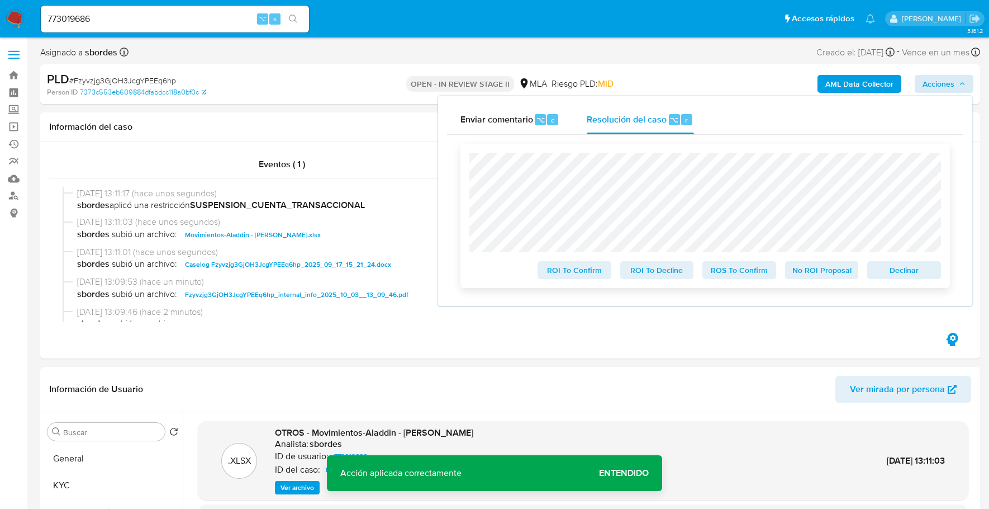
click at [888, 265] on span "Declinar" at bounding box center [904, 270] width 58 height 16
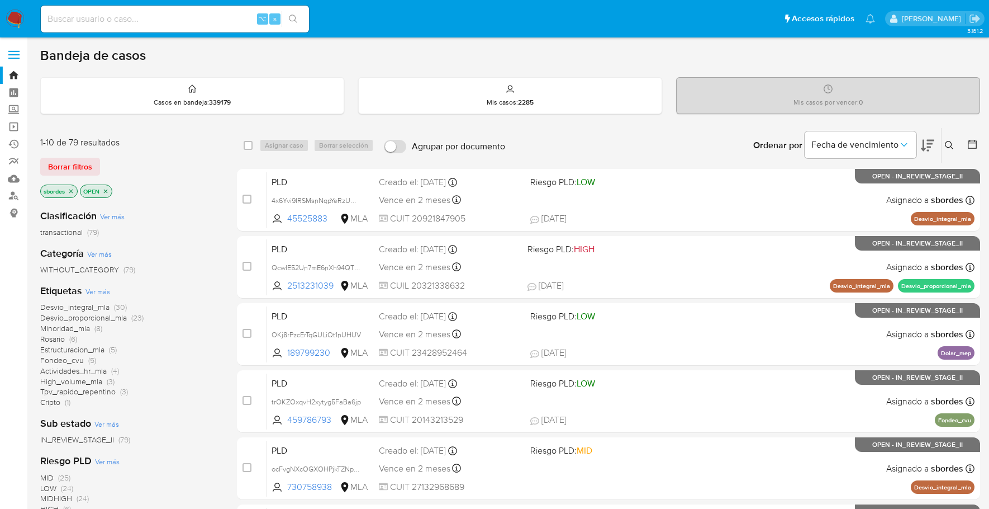
click at [72, 189] on icon "close-filter" at bounding box center [71, 191] width 4 height 4
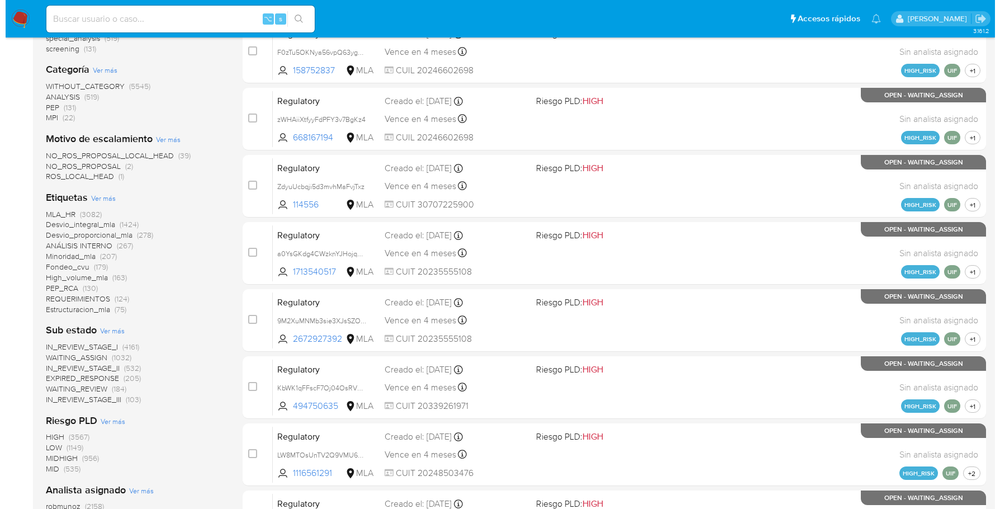
scroll to position [439, 0]
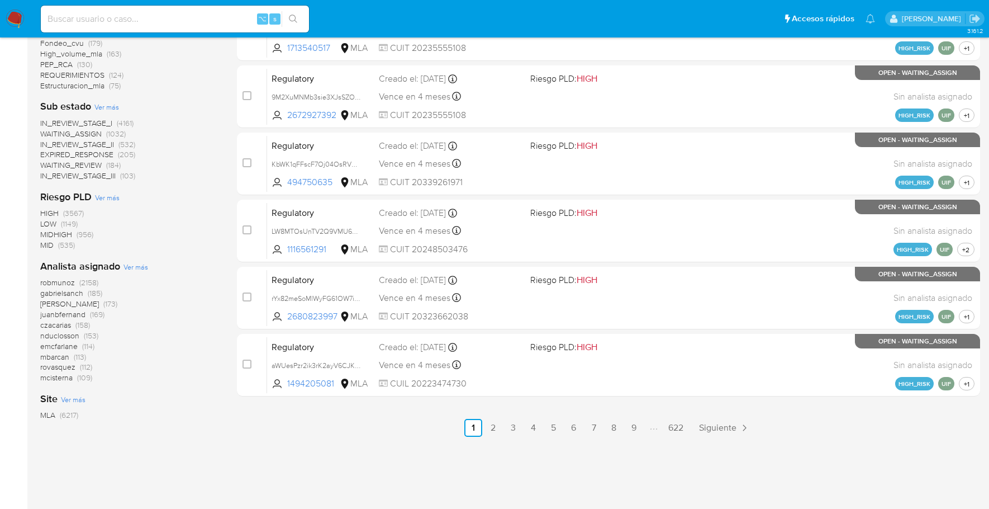
click at [134, 266] on span "Ver más" at bounding box center [136, 267] width 25 height 10
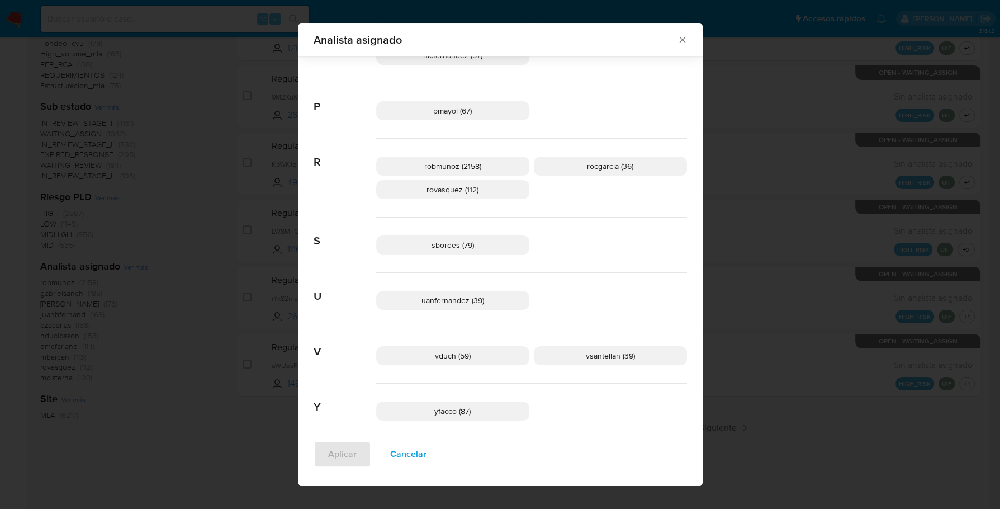
scroll to position [790, 0]
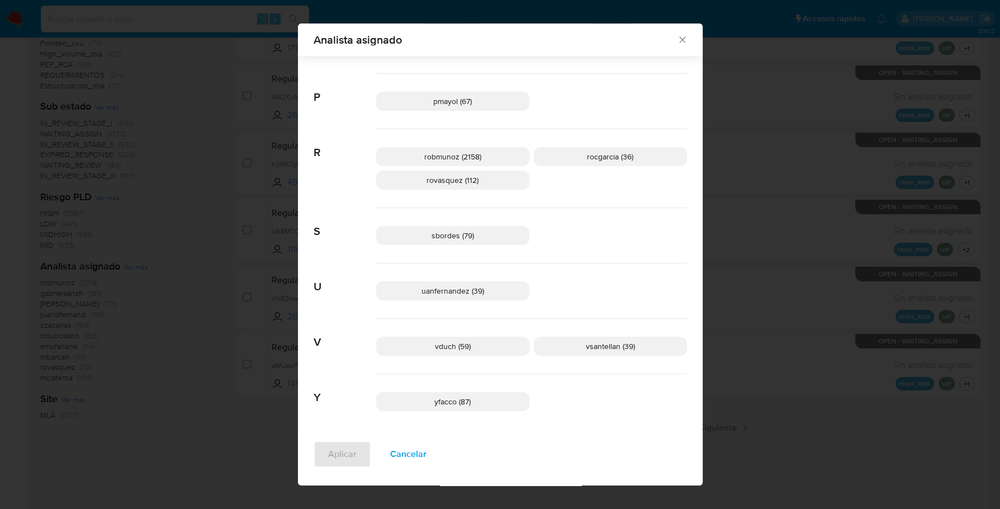
click at [679, 41] on icon "Cerrar" at bounding box center [682, 39] width 11 height 11
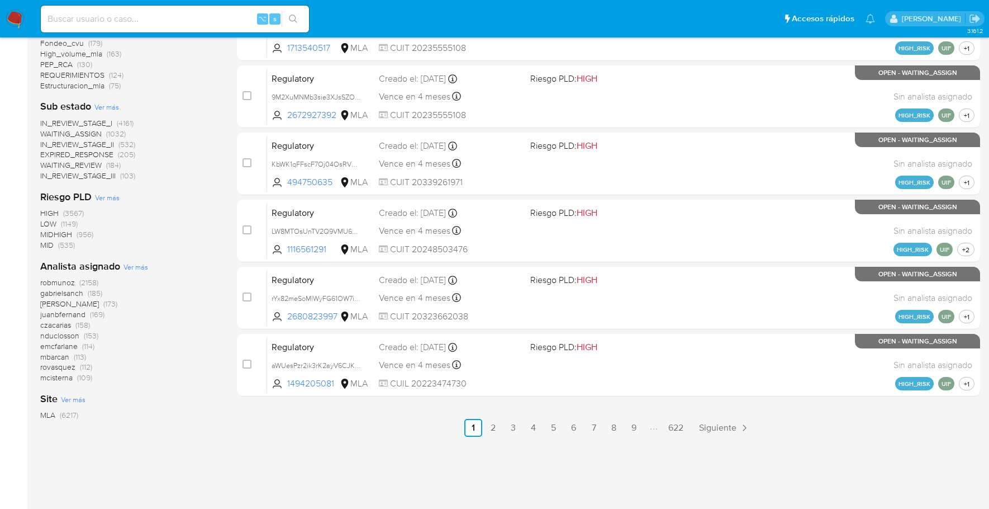
click at [135, 268] on span "Ver más" at bounding box center [136, 267] width 25 height 10
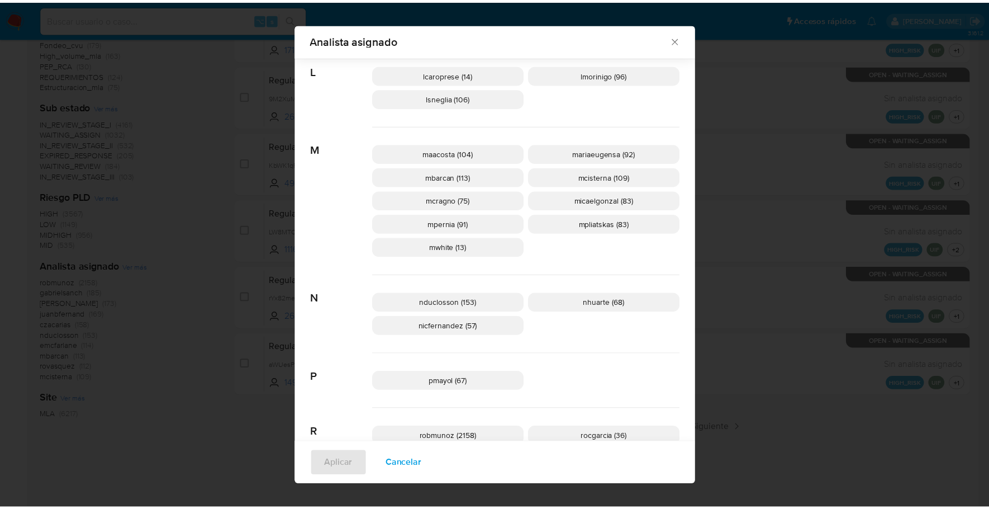
scroll to position [780, 0]
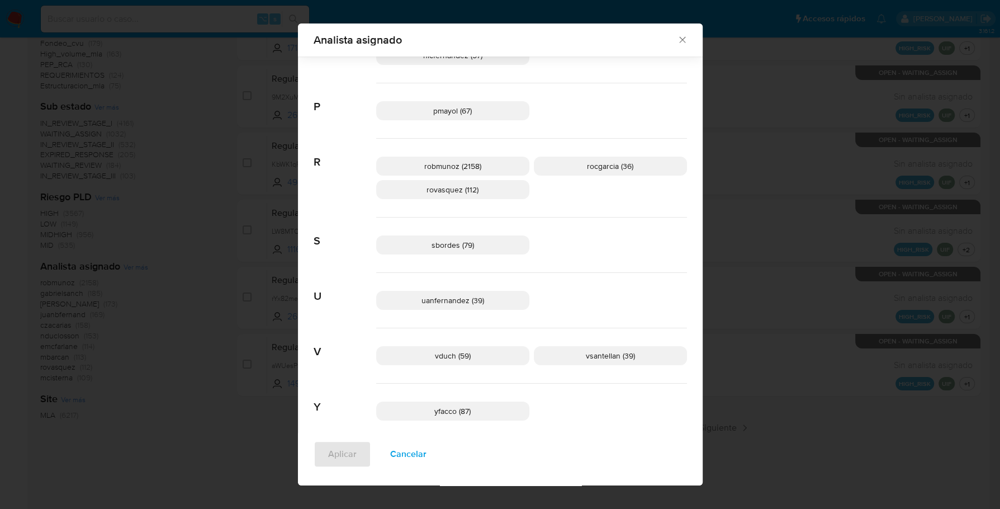
click at [678, 37] on icon "Cerrar" at bounding box center [682, 39] width 11 height 11
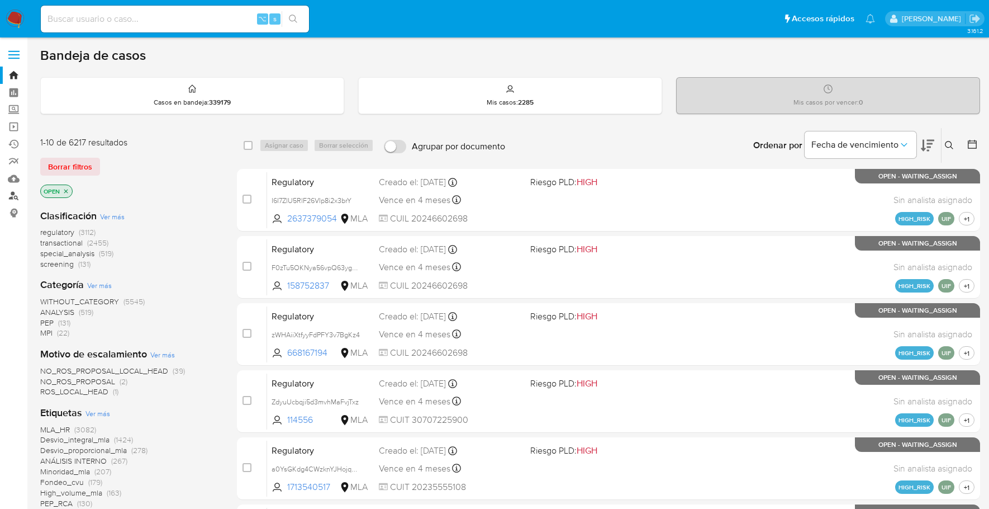
click at [13, 201] on link "Buscador de personas" at bounding box center [66, 195] width 133 height 17
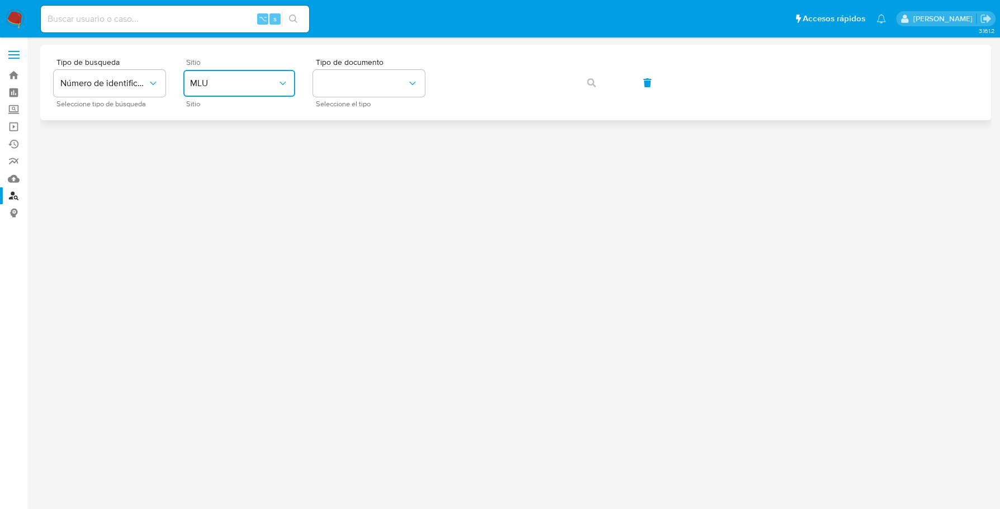
click at [240, 88] on span "MLU" at bounding box center [233, 83] width 87 height 11
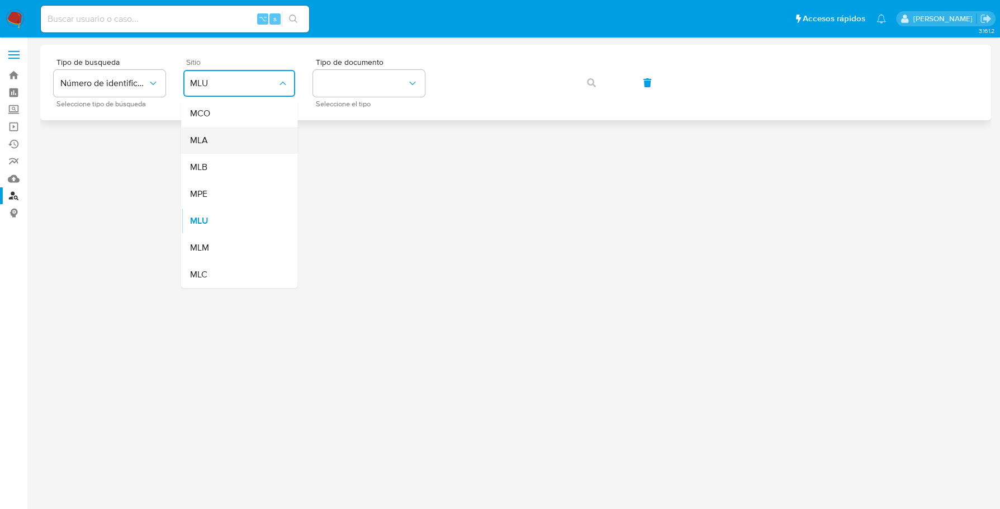
click at [224, 132] on div "MLA" at bounding box center [236, 140] width 92 height 27
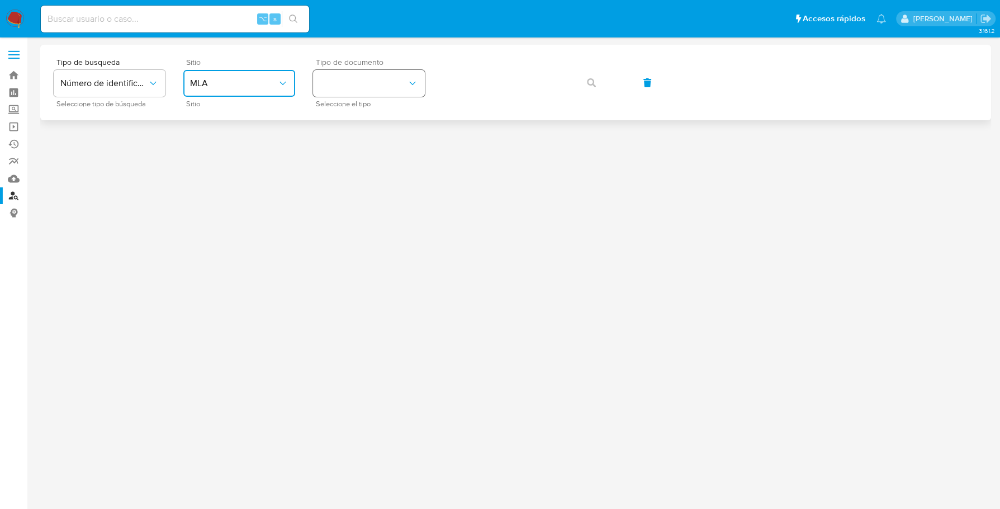
click at [359, 80] on button "identificationType" at bounding box center [369, 83] width 112 height 27
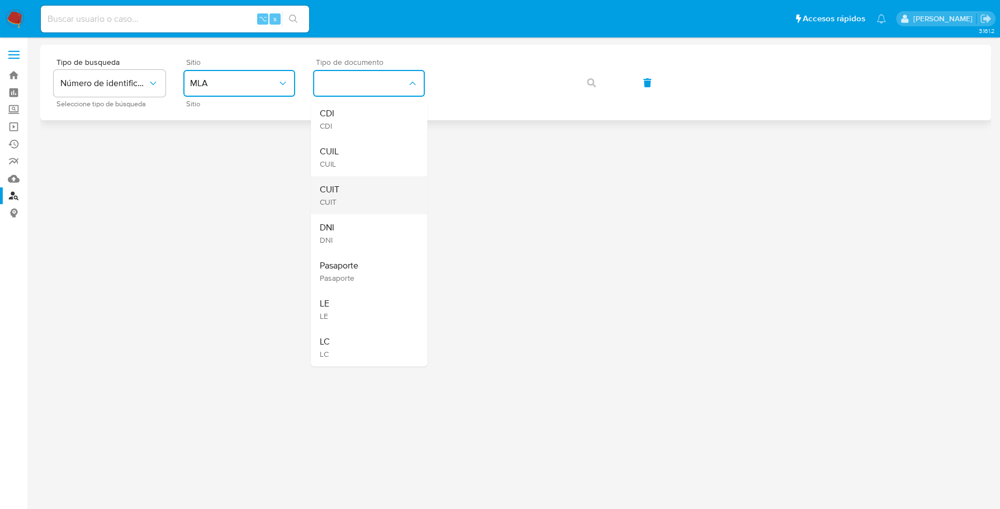
click at [351, 205] on div "CUIT CUIT" at bounding box center [366, 195] width 92 height 38
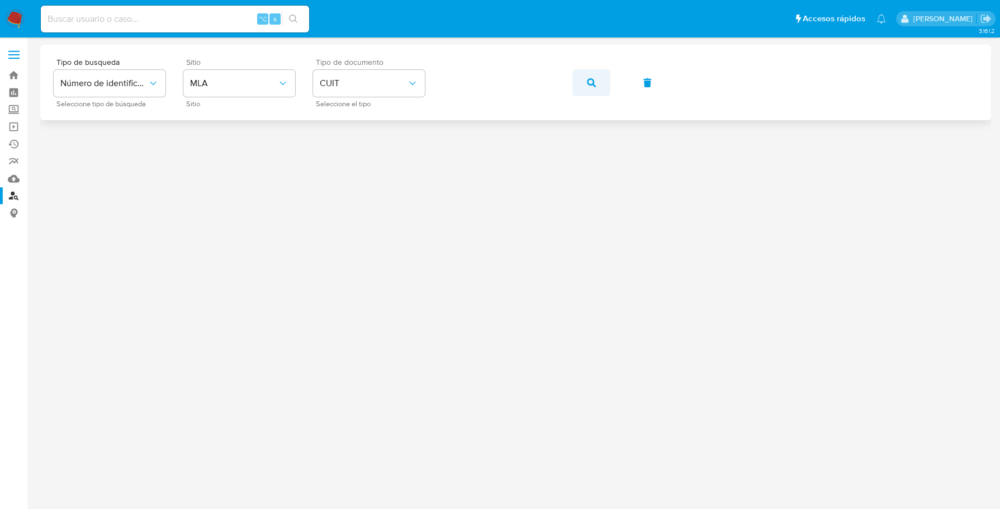
click at [606, 83] on button "button" at bounding box center [591, 82] width 38 height 27
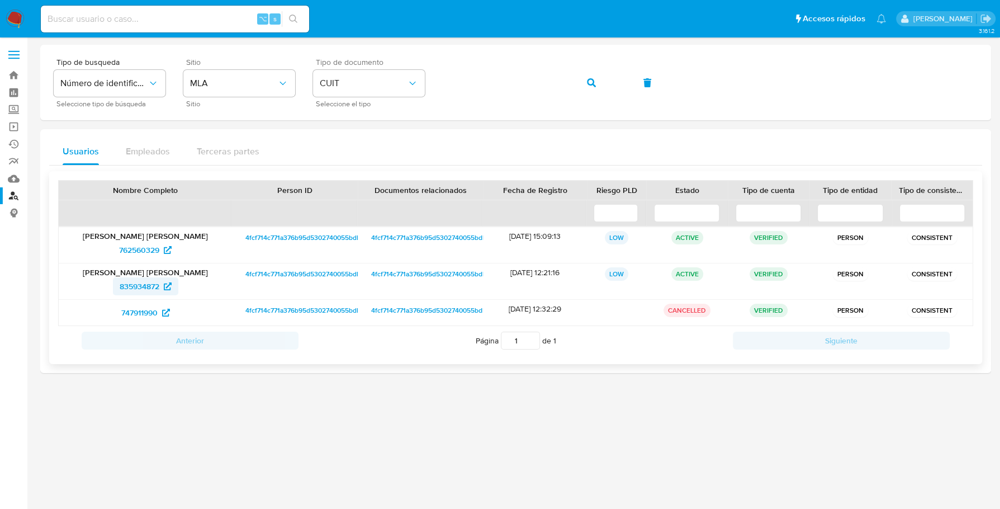
click at [146, 283] on span "835934872" at bounding box center [140, 286] width 40 height 18
click at [141, 252] on span "762560329" at bounding box center [139, 250] width 40 height 18
click at [13, 19] on img at bounding box center [15, 19] width 19 height 19
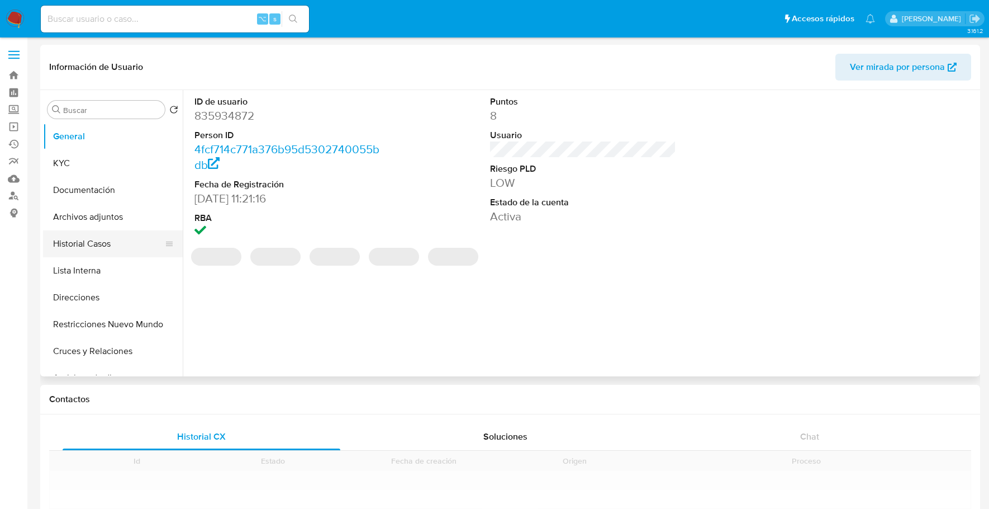
select select "10"
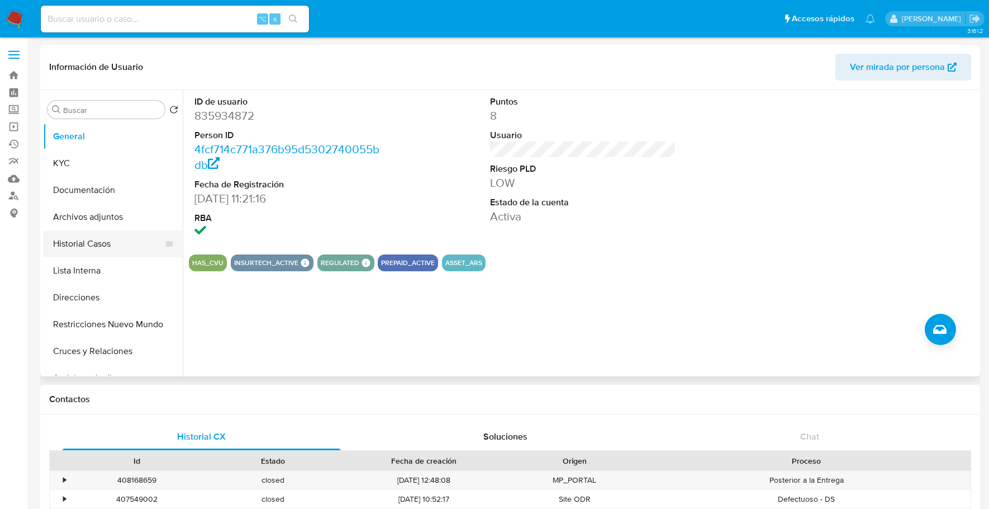
click at [97, 244] on button "Historial Casos" at bounding box center [108, 243] width 131 height 27
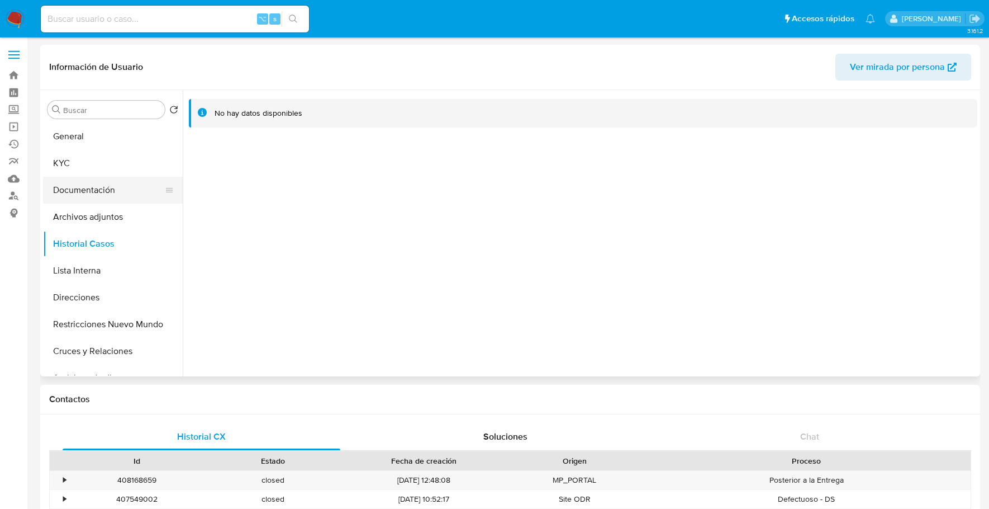
click at [83, 181] on button "Documentación" at bounding box center [108, 190] width 131 height 27
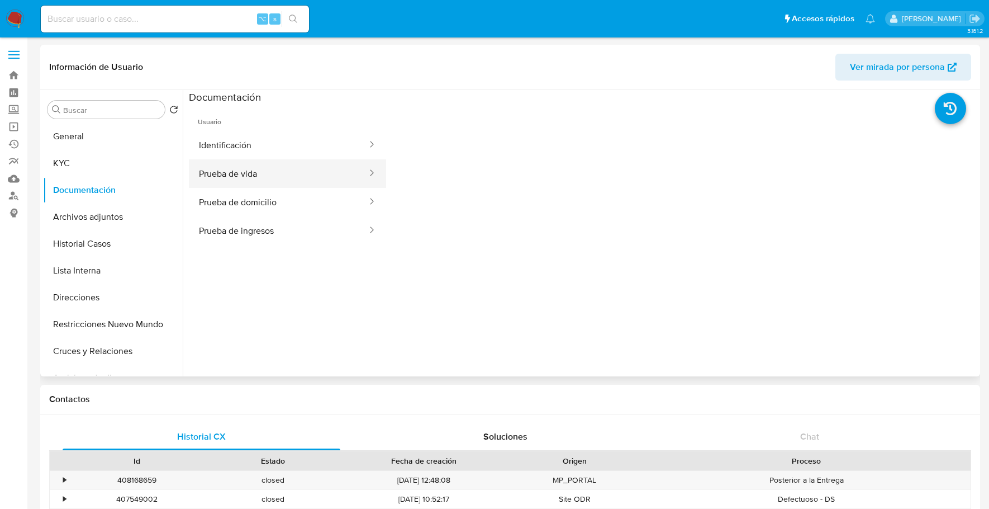
click at [281, 173] on button "Prueba de vida" at bounding box center [278, 173] width 179 height 29
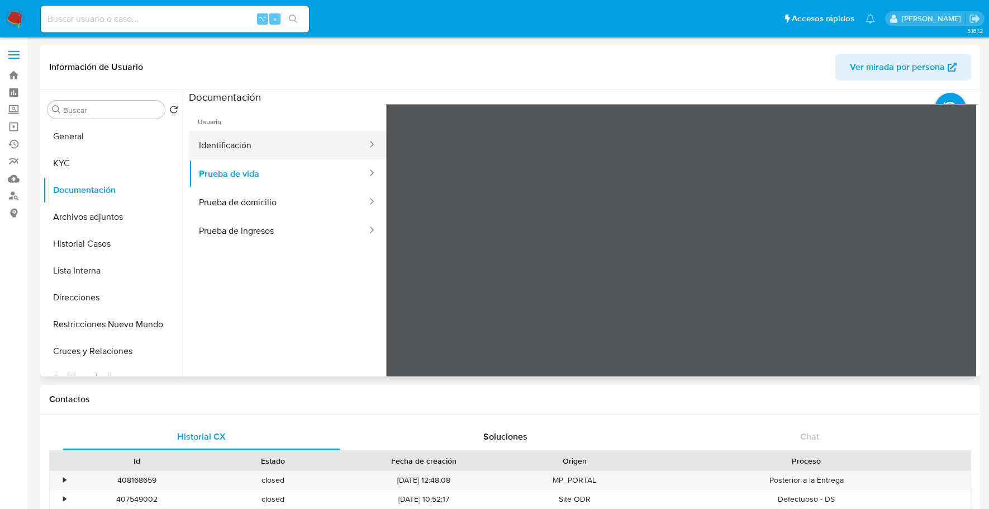
click at [231, 142] on button "Identificación" at bounding box center [278, 145] width 179 height 29
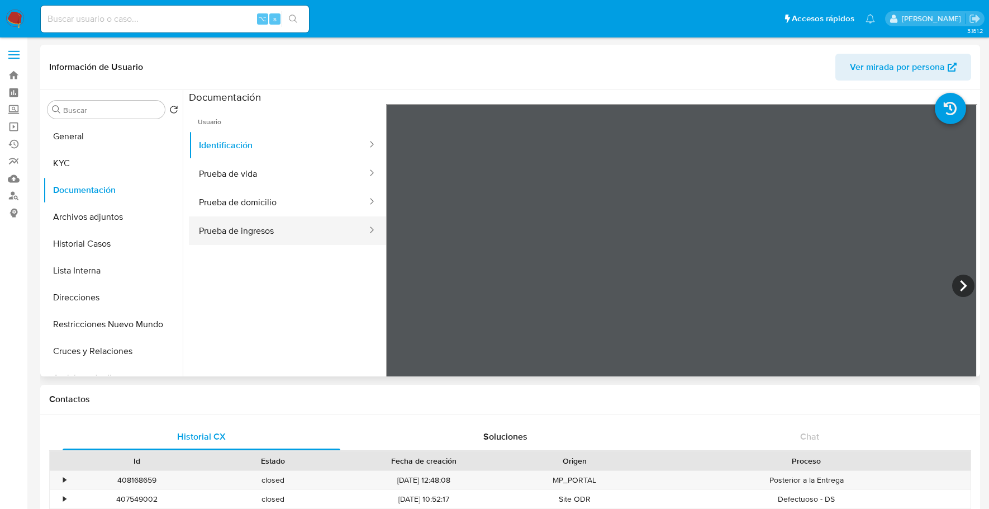
click at [229, 216] on button "Prueba de ingresos" at bounding box center [278, 230] width 179 height 29
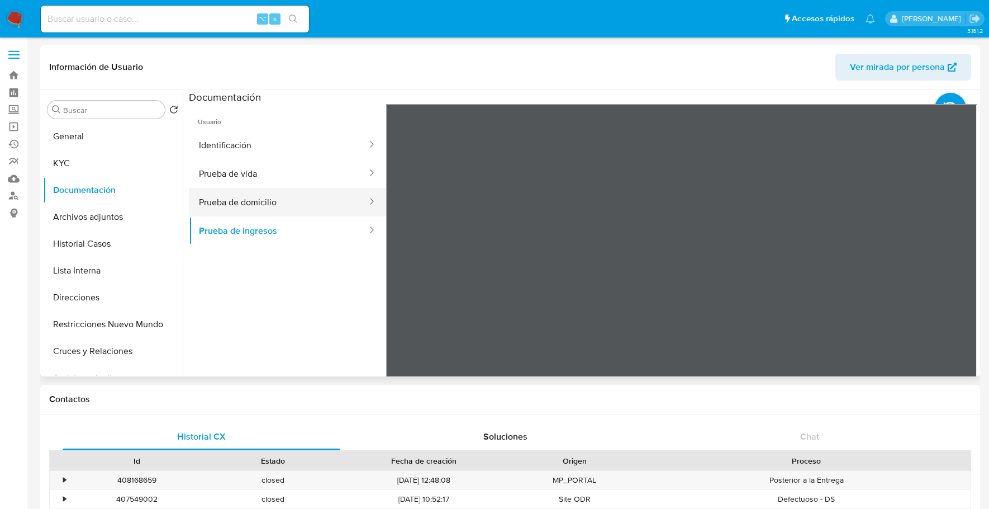
click at [223, 201] on button "Prueba de domicilio" at bounding box center [278, 202] width 179 height 29
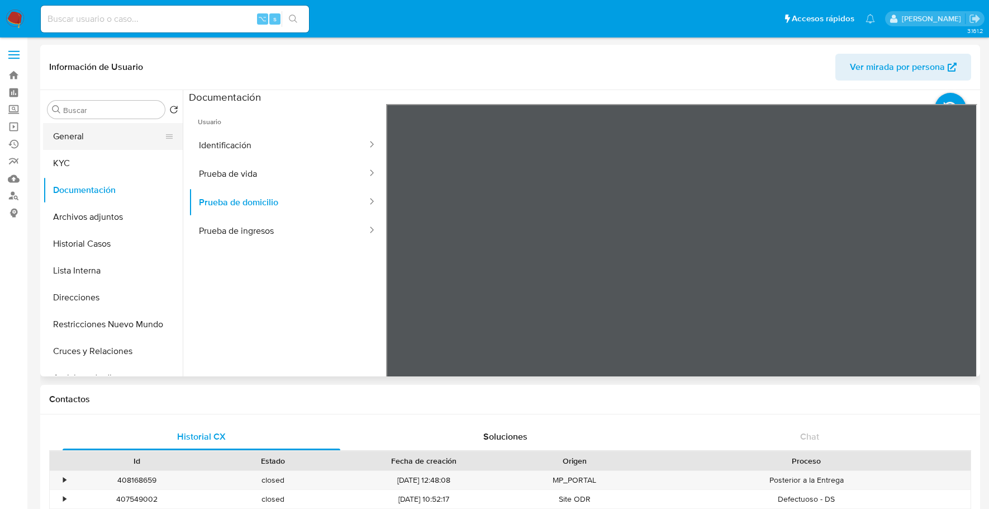
click at [70, 138] on button "General" at bounding box center [108, 136] width 131 height 27
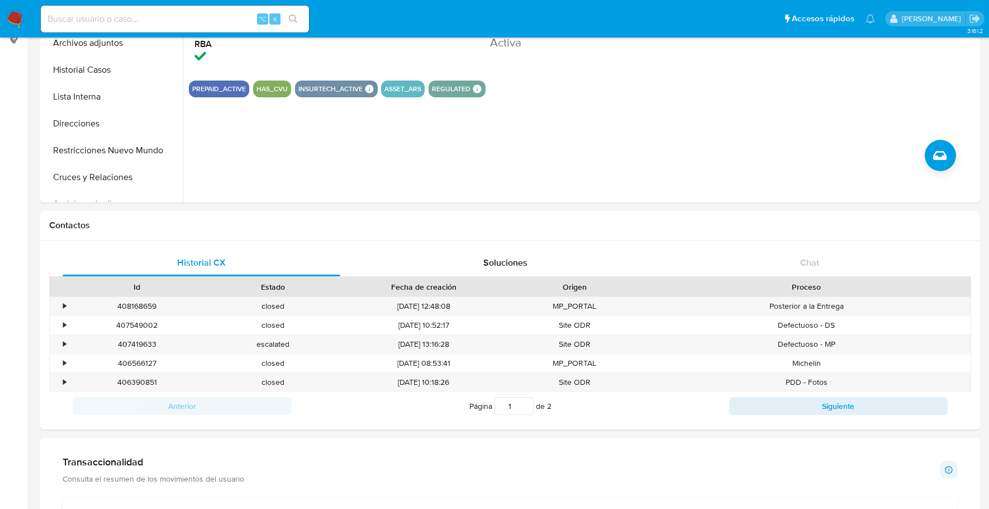
scroll to position [431, 0]
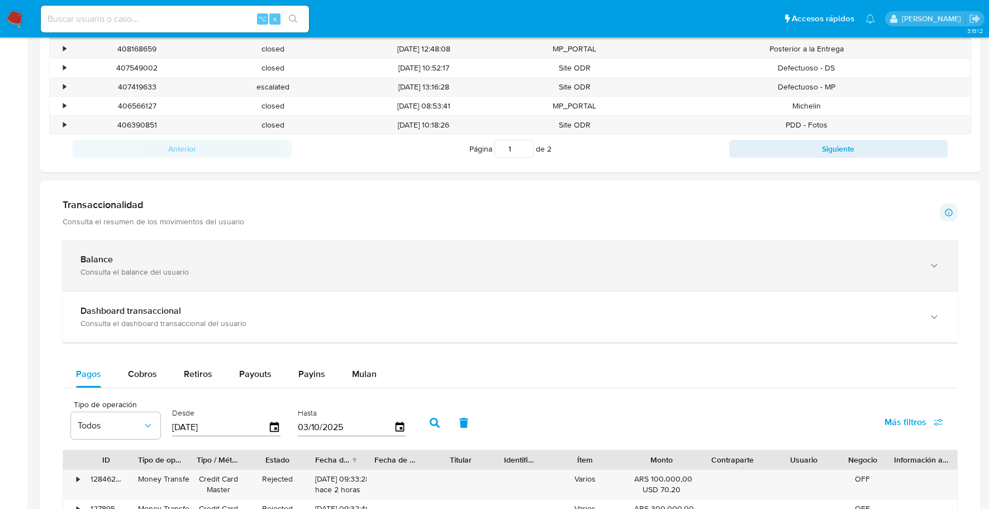
click at [102, 245] on div "Balance Consulta el balance del usuario" at bounding box center [510, 265] width 895 height 51
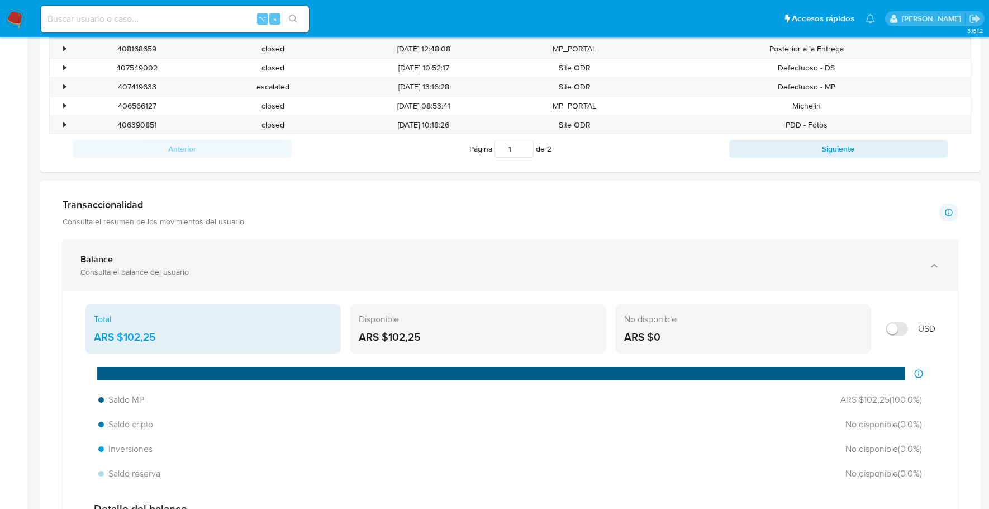
click at [189, 240] on div "Balance Consulta el balance del usuario" at bounding box center [510, 265] width 895 height 51
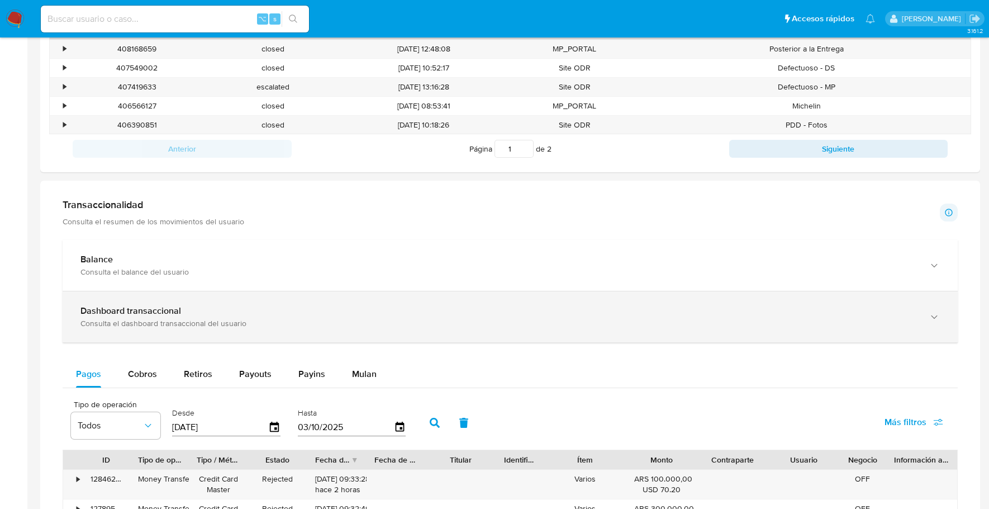
click at [181, 301] on div "Dashboard transaccional Consulta el dashboard transaccional del usuario" at bounding box center [510, 316] width 895 height 51
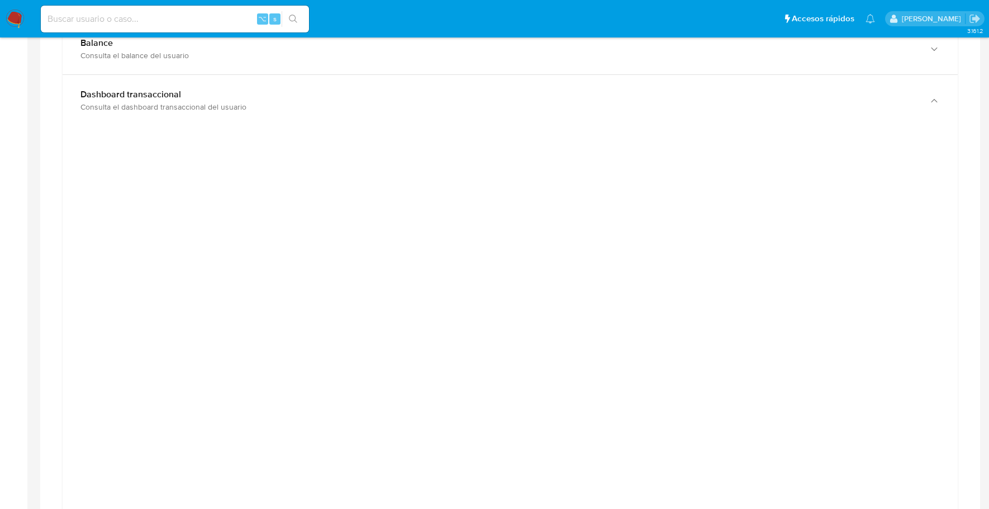
scroll to position [652, 0]
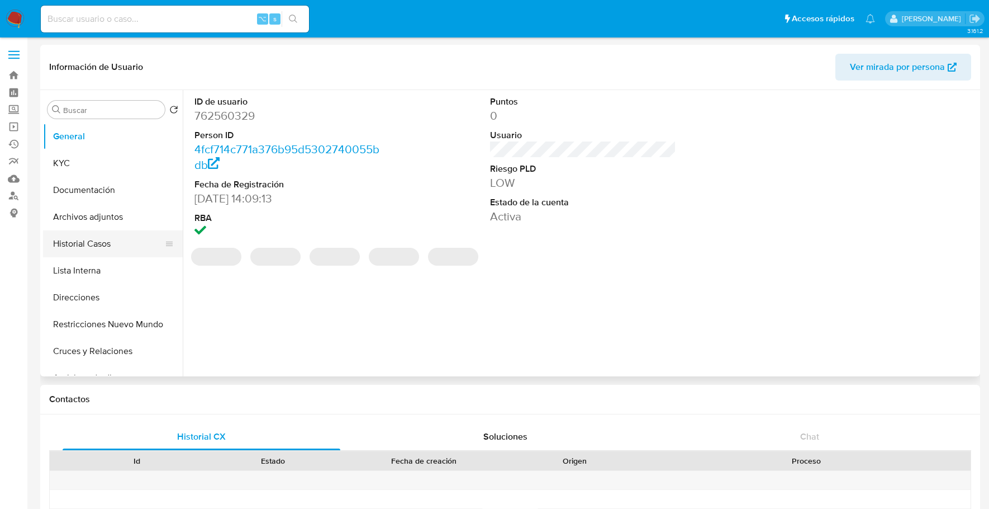
select select "10"
click at [87, 241] on button "Historial Casos" at bounding box center [108, 243] width 131 height 27
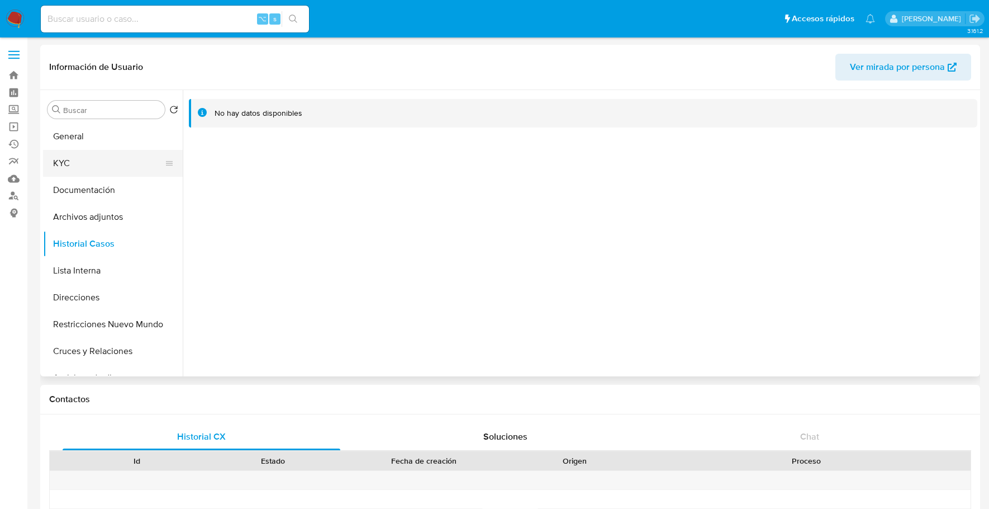
click at [79, 162] on button "KYC" at bounding box center [108, 163] width 131 height 27
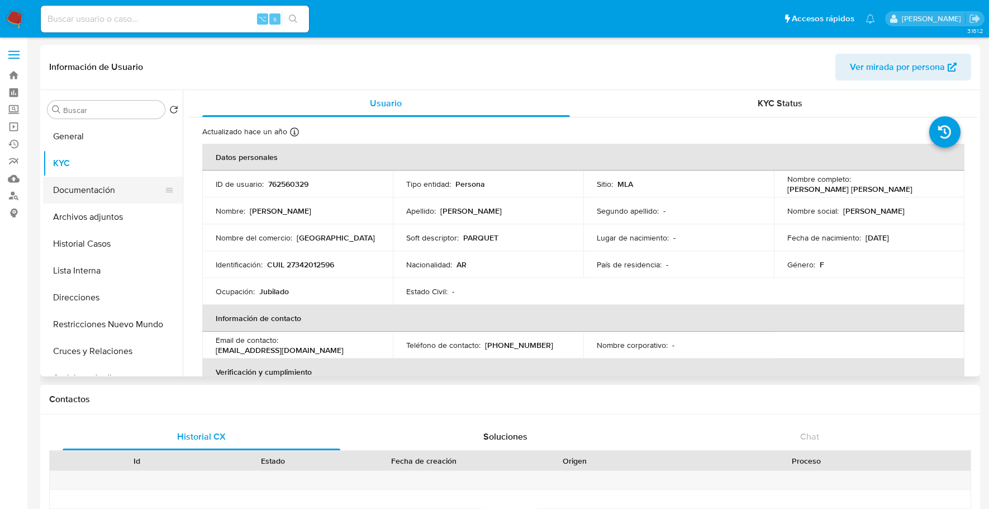
click at [92, 196] on button "Documentación" at bounding box center [108, 190] width 131 height 27
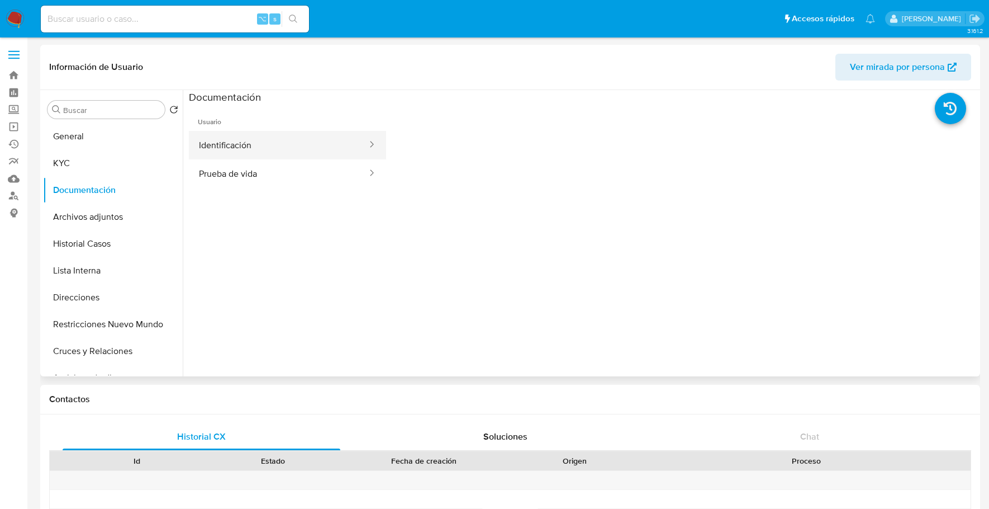
click at [255, 146] on button "Identificación" at bounding box center [278, 145] width 179 height 29
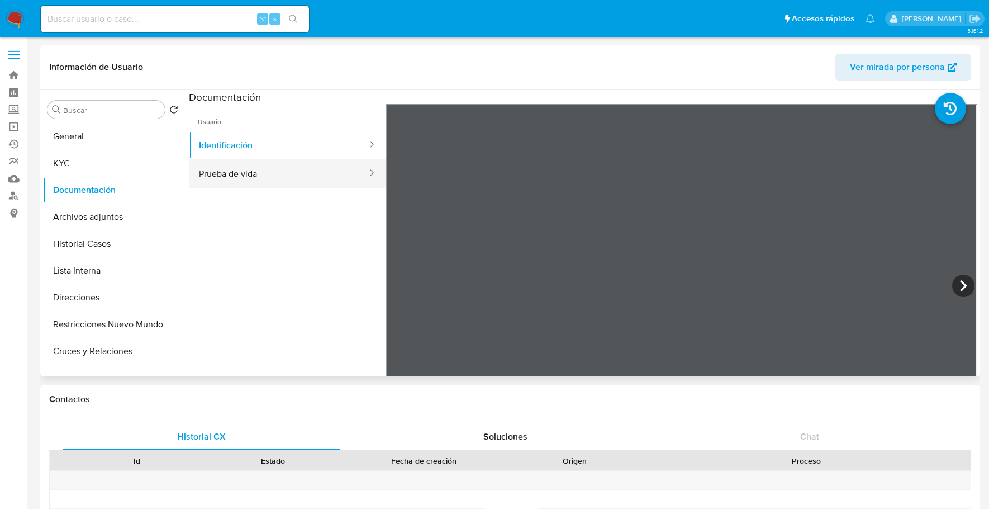
click at [256, 168] on button "Prueba de vida" at bounding box center [278, 173] width 179 height 29
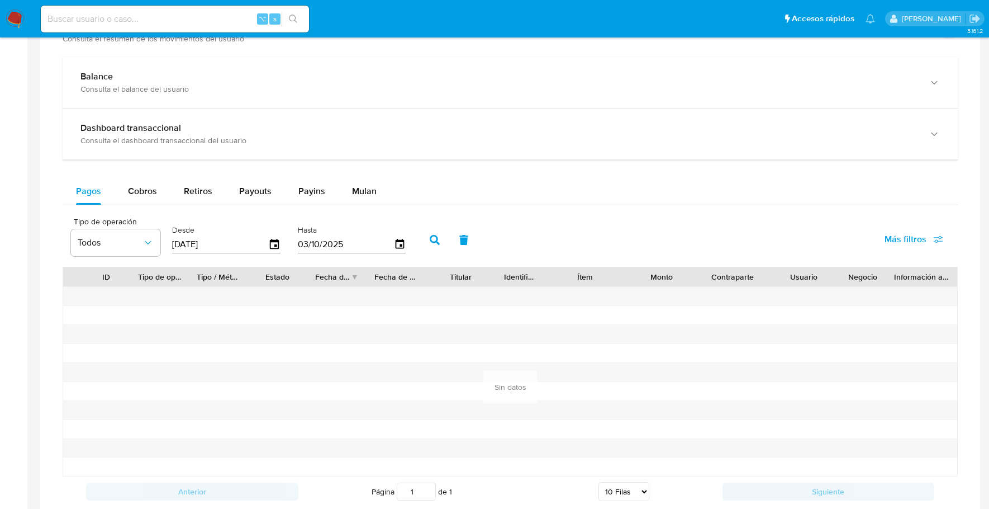
scroll to position [621, 0]
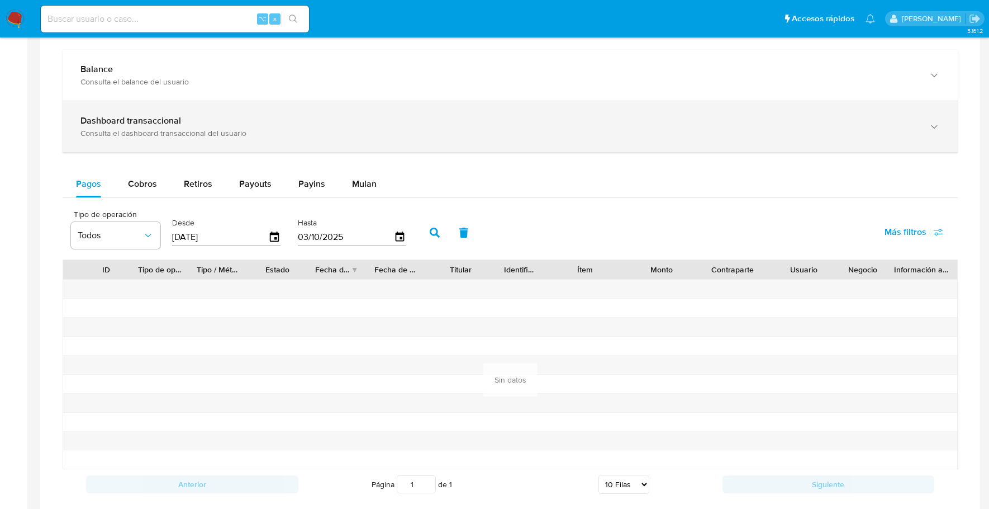
click at [211, 107] on div "Dashboard transaccional Consulta el dashboard transaccional del usuario" at bounding box center [510, 126] width 895 height 51
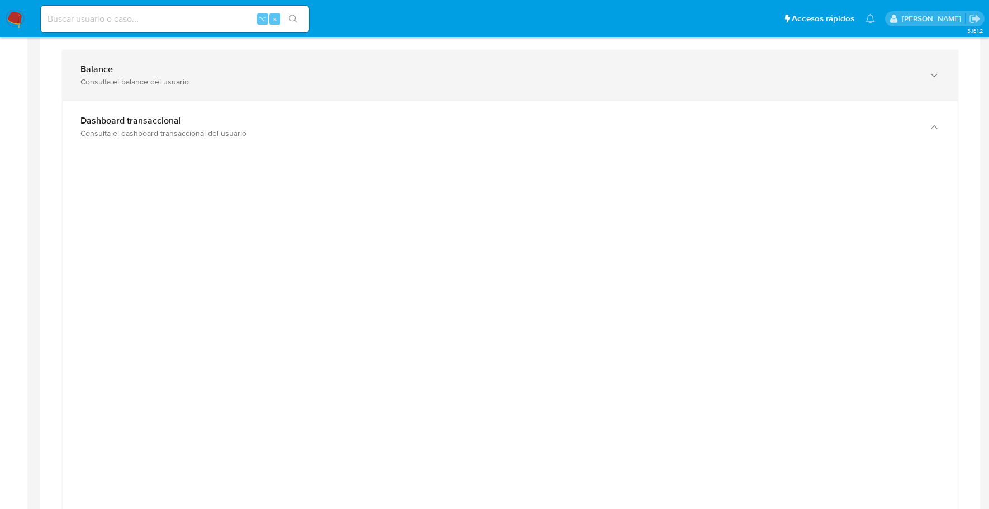
click at [241, 67] on div "Balance" at bounding box center [498, 69] width 837 height 11
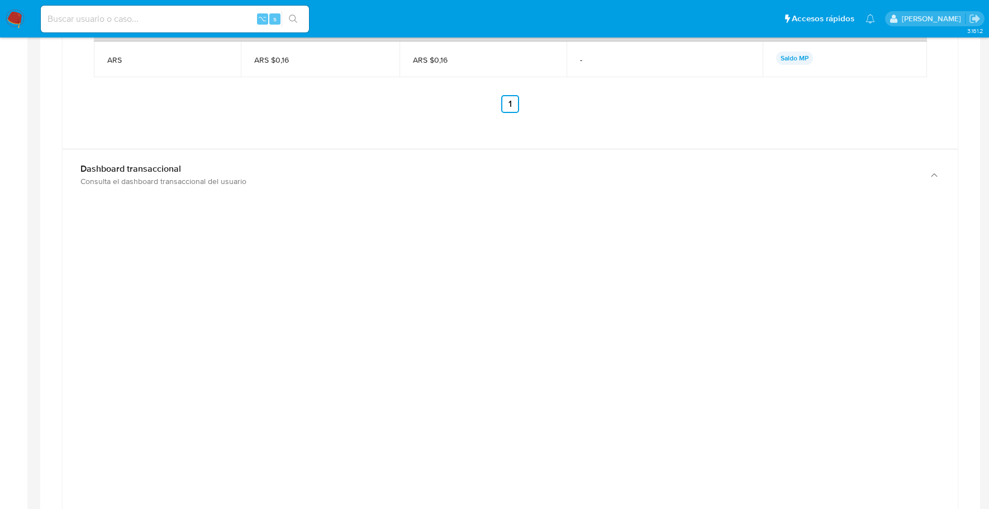
scroll to position [1020, 0]
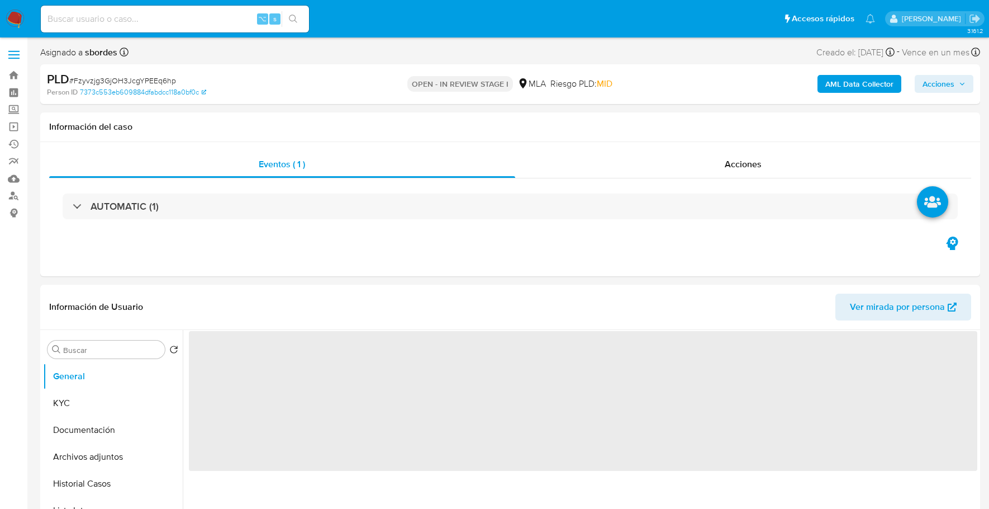
click at [946, 74] on div "AML Data Collector Acciones" at bounding box center [821, 84] width 306 height 26
click at [941, 77] on span "Acciones" at bounding box center [939, 84] width 32 height 18
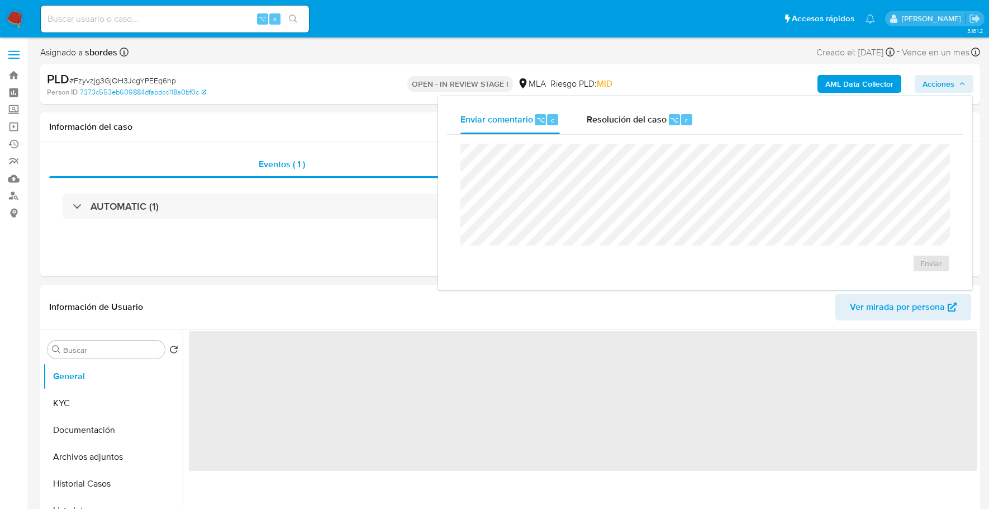
select select "10"
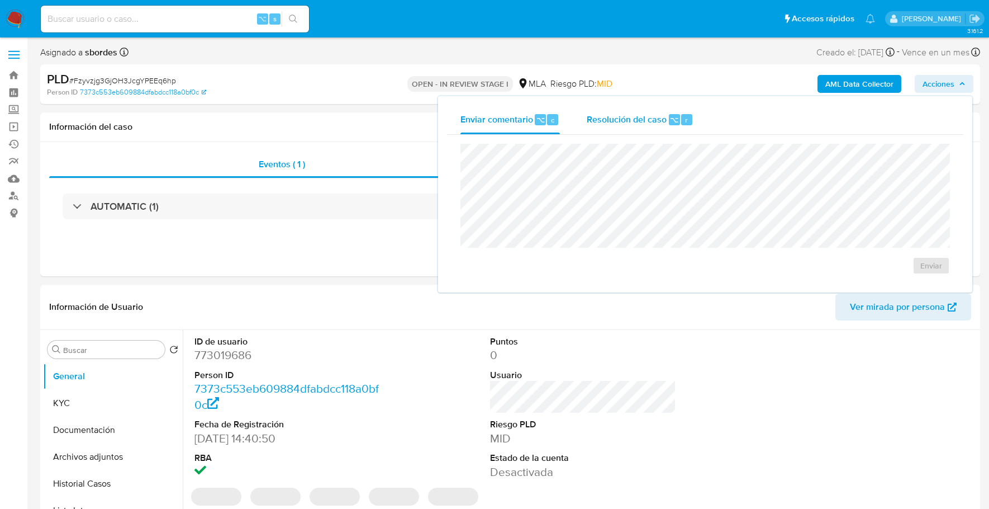
click at [639, 115] on span "Resolución del caso" at bounding box center [627, 119] width 80 height 13
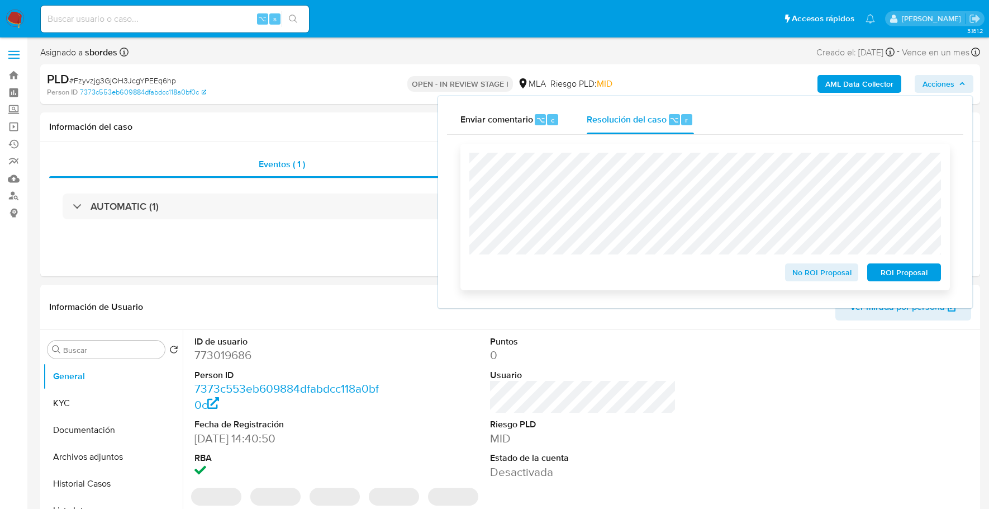
click at [886, 269] on span "ROI Proposal" at bounding box center [904, 272] width 58 height 16
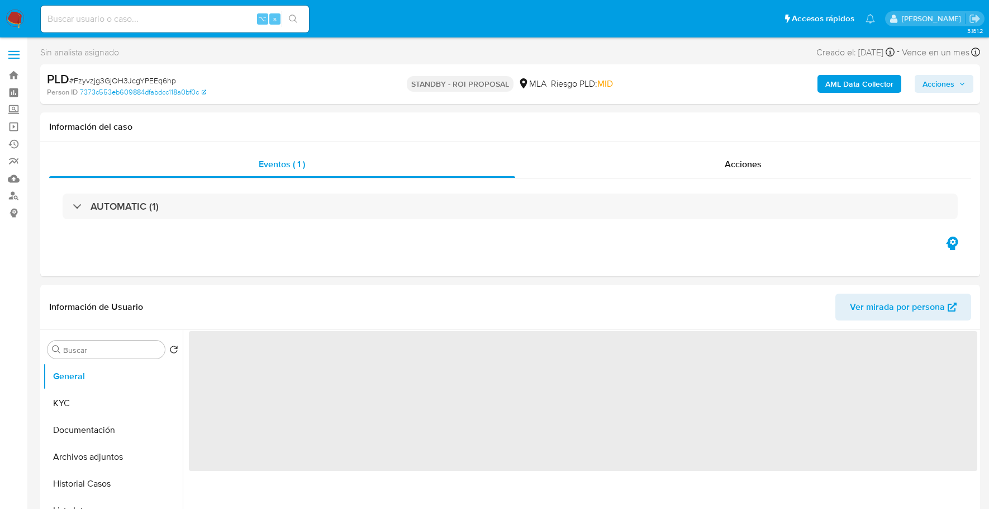
select select "10"
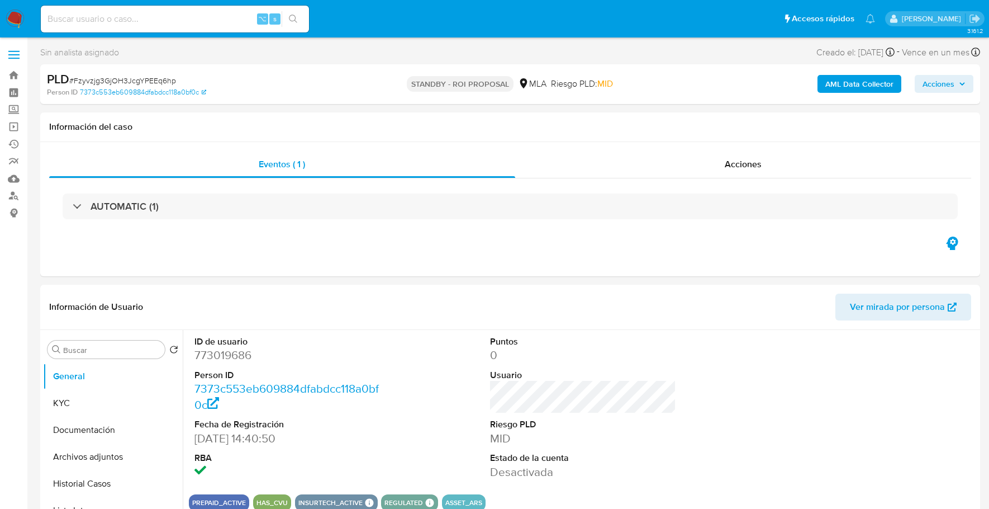
click at [162, 14] on input at bounding box center [175, 19] width 268 height 15
paste input "2425804259"
type input "2425804259"
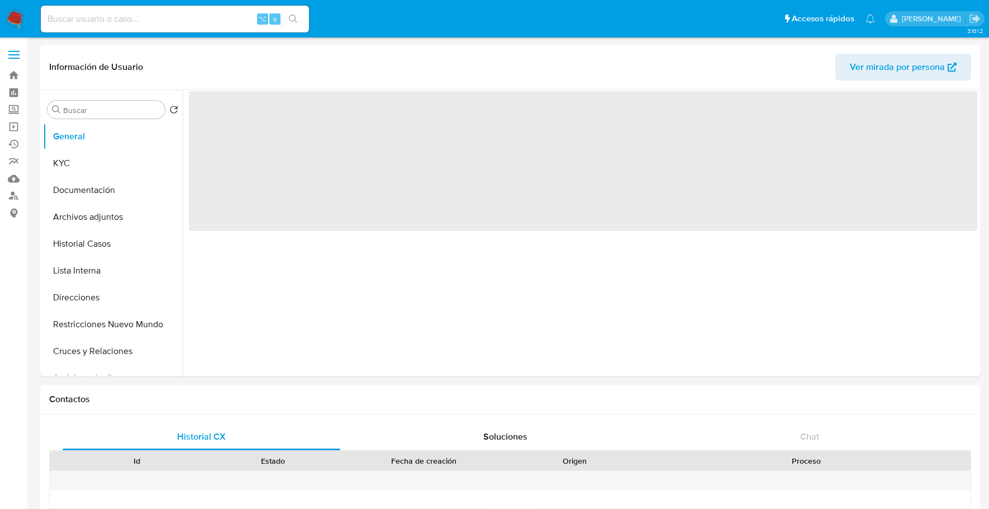
select select "10"
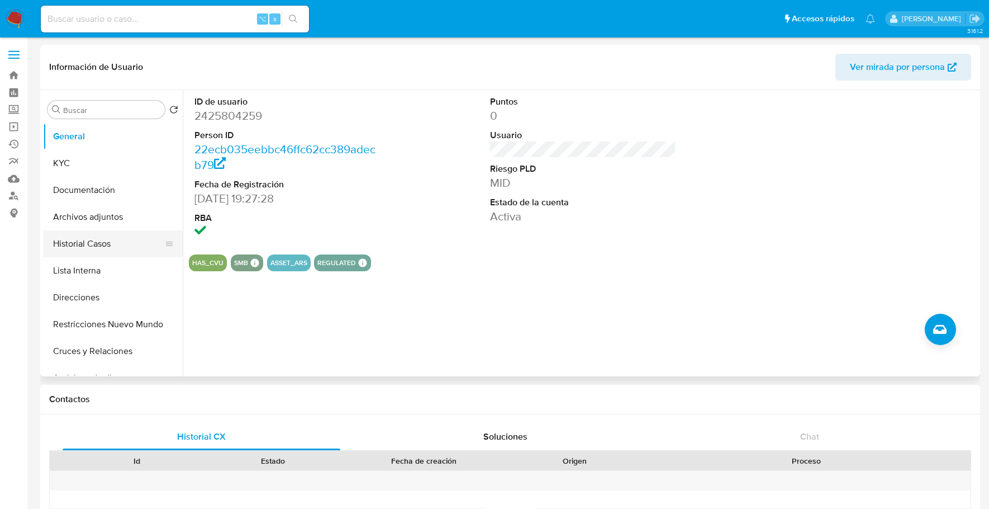
click at [99, 243] on button "Historial Casos" at bounding box center [108, 243] width 131 height 27
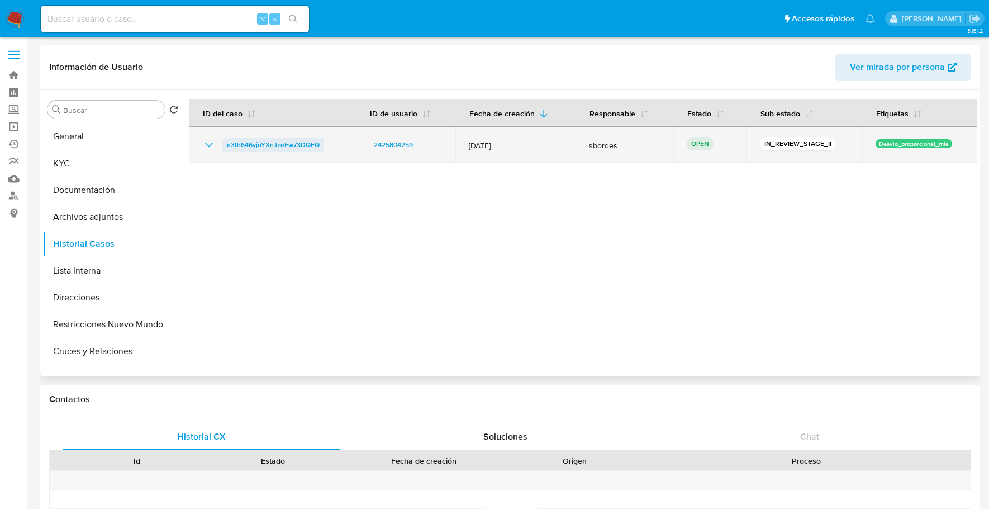
click at [301, 142] on span "e3th646yjnYXnJzeEw73DQEQ" at bounding box center [273, 144] width 93 height 13
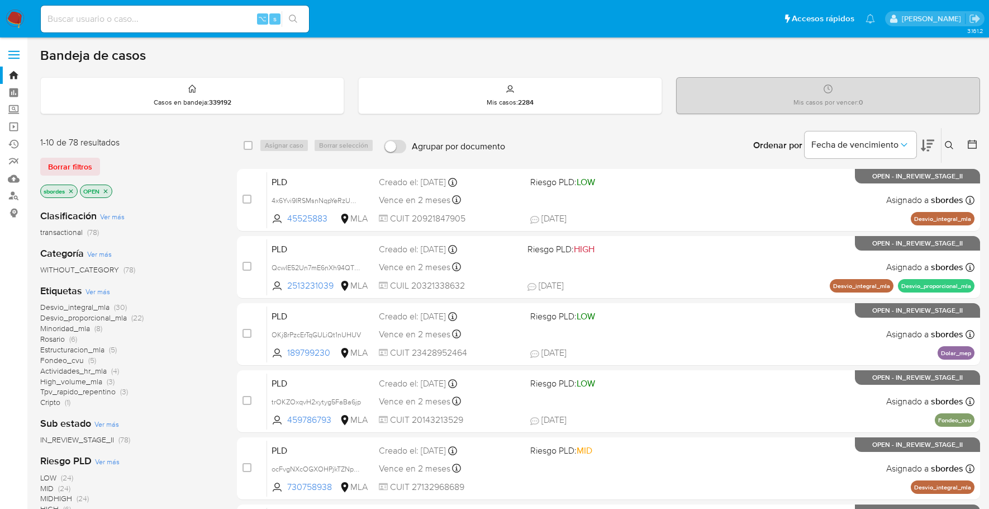
click at [74, 190] on icon "close-filter" at bounding box center [71, 191] width 7 height 7
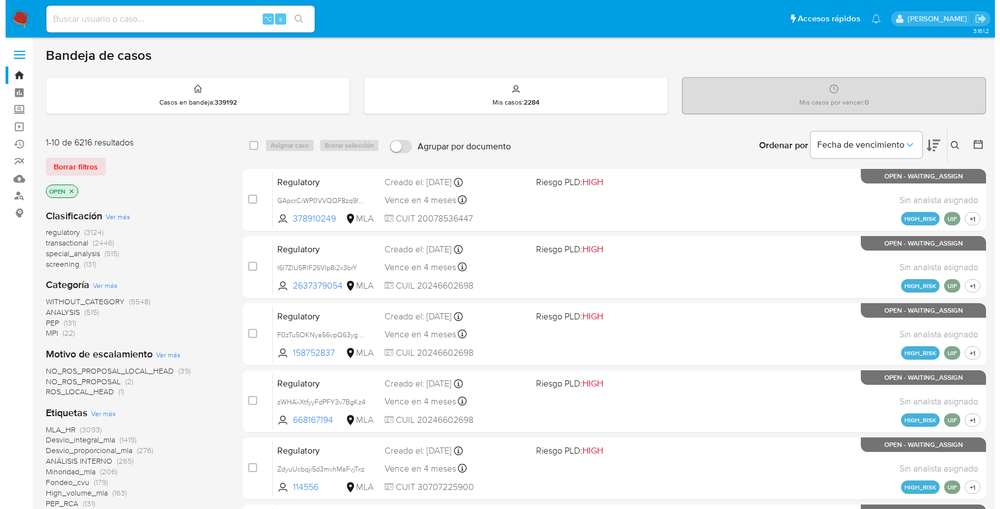
scroll to position [451, 0]
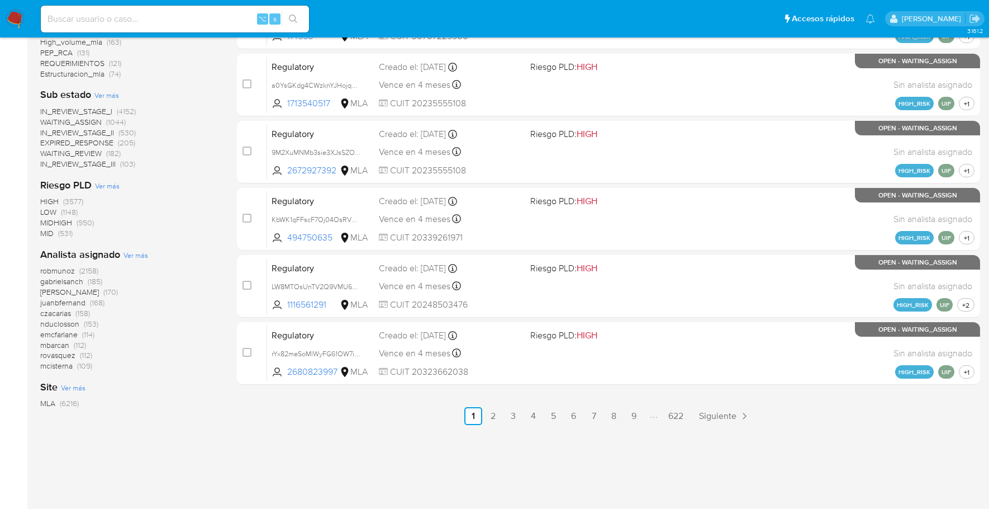
click at [134, 254] on span "Ver más" at bounding box center [136, 255] width 25 height 10
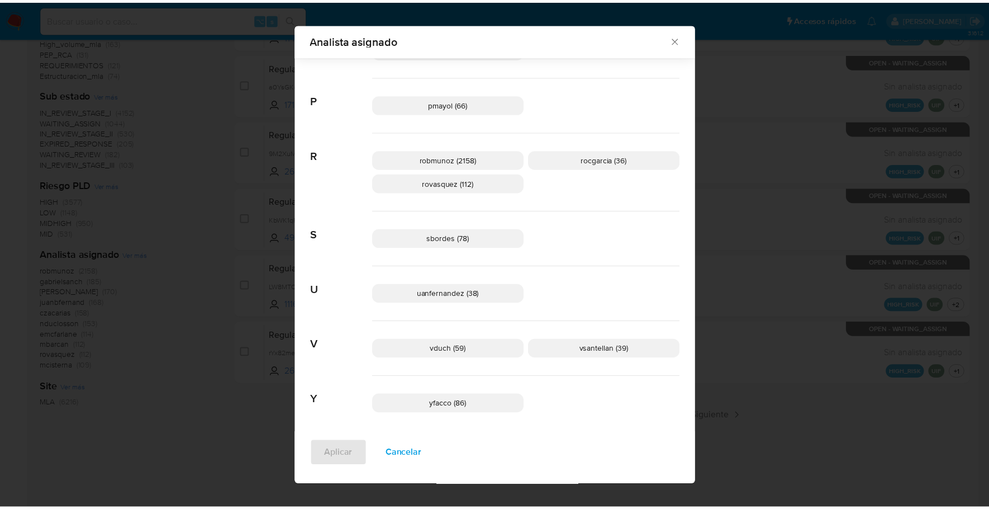
scroll to position [790, 0]
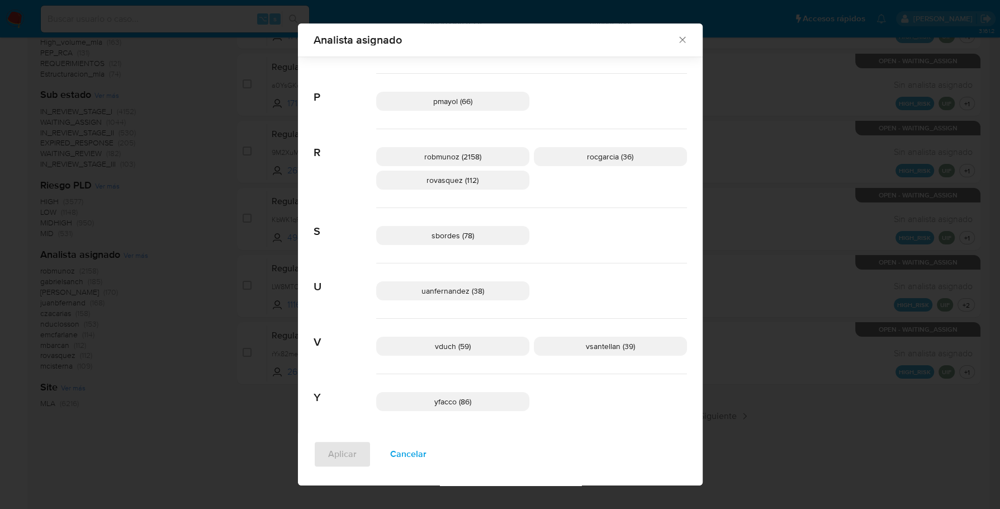
click at [679, 36] on icon "Cerrar" at bounding box center [682, 39] width 11 height 11
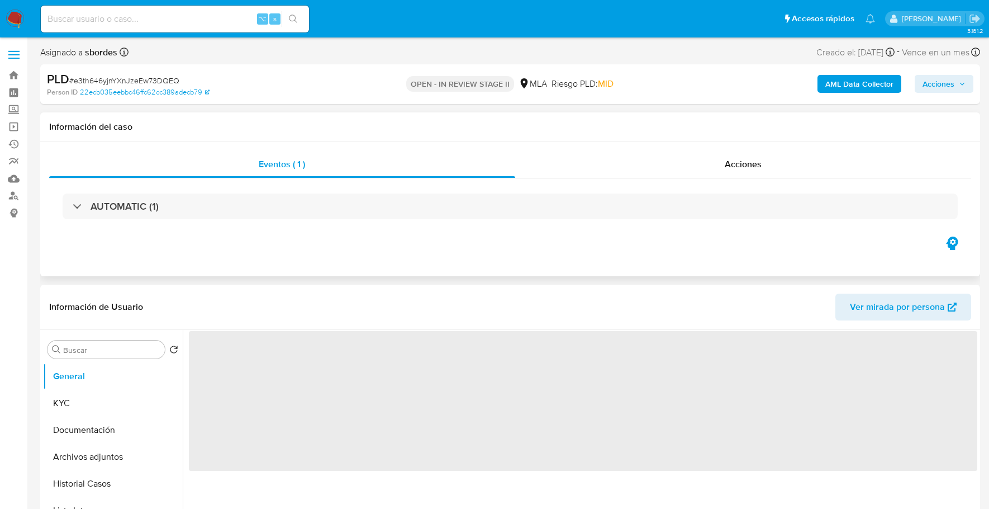
select select "10"
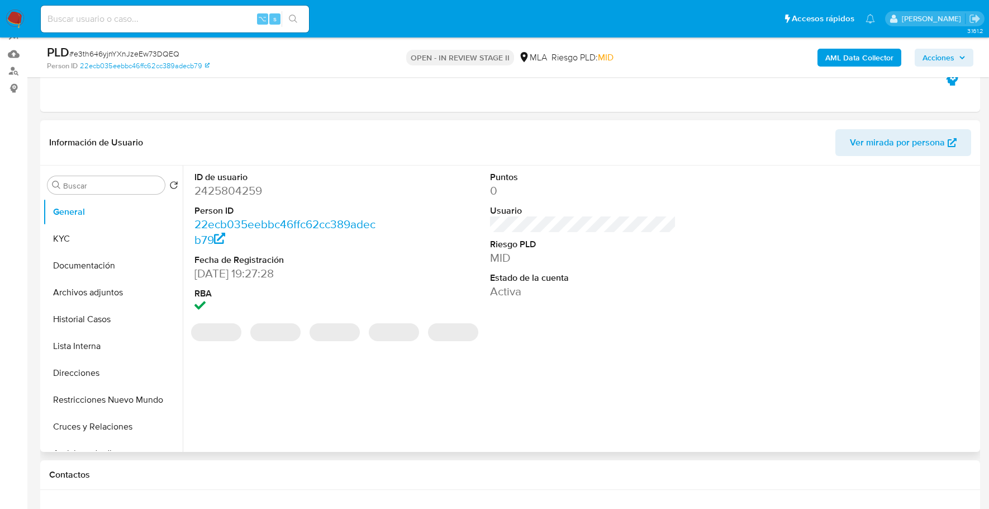
scroll to position [404, 0]
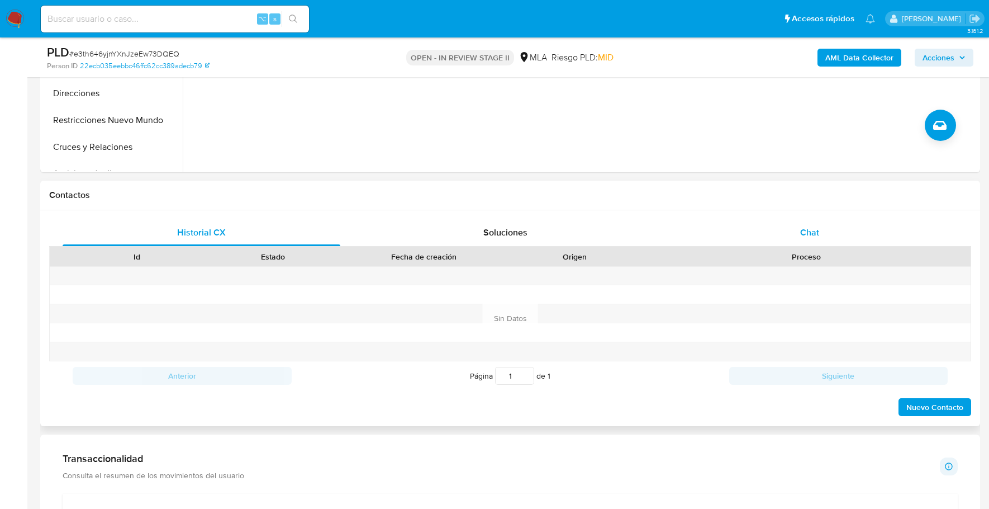
click at [808, 221] on div "Chat" at bounding box center [810, 232] width 278 height 27
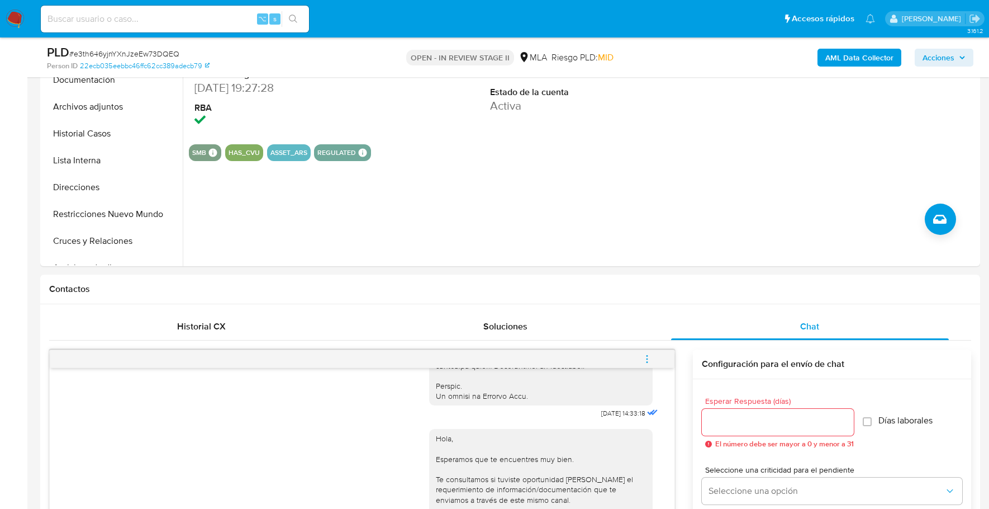
scroll to position [0, 0]
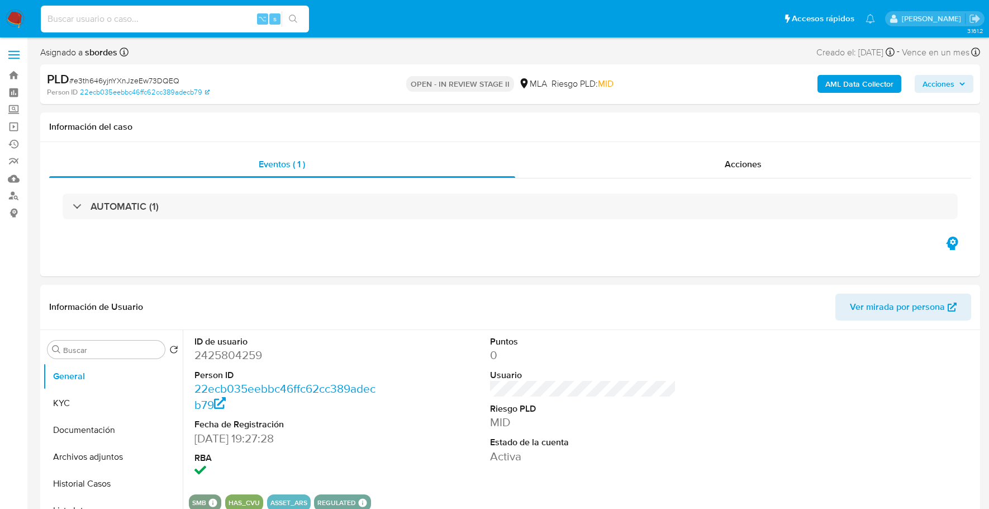
click at [139, 21] on input at bounding box center [175, 19] width 268 height 15
paste input "2425804259"
type input "2425804259"
click at [51, 411] on button "KYC" at bounding box center [108, 403] width 131 height 27
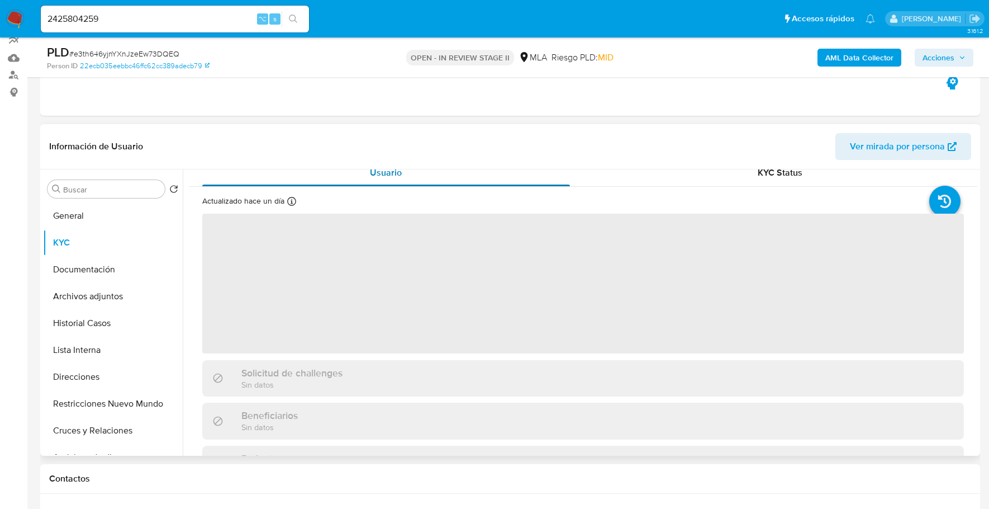
scroll to position [24, 0]
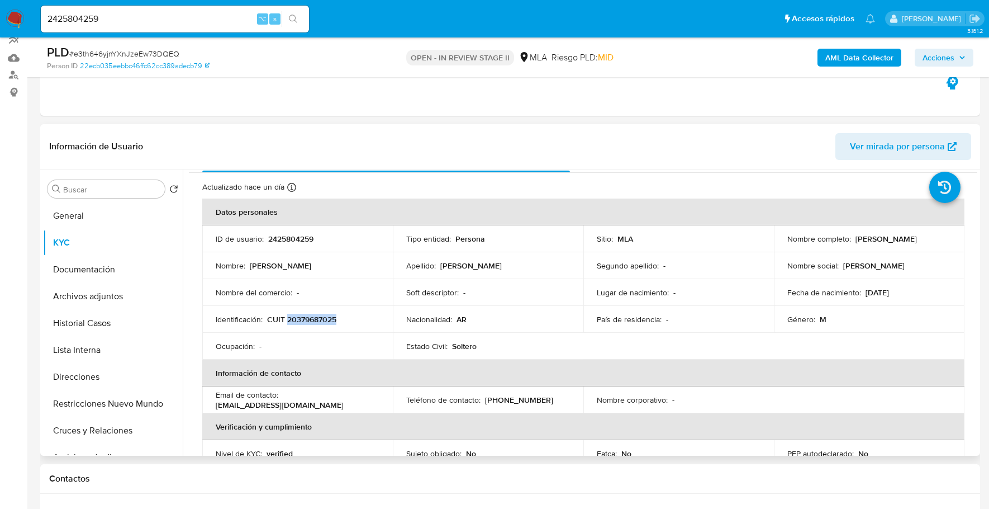
copy p "20379687025"
copy p "2425804259"
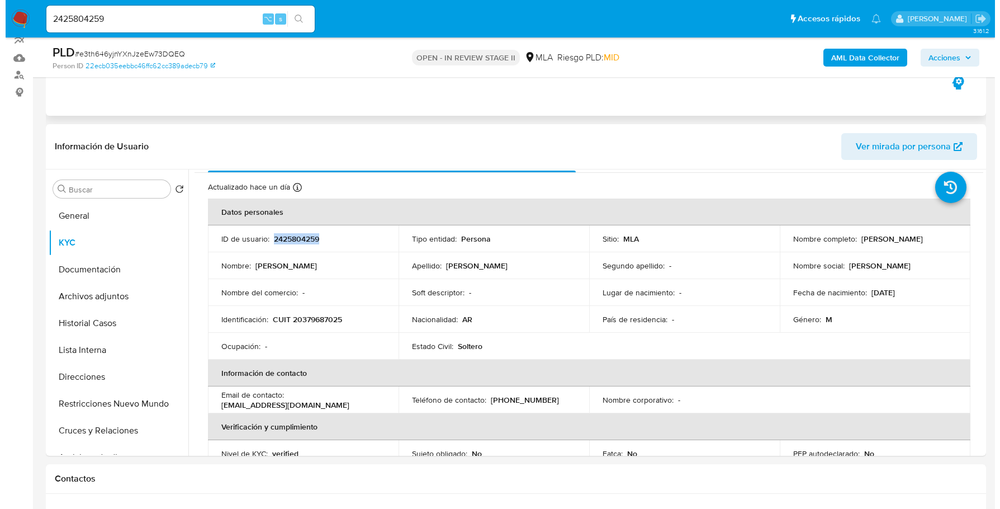
scroll to position [23, 0]
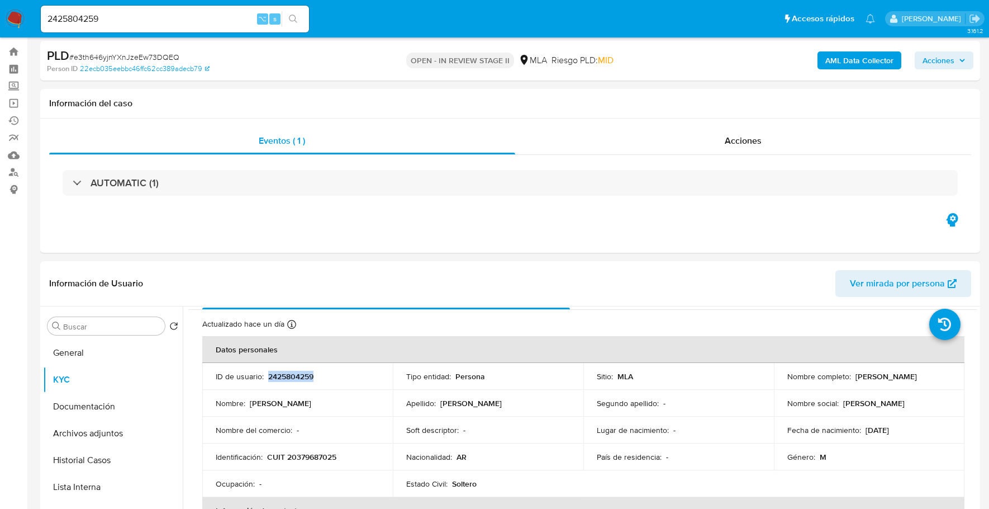
click at [843, 60] on b "AML Data Collector" at bounding box center [860, 60] width 68 height 18
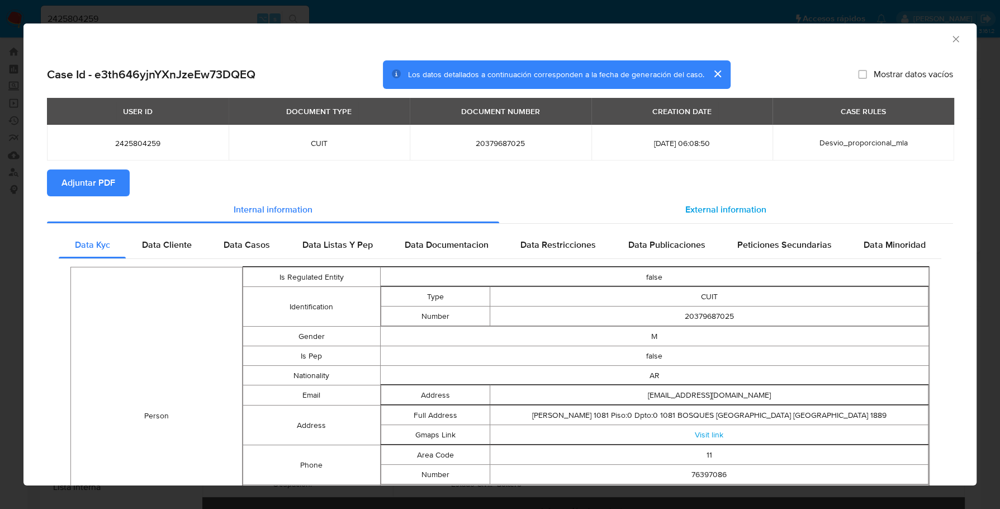
click at [768, 220] on div "External information" at bounding box center [726, 209] width 454 height 27
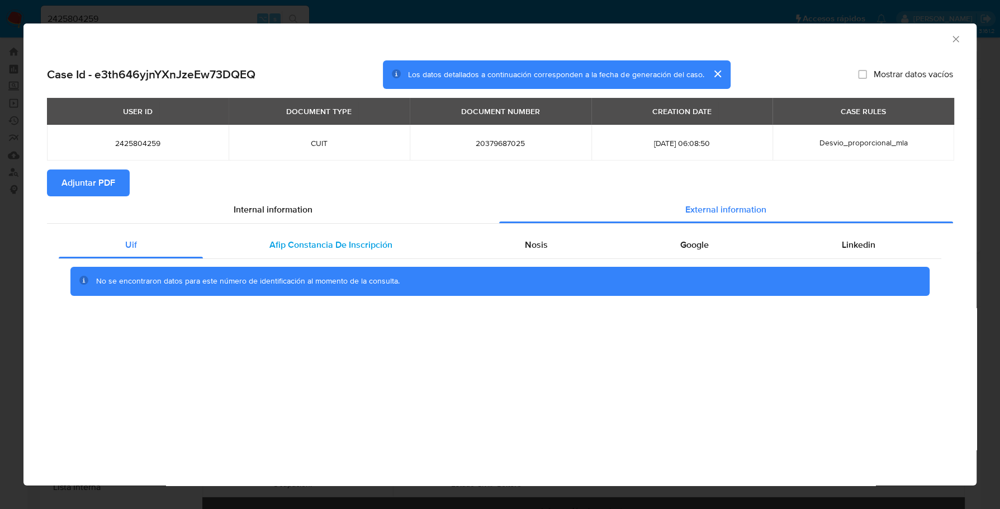
click at [283, 257] on div "Afip Constancia De Inscripción" at bounding box center [330, 244] width 255 height 27
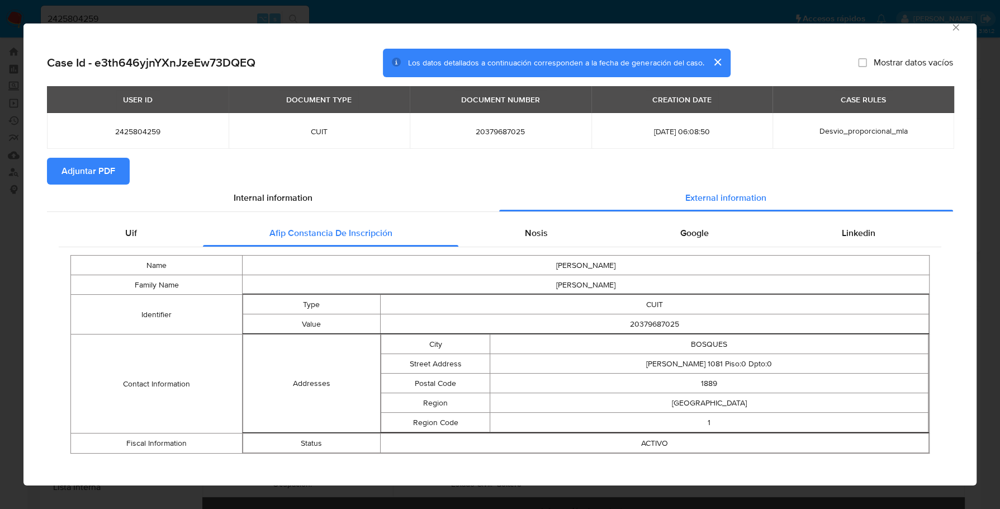
scroll to position [18, 0]
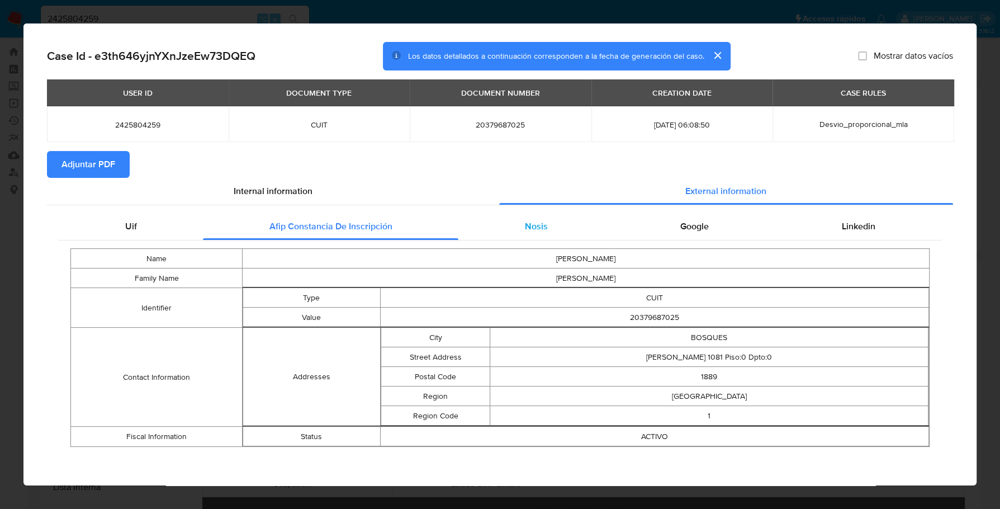
click at [537, 230] on span "Nosis" at bounding box center [536, 226] width 23 height 13
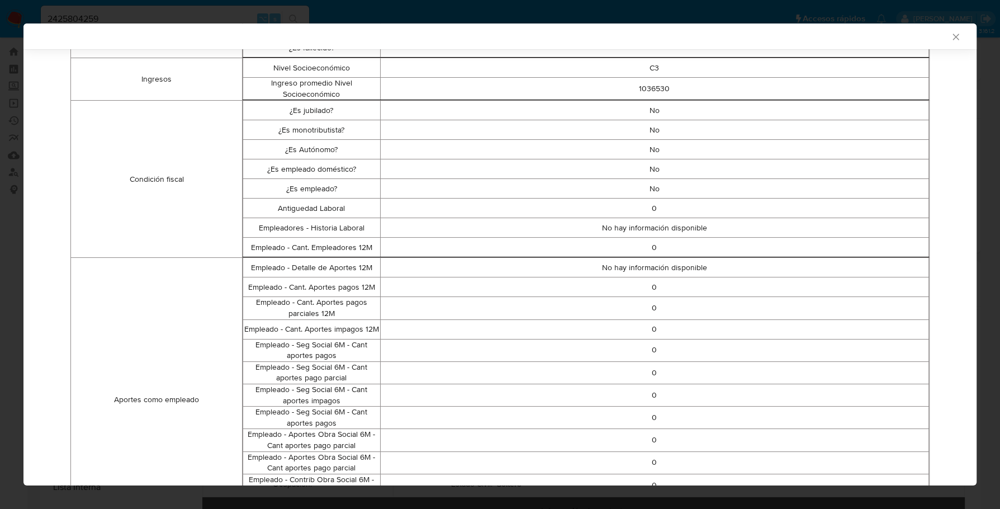
scroll to position [0, 0]
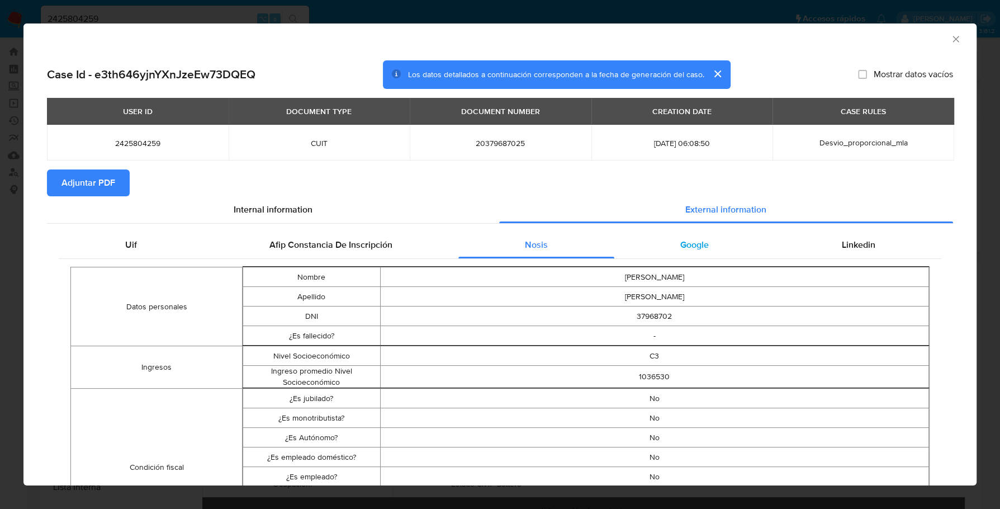
click at [680, 244] on span "Google" at bounding box center [694, 244] width 29 height 13
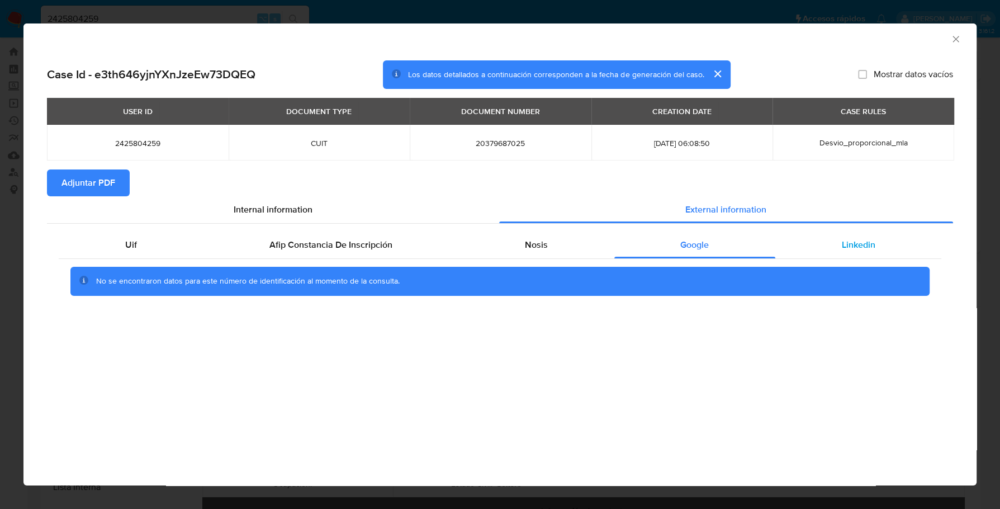
click at [846, 243] on span "Linkedin" at bounding box center [858, 244] width 34 height 13
click at [89, 170] on span "Adjuntar PDF" at bounding box center [88, 182] width 54 height 25
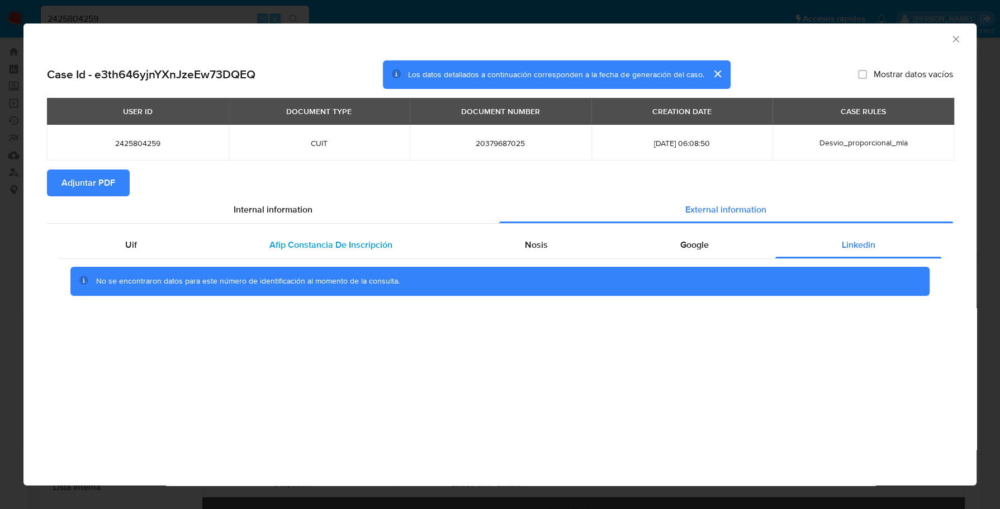
click at [296, 233] on div "Afip Constancia De Inscripción" at bounding box center [330, 244] width 255 height 27
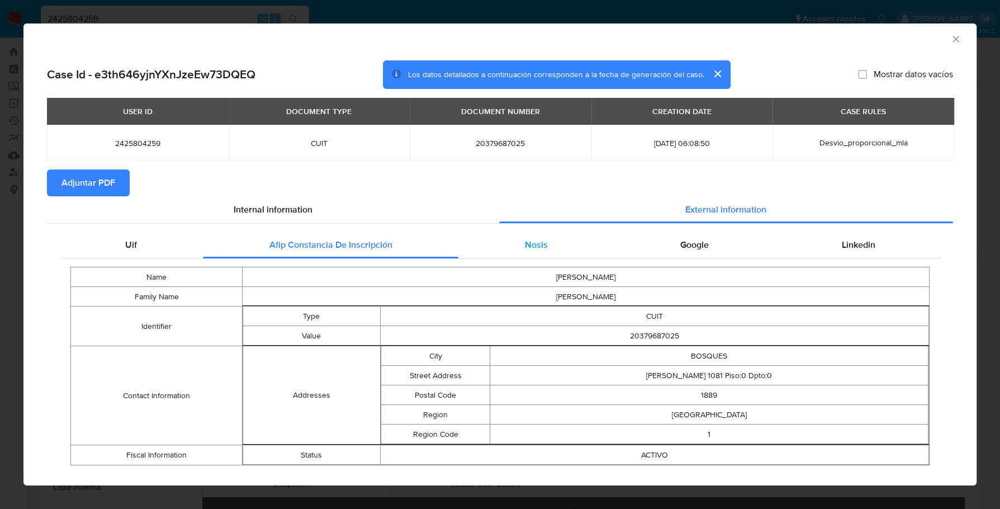
click at [525, 257] on div "Nosis" at bounding box center [535, 244] width 155 height 27
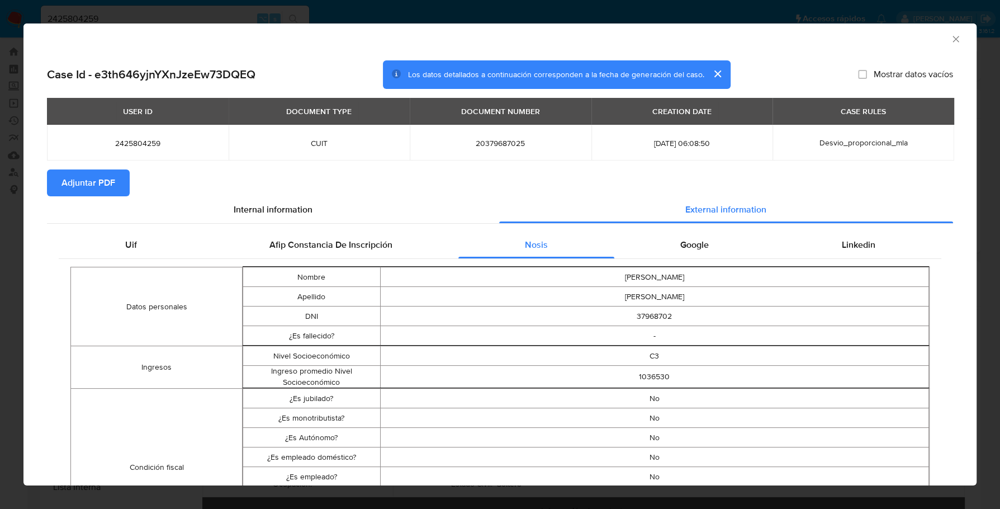
click at [680, 248] on span "Google" at bounding box center [694, 244] width 29 height 13
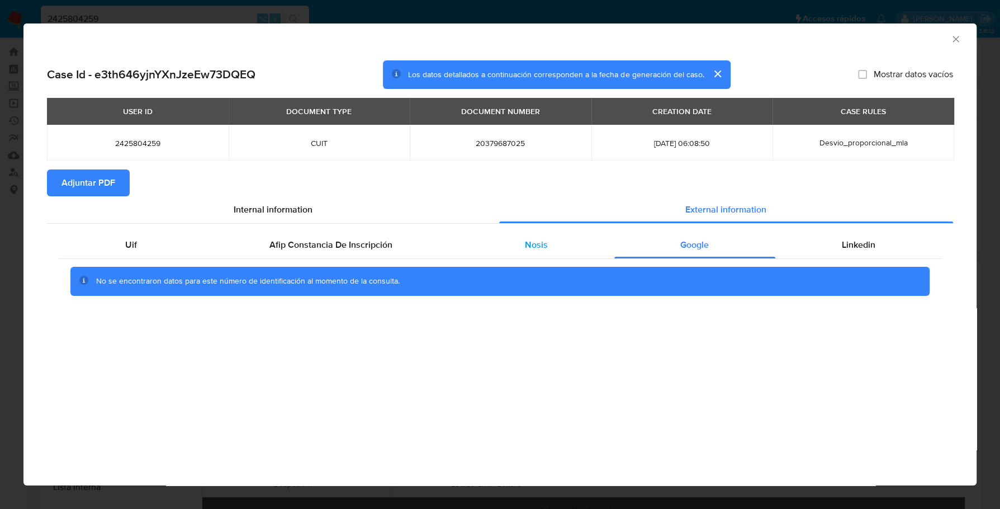
click at [572, 246] on div "Nosis" at bounding box center [535, 244] width 155 height 27
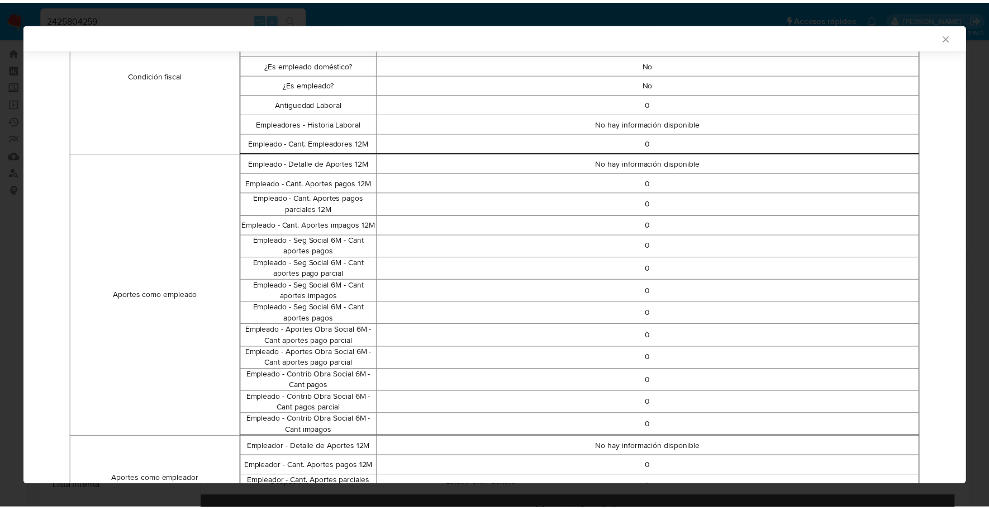
scroll to position [583, 0]
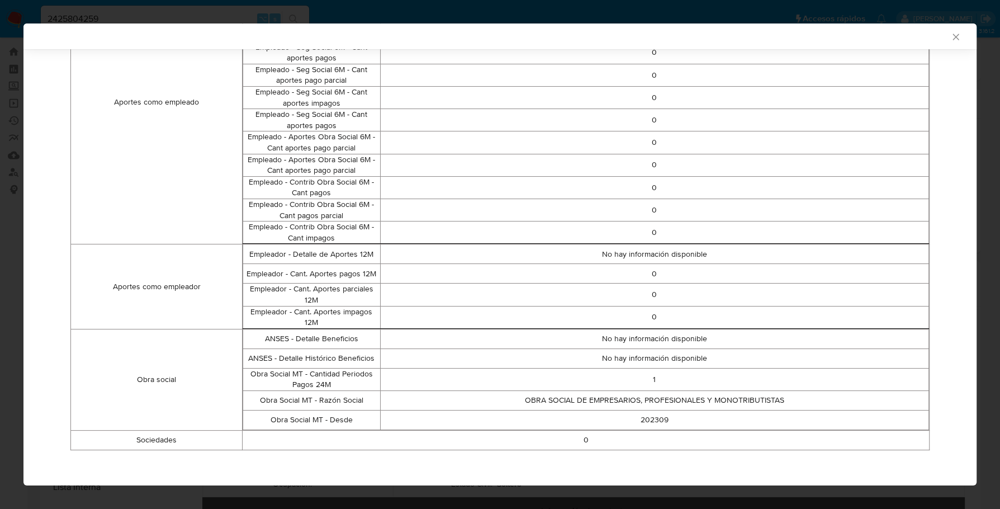
click at [950, 39] on icon "Cerrar ventana" at bounding box center [955, 36] width 11 height 11
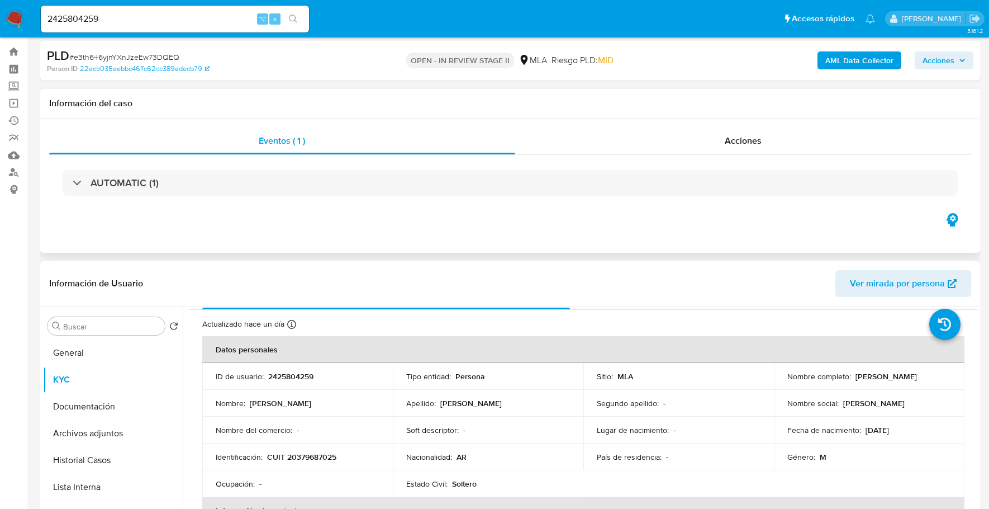
click at [744, 157] on div "AUTOMATIC (1)" at bounding box center [510, 183] width 922 height 56
click at [743, 144] on span "Acciones" at bounding box center [743, 140] width 37 height 13
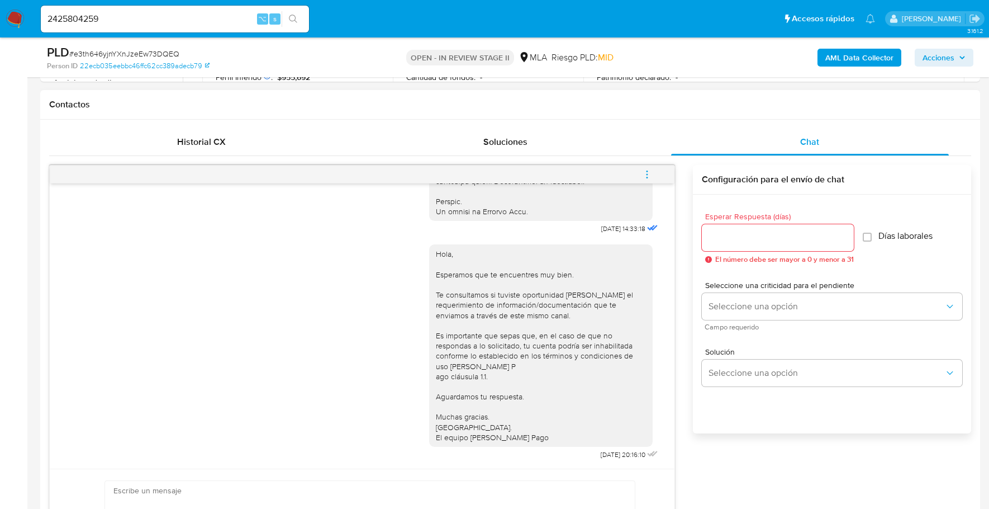
scroll to position [410, 0]
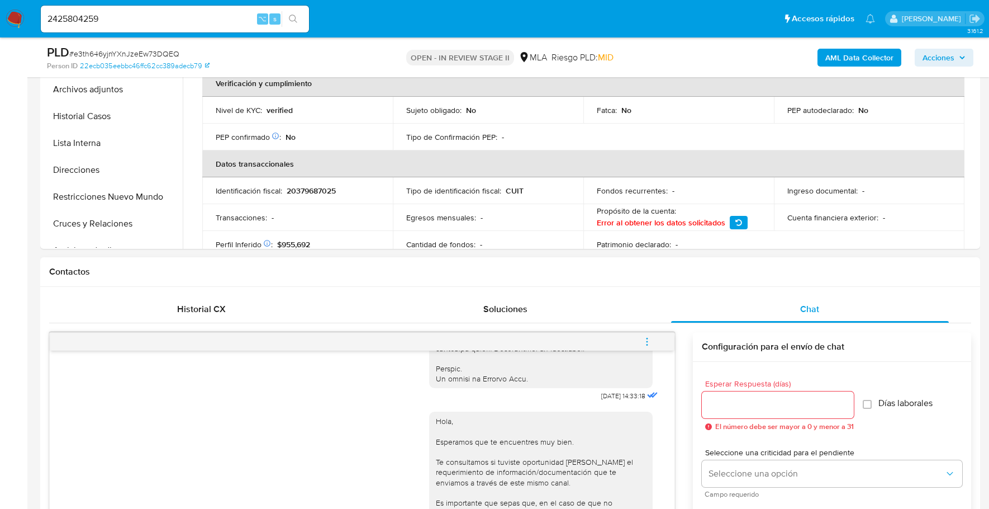
click at [649, 341] on icon "menu-action" at bounding box center [647, 341] width 10 height 10
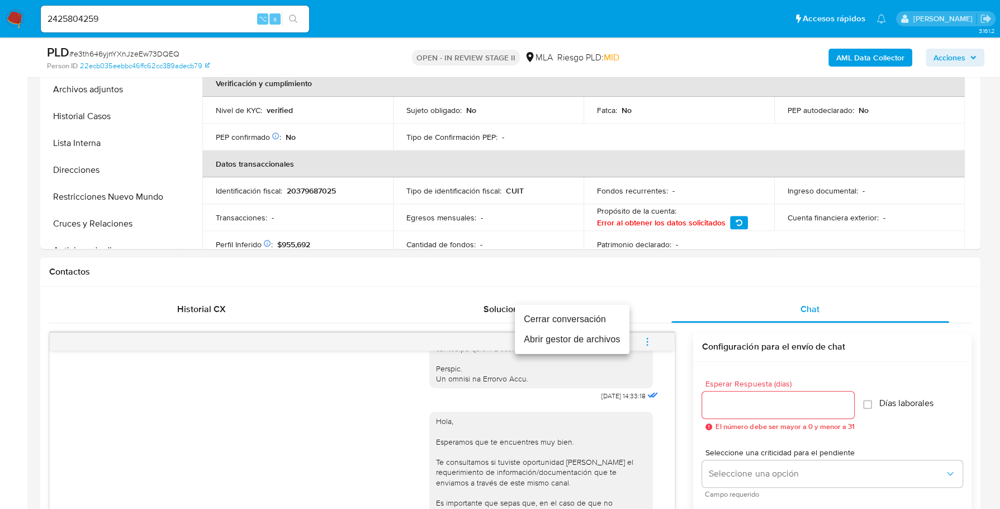
click at [605, 317] on li "Cerrar conversación" at bounding box center [572, 319] width 115 height 20
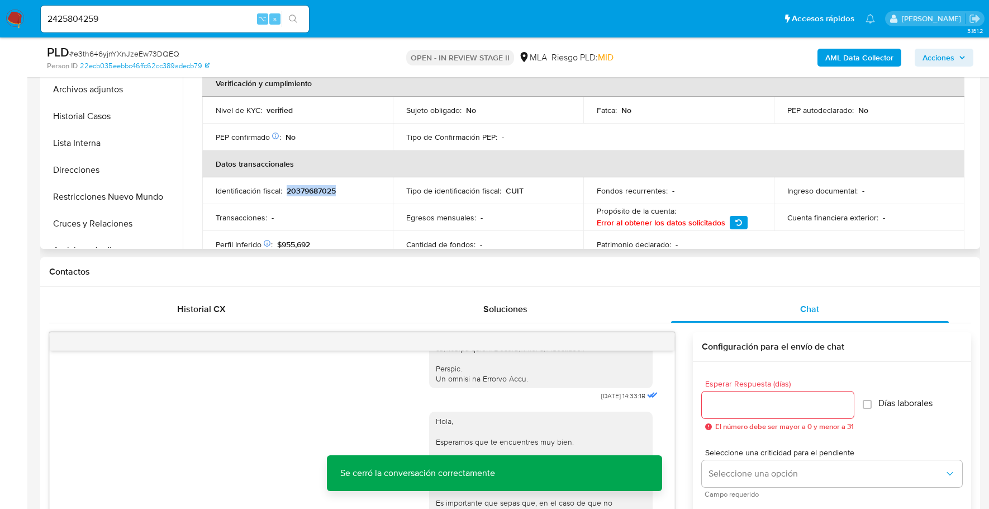
copy p "20379687025"
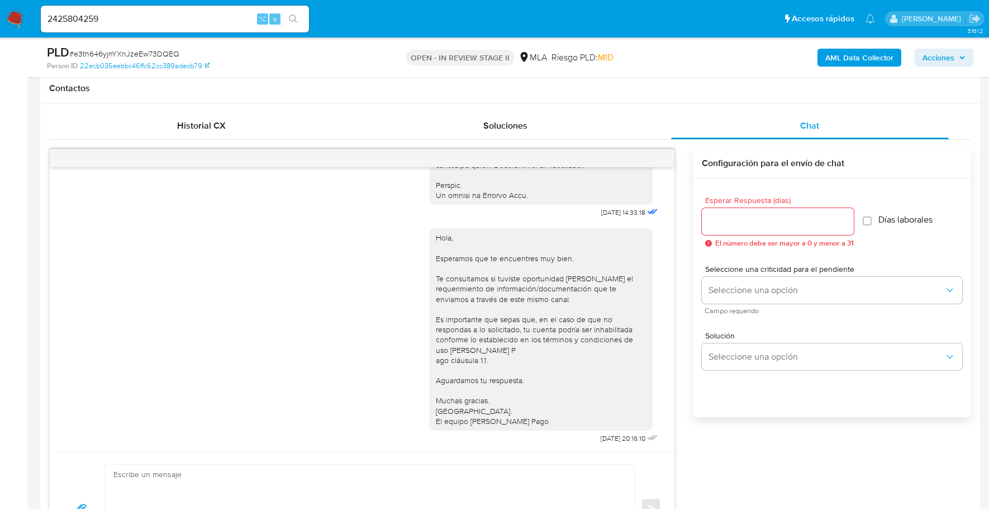
scroll to position [393, 0]
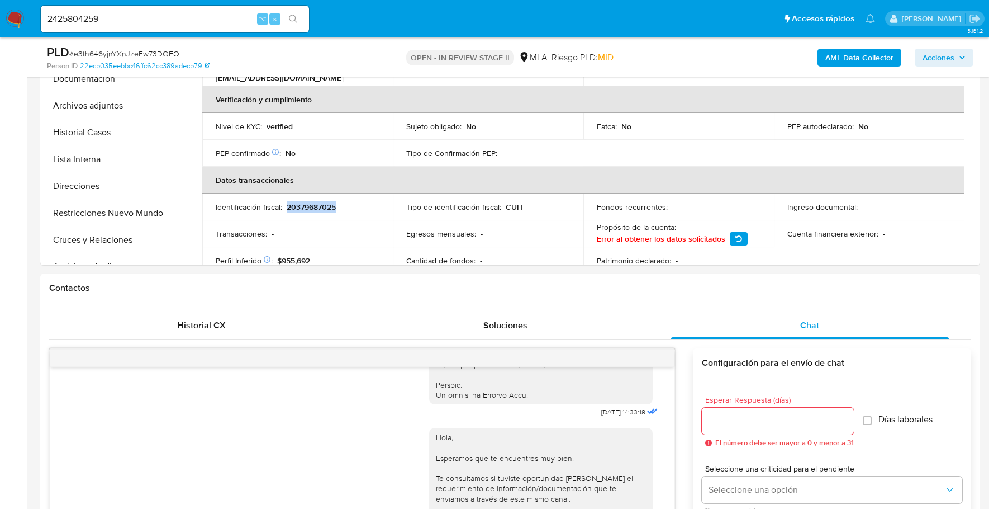
click at [945, 58] on span "Acciones" at bounding box center [939, 58] width 32 height 18
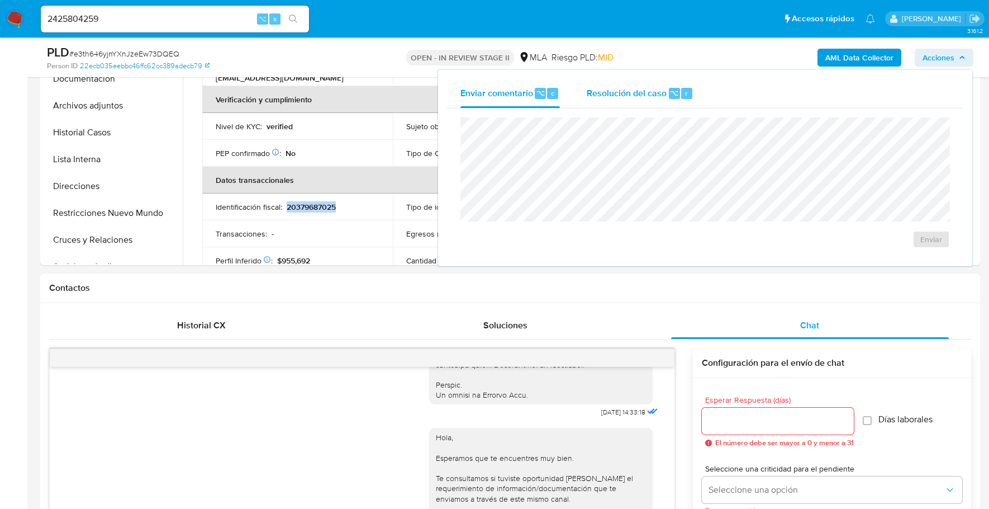
click at [646, 97] on span "Resolución del caso" at bounding box center [627, 92] width 80 height 13
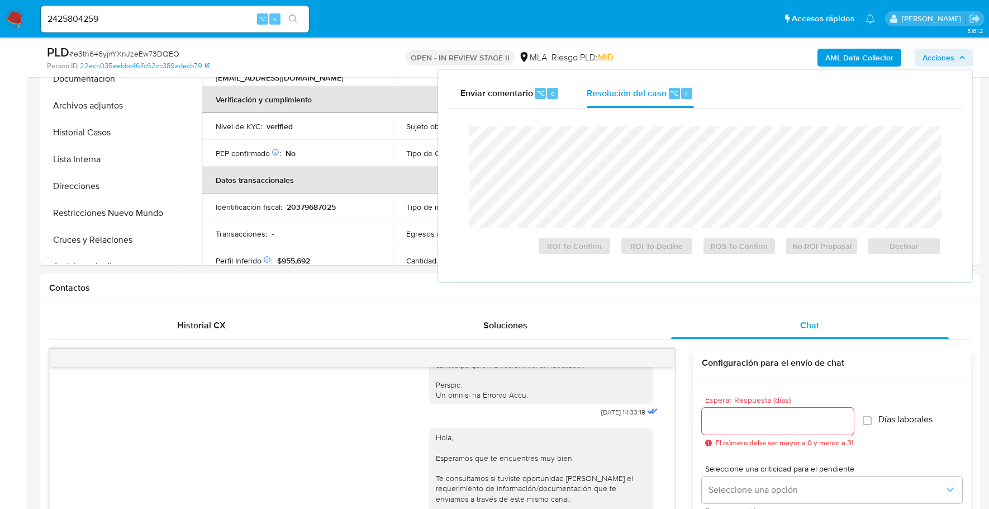
click at [646, 114] on div "Cierre de caso ROI To Confirm ROI To Decline ROS To Confirm No ROI Proposal Dec…" at bounding box center [705, 190] width 516 height 164
click at [871, 243] on div "Declinar" at bounding box center [902, 244] width 78 height 22
click at [883, 244] on span "Declinar" at bounding box center [904, 246] width 58 height 16
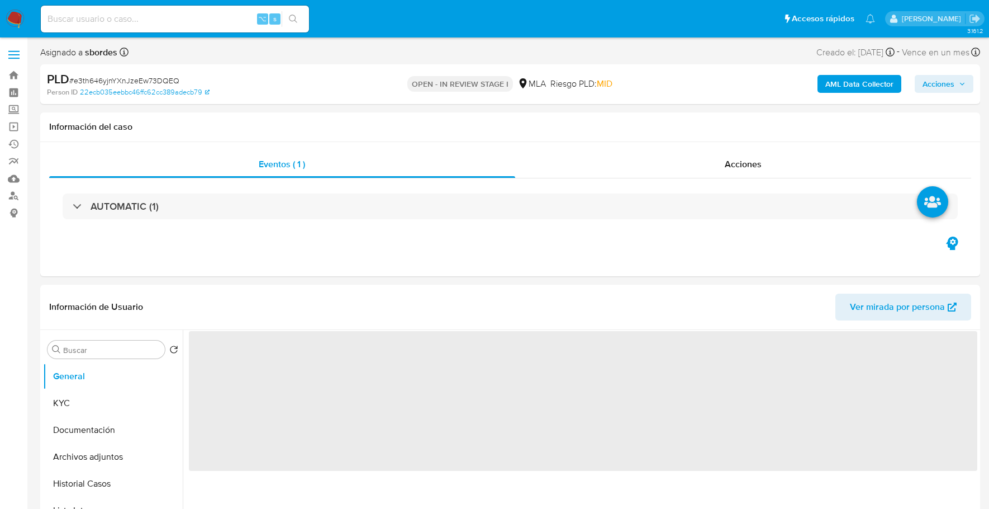
select select "10"
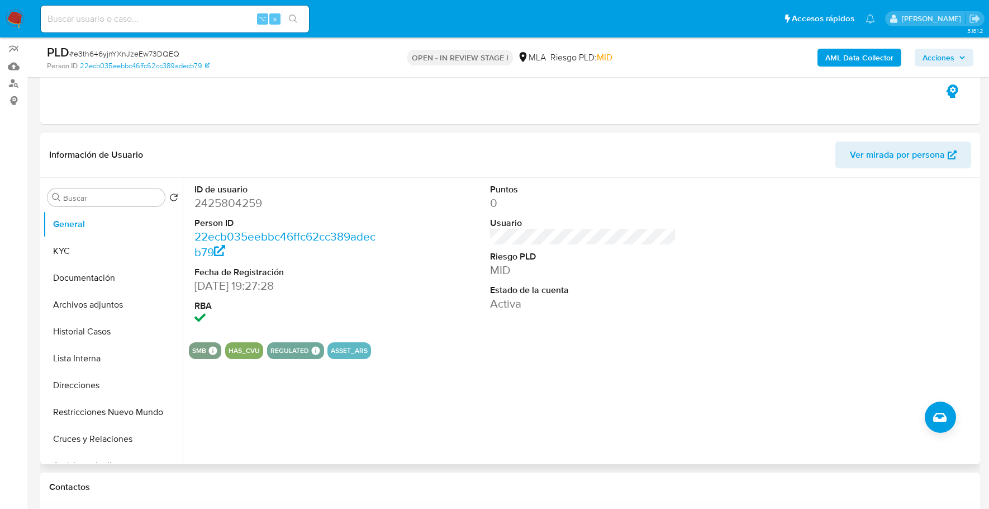
scroll to position [363, 0]
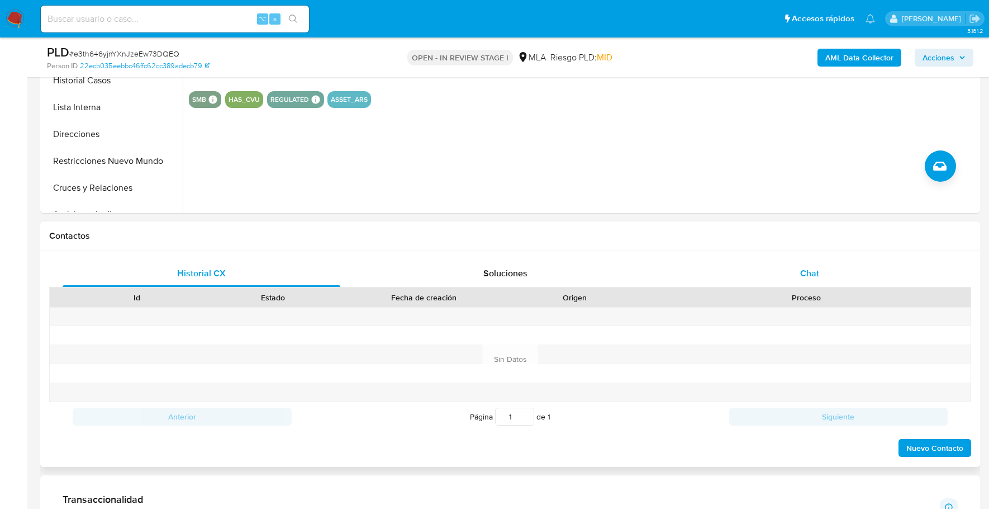
click at [830, 276] on div "Chat" at bounding box center [810, 273] width 278 height 27
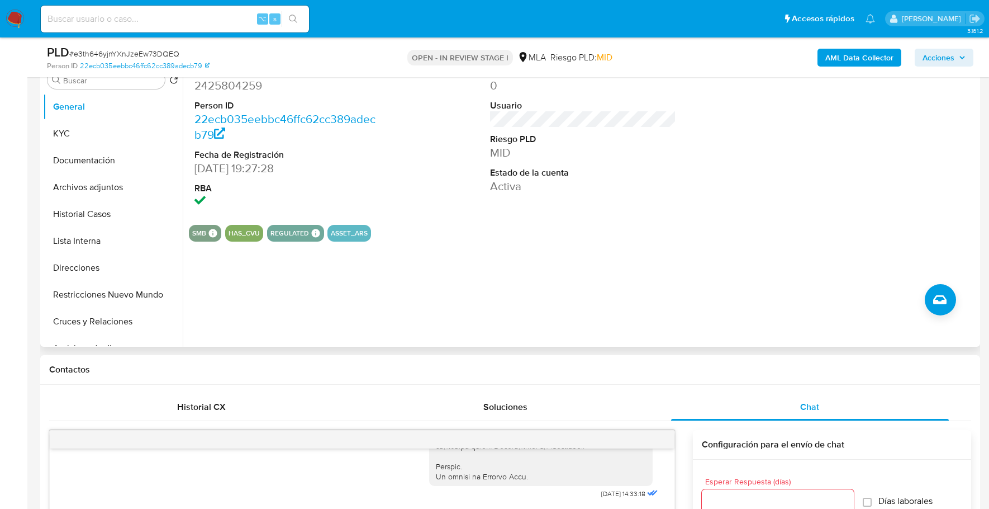
scroll to position [235, 0]
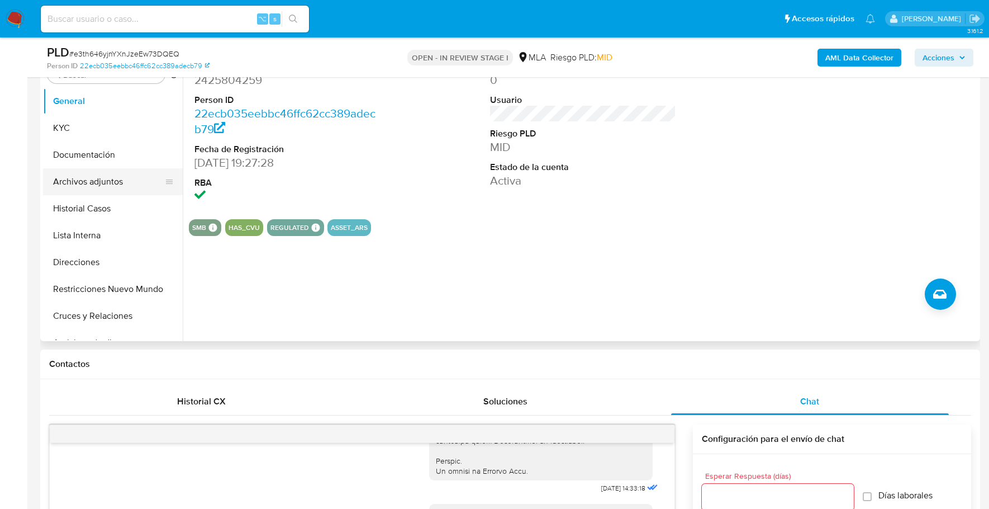
click at [112, 179] on button "Archivos adjuntos" at bounding box center [108, 181] width 131 height 27
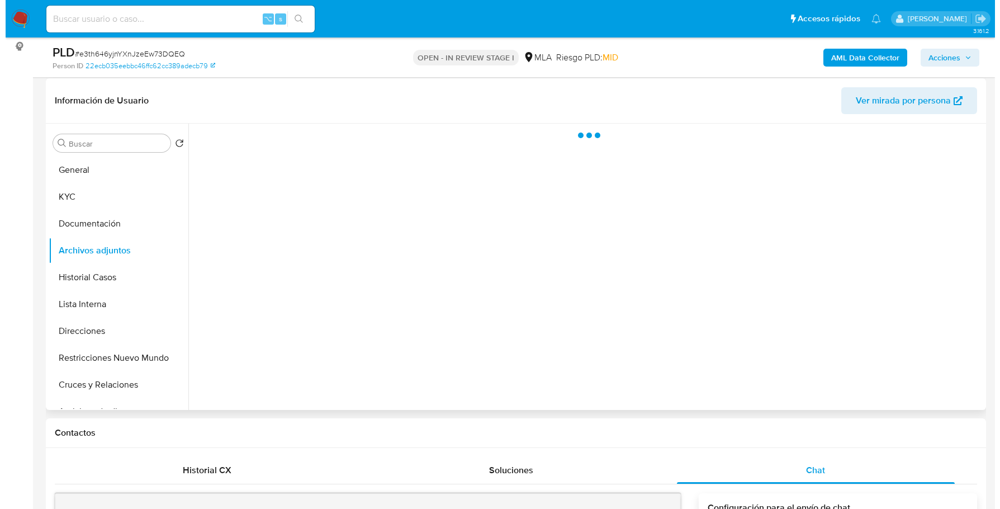
scroll to position [107, 0]
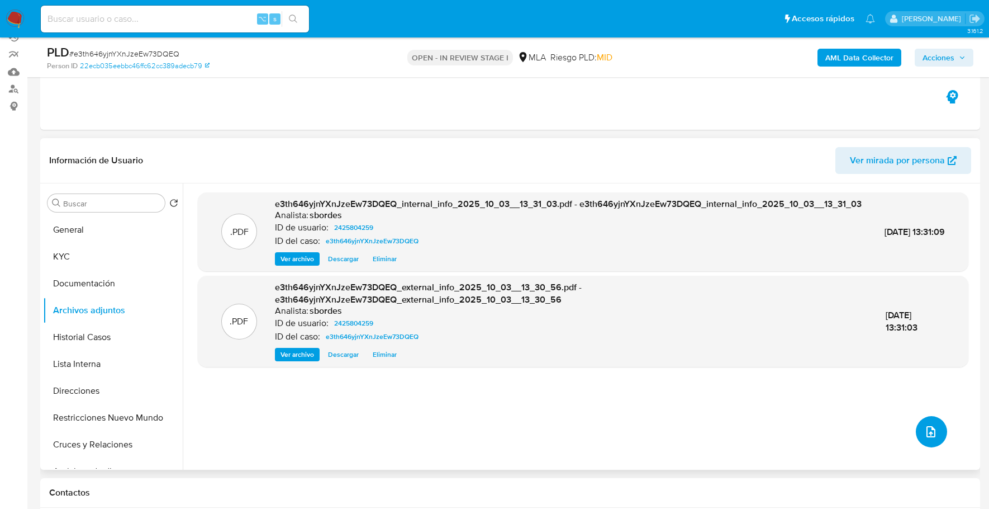
click at [925, 428] on icon "upload-file" at bounding box center [930, 431] width 13 height 13
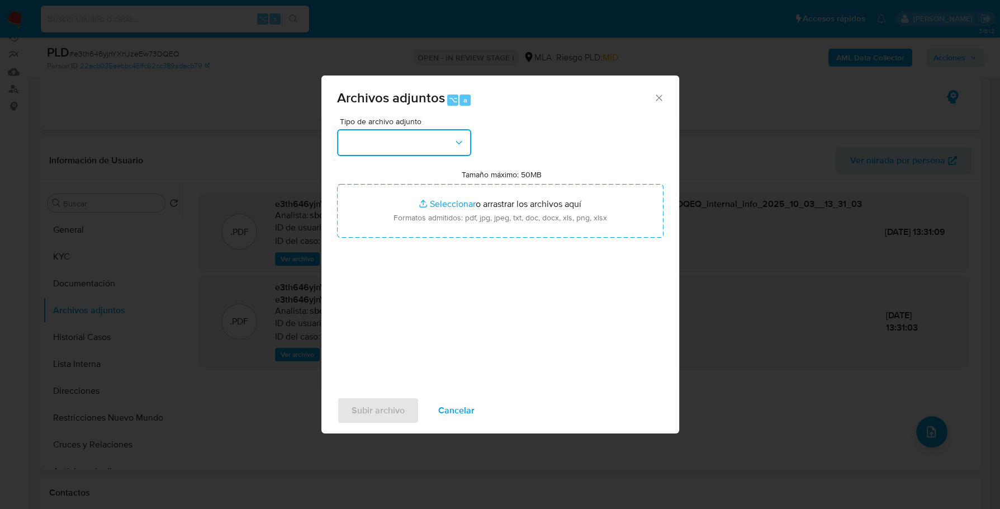
click at [432, 145] on button "button" at bounding box center [404, 142] width 134 height 27
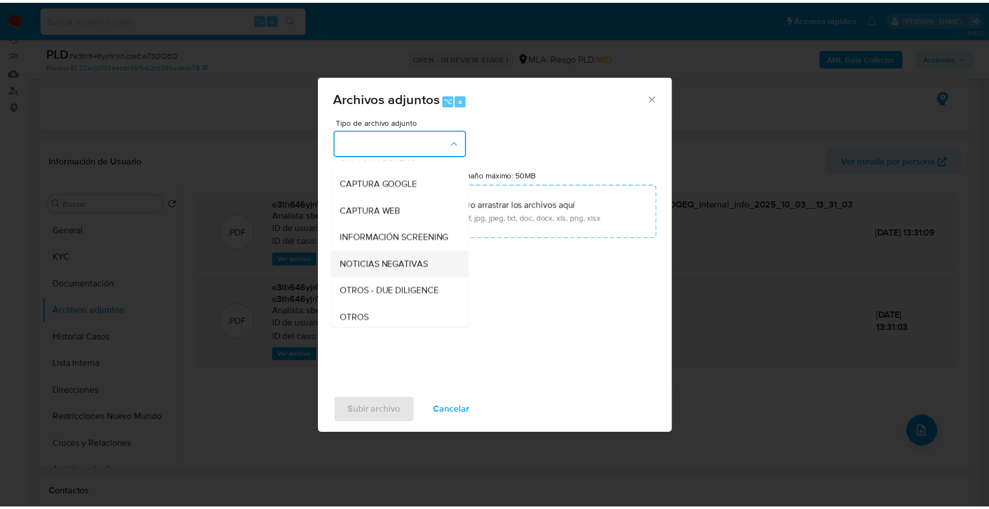
scroll to position [84, 0]
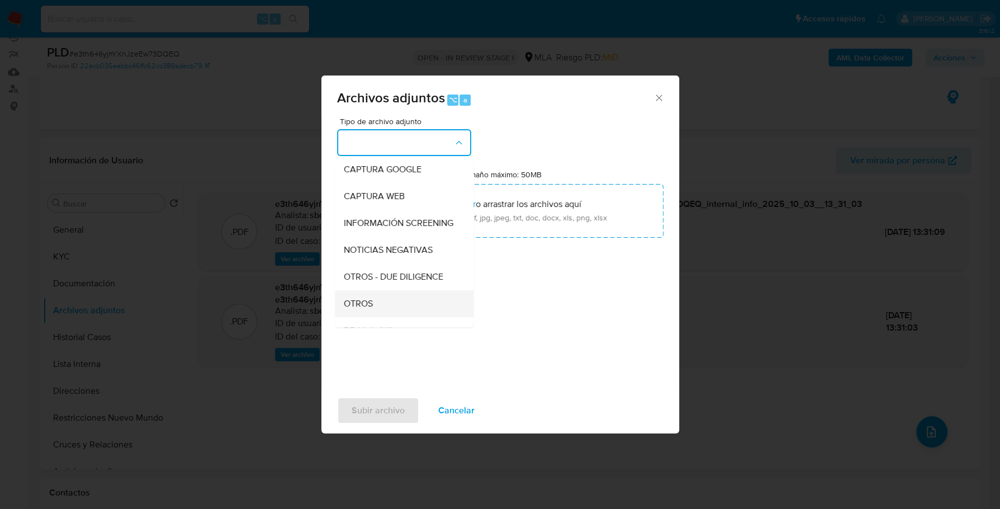
click at [390, 311] on div "OTROS" at bounding box center [401, 303] width 114 height 27
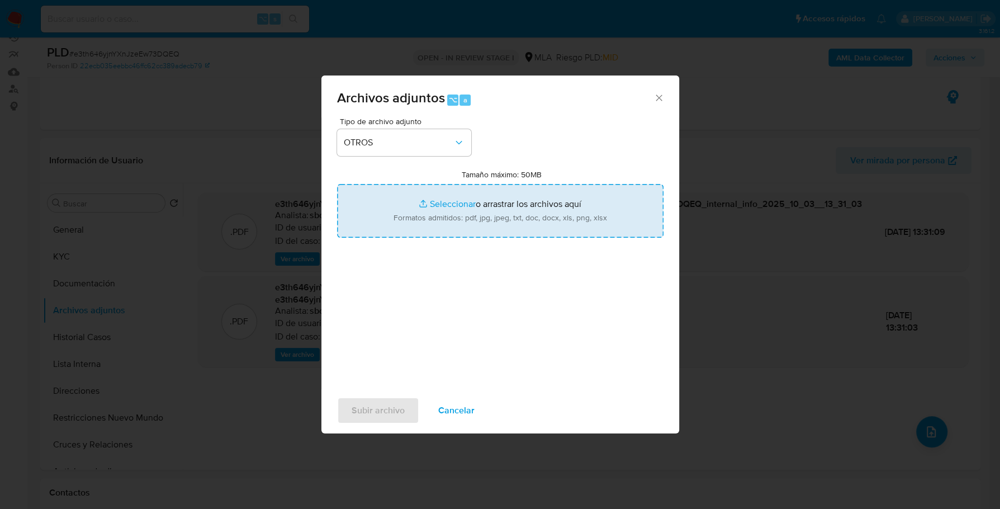
click at [465, 203] on input "Tamaño máximo: 50MB Seleccionar archivos" at bounding box center [500, 211] width 326 height 54
type input "C:\fakepath\Caselog e3th646yjnYXnJzeEw73DQEQ_2025_09_17_10_58_49.docx"
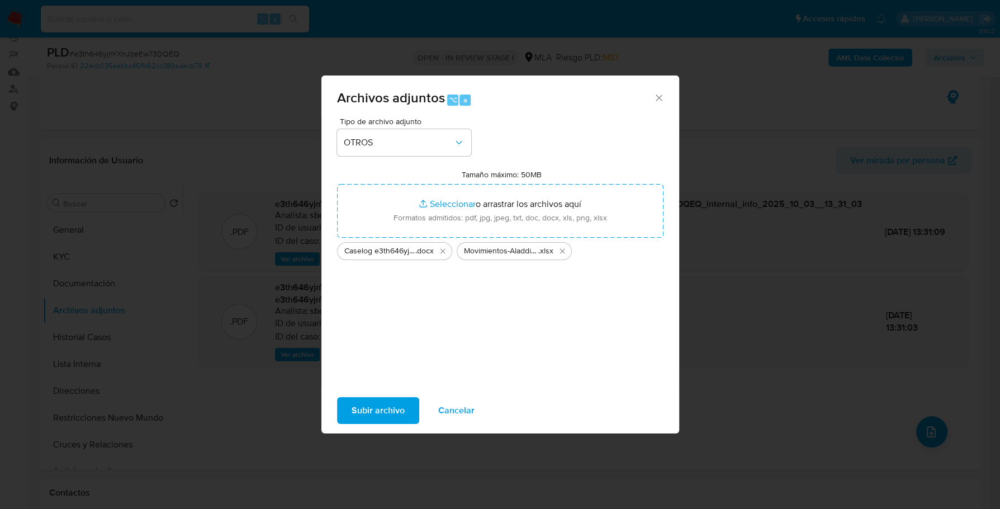
click at [392, 403] on span "Subir archivo" at bounding box center [378, 410] width 53 height 25
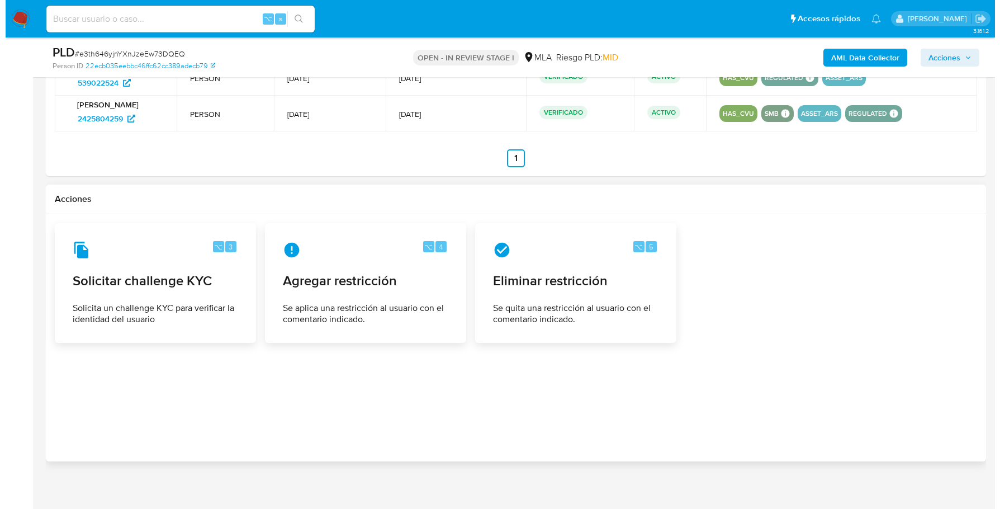
scroll to position [1739, 0]
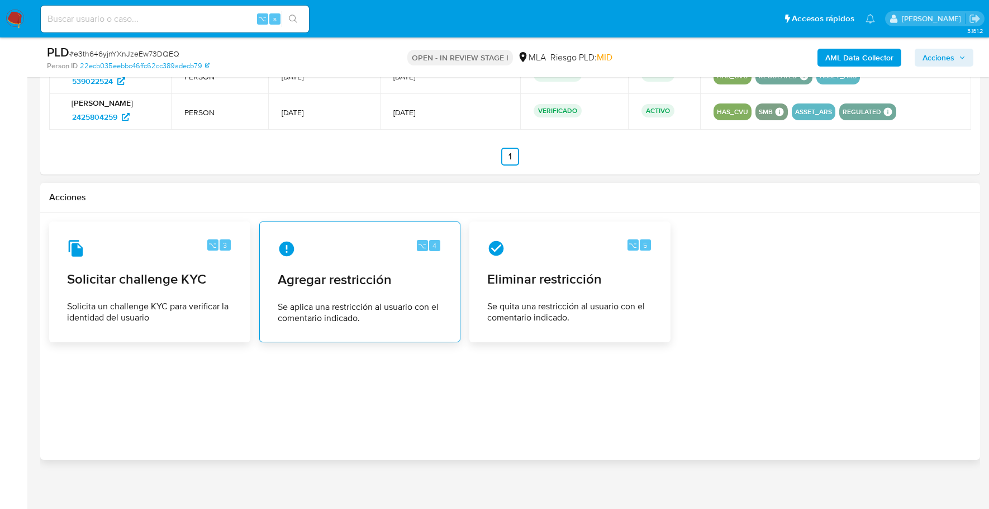
click at [401, 258] on div "⌥ 4 Agregar restricción Se aplica una restricción al usuario con el comentario …" at bounding box center [360, 282] width 182 height 102
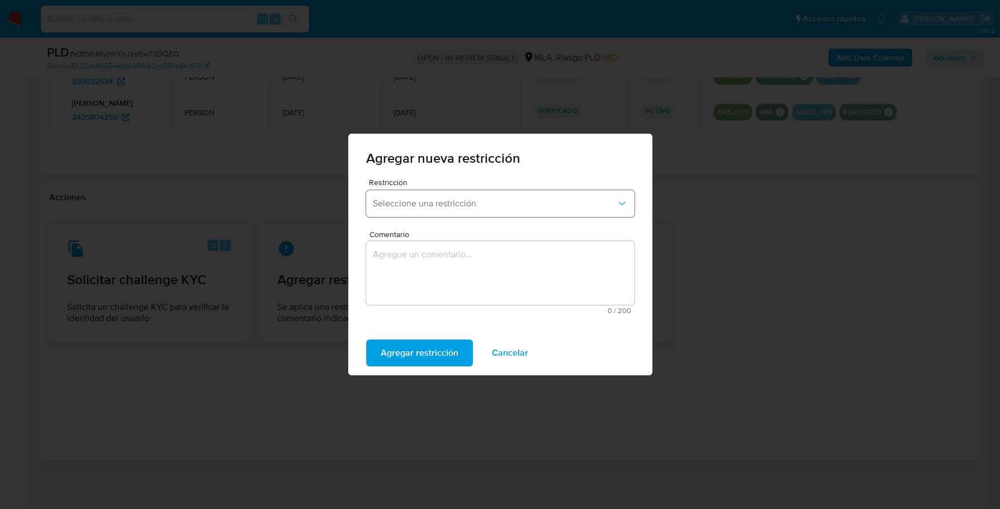
click at [410, 207] on span "Seleccione una restricción" at bounding box center [495, 203] width 244 height 11
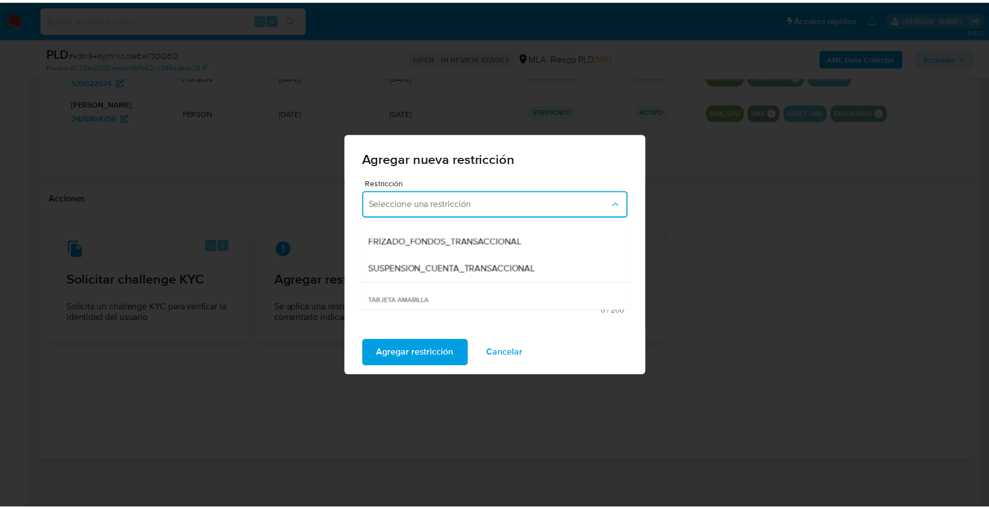
scroll to position [126, 0]
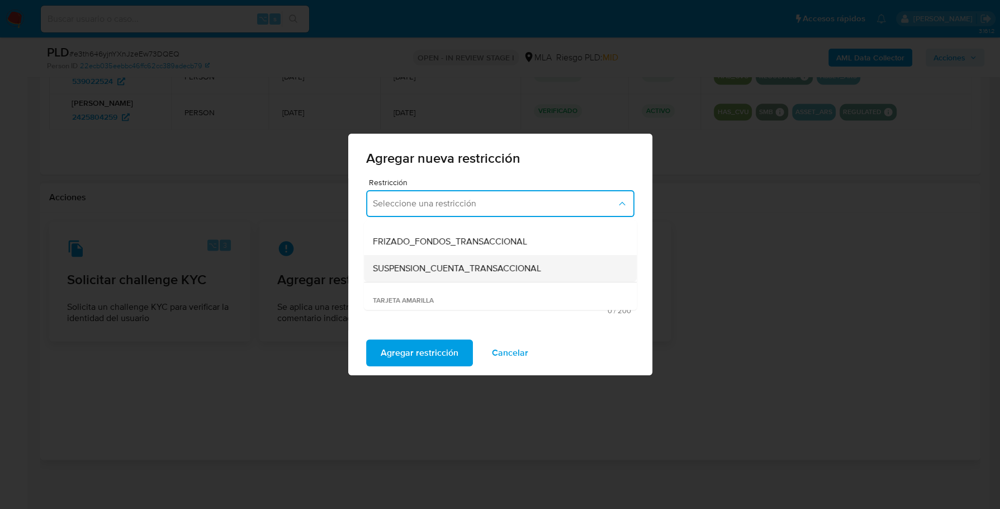
click at [482, 258] on div "SUSPENSION_CUENTA_TRANSACCIONAL" at bounding box center [497, 268] width 248 height 27
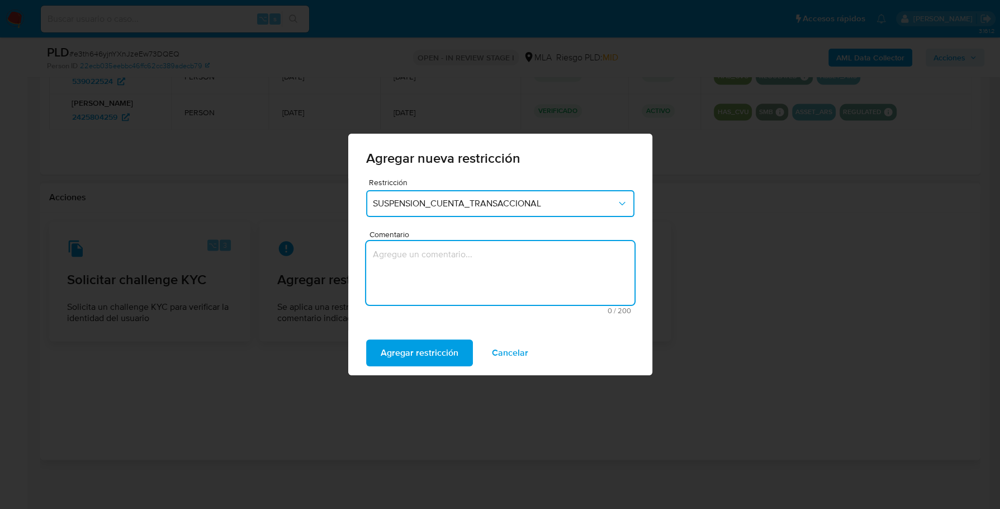
click at [425, 288] on textarea "Comentario" at bounding box center [500, 273] width 268 height 64
type textarea "AML"
click at [402, 343] on span "Agregar restricción" at bounding box center [420, 352] width 78 height 25
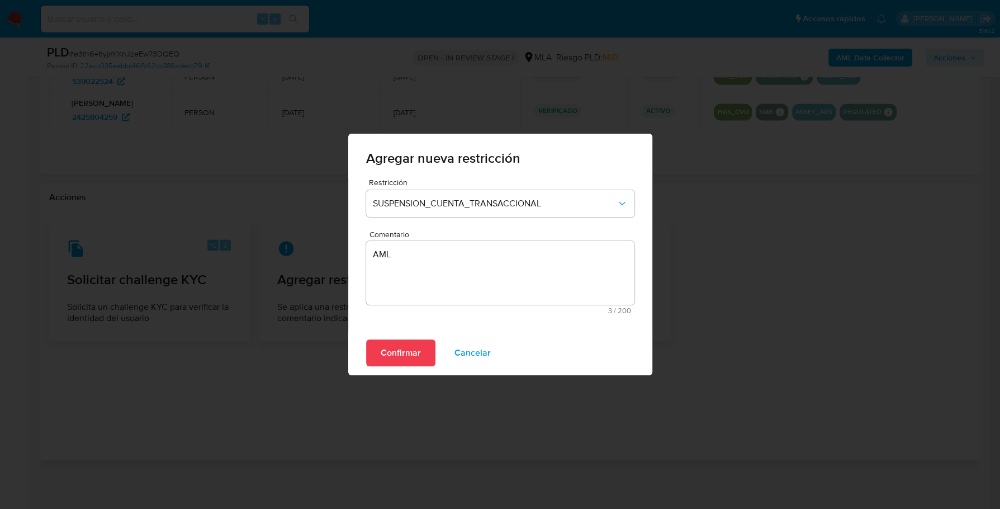
drag, startPoint x: 346, startPoint y: 359, endPoint x: 361, endPoint y: 357, distance: 14.7
click at [347, 359] on div "Agregar nueva restricción Restricción SUSPENSION_CUENTA_TRANSACCIONAL Comentari…" at bounding box center [500, 254] width 1000 height 509
click at [381, 355] on span "Confirmar" at bounding box center [401, 352] width 40 height 25
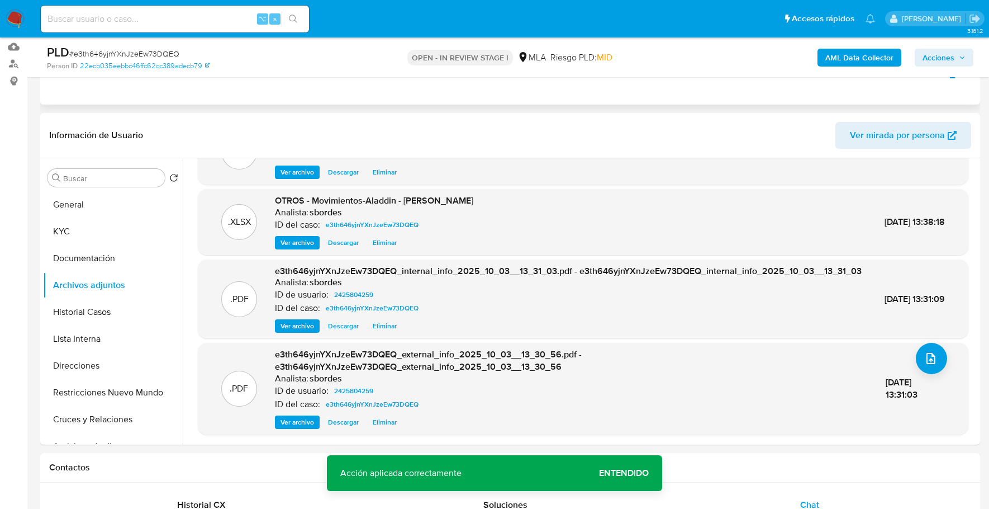
scroll to position [0, 0]
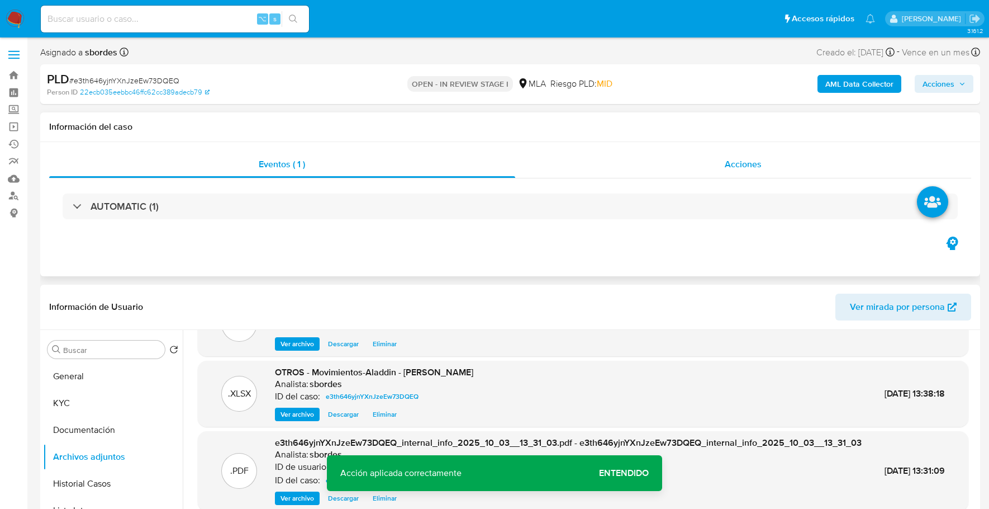
click at [769, 160] on div "Acciones" at bounding box center [743, 164] width 457 height 27
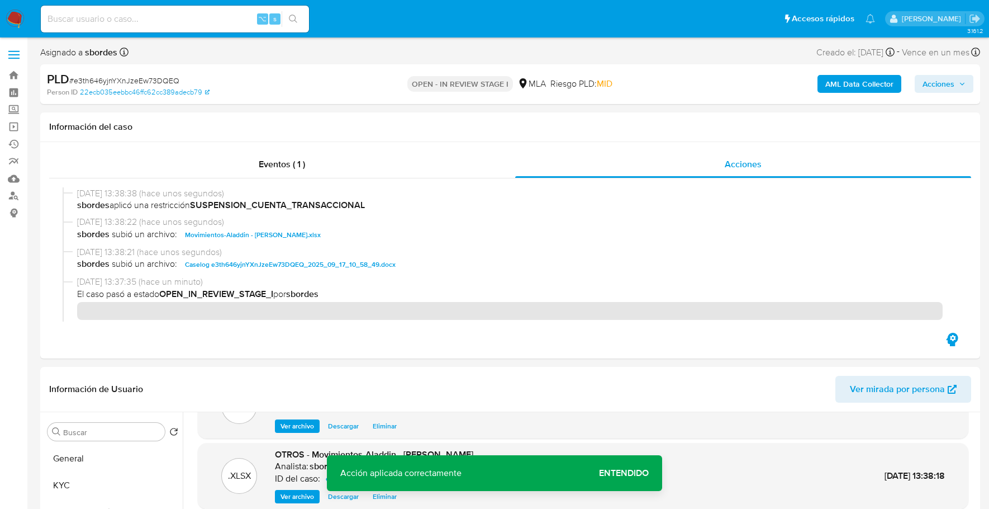
click at [950, 74] on div "AML Data Collector Acciones" at bounding box center [821, 84] width 306 height 26
click at [950, 82] on span "Acciones" at bounding box center [939, 84] width 32 height 18
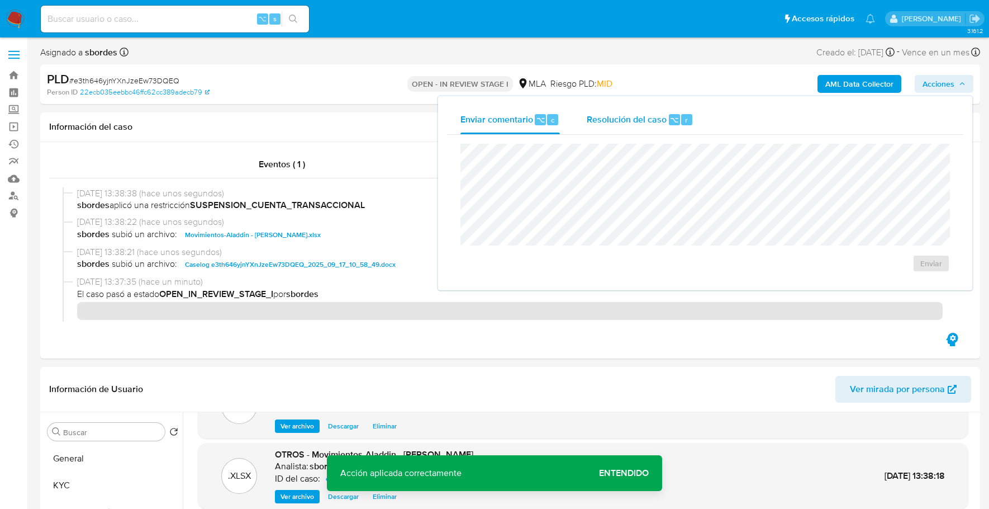
click at [659, 120] on span "Resolución del caso" at bounding box center [627, 119] width 80 height 13
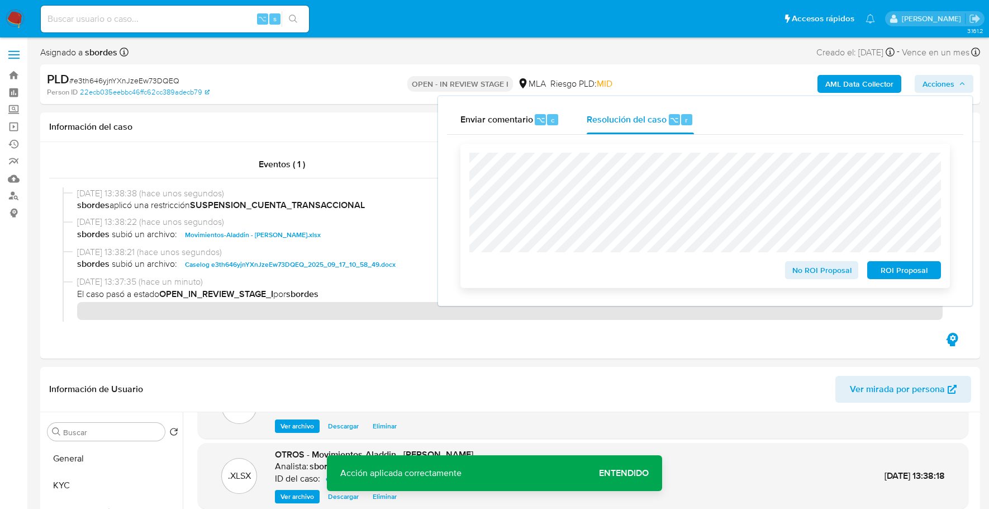
click at [921, 274] on span "ROI Proposal" at bounding box center [904, 270] width 58 height 16
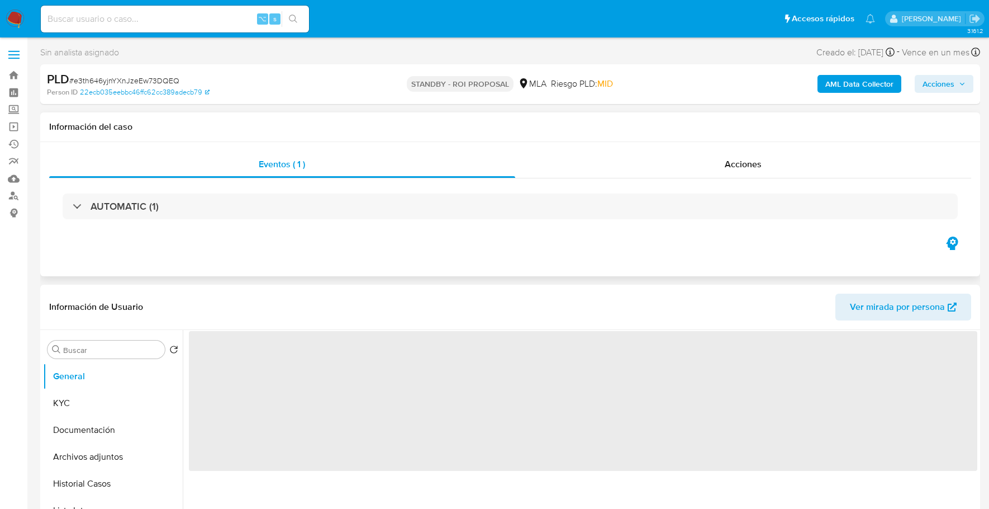
select select "10"
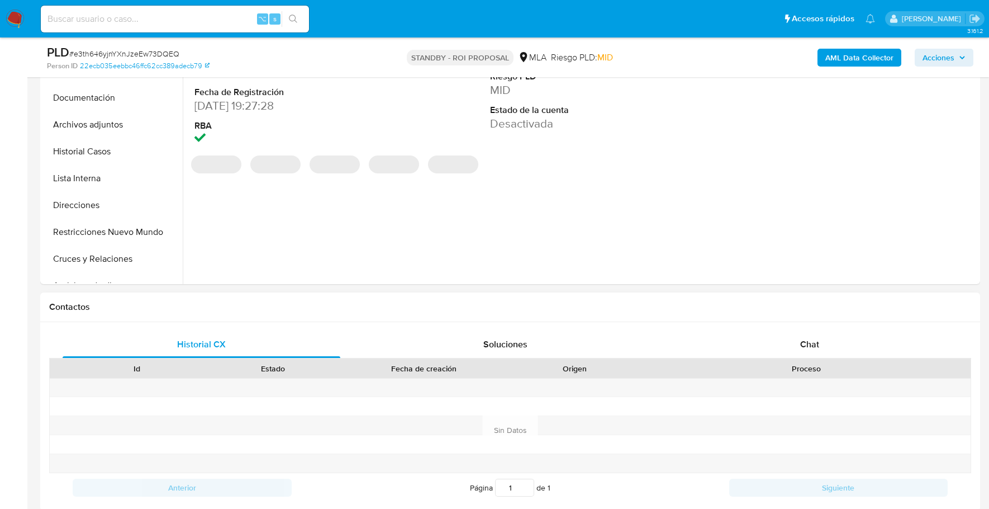
scroll to position [369, 0]
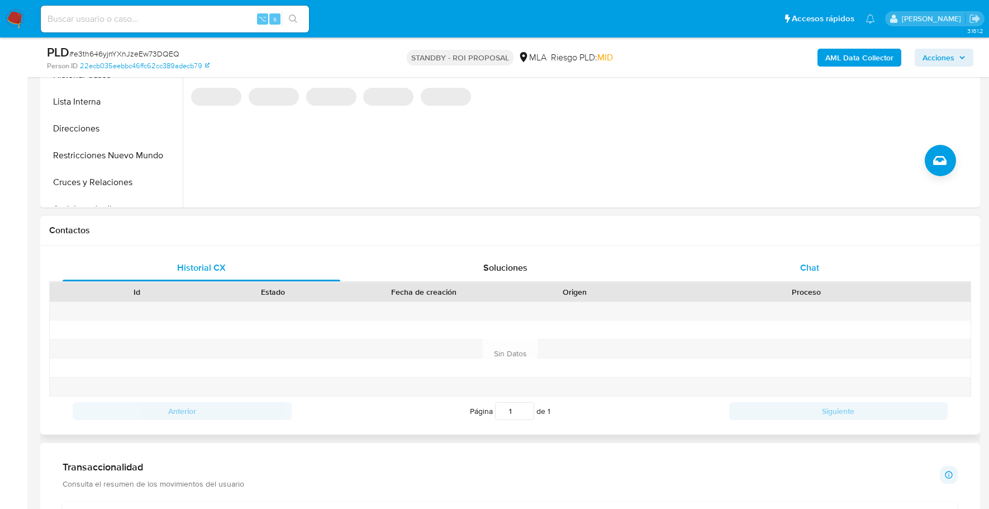
click at [812, 272] on span "Chat" at bounding box center [809, 267] width 19 height 13
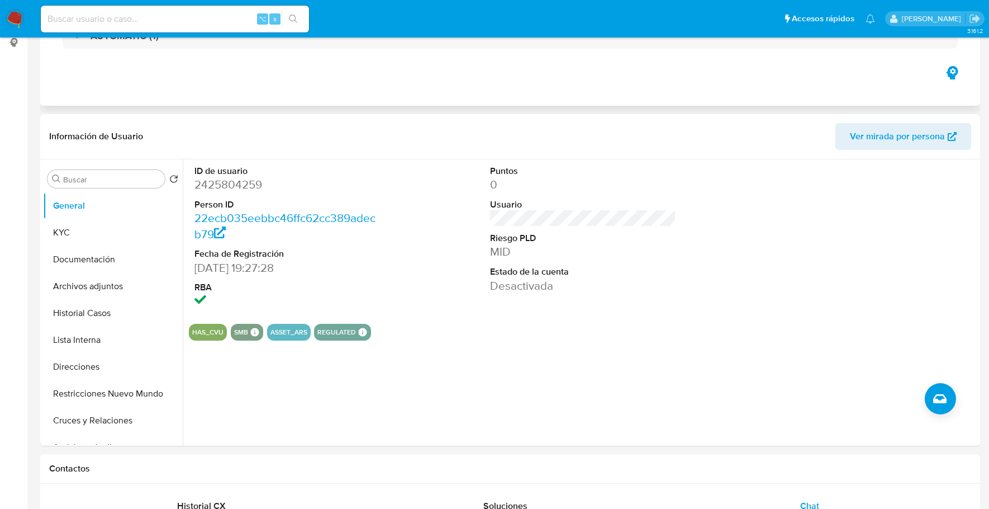
scroll to position [8, 0]
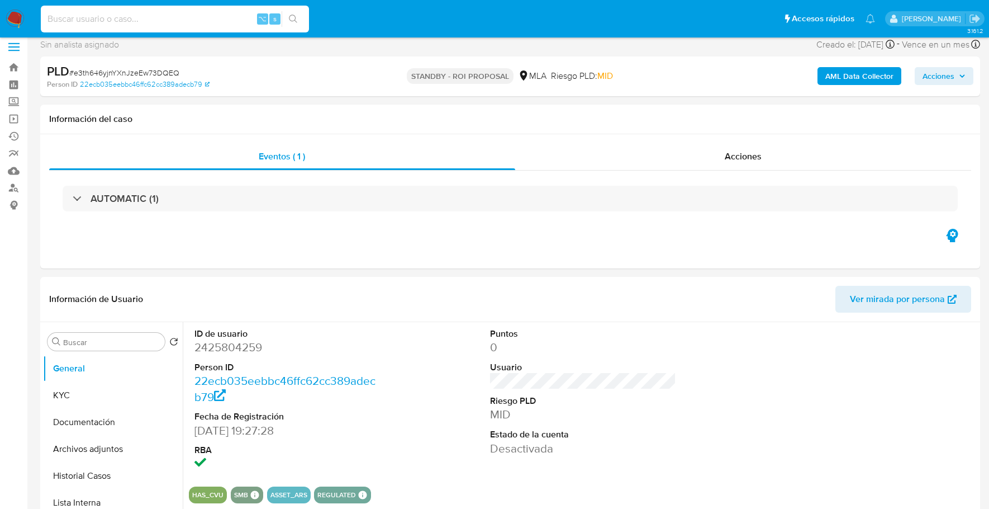
click at [162, 17] on input at bounding box center [175, 19] width 268 height 15
paste input "2548354548"
type input "2548354548"
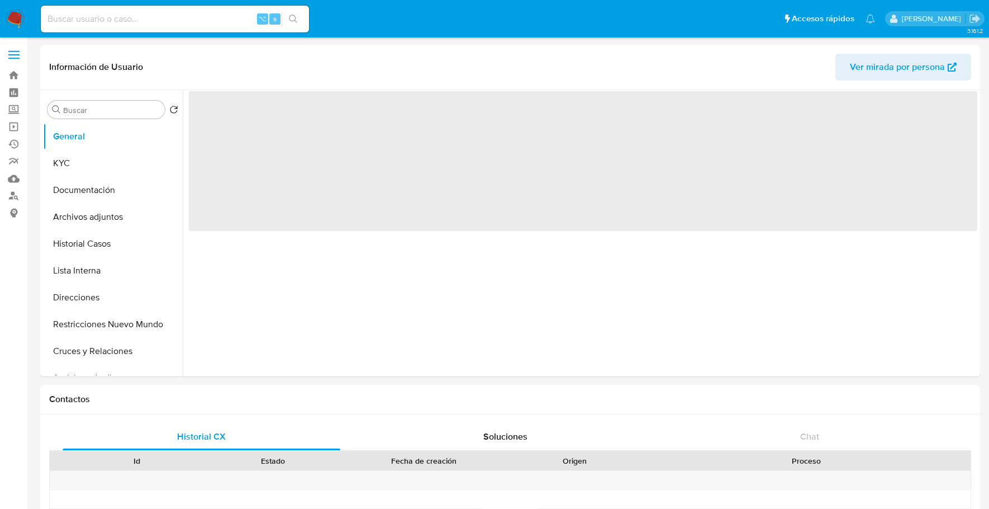
select select "10"
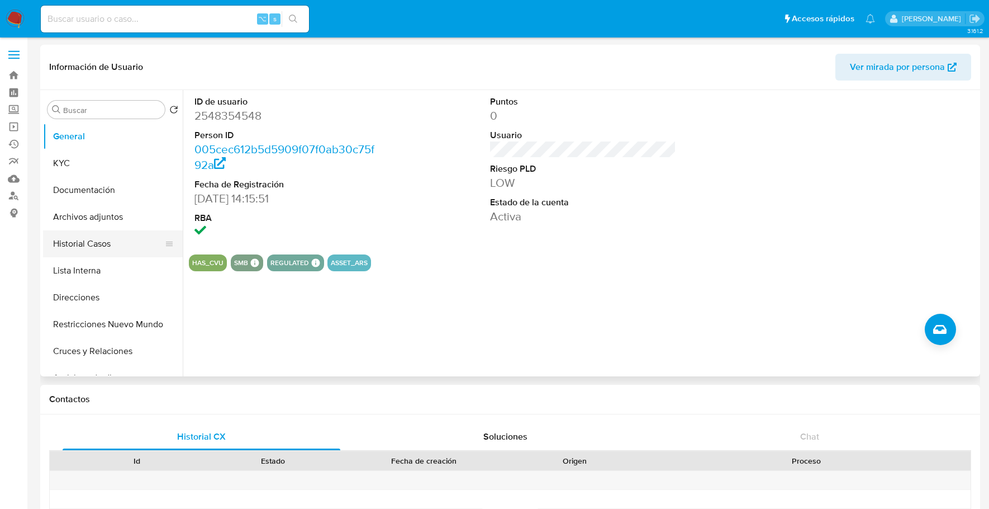
click at [95, 243] on button "Historial Casos" at bounding box center [108, 243] width 131 height 27
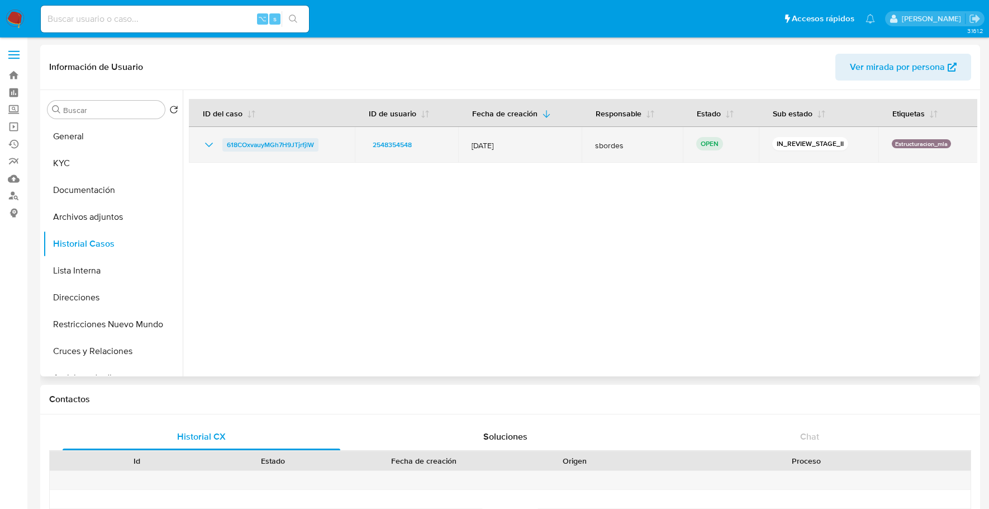
click at [280, 145] on span "618COxvauyMGh7H9JTjrfjlW" at bounding box center [270, 144] width 87 height 13
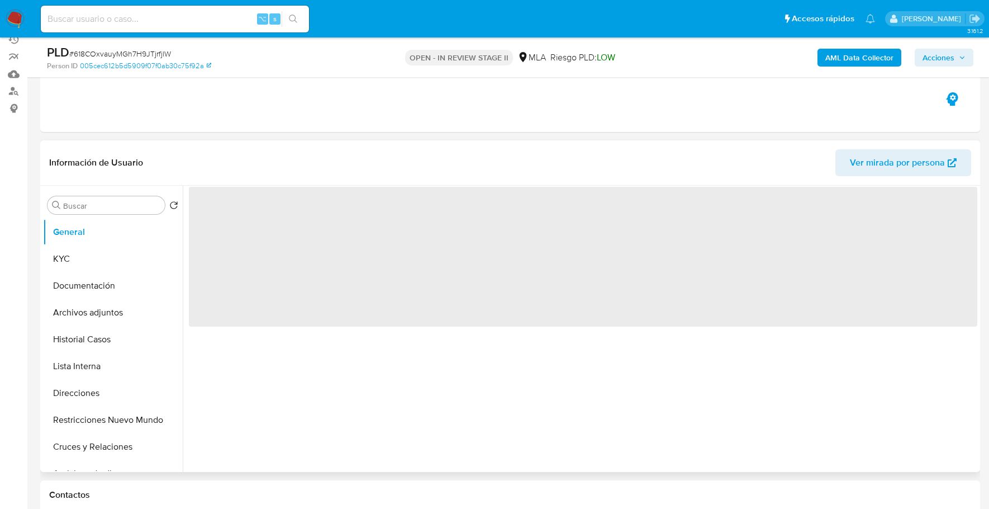
select select "10"
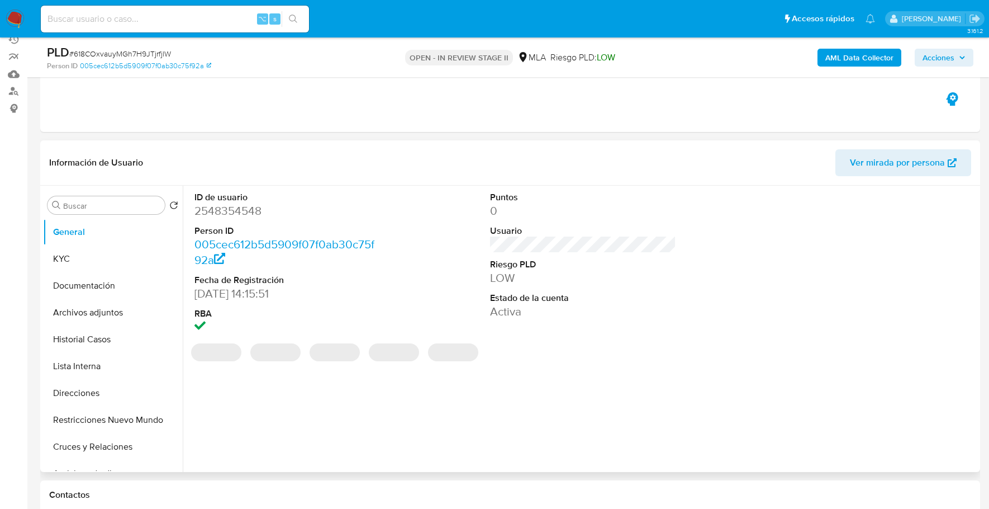
scroll to position [350, 0]
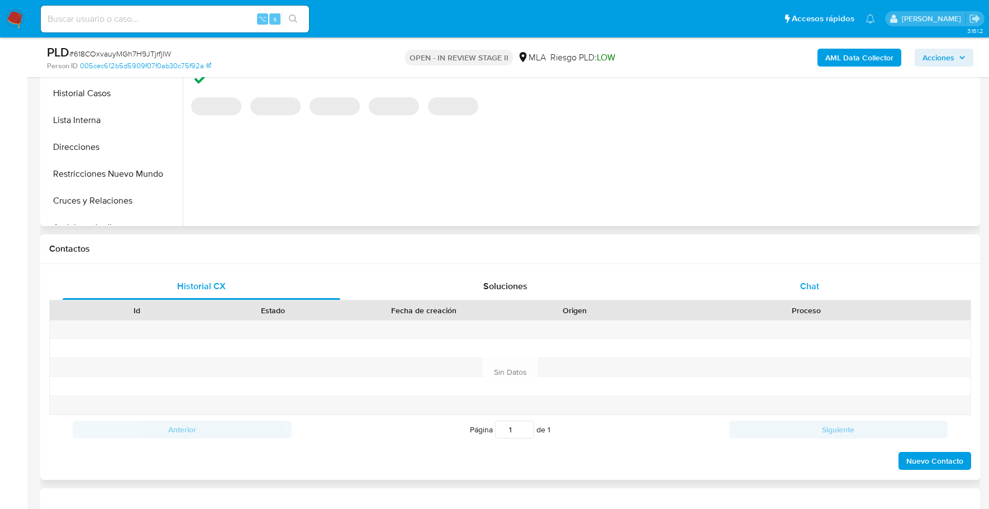
click at [824, 286] on div "Chat" at bounding box center [810, 286] width 278 height 27
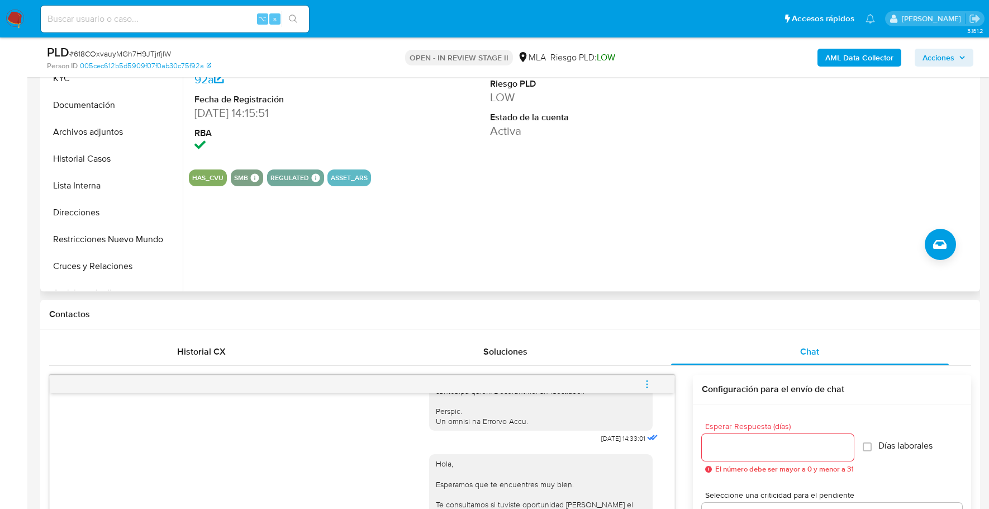
scroll to position [203, 0]
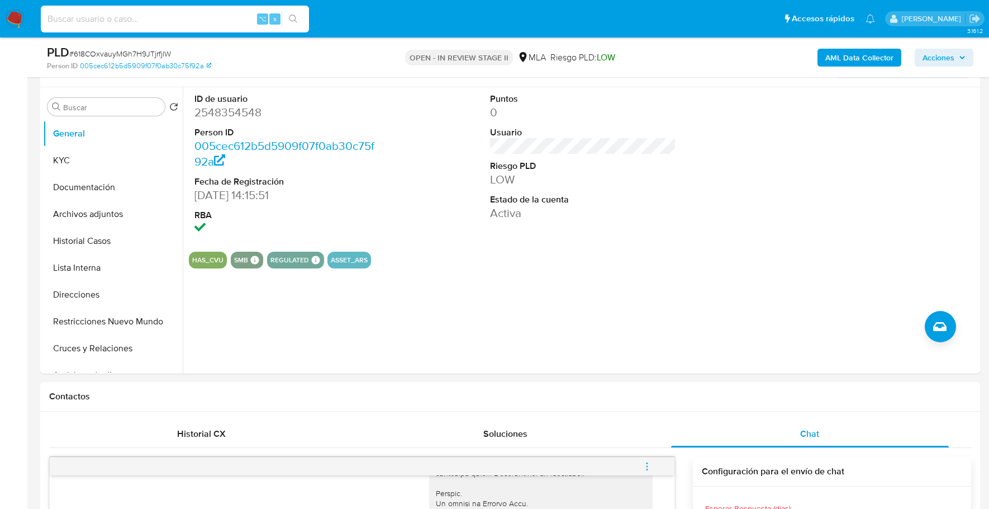
click at [210, 20] on input at bounding box center [175, 19] width 268 height 15
paste input "2548354548"
type input "2548354548"
click at [138, 159] on button "KYC" at bounding box center [108, 160] width 131 height 27
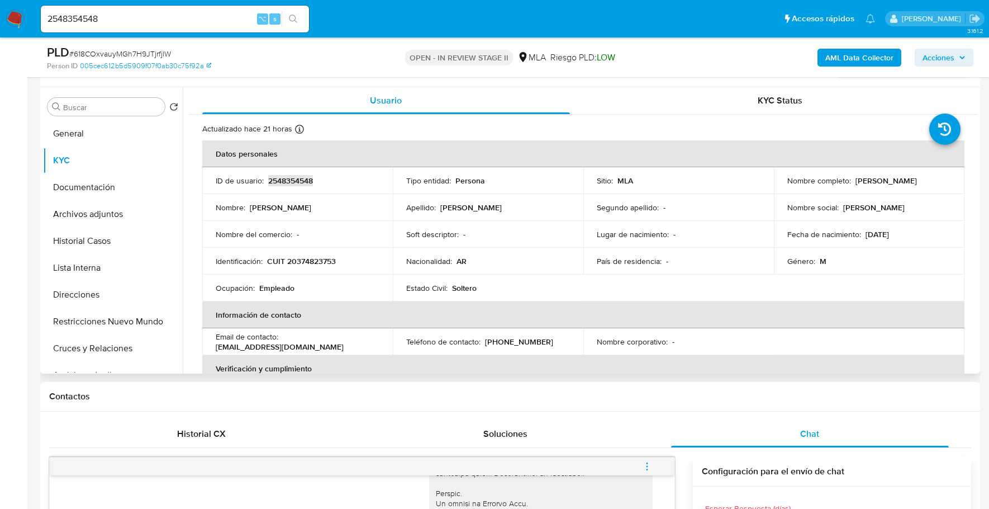
copy p "2548354548"
